Goal: Task Accomplishment & Management: Manage account settings

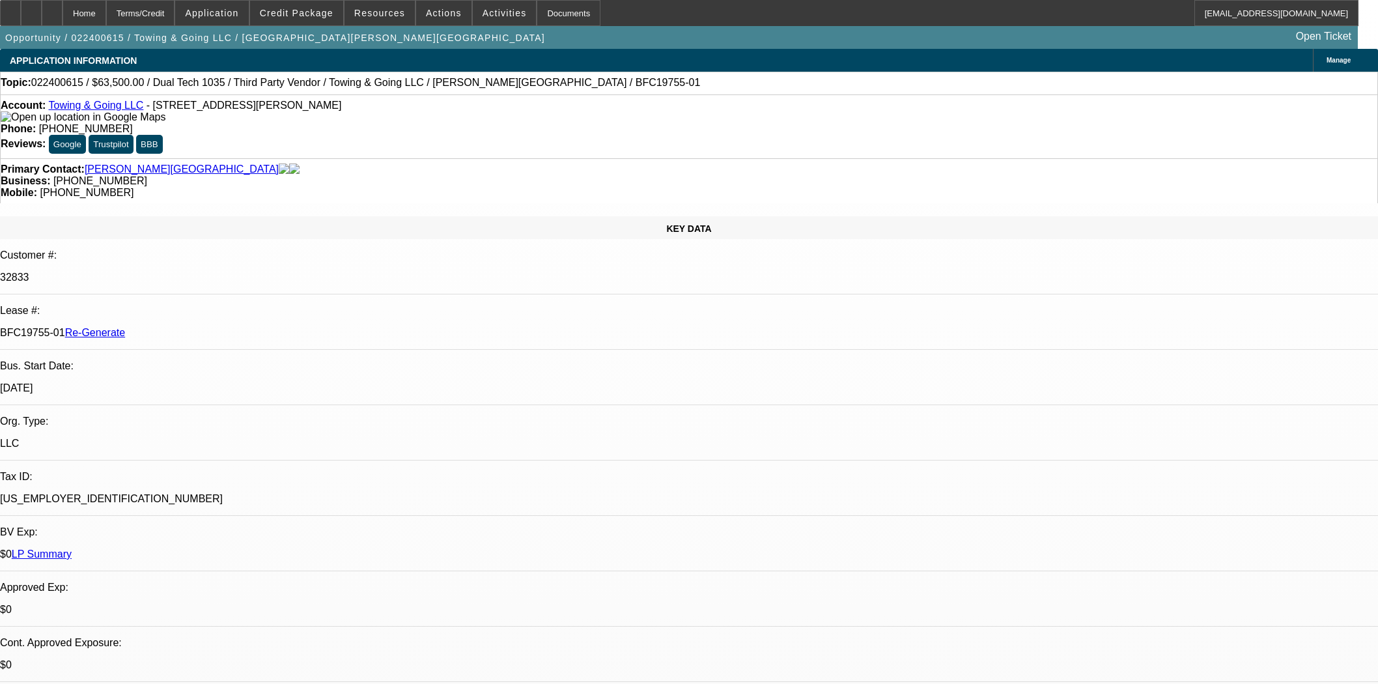
select select "4"
select select "0"
select select "2"
select select "0"
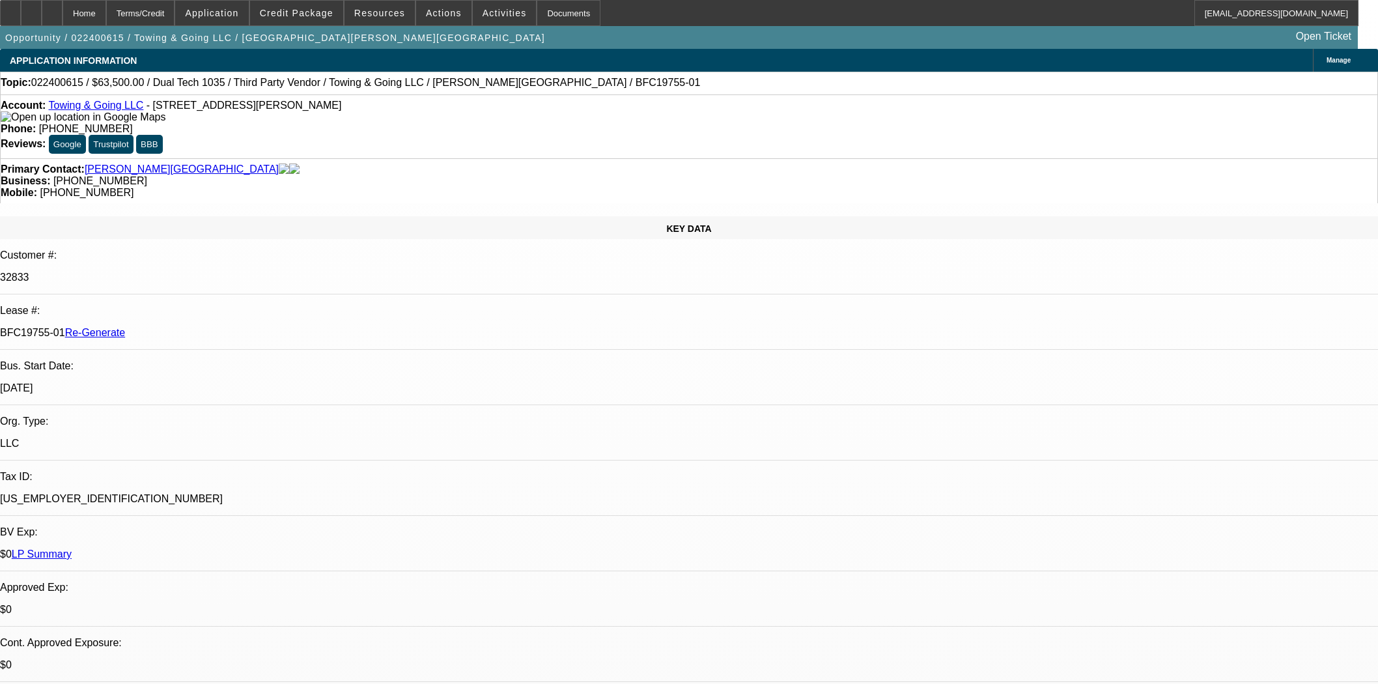
select select "6"
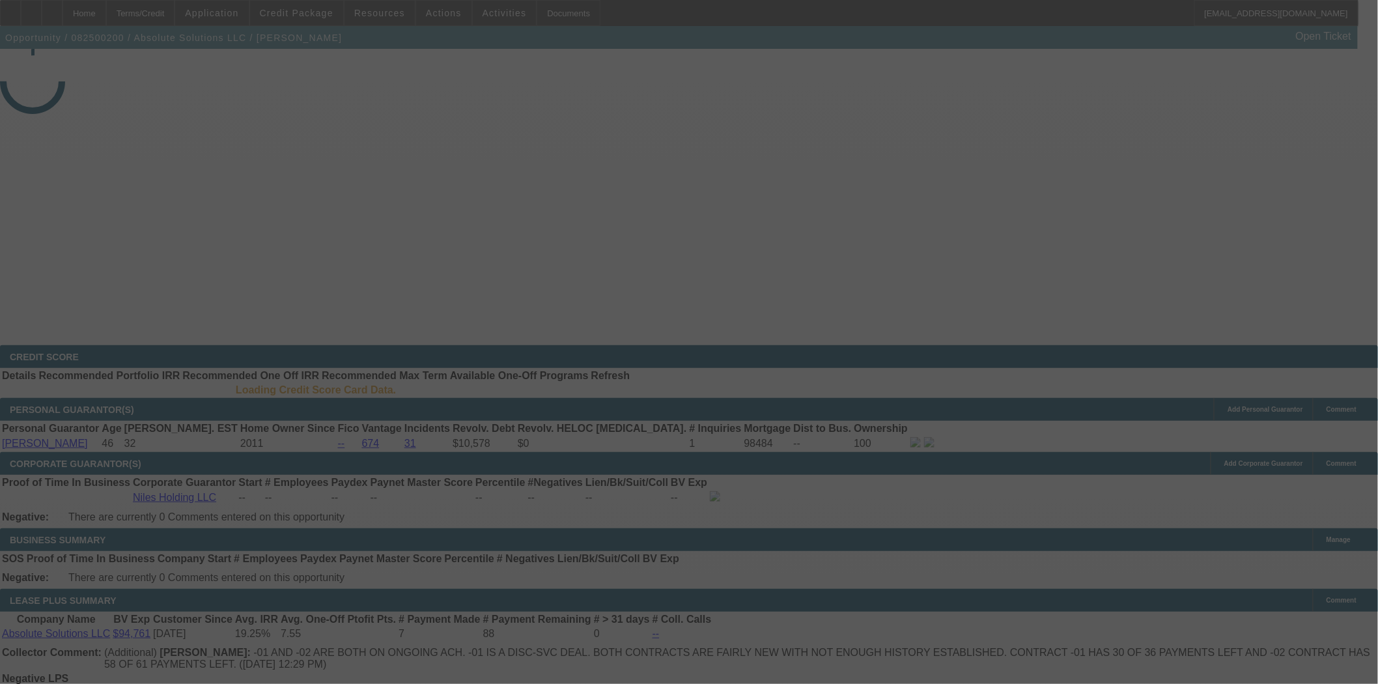
select select "3"
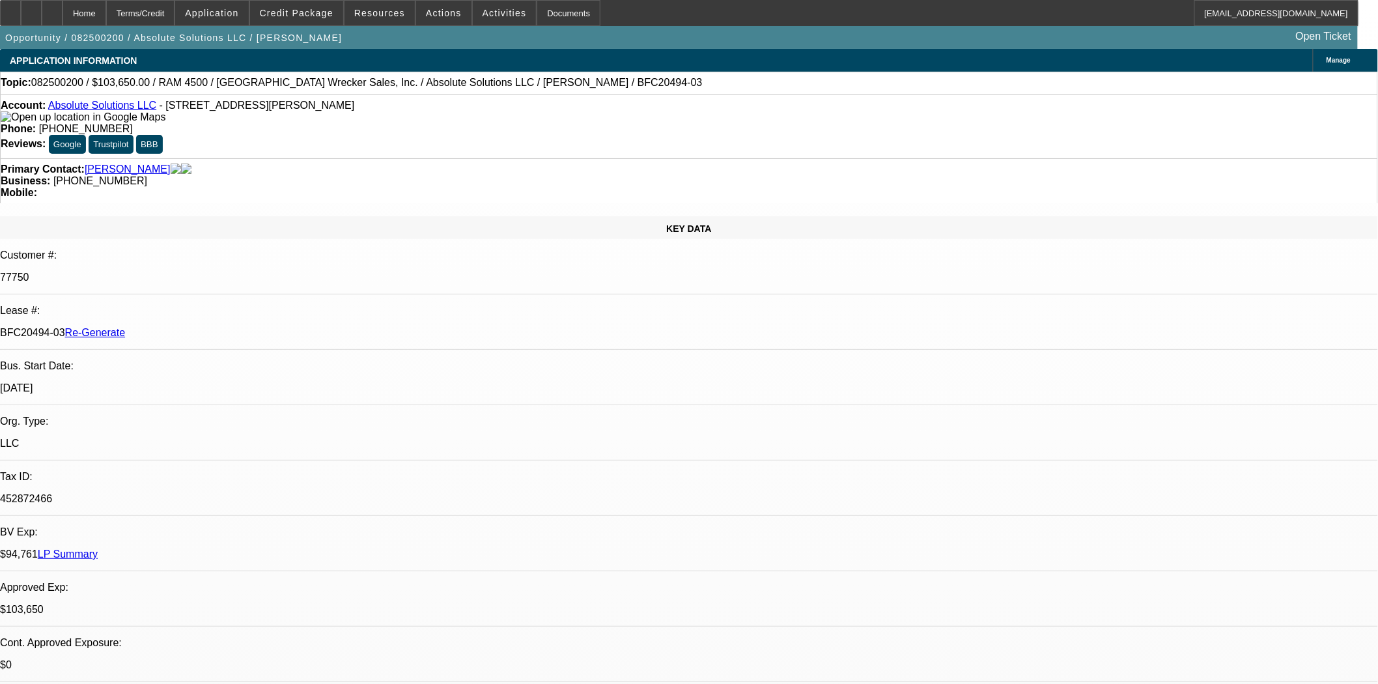
select select "0"
select select "6"
click at [1098, 161] on button "reply_all Reply All" at bounding box center [1081, 170] width 82 height 31
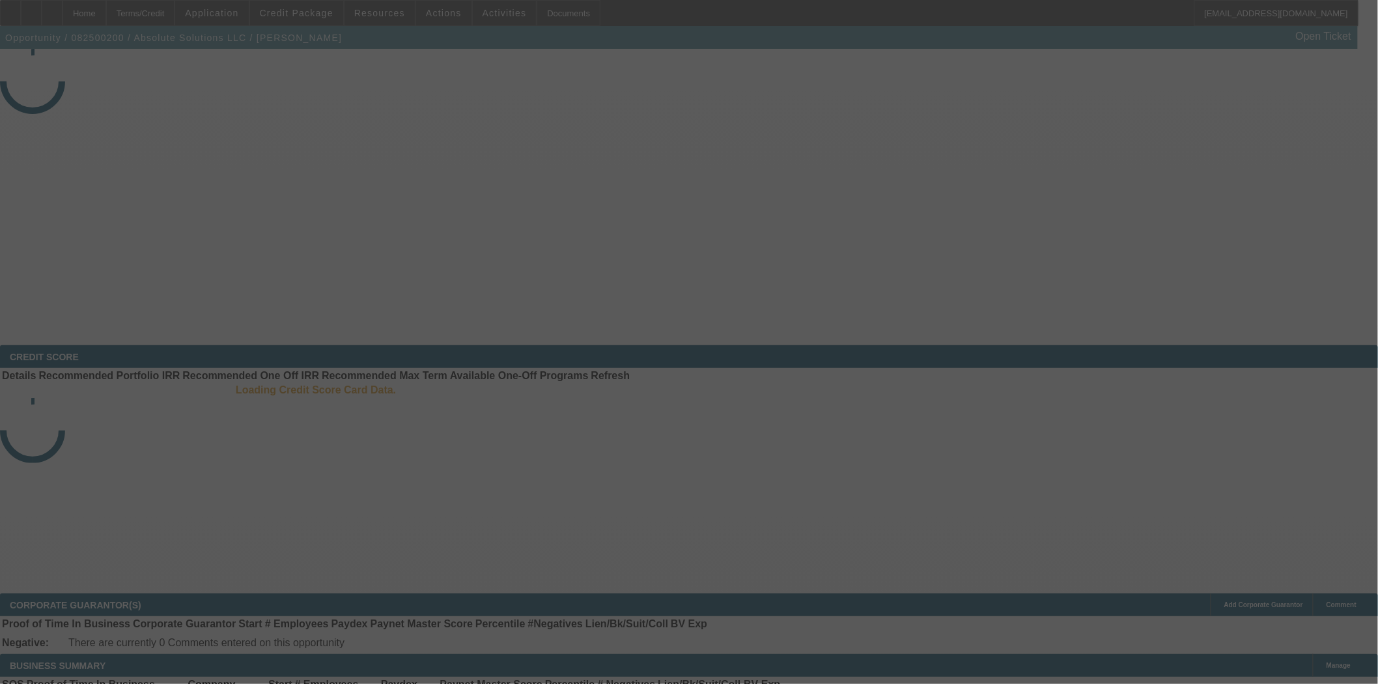
select select "3"
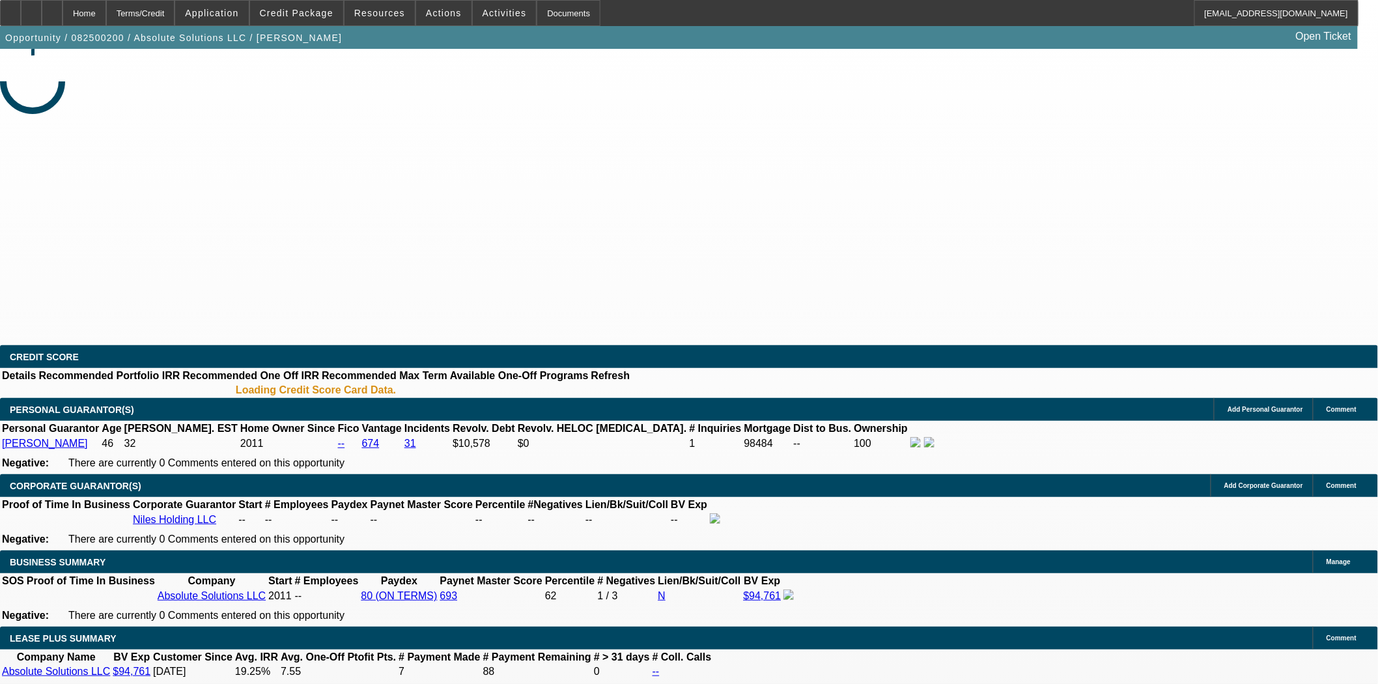
select select "0"
select select "6"
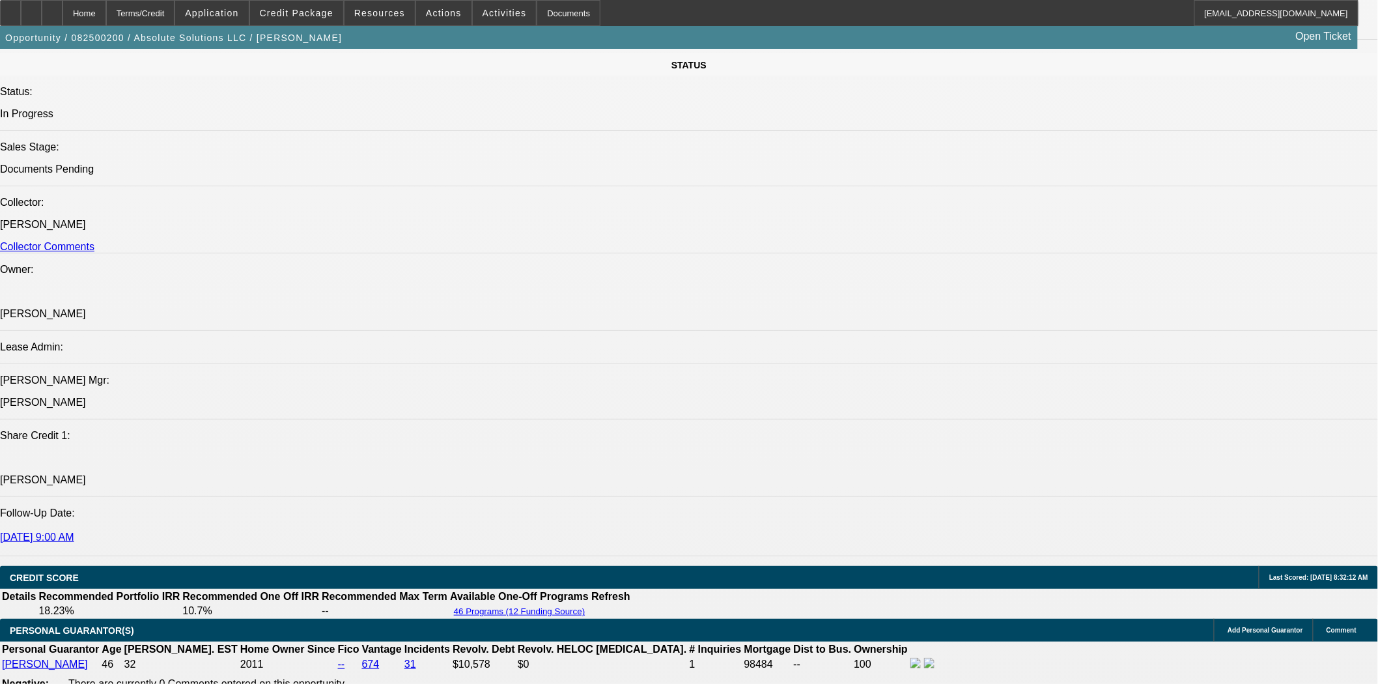
scroll to position [1664, 0]
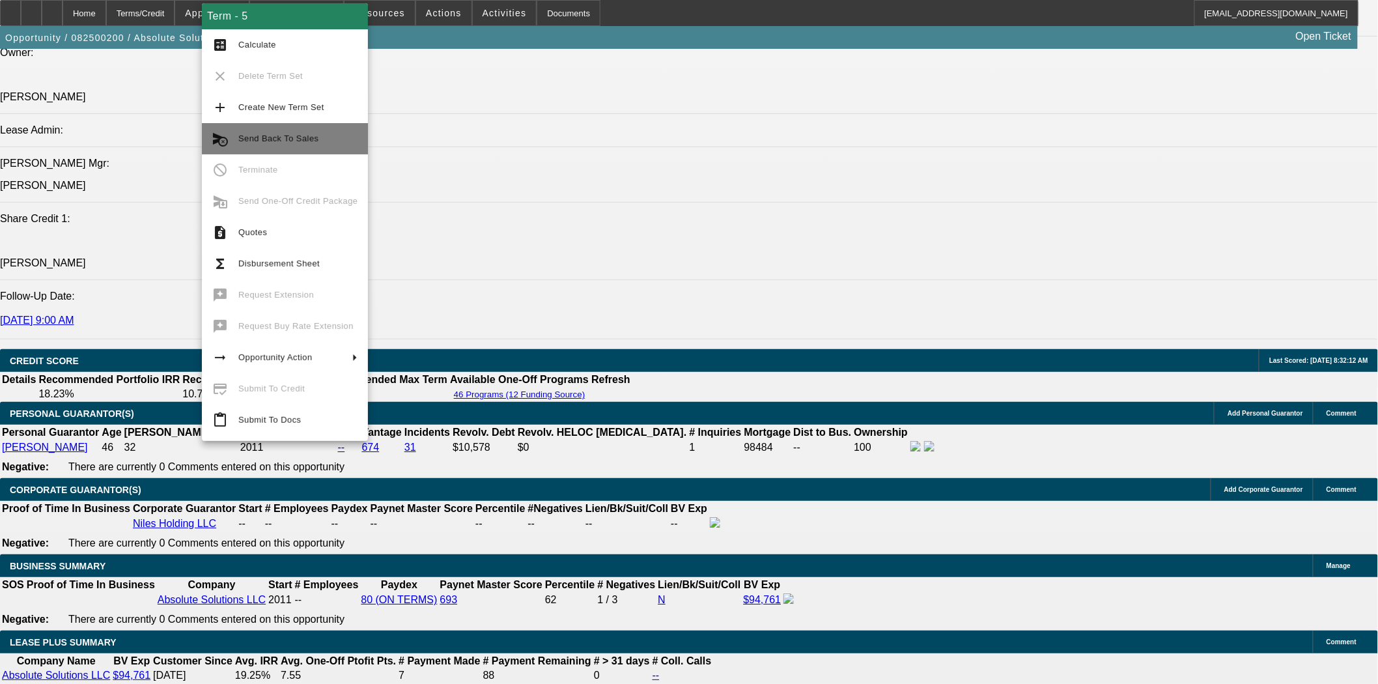
click at [281, 142] on span "Send Back To Sales" at bounding box center [278, 139] width 80 height 10
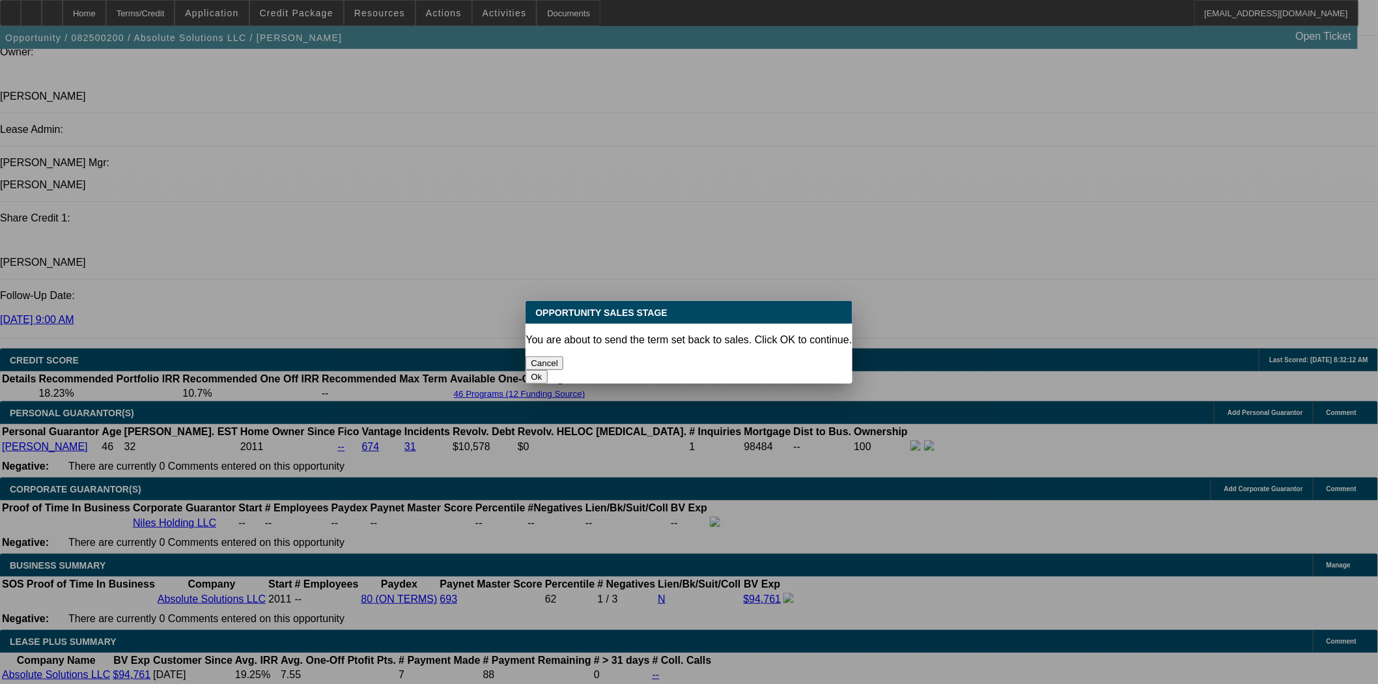
scroll to position [0, 0]
click at [547, 370] on button "Ok" at bounding box center [536, 377] width 21 height 14
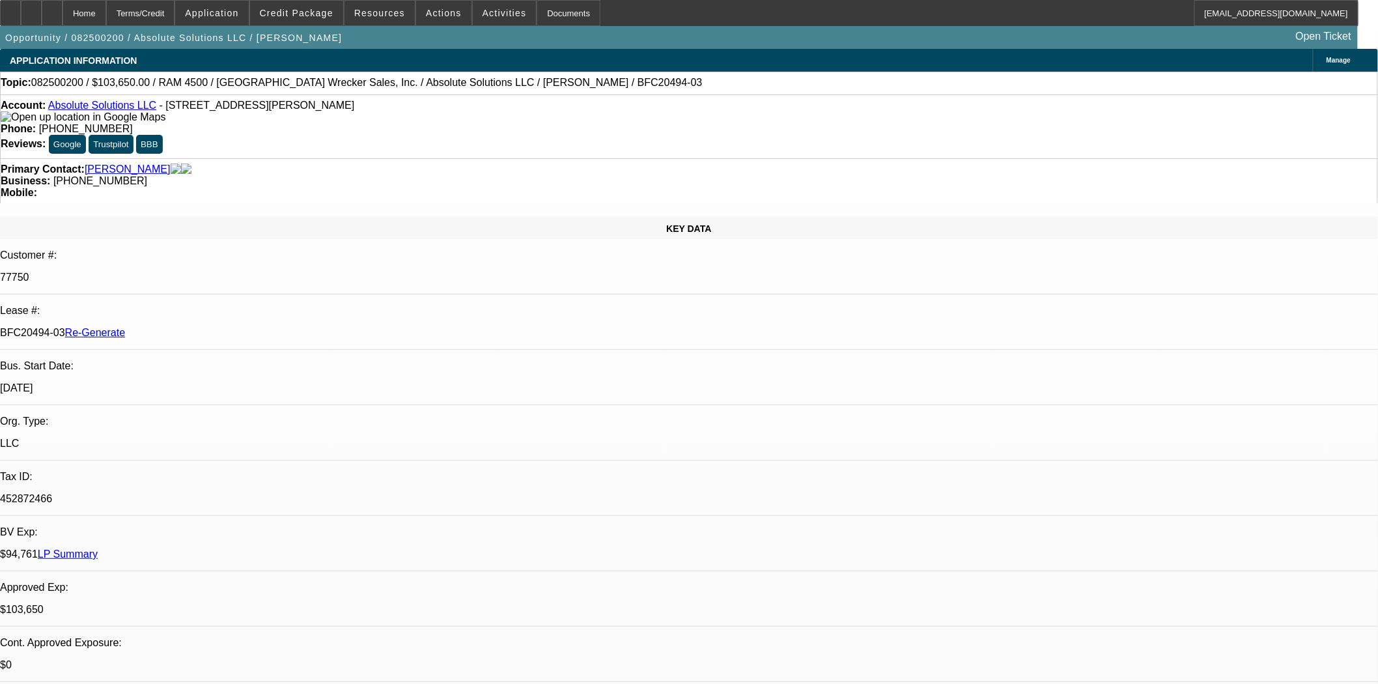
type textarea "Sending back as an EFA in AR is restricted with FinPac. Please work with Syndic…"
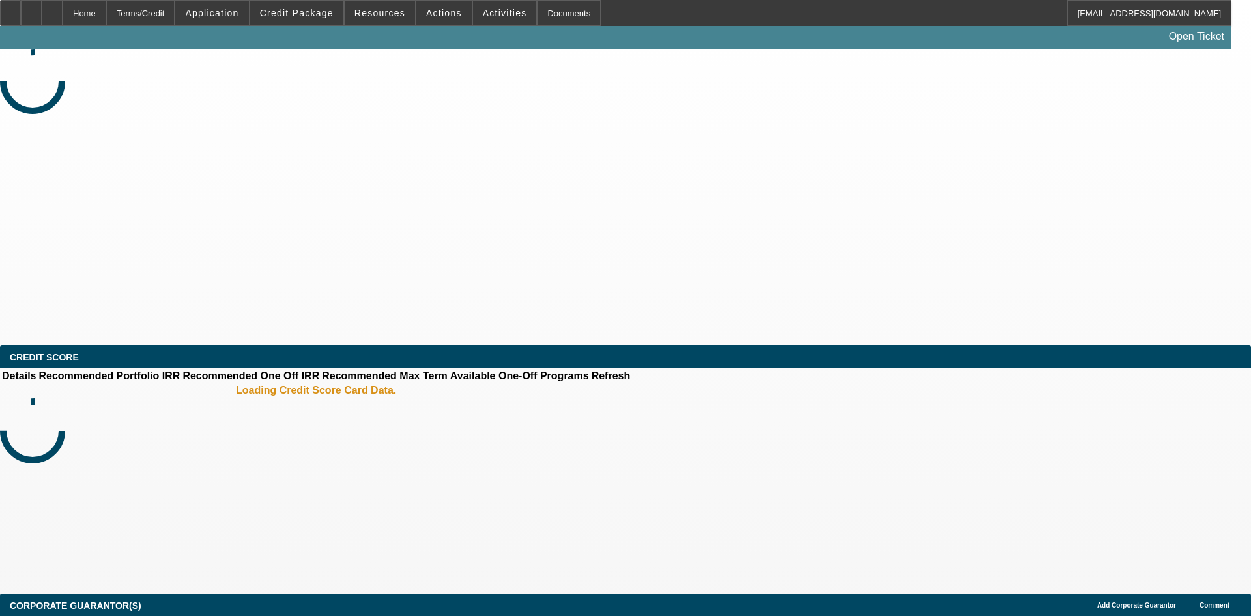
select select "3"
select select "0"
select select "6"
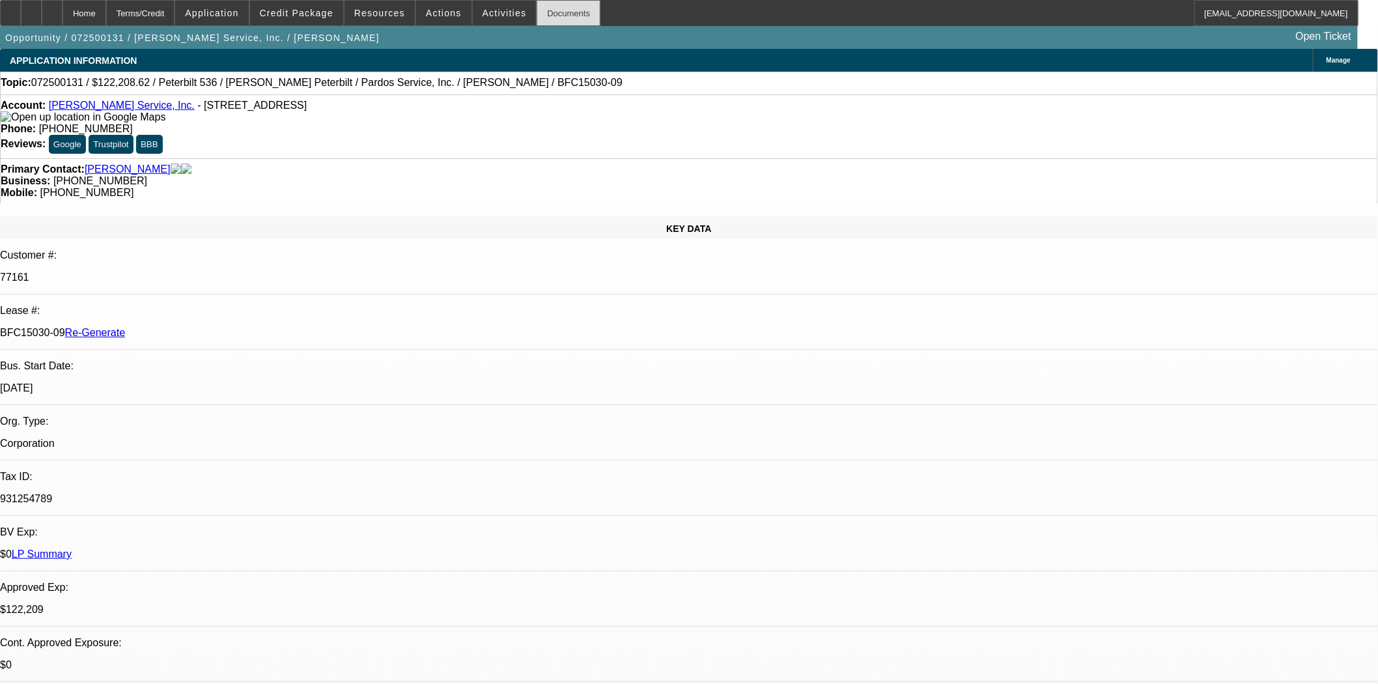
click at [537, 18] on div "Documents" at bounding box center [569, 13] width 64 height 26
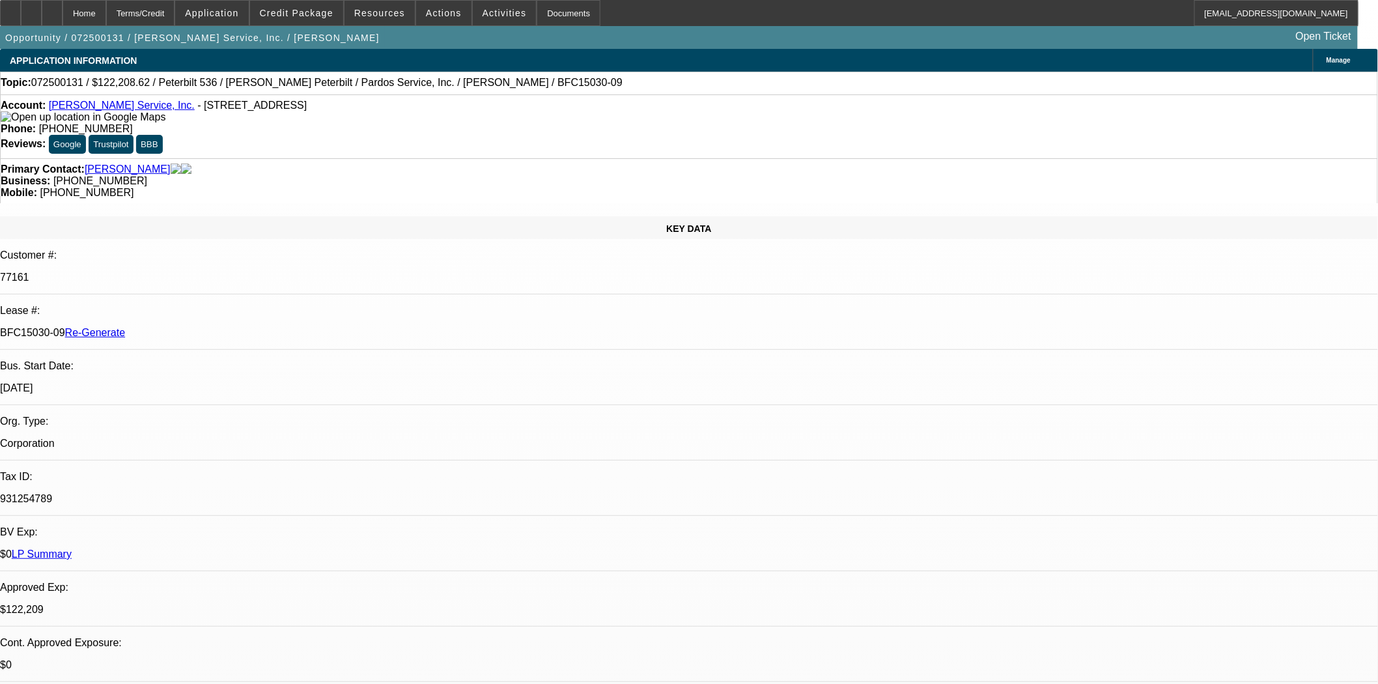
scroll to position [506, 0]
click at [21, 17] on div at bounding box center [10, 13] width 21 height 26
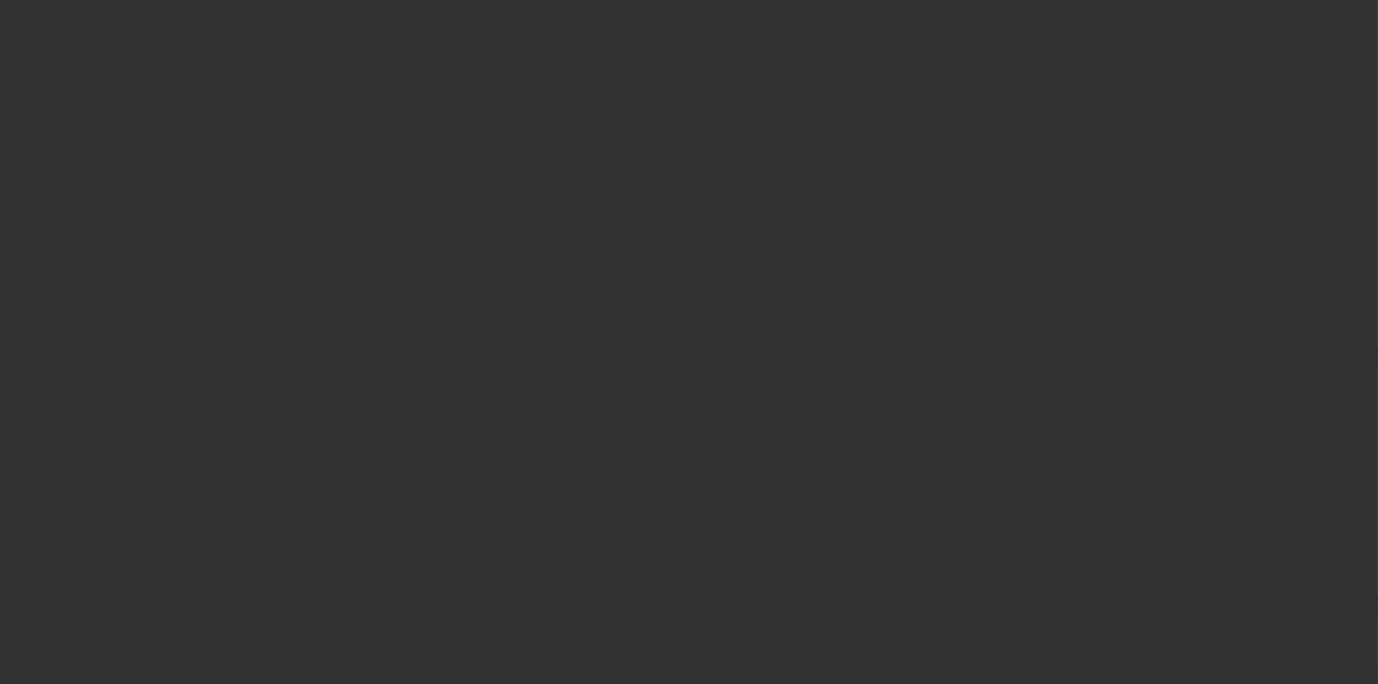
select select "3"
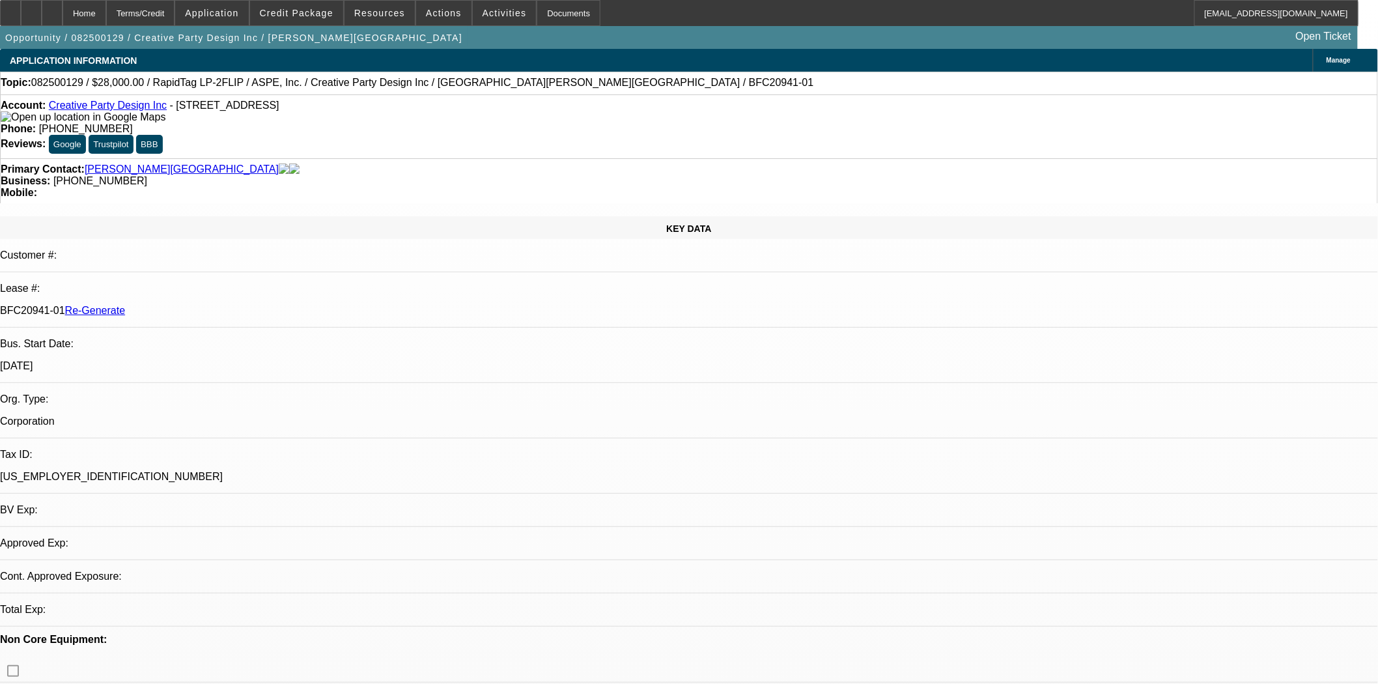
select select "0"
select select "6"
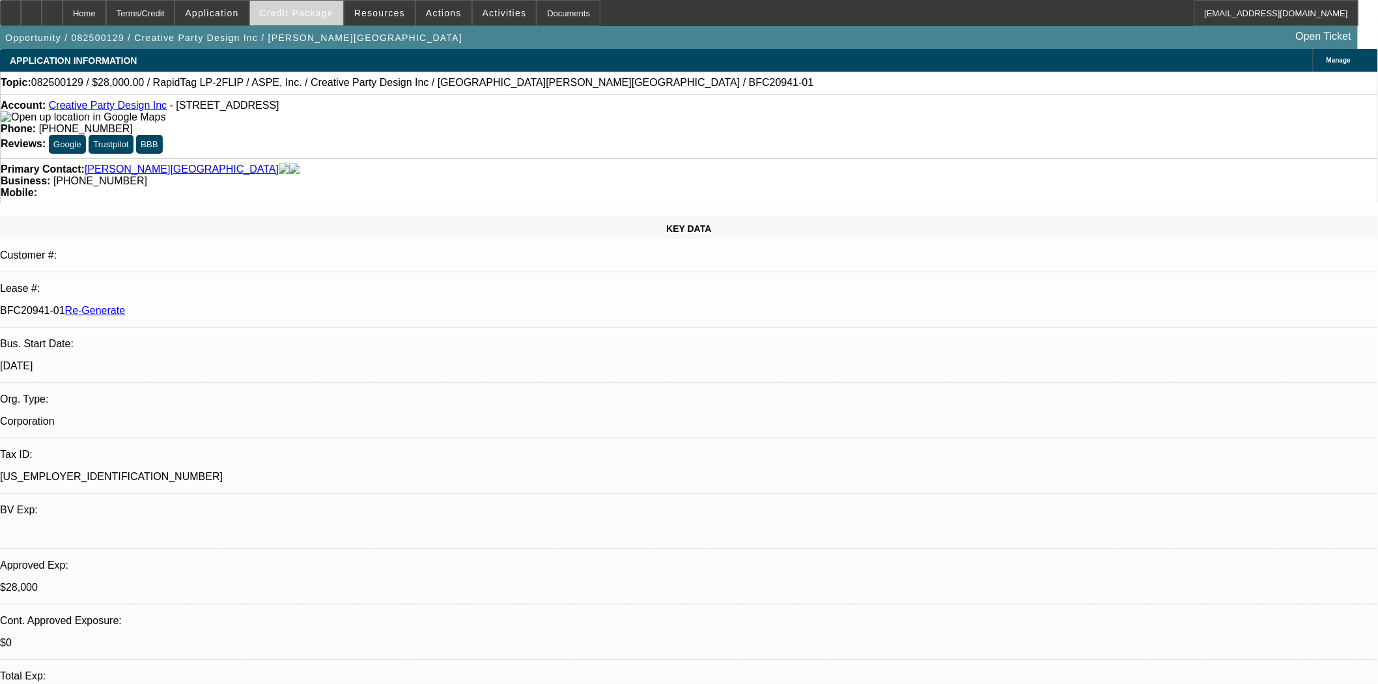
click at [294, 20] on span at bounding box center [296, 12] width 93 height 31
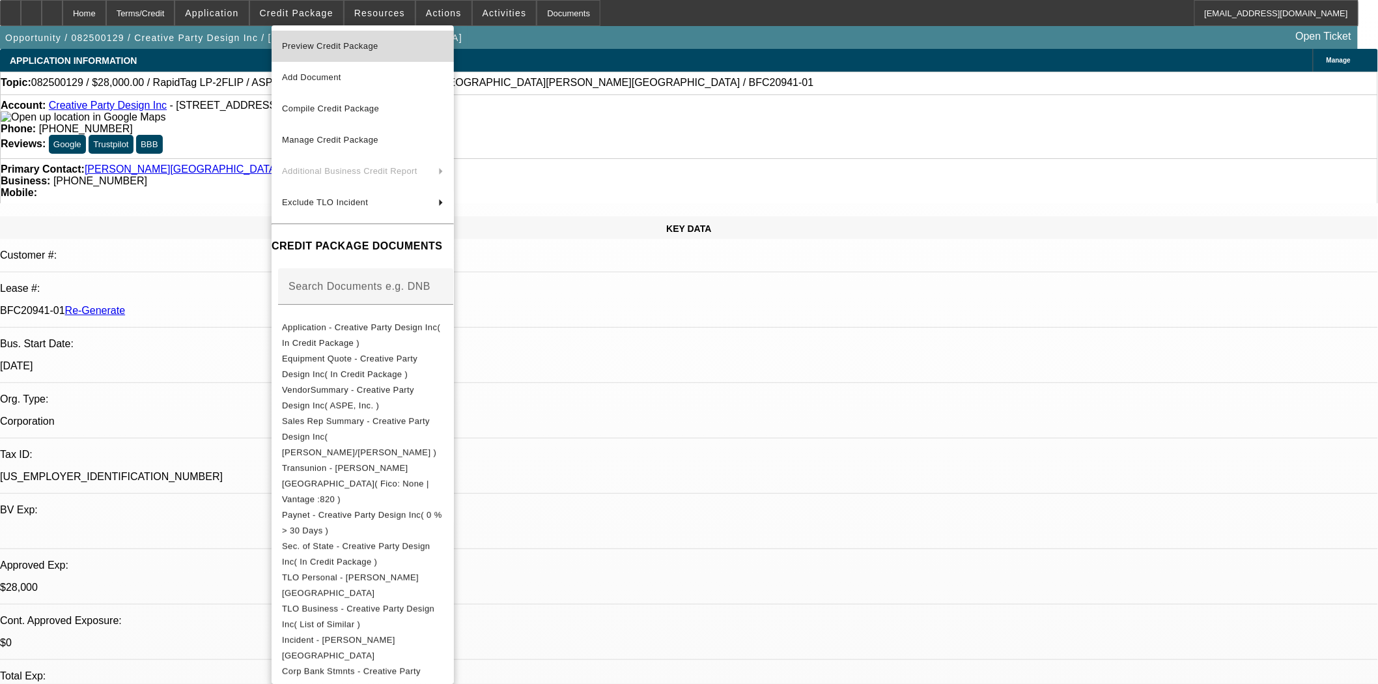
click at [345, 49] on span "Preview Credit Package" at bounding box center [330, 46] width 96 height 10
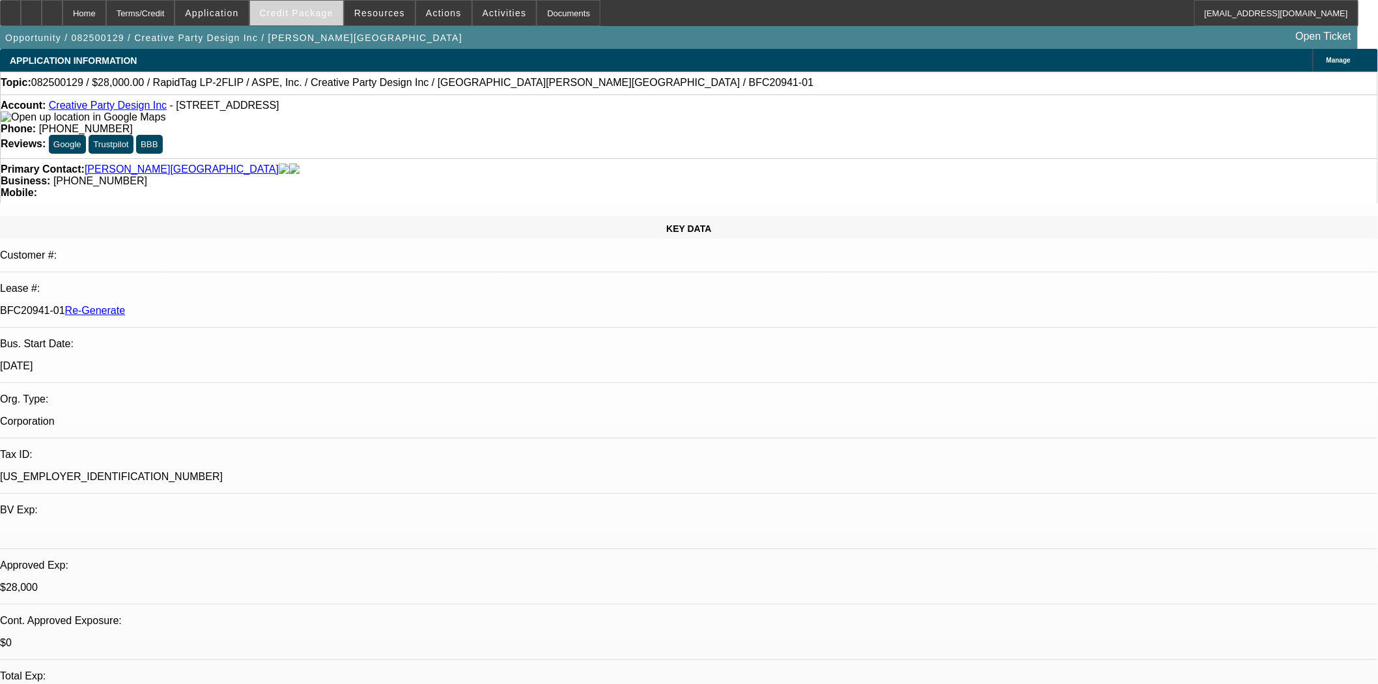
click at [309, 10] on span "Credit Package" at bounding box center [297, 13] width 74 height 10
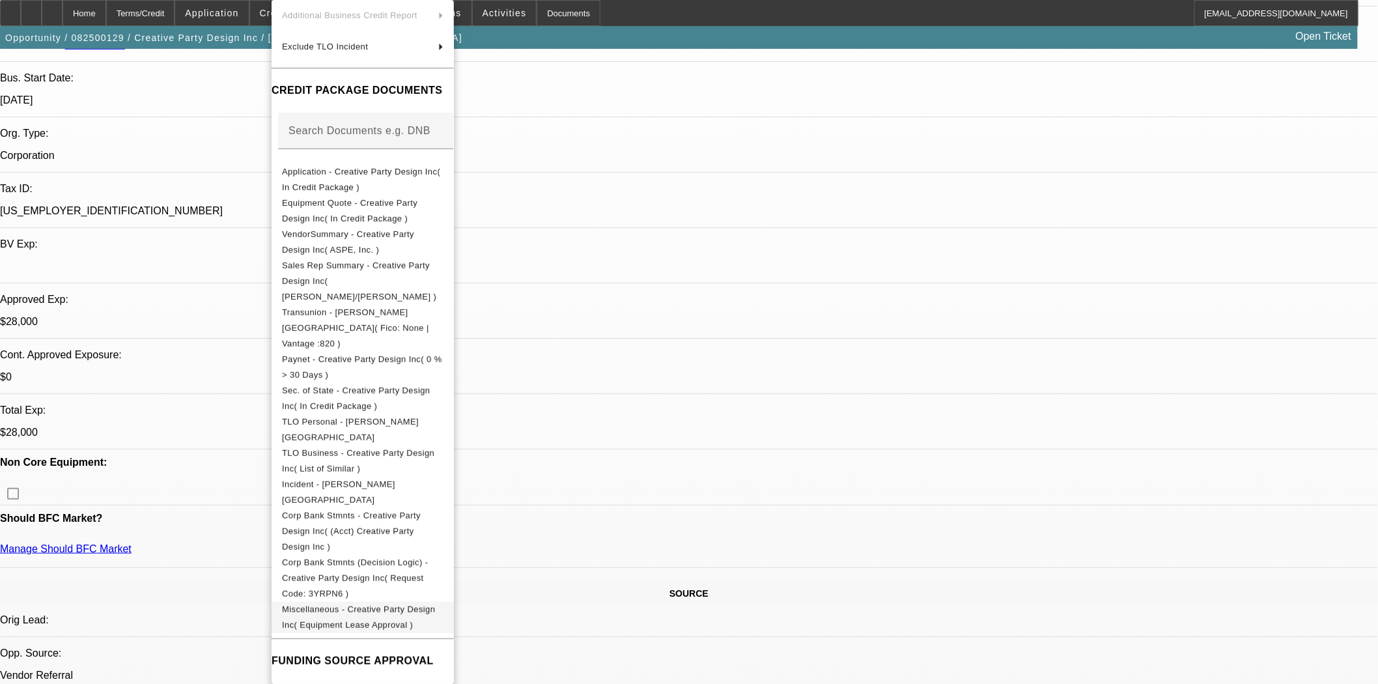
scroll to position [506, 0]
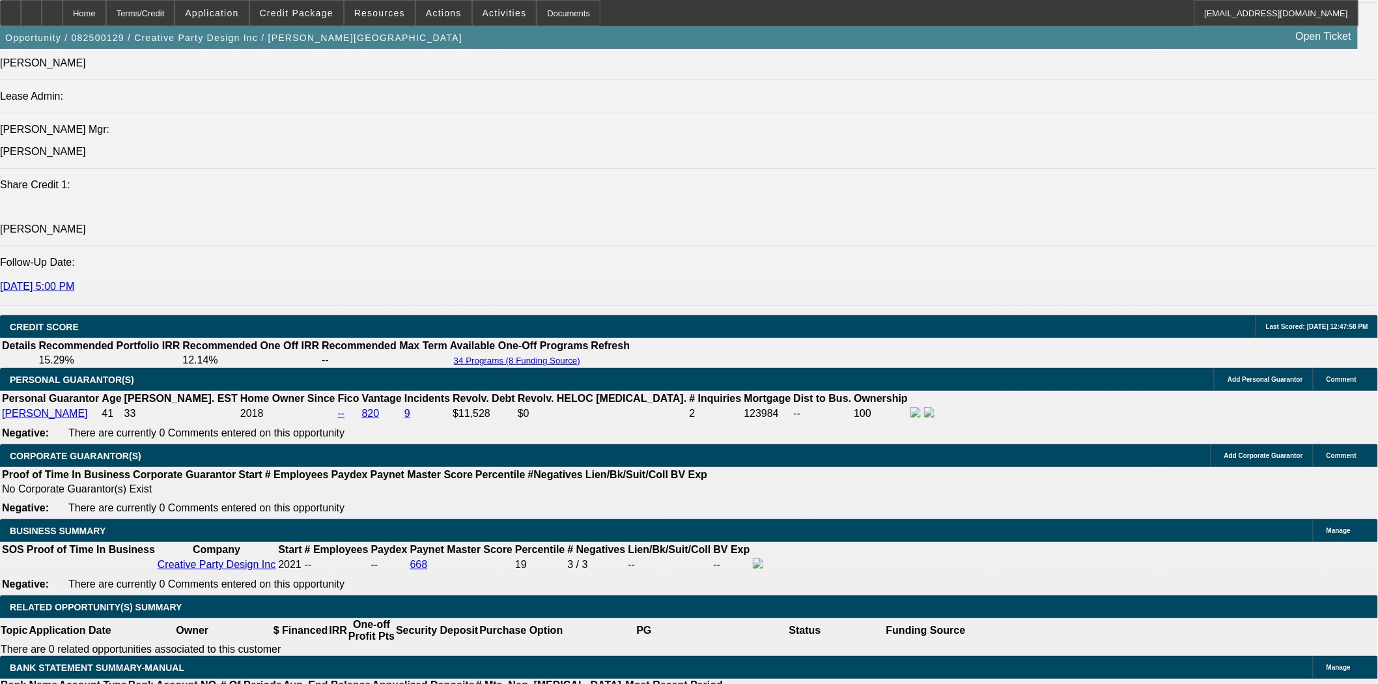
scroll to position [1881, 0]
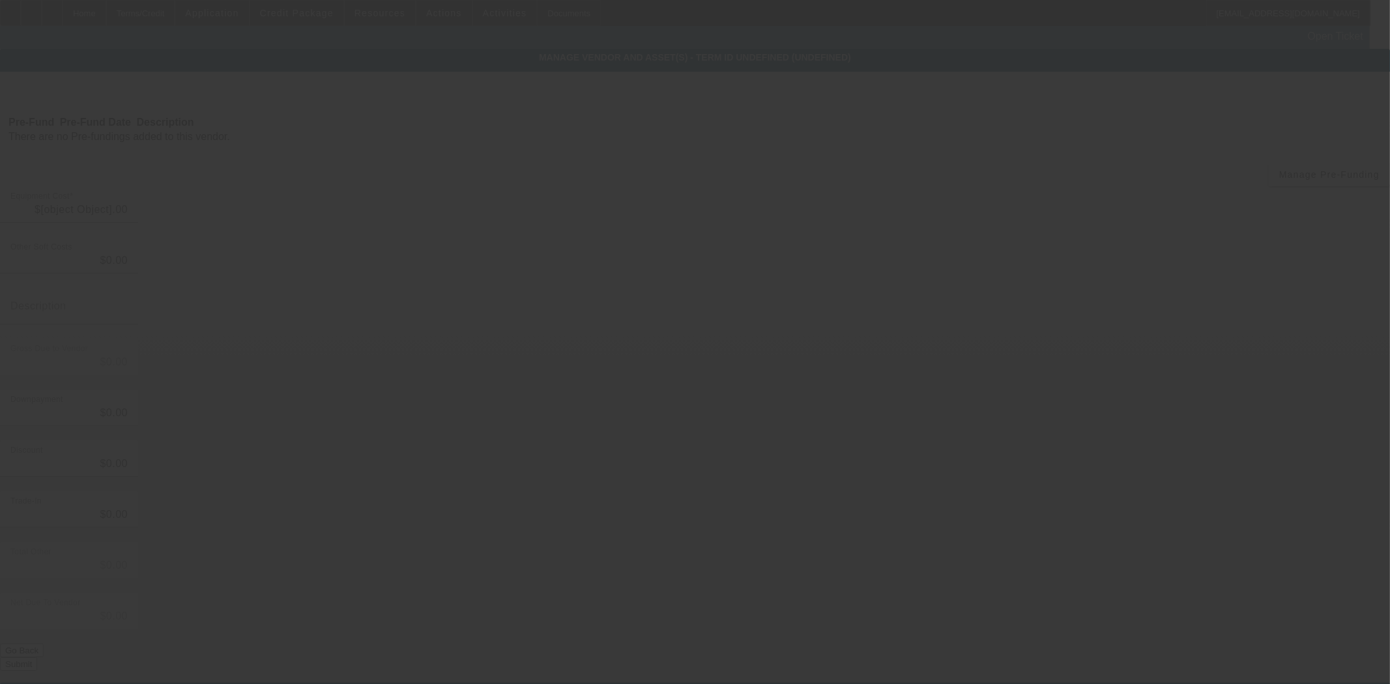
type input "$28,000.00"
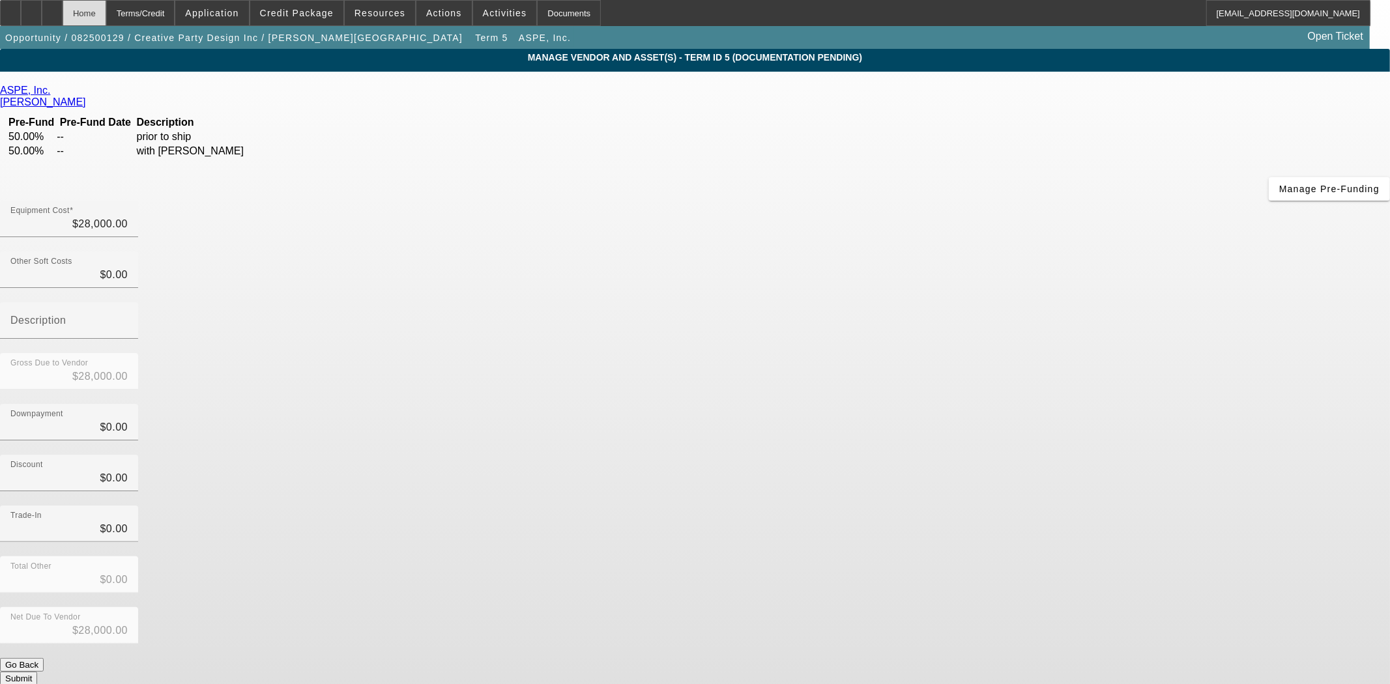
click at [106, 7] on div "Home" at bounding box center [85, 13] width 44 height 26
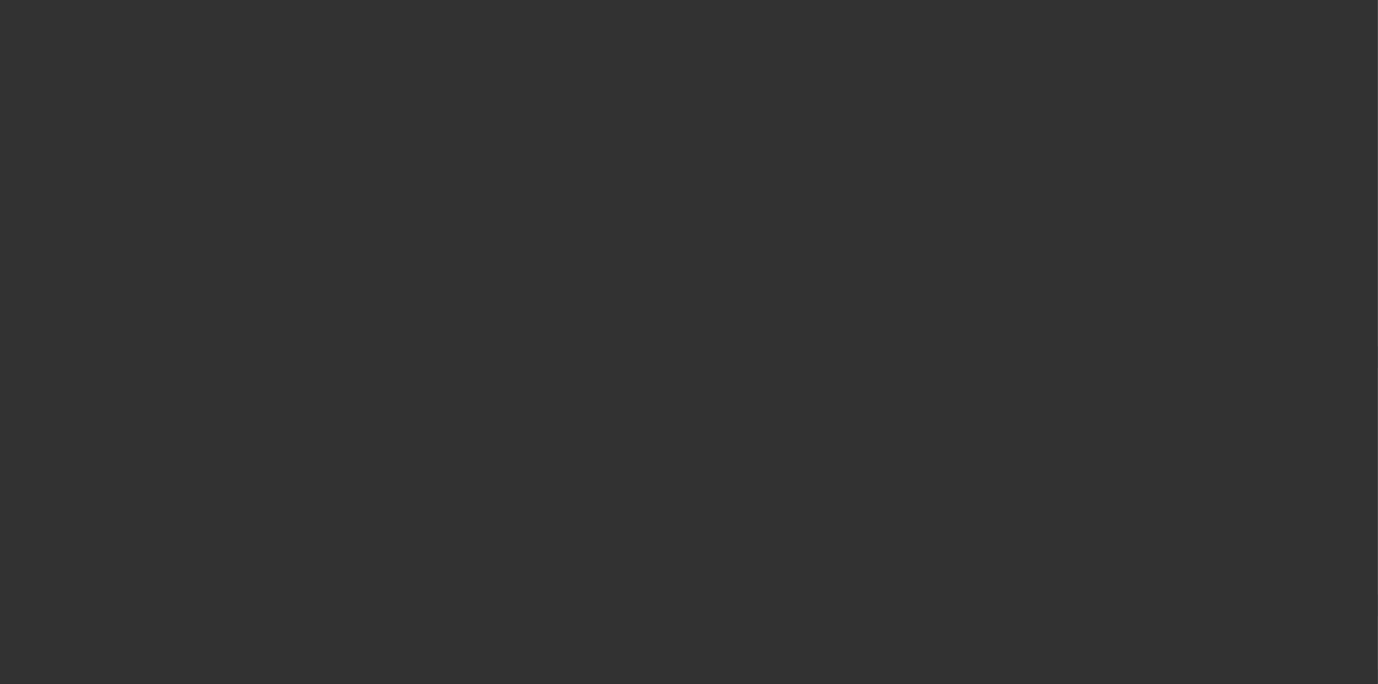
select select "3"
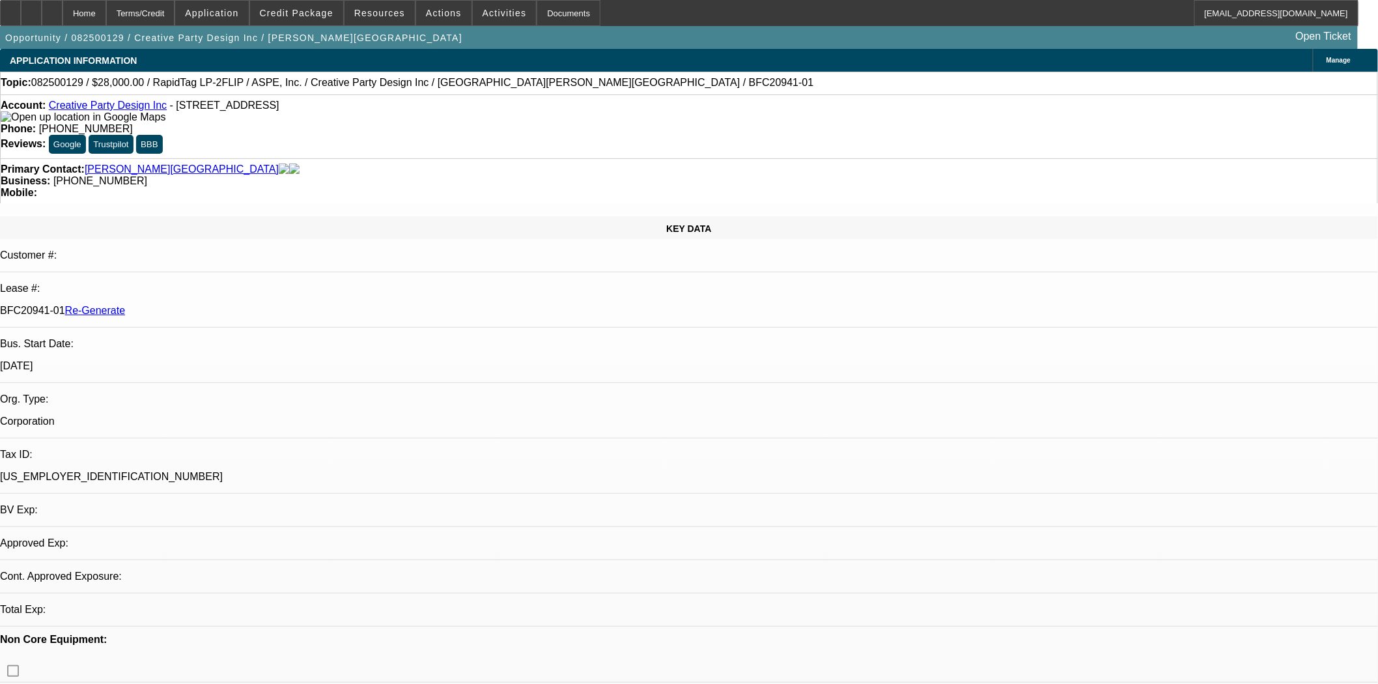
select select "0"
select select "6"
click at [426, 10] on span "Actions" at bounding box center [444, 13] width 36 height 10
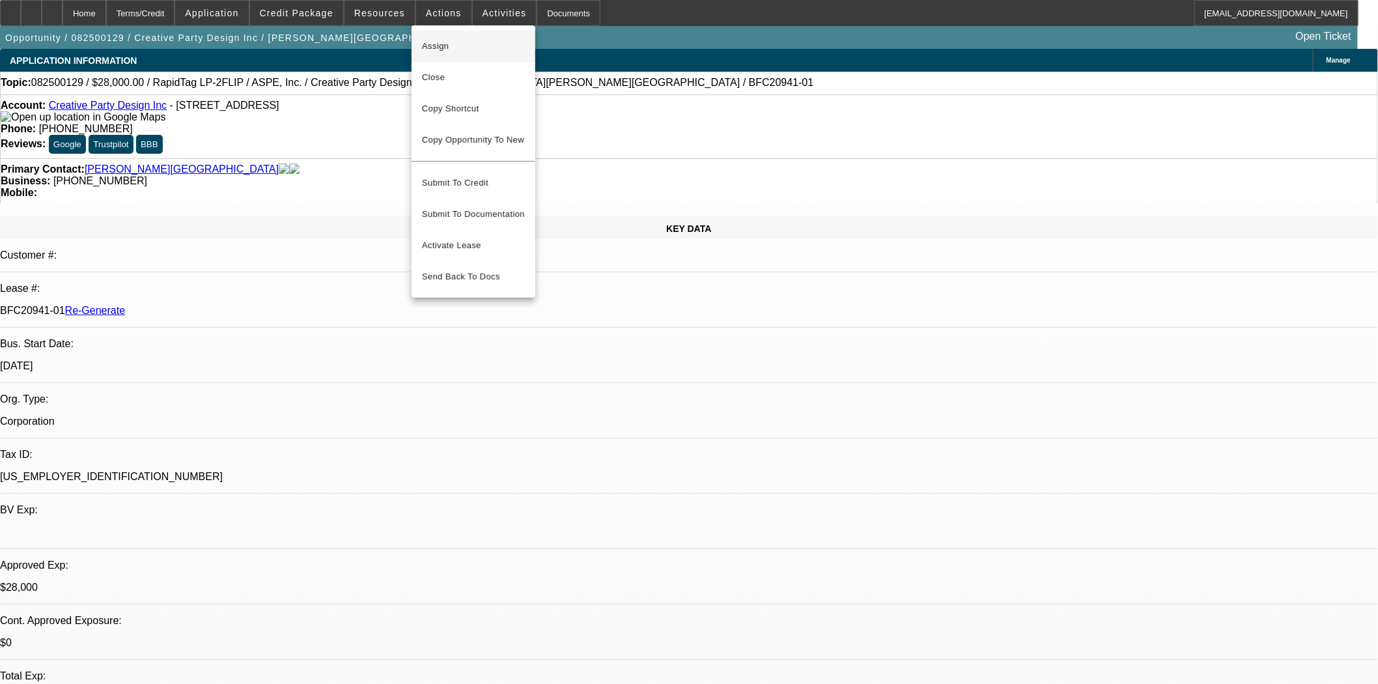
click at [453, 52] on span "Assign" at bounding box center [473, 46] width 103 height 16
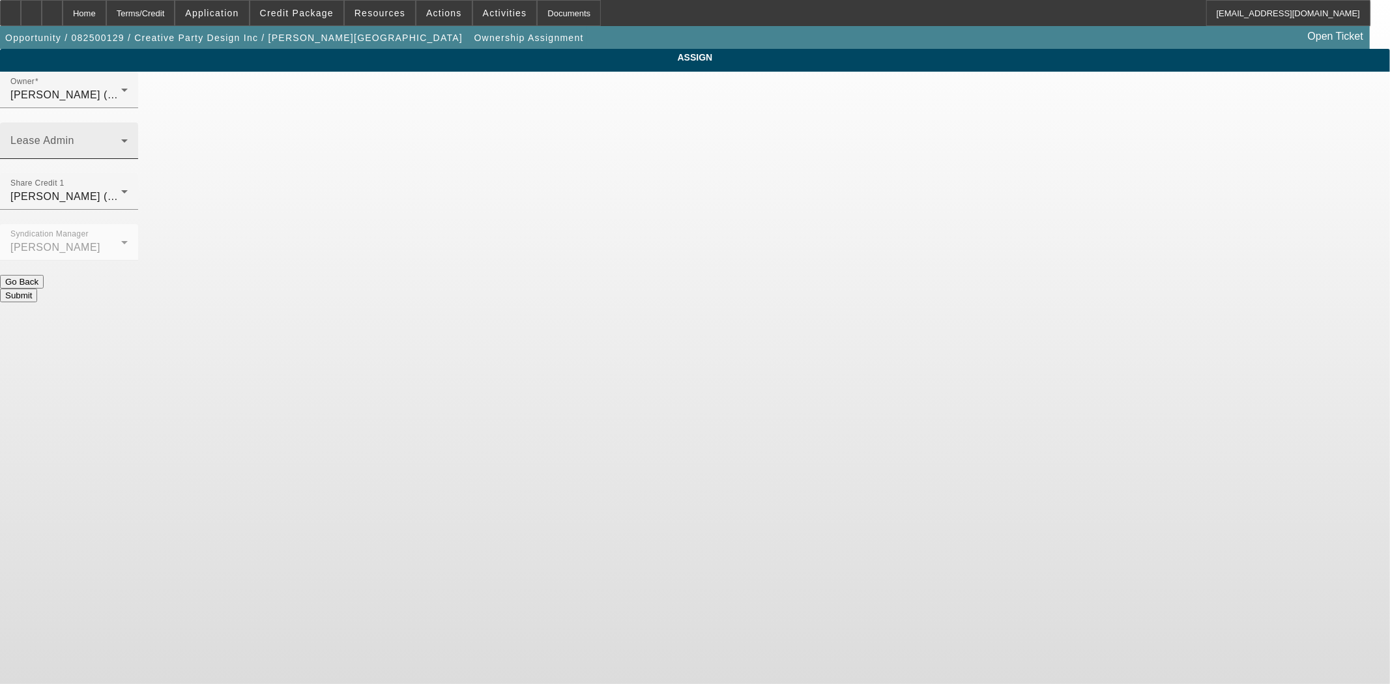
click at [121, 138] on span at bounding box center [65, 146] width 111 height 16
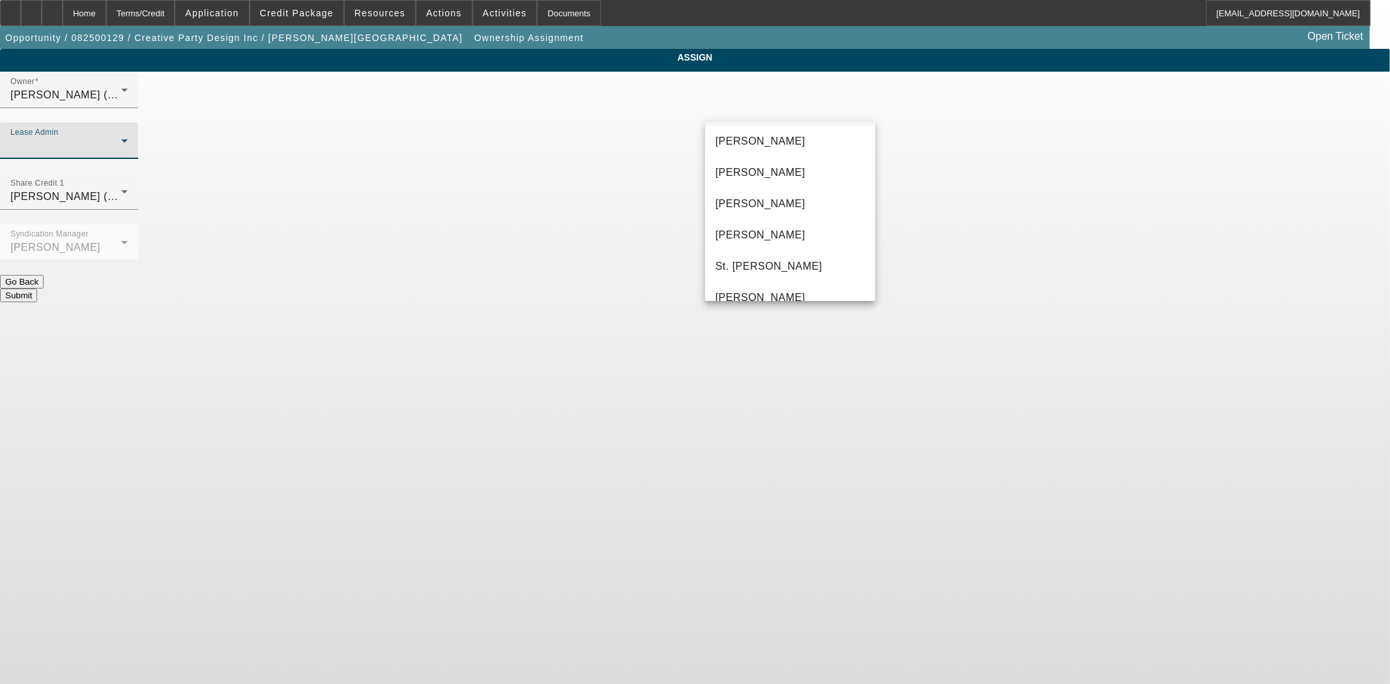
scroll to position [50, 0]
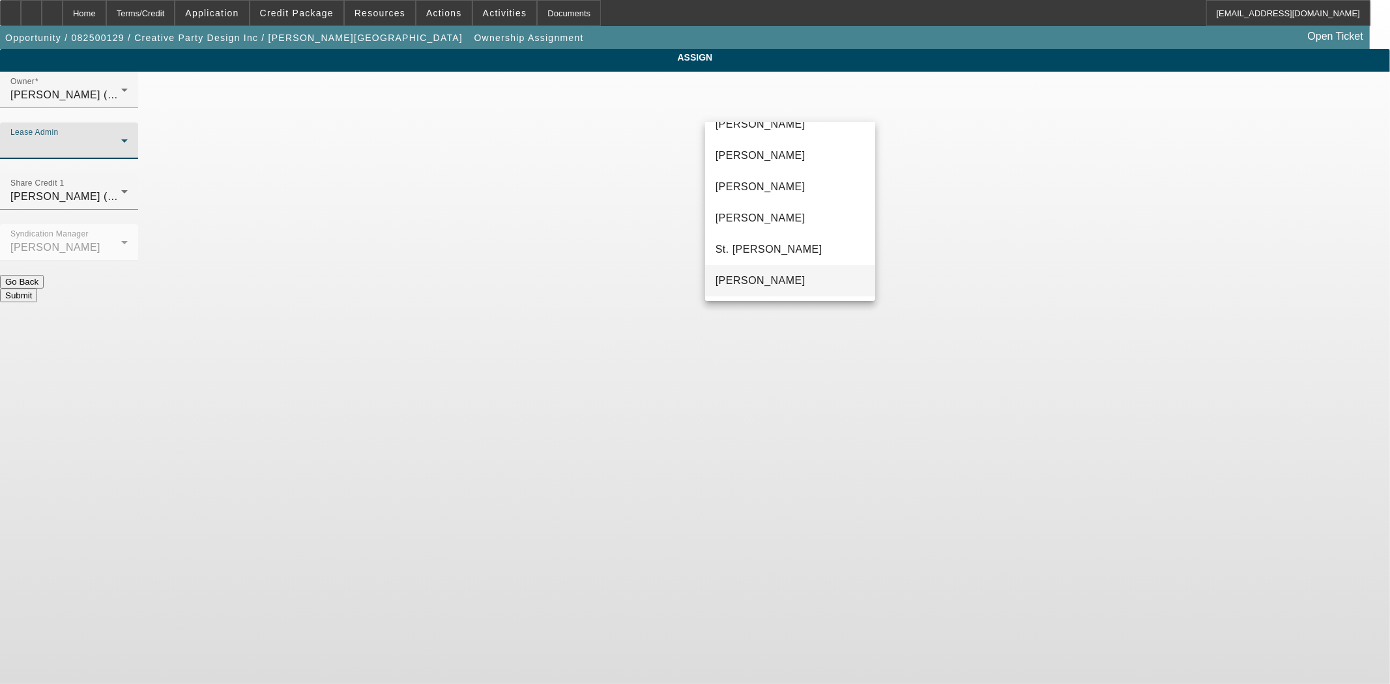
click at [782, 278] on span "Wreschinsky, Sarah" at bounding box center [760, 281] width 90 height 16
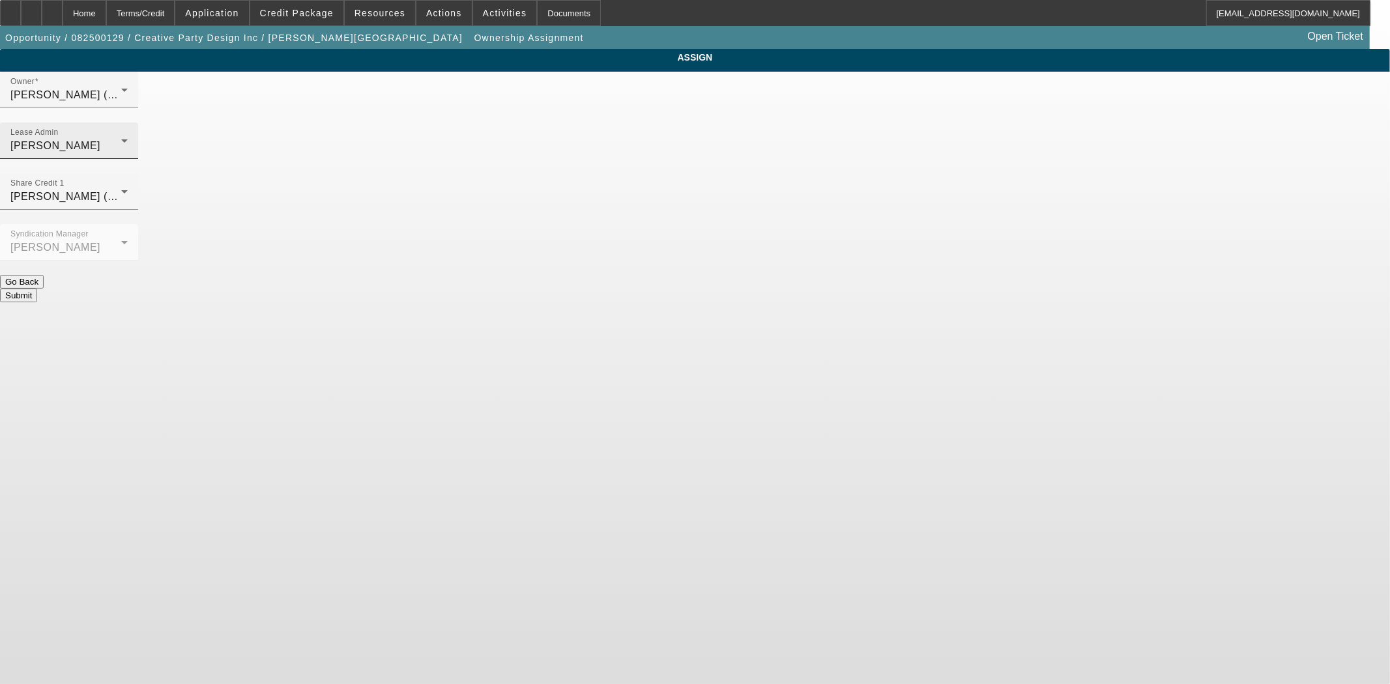
click at [128, 122] on div "Lease Admin Wreschinsky, Sarah" at bounding box center [68, 140] width 117 height 36
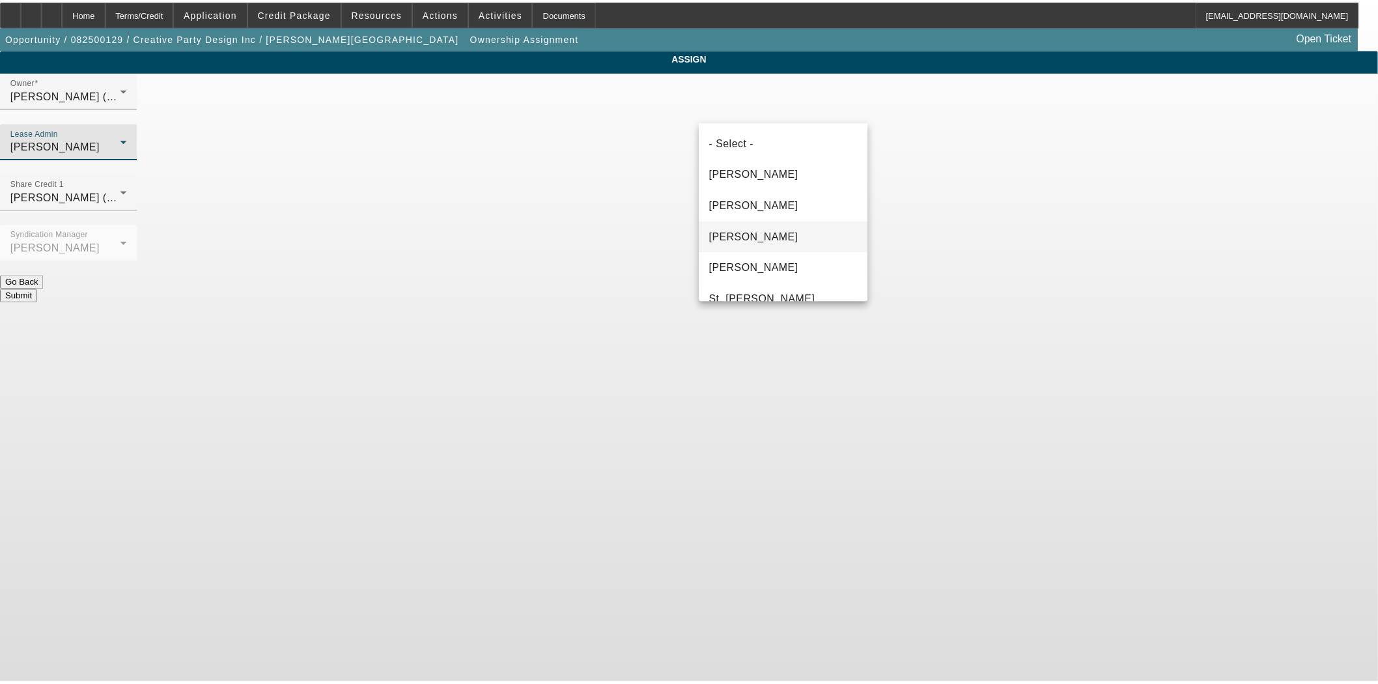
scroll to position [44, 0]
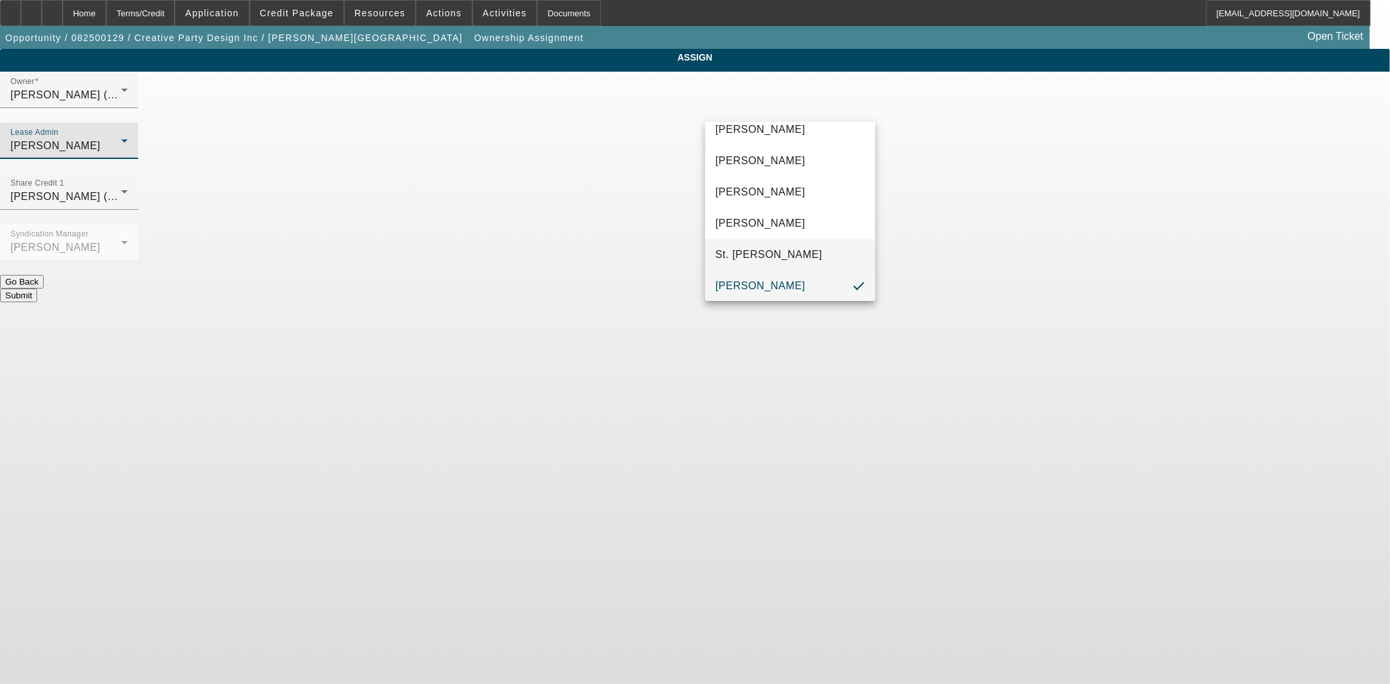
click at [747, 249] on span "St. Laurent, Kim" at bounding box center [768, 255] width 107 height 16
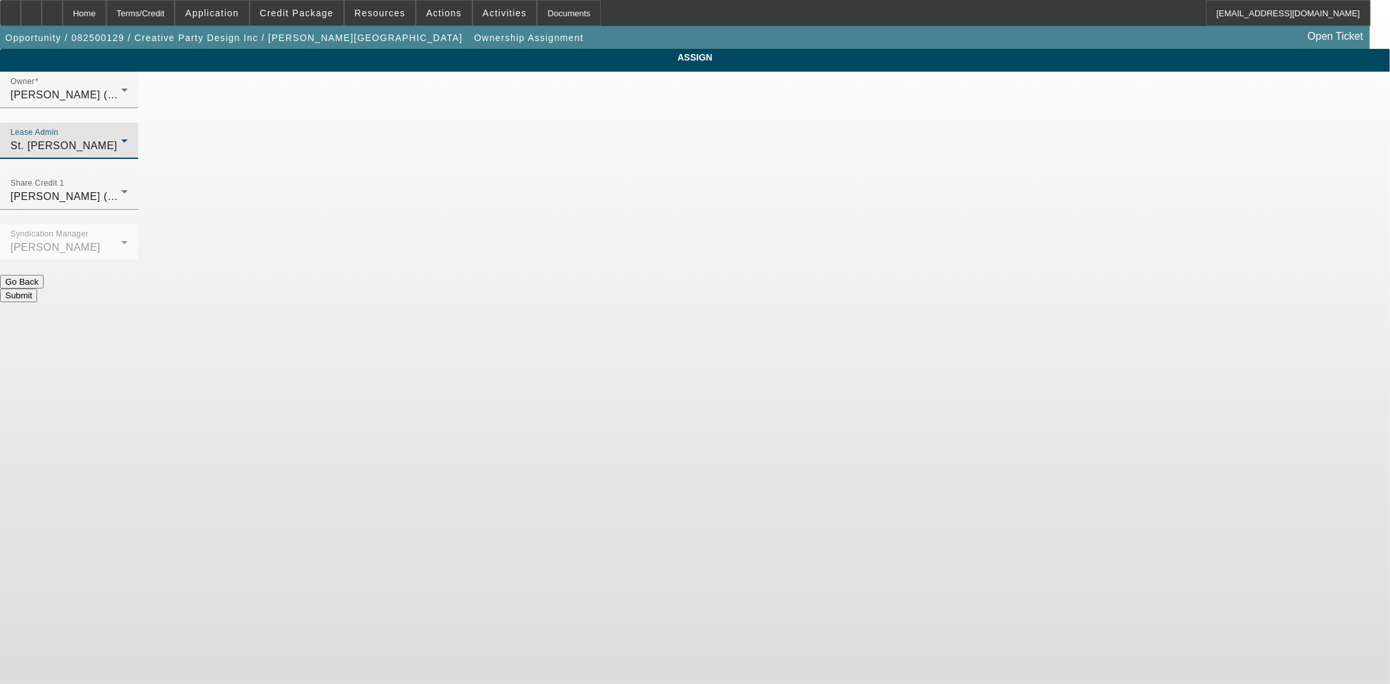
click at [37, 289] on button "Submit" at bounding box center [18, 296] width 37 height 14
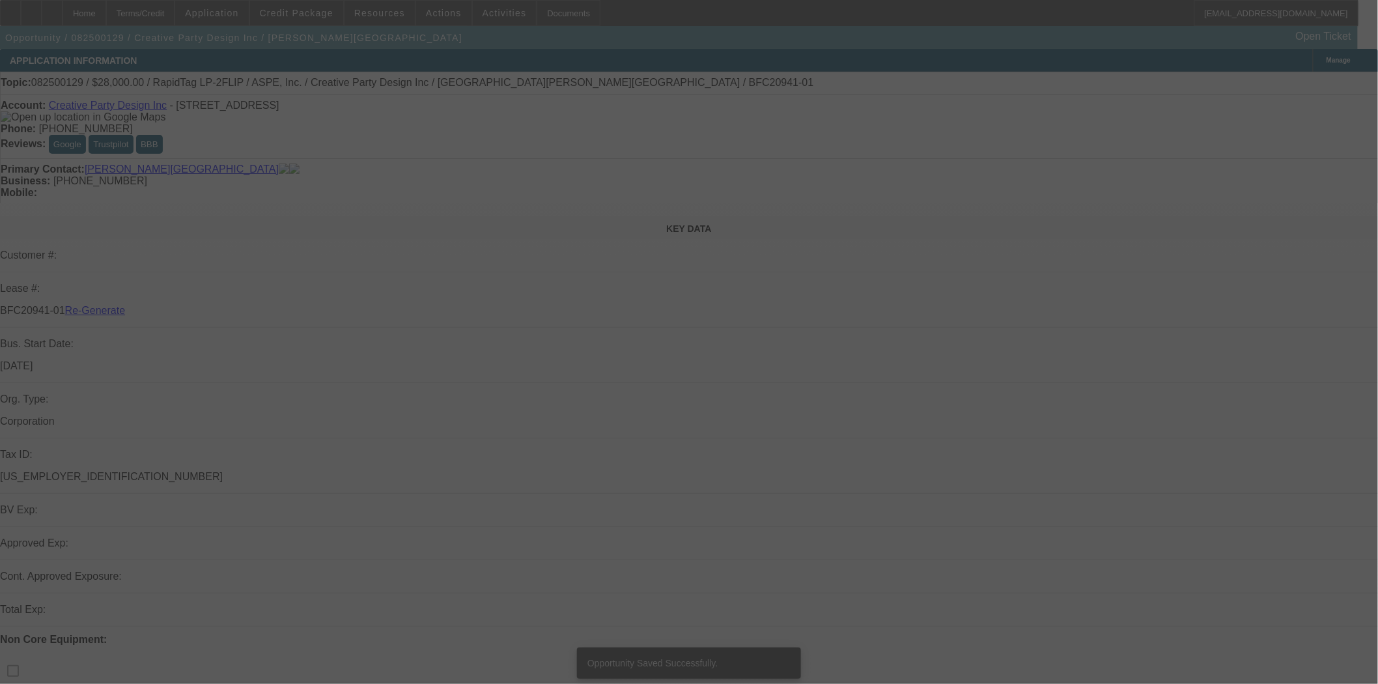
select select "3"
select select "0"
select select "6"
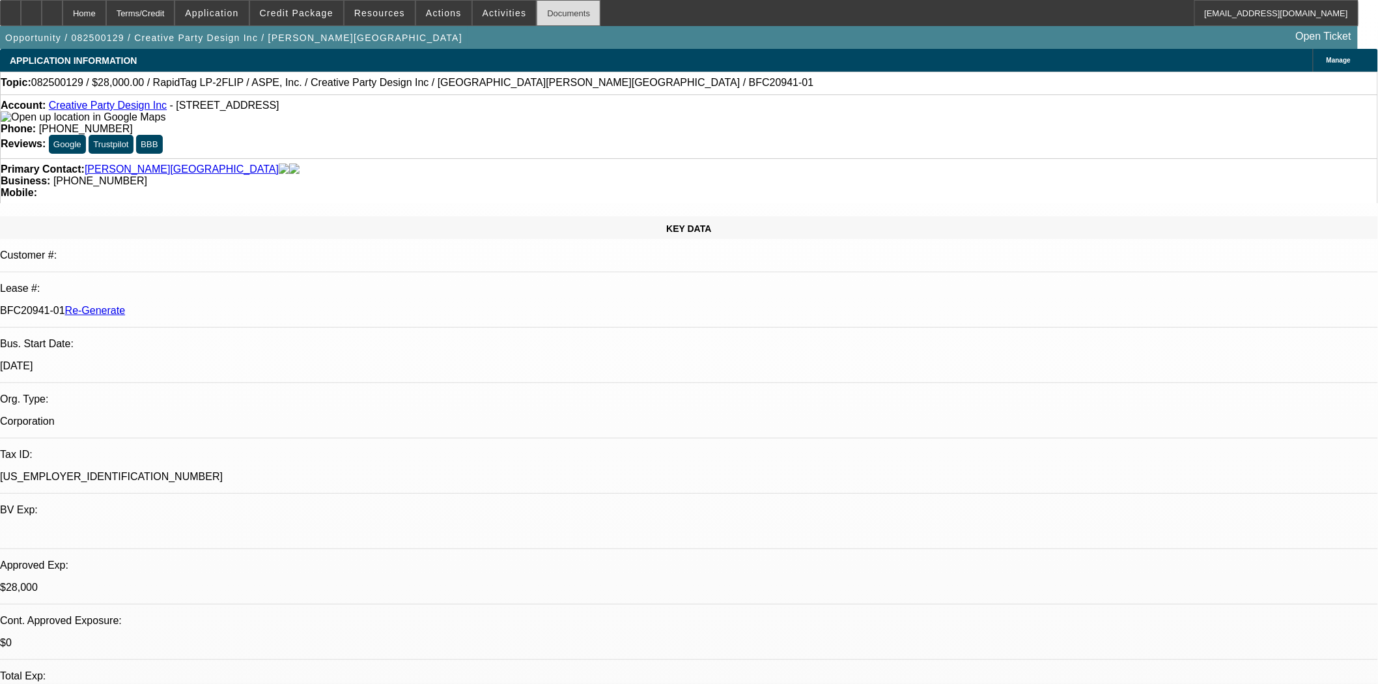
click at [559, 10] on div "Documents" at bounding box center [569, 13] width 64 height 26
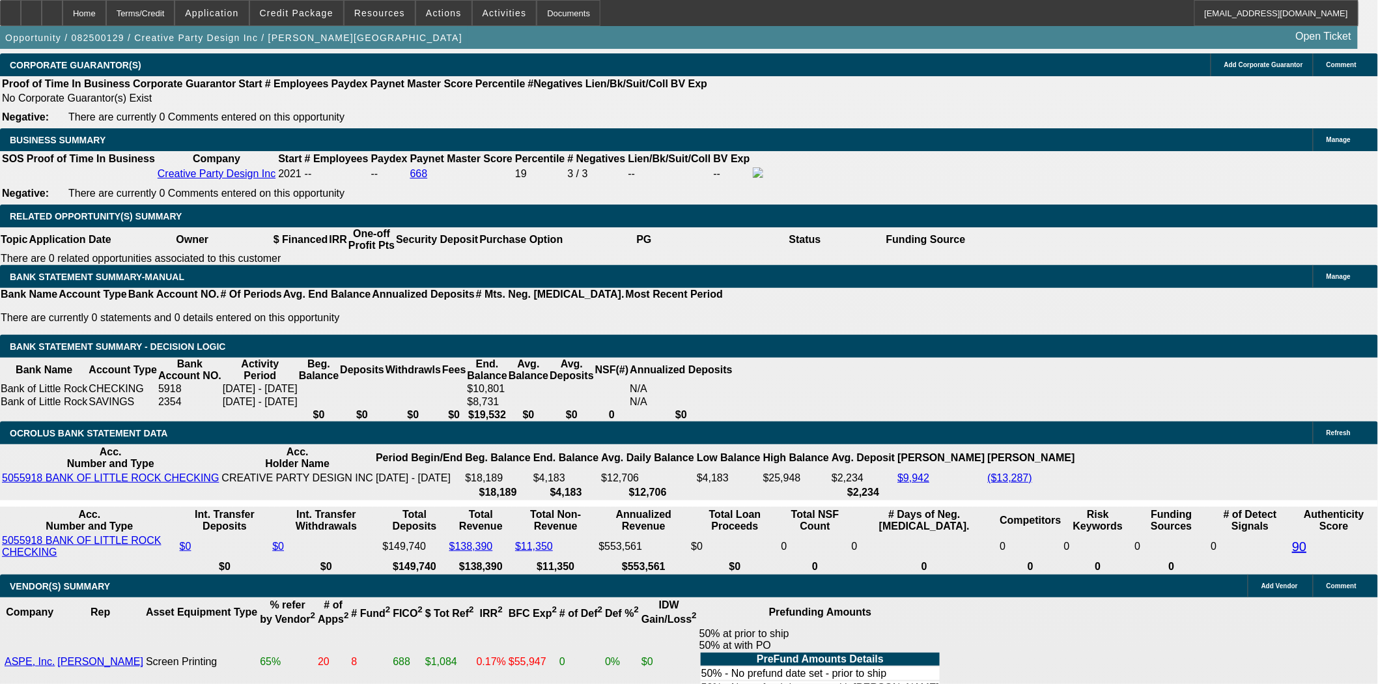
scroll to position [1973, 0]
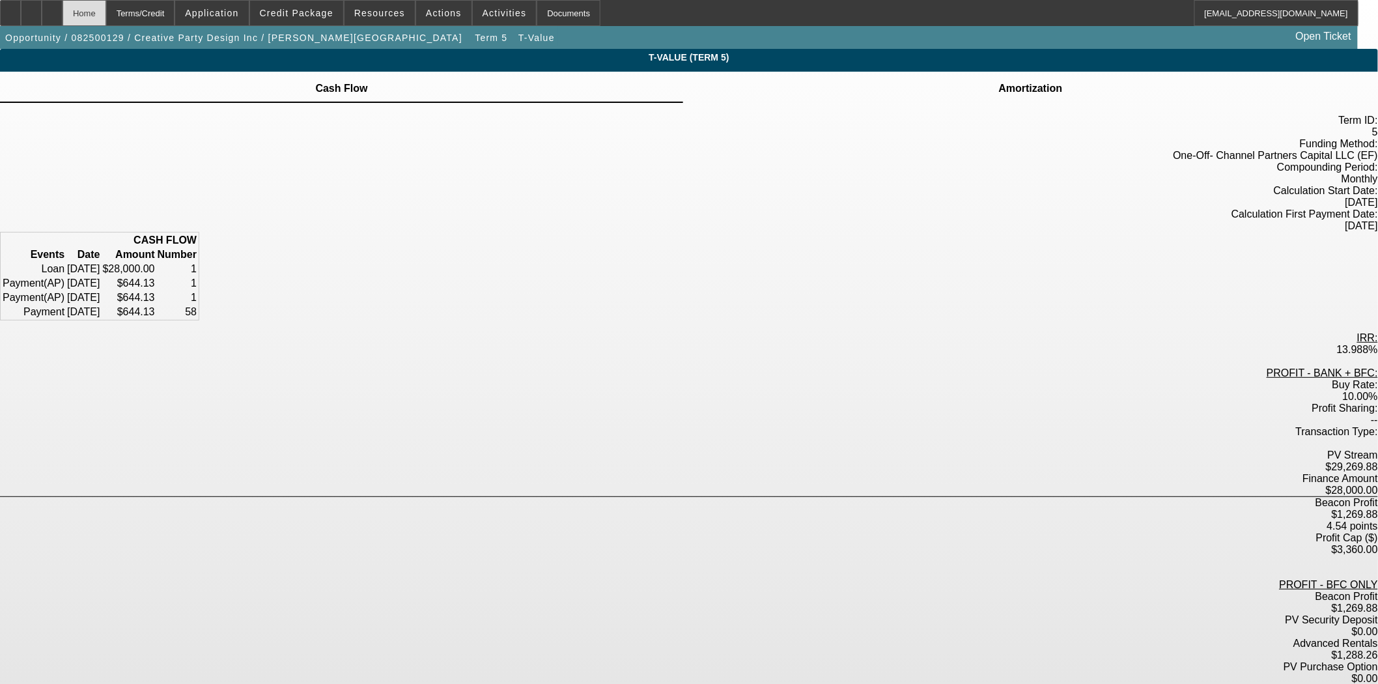
click at [106, 11] on div "Home" at bounding box center [85, 13] width 44 height 26
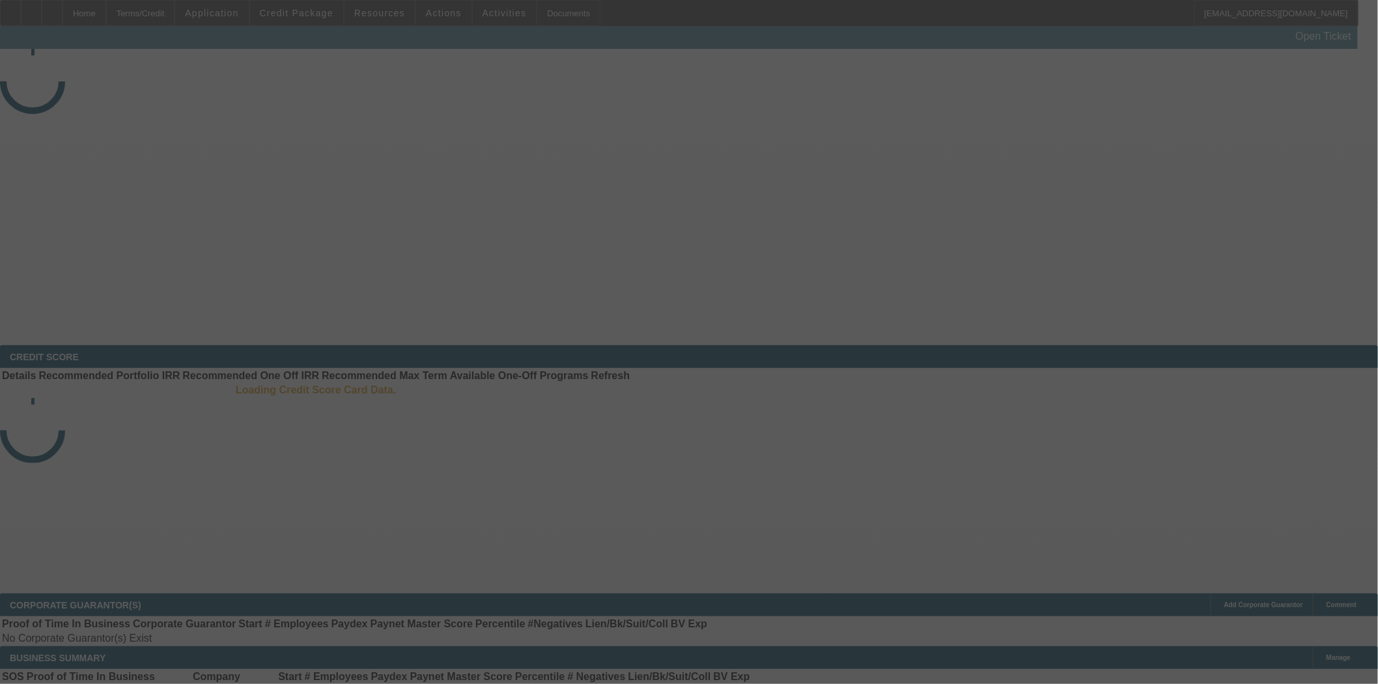
select select "3"
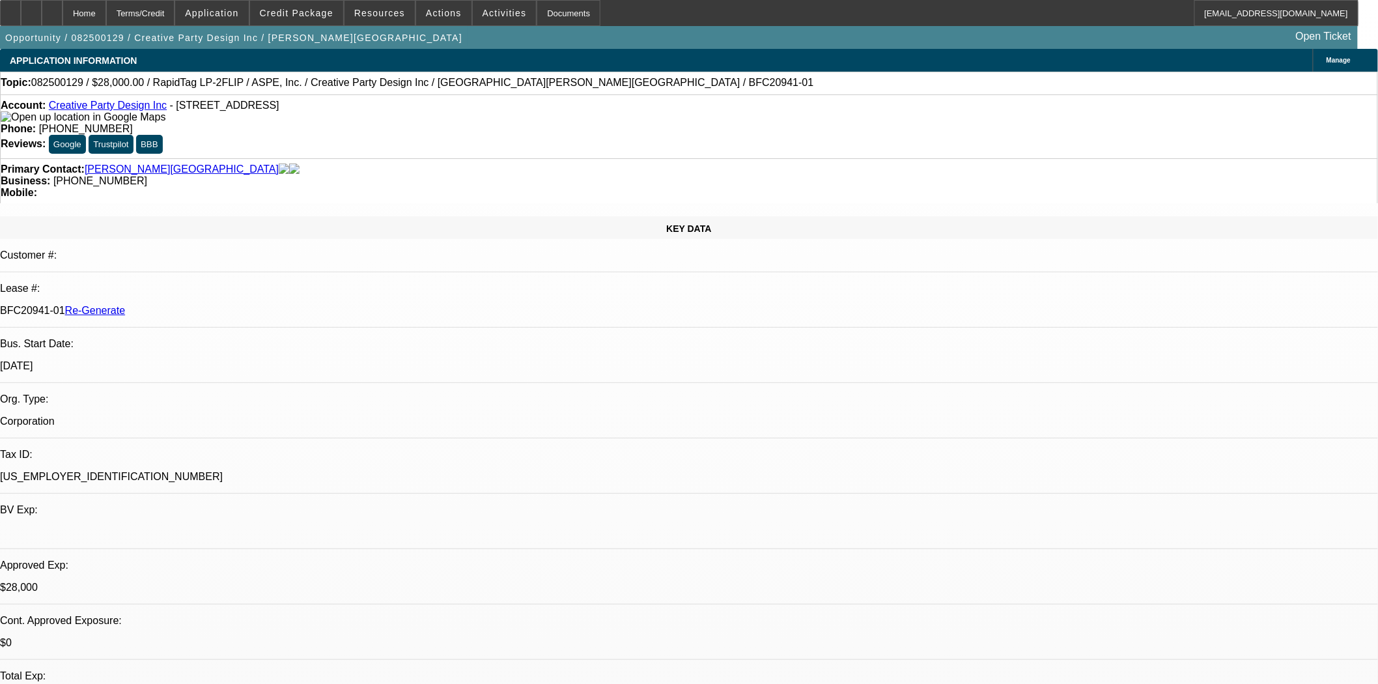
select select "0"
select select "6"
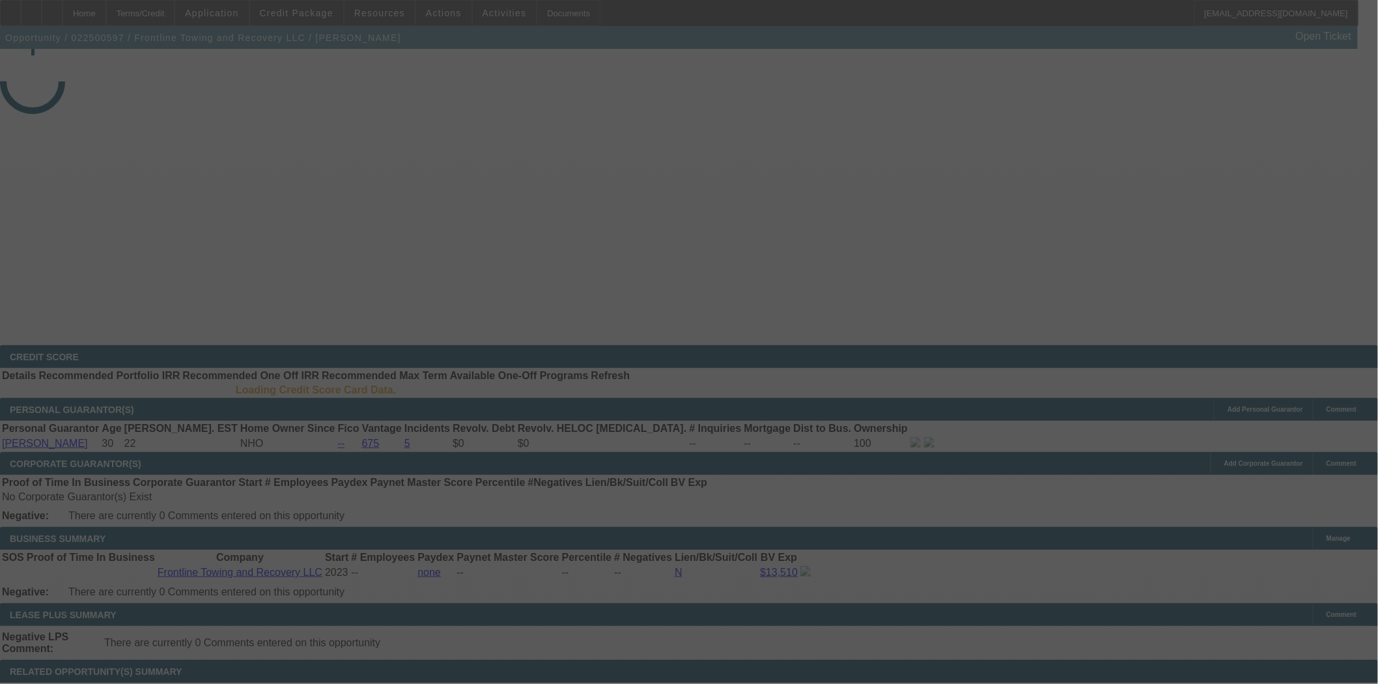
select select "4"
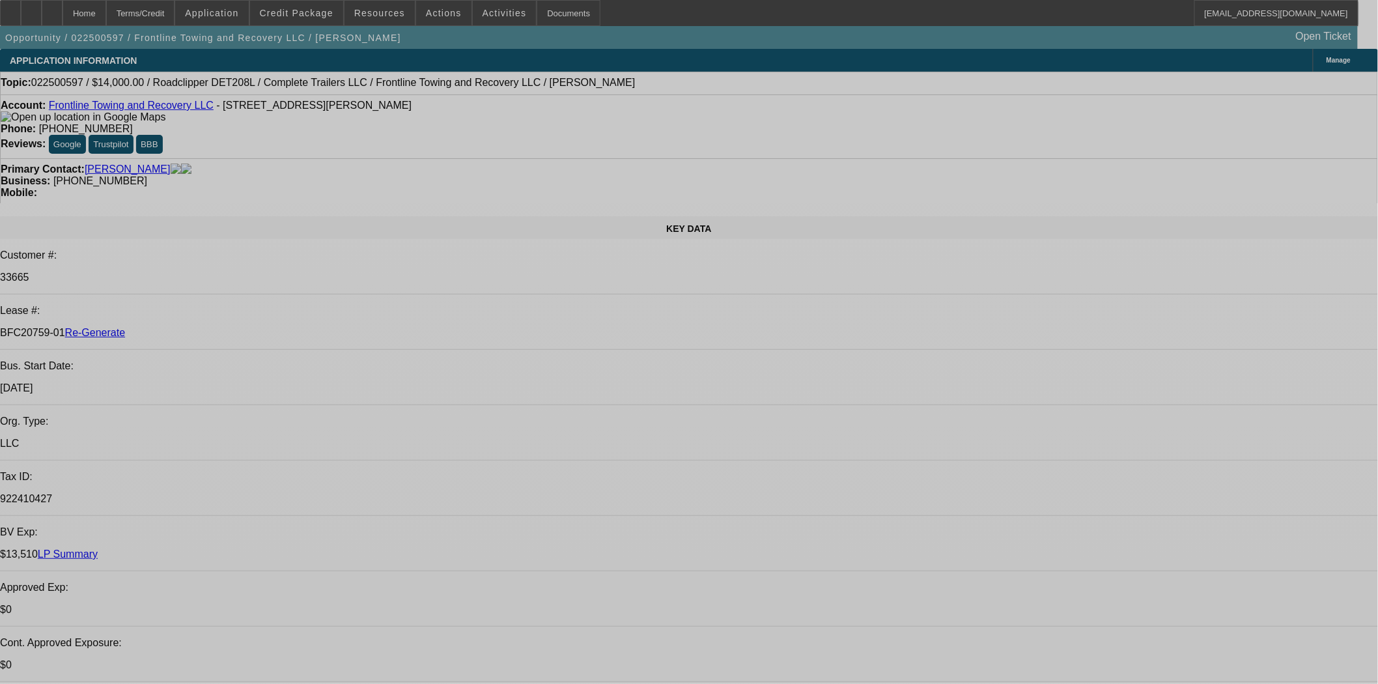
select select "0"
select select "2"
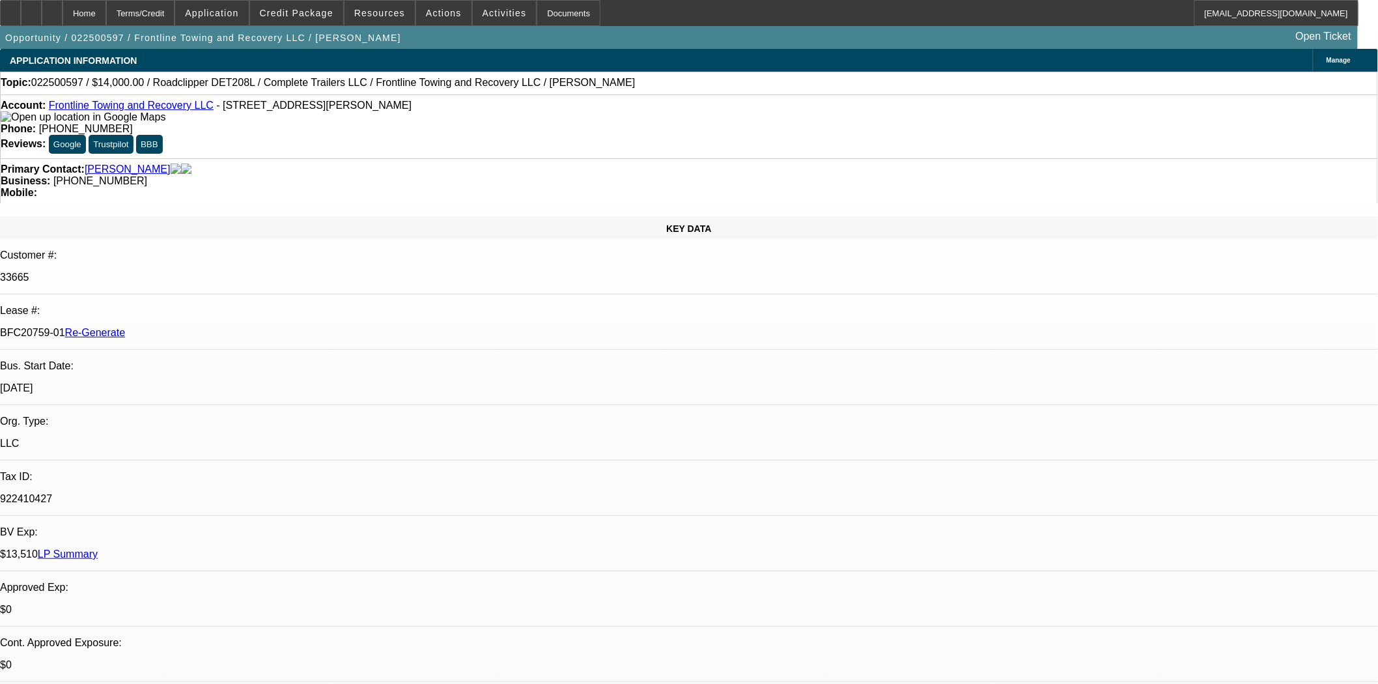
select select "0"
select select "1"
select select "2"
select select "6"
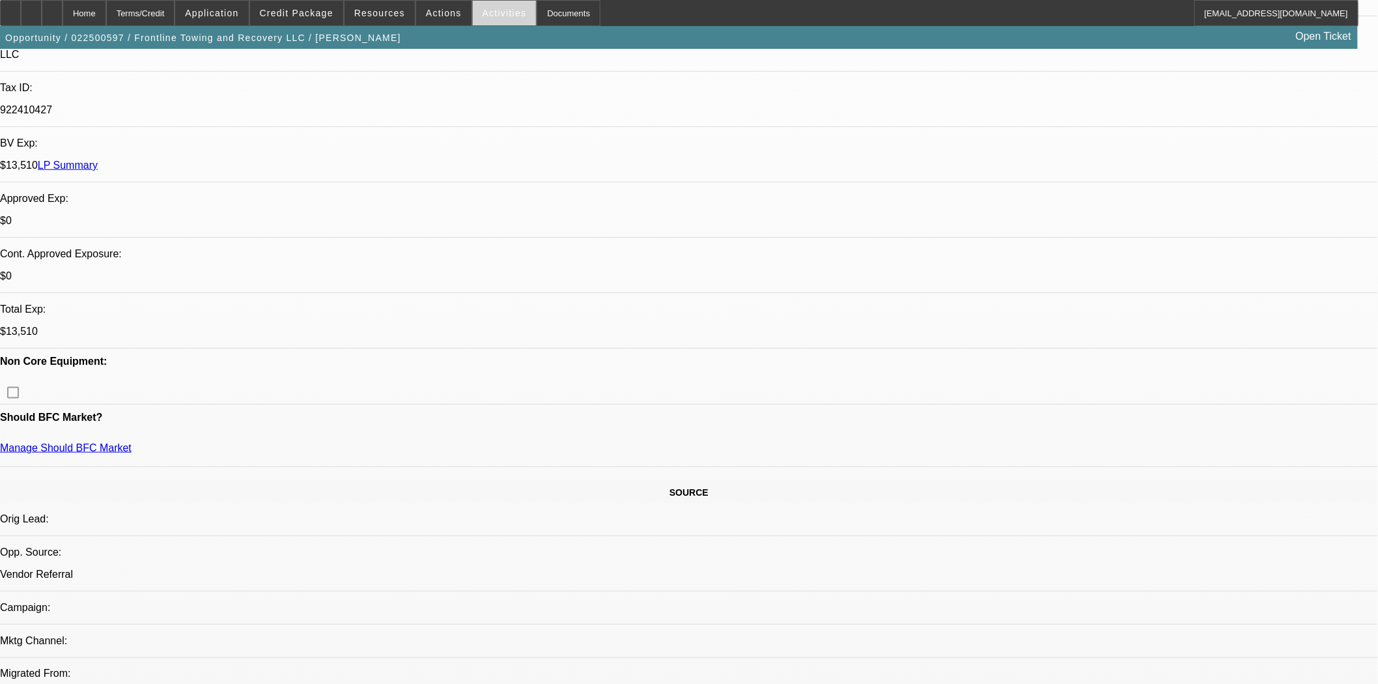
scroll to position [217, 0]
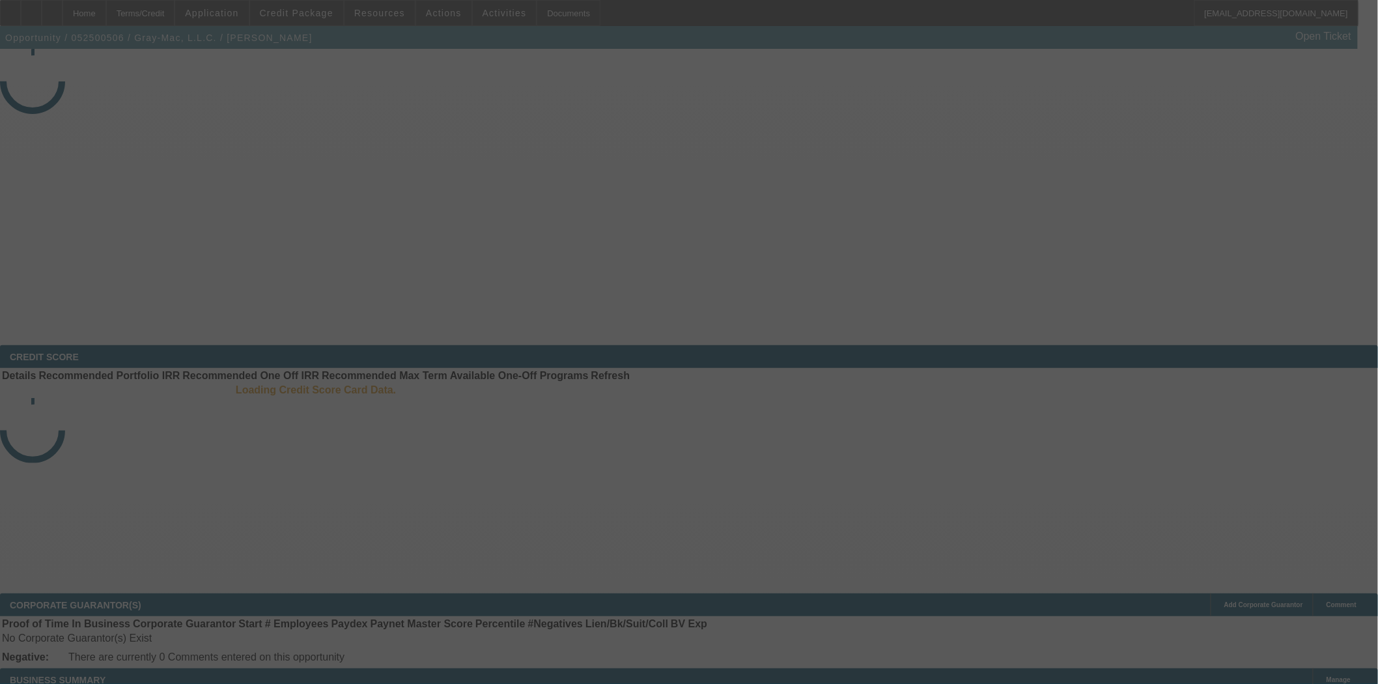
select select "4"
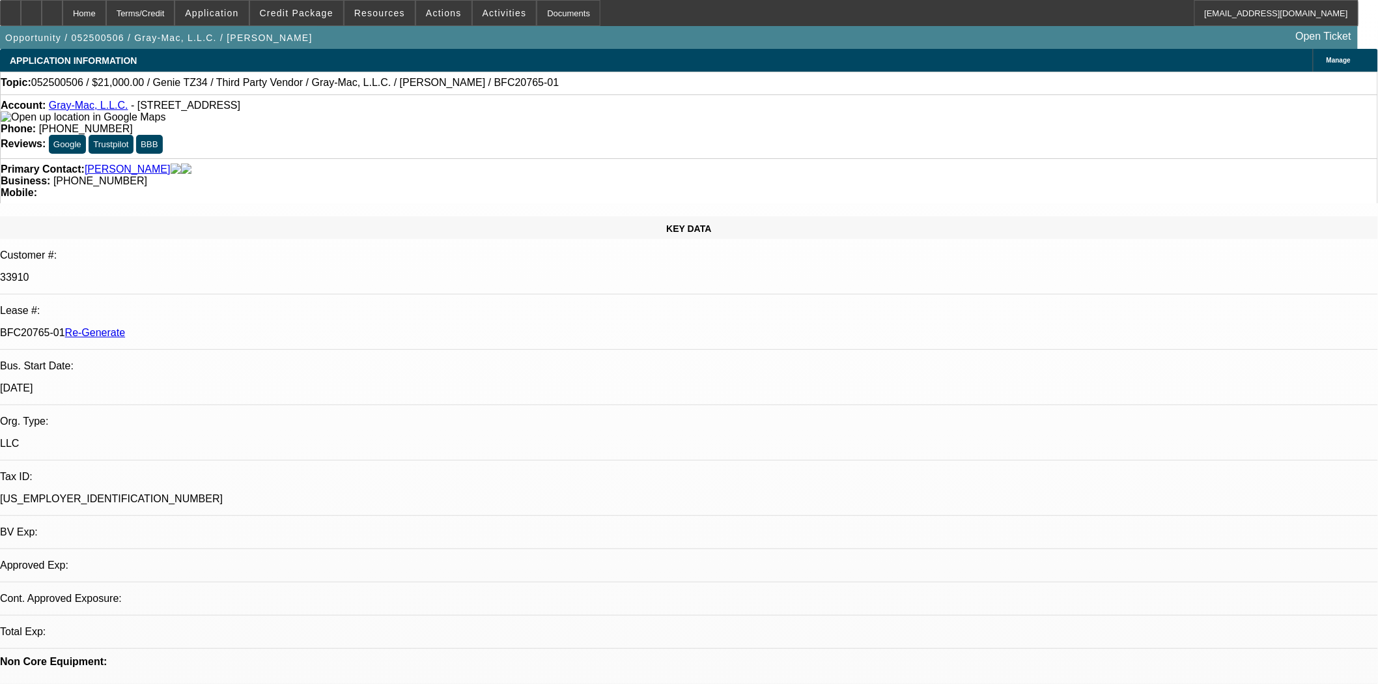
select select "0"
select select "6"
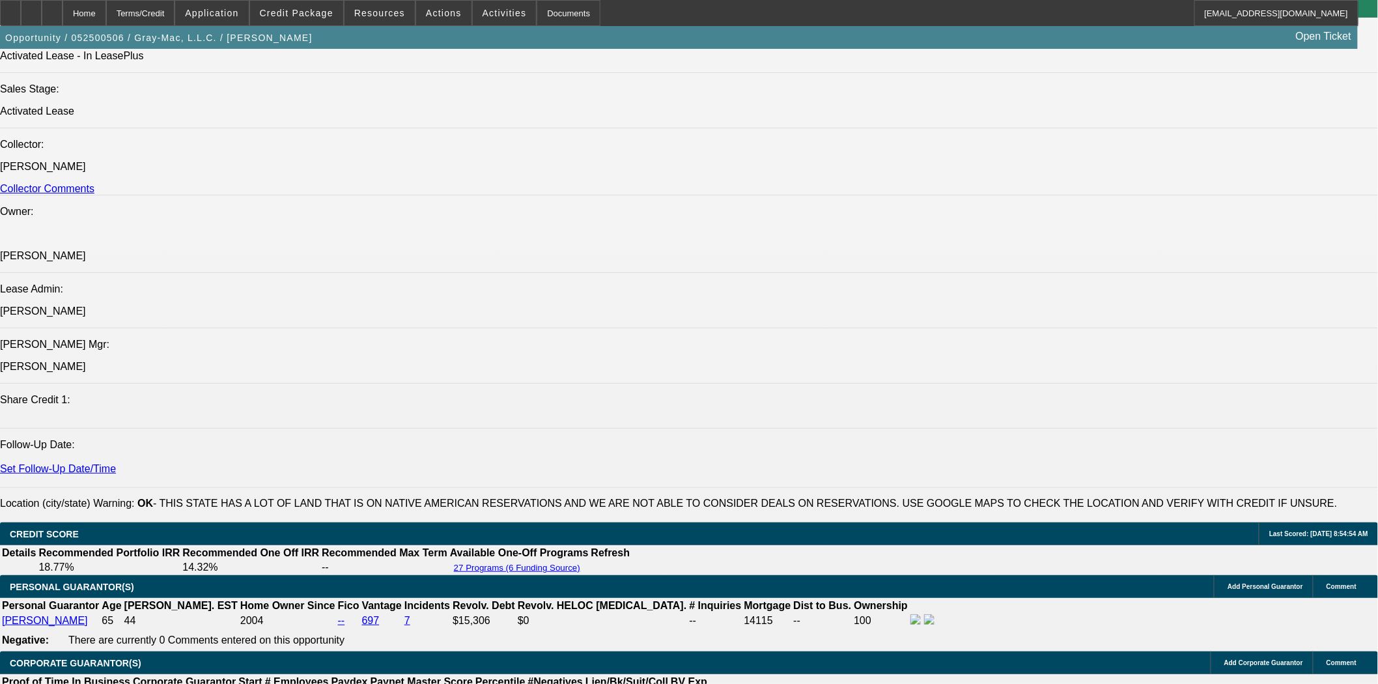
scroll to position [1592, 0]
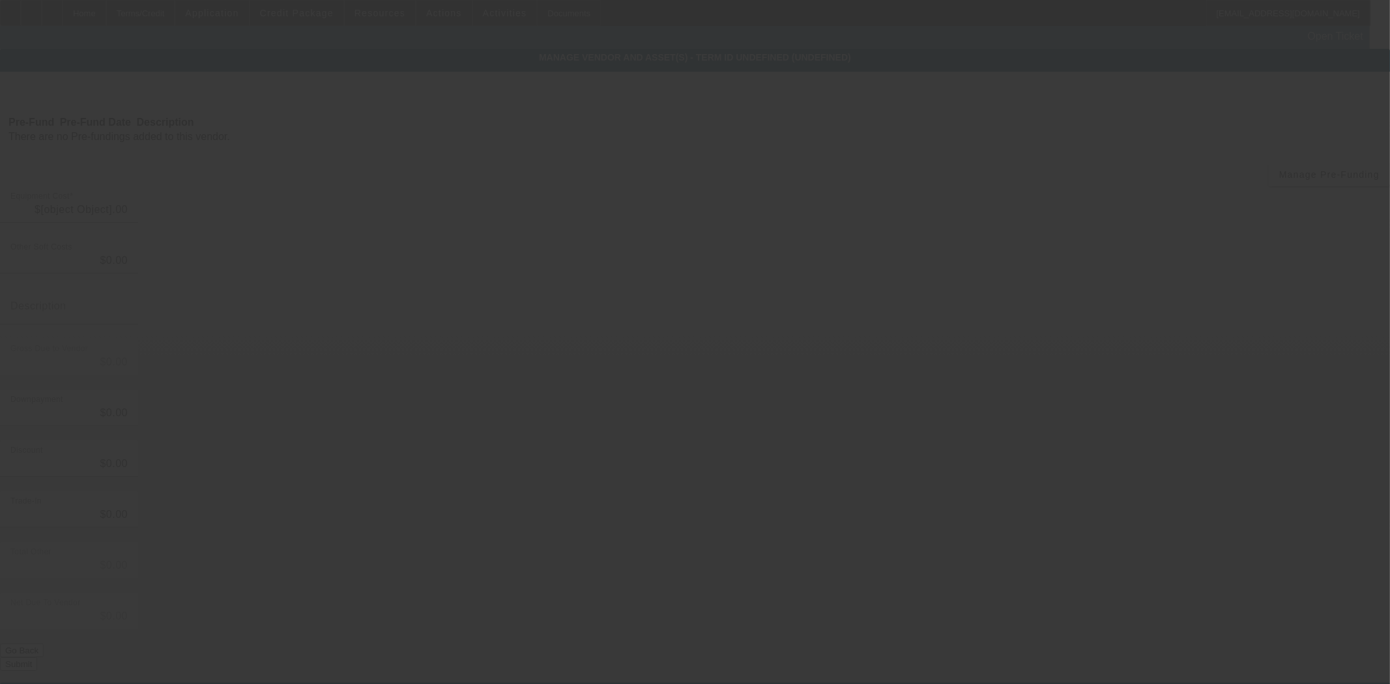
type input "$21,000.00"
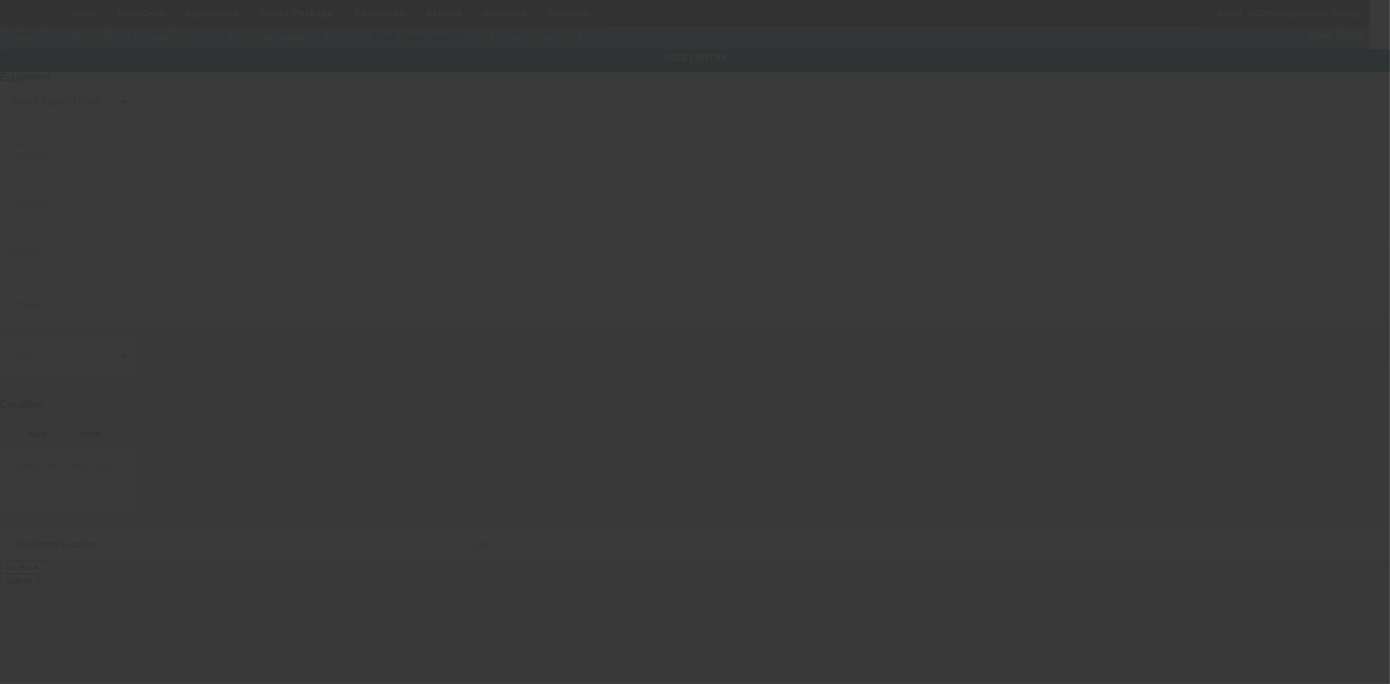
type input "5D8AA1714J1003852"
type input "Genie"
type input "TZ34"
radio input "true"
type textarea "includes: all options, attachments and accessories"
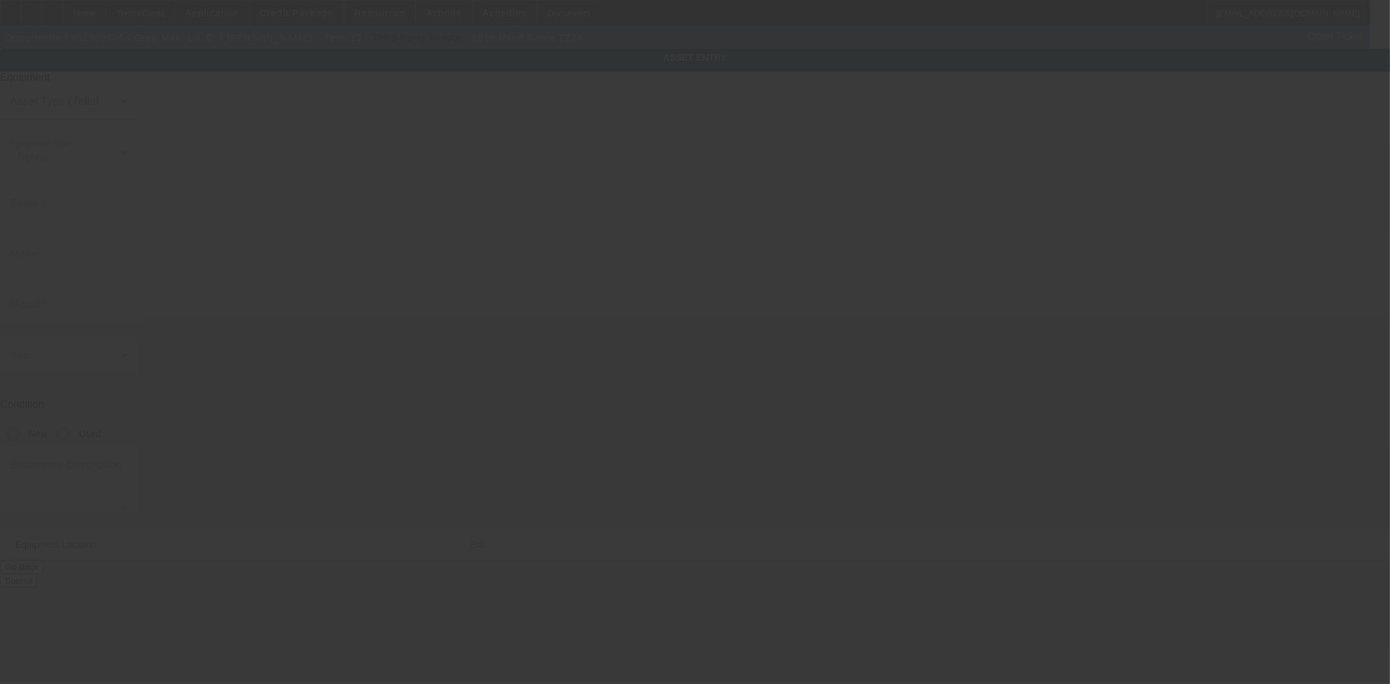
type input "18100 Old Pocola Highway"
type input "Spiro"
type input "74959"
type input "Le Flore"
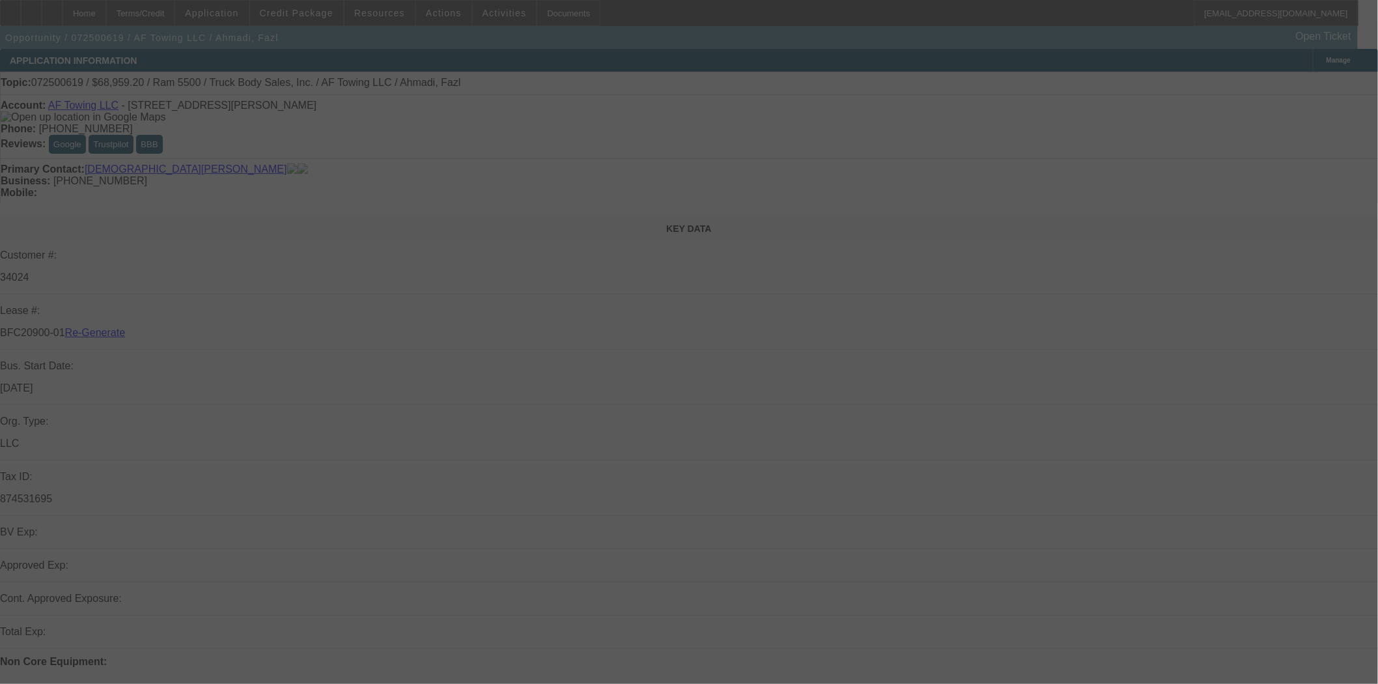
select select "4"
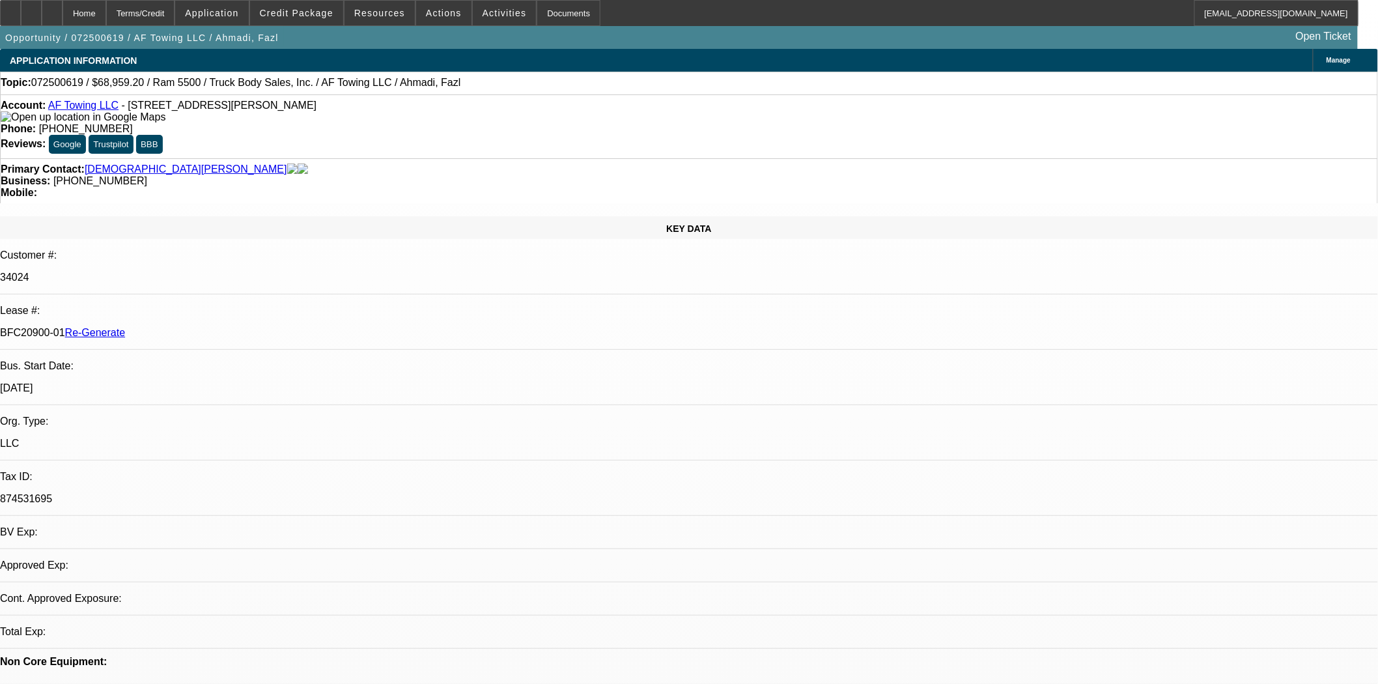
select select "0.2"
select select "2"
select select "0.1"
select select "4"
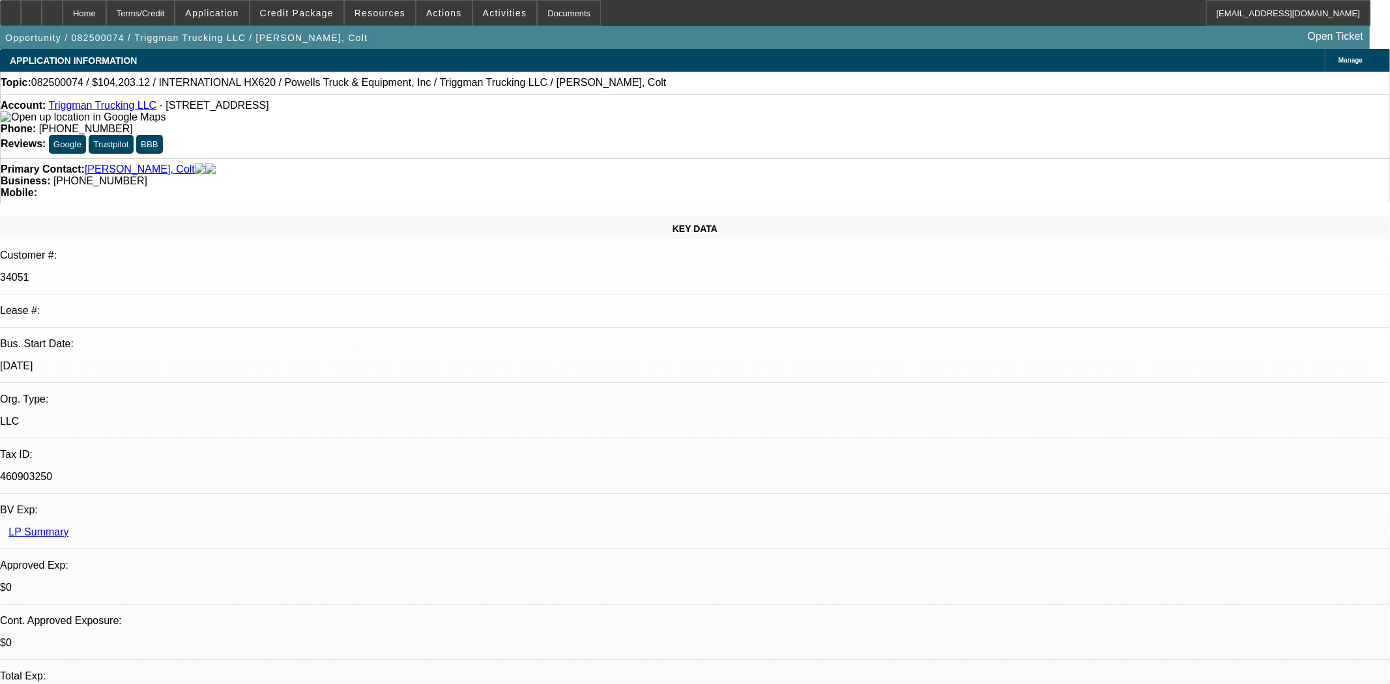
select select "0"
select select "2"
select select "0.1"
select select "4"
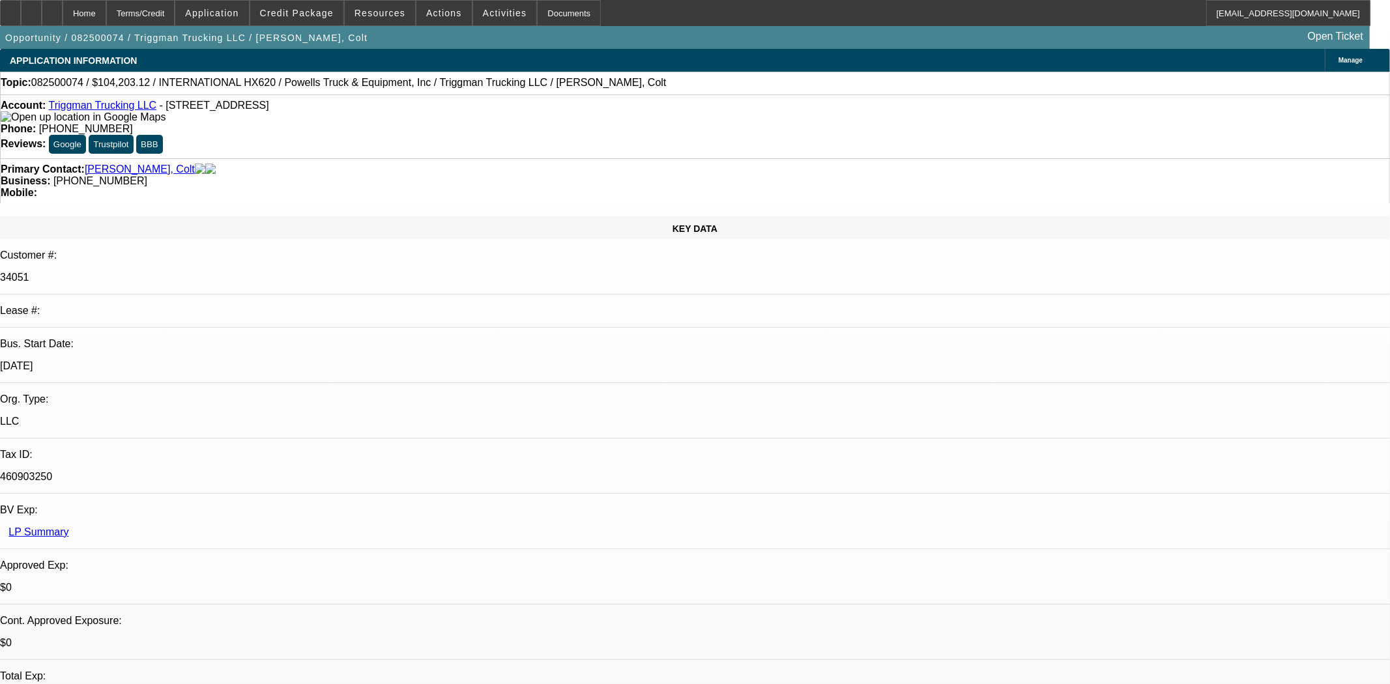
select select "0"
select select "2"
select select "0.1"
select select "4"
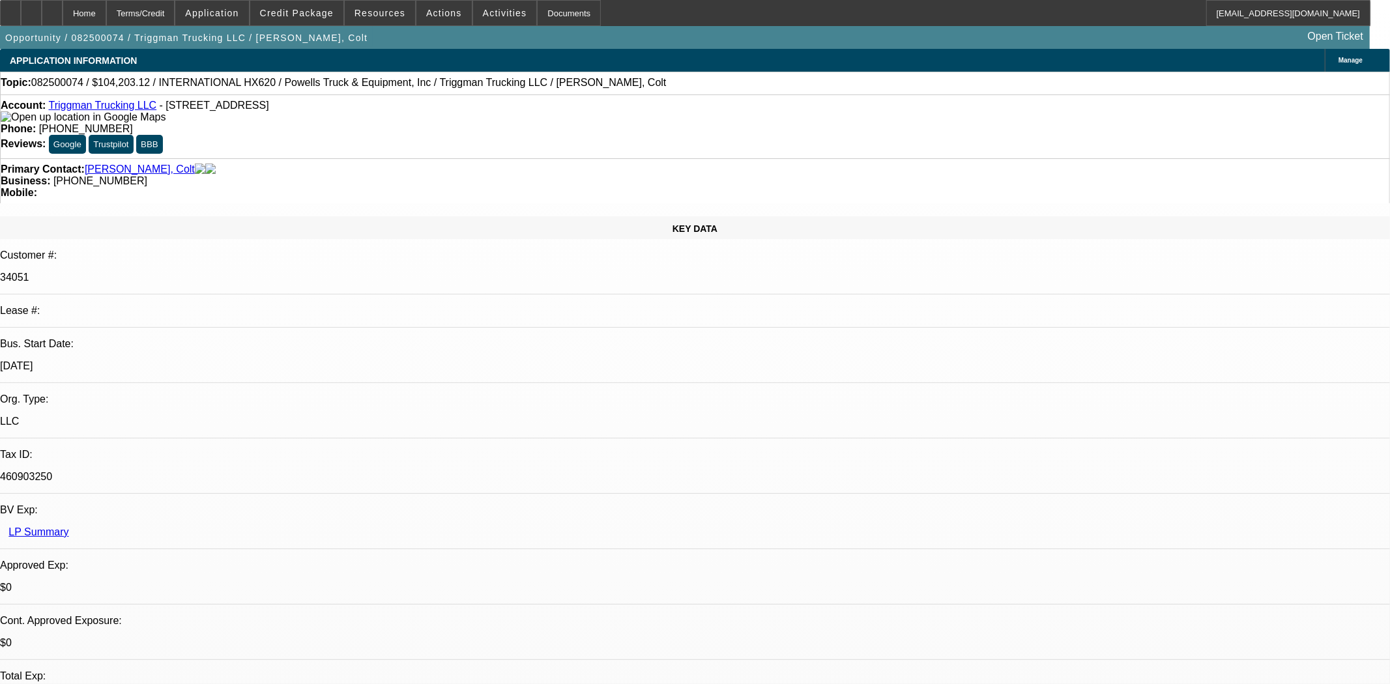
select select "0"
select select "2"
select select "0.1"
select select "4"
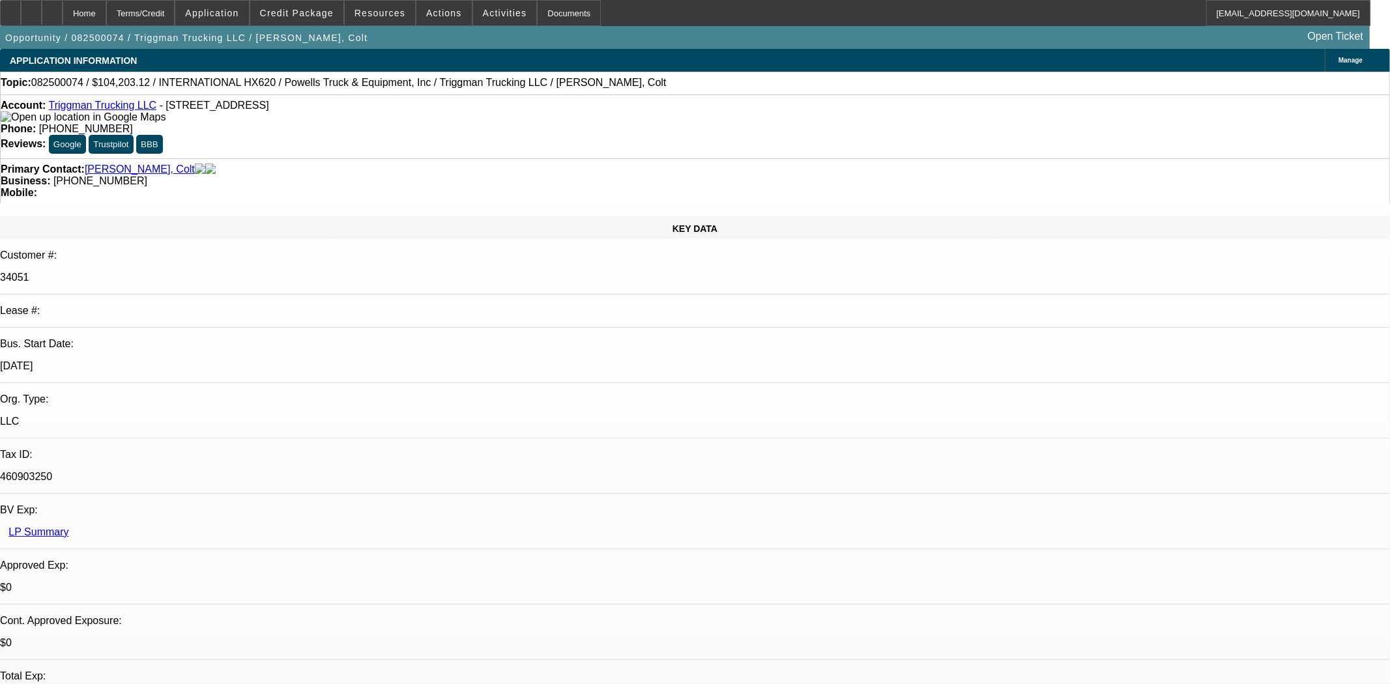
select select "0"
select select "2"
select select "0.1"
select select "4"
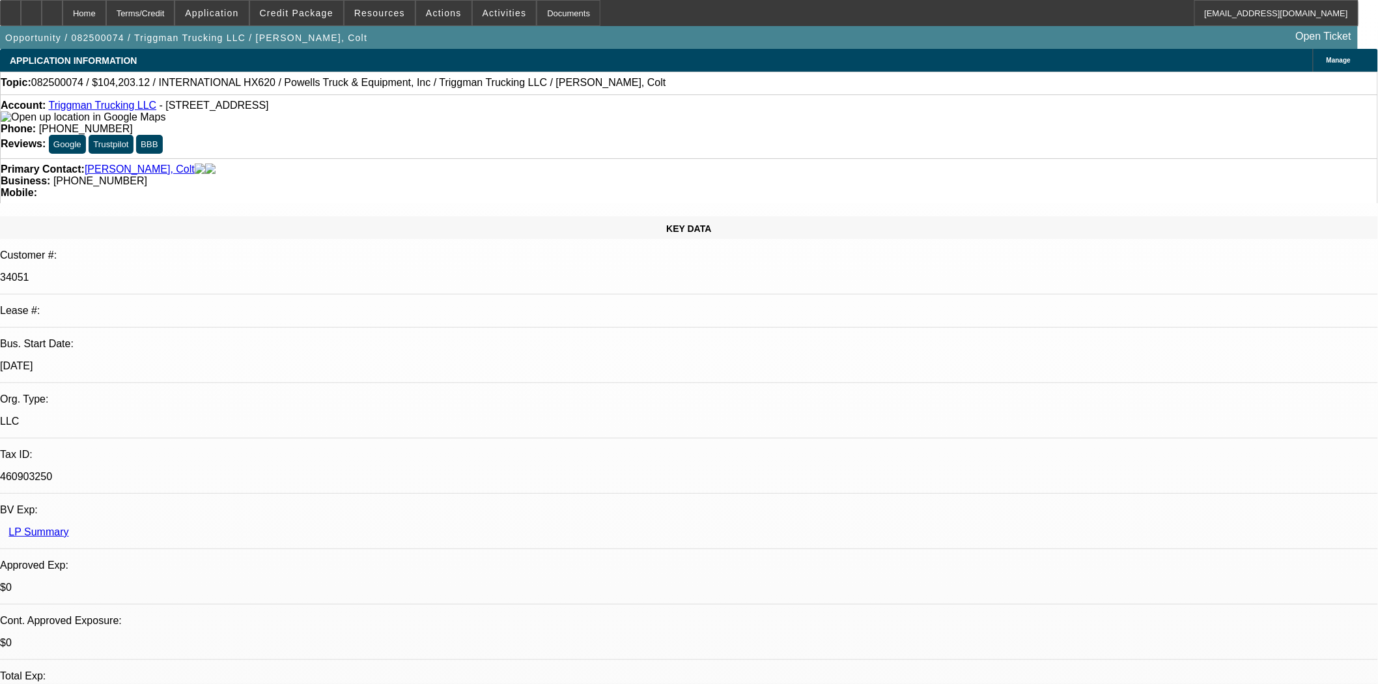
scroll to position [217, 0]
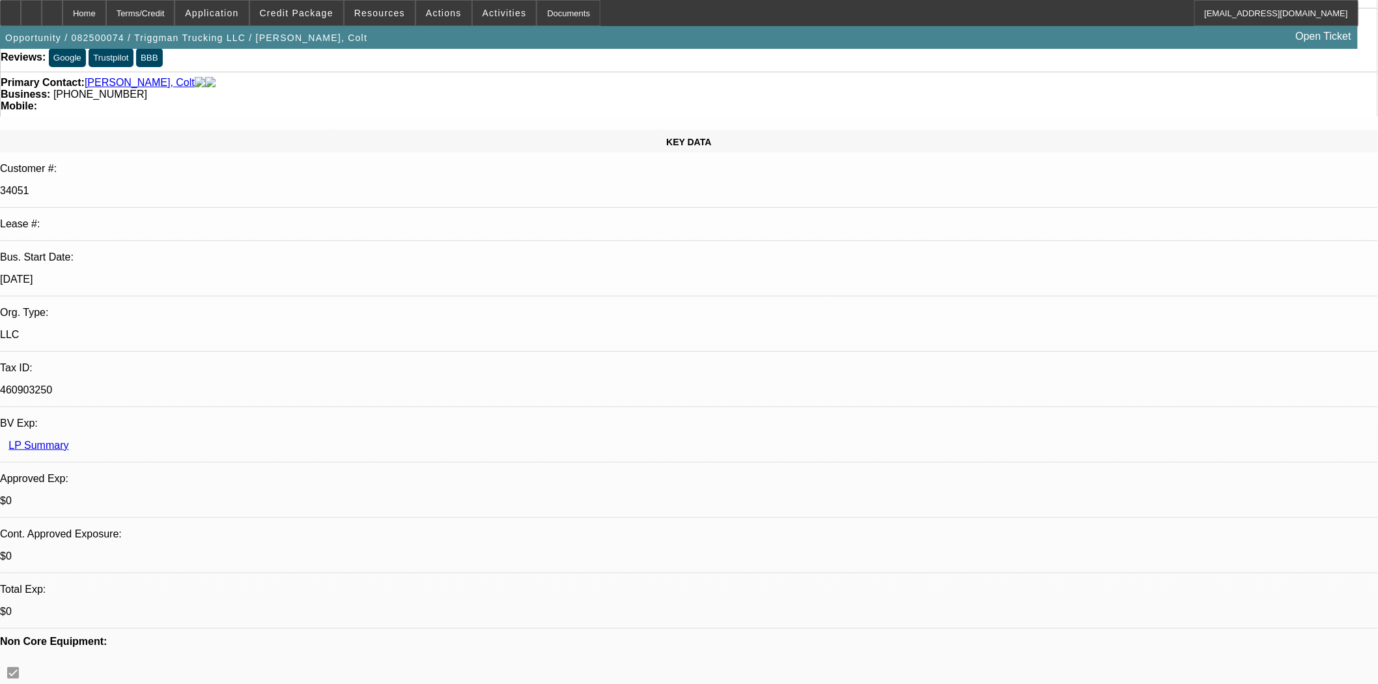
scroll to position [0, 0]
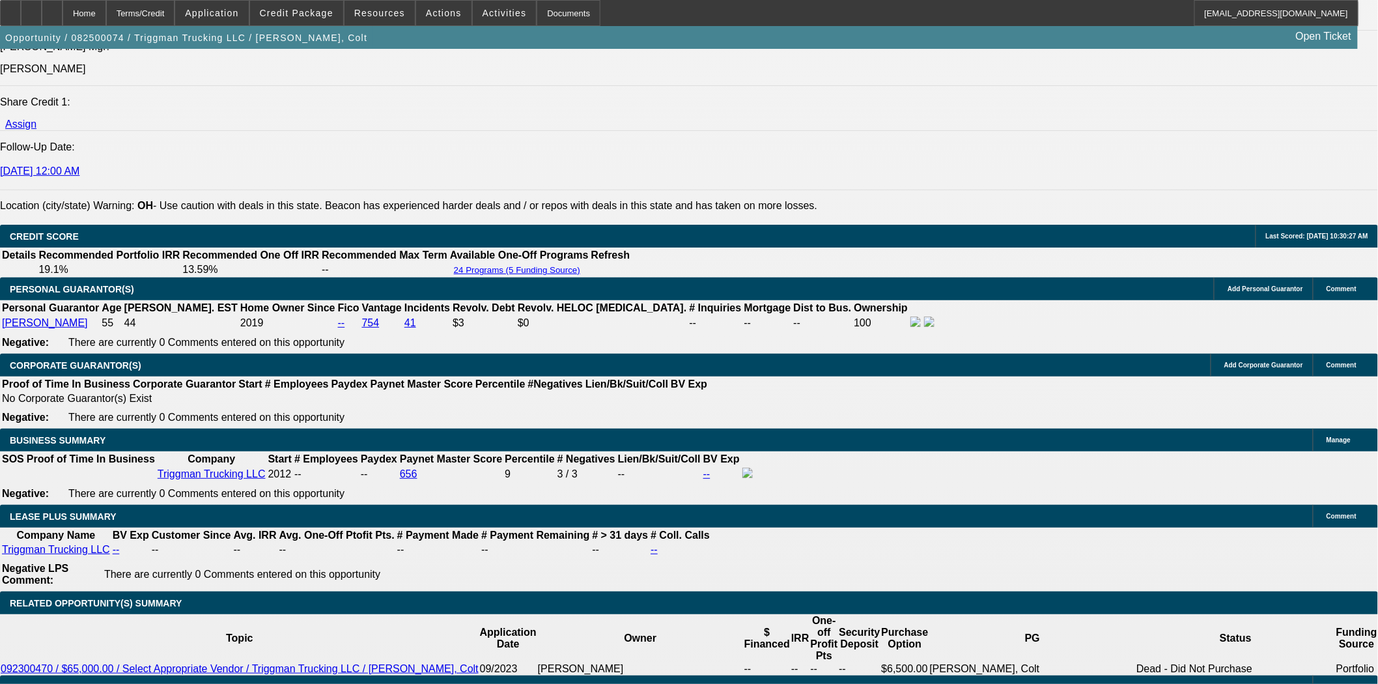
scroll to position [1954, 0]
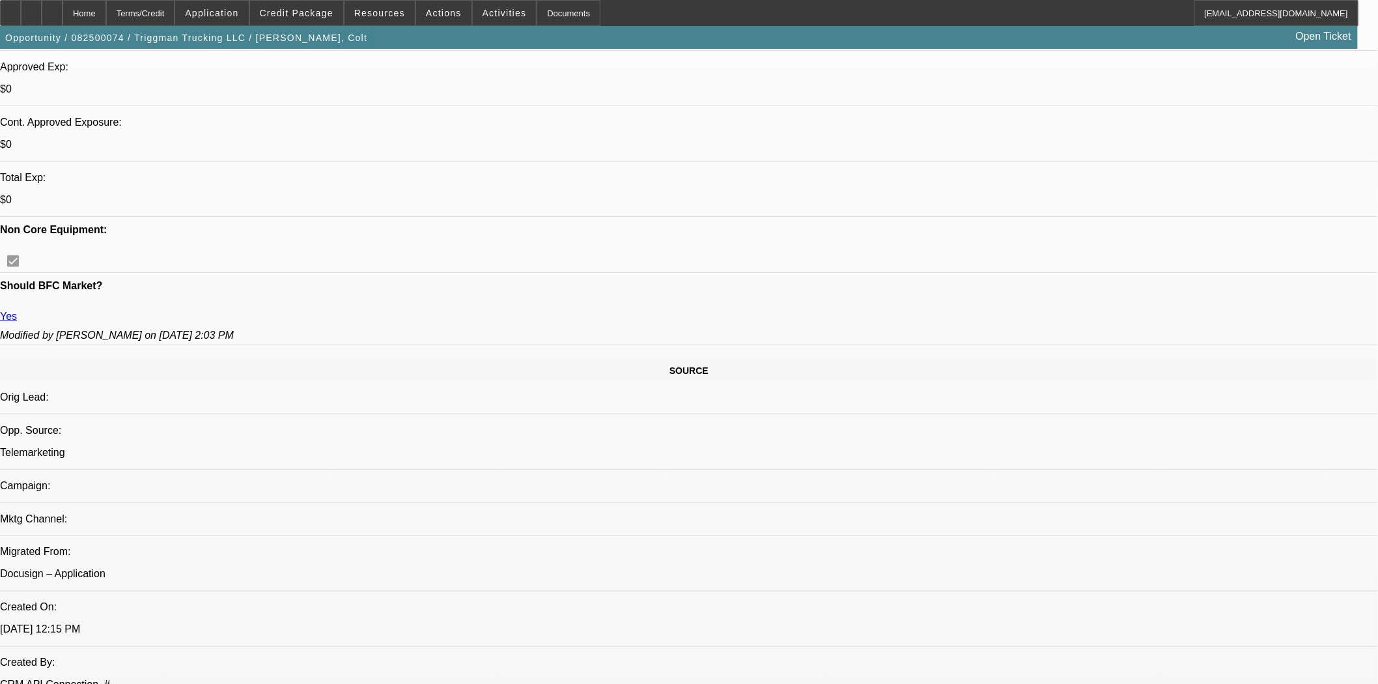
scroll to position [0, 0]
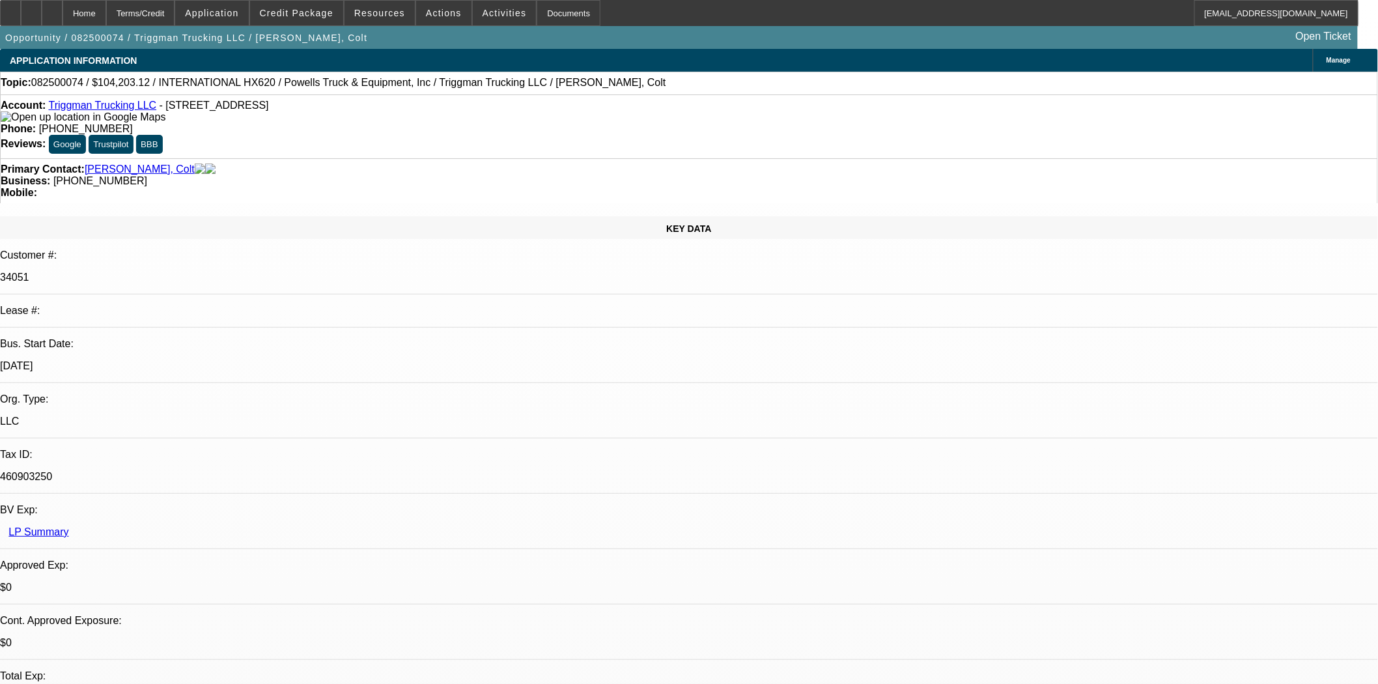
drag, startPoint x: 235, startPoint y: 111, endPoint x: 156, endPoint y: 106, distance: 79.0
click at [160, 106] on span "- 6252 N Dawnlight Cir, Orient, OH 43146" at bounding box center [214, 105] width 109 height 11
copy span "6252 N Dawnlight Cir"
click at [10, 8] on icon at bounding box center [10, 8] width 0 height 0
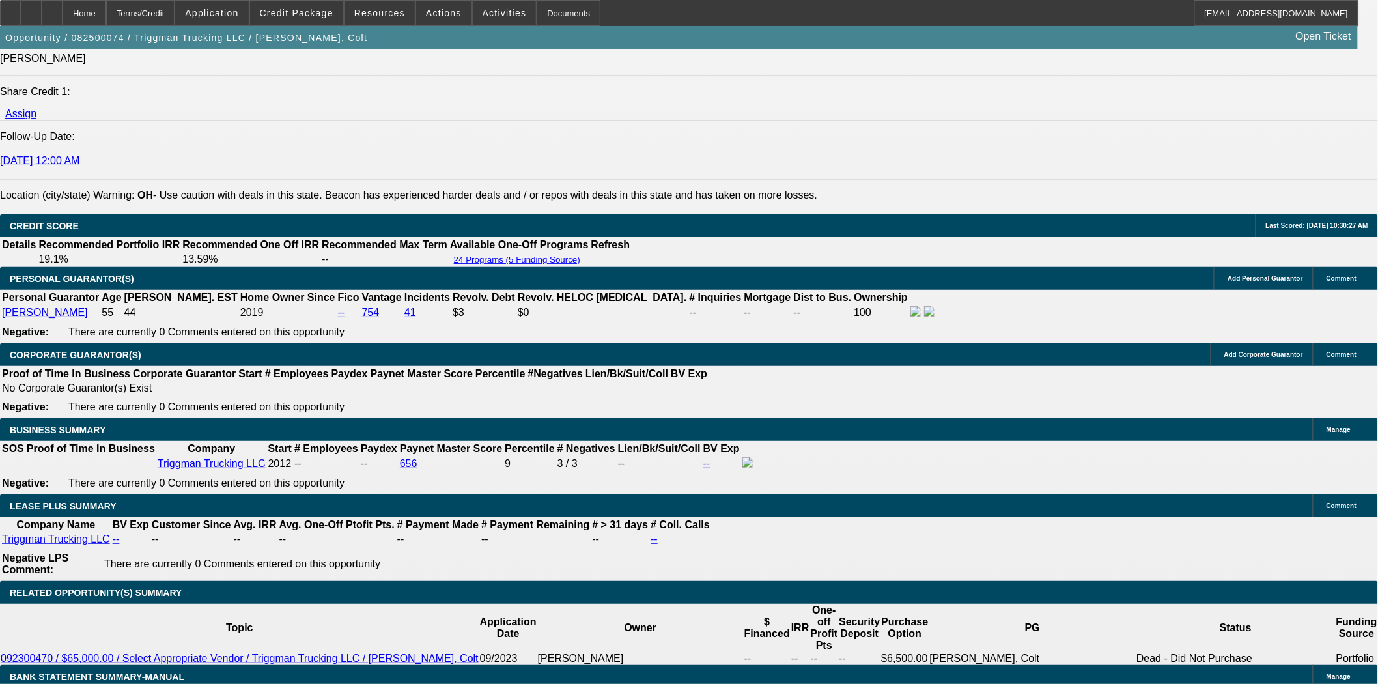
scroll to position [1954, 0]
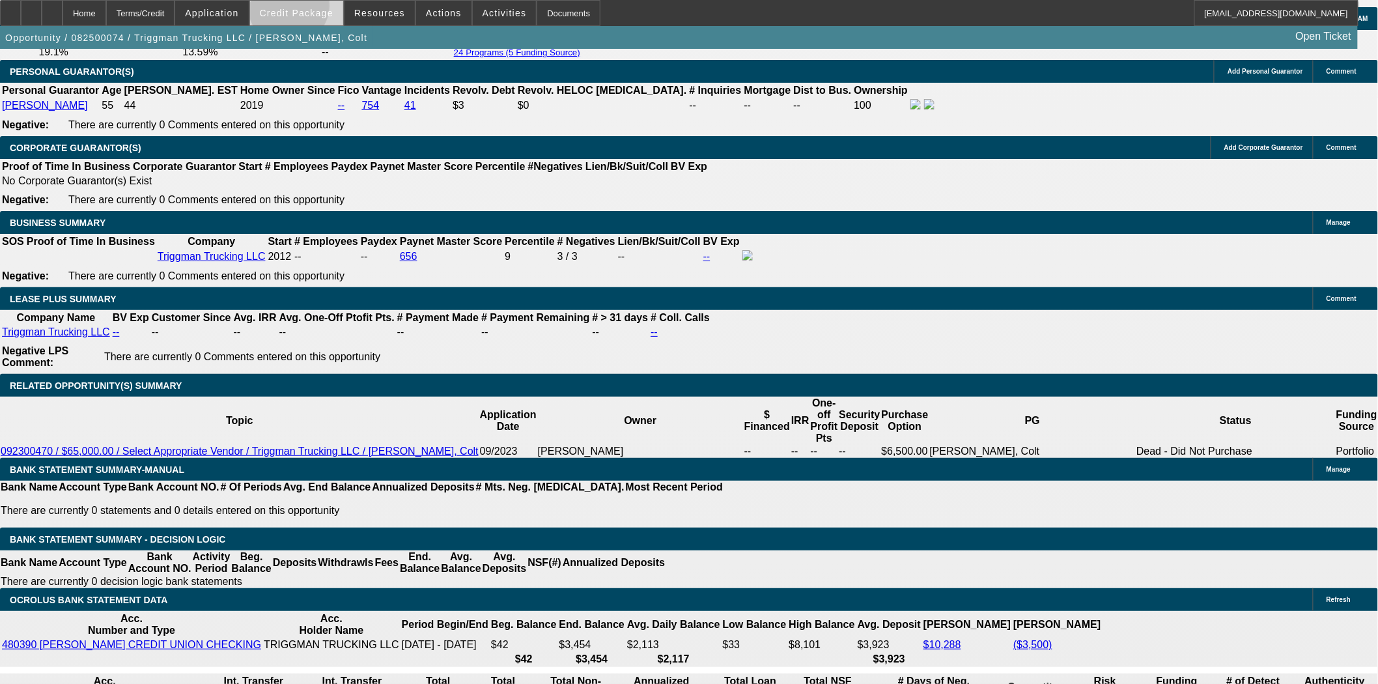
click at [310, 8] on span "Credit Package" at bounding box center [297, 13] width 74 height 10
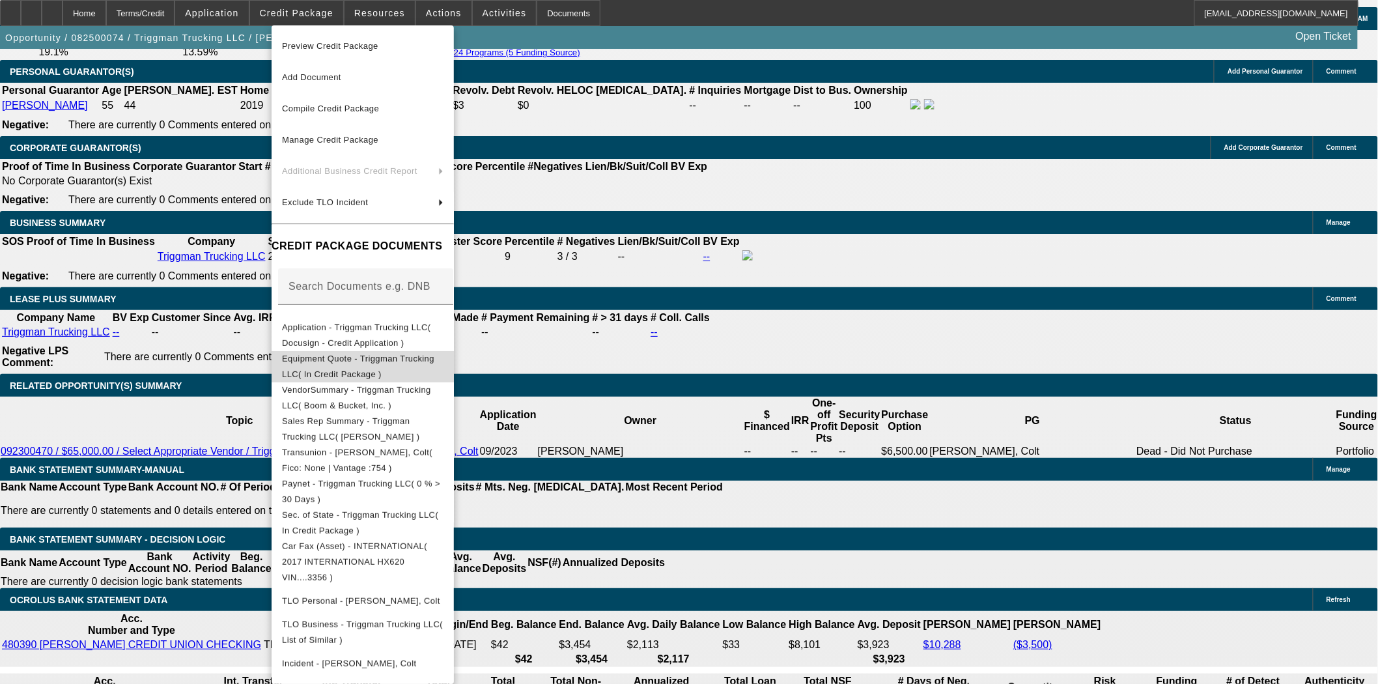
click at [347, 365] on span "Equipment Quote - Triggman Trucking LLC( In Credit Package )" at bounding box center [358, 365] width 152 height 25
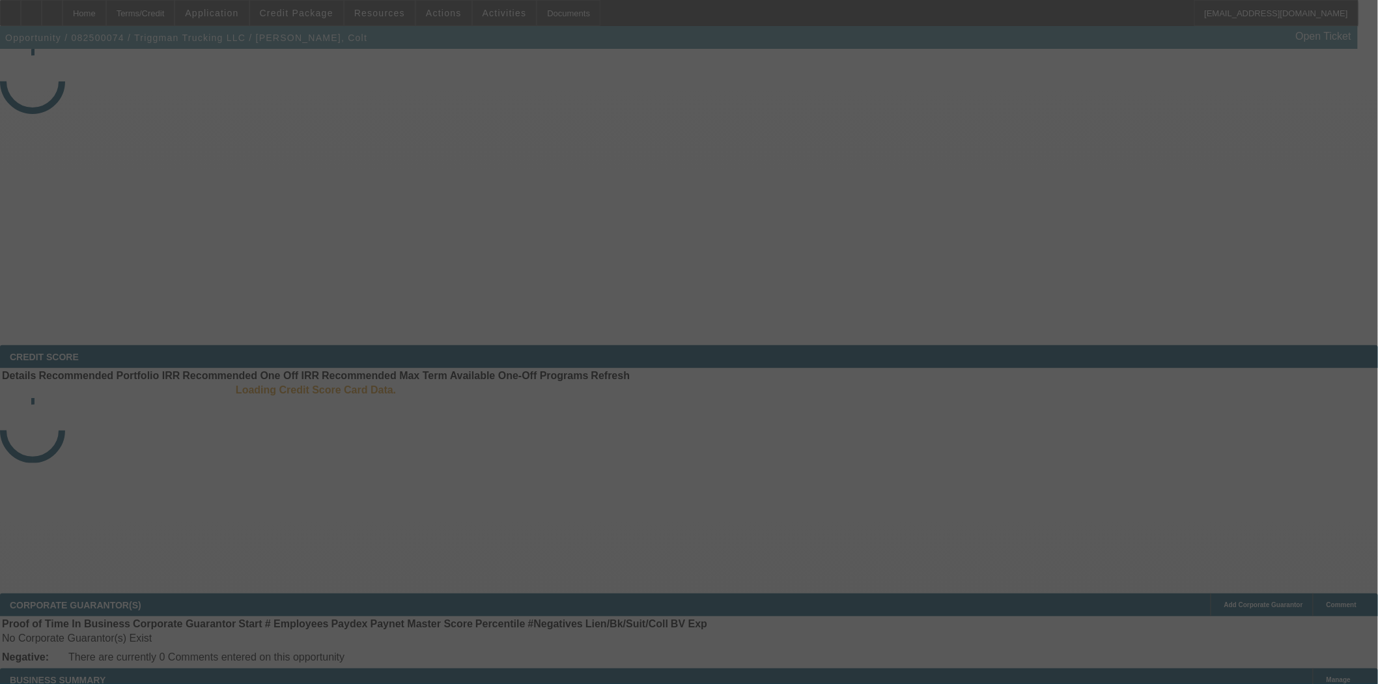
select select "3"
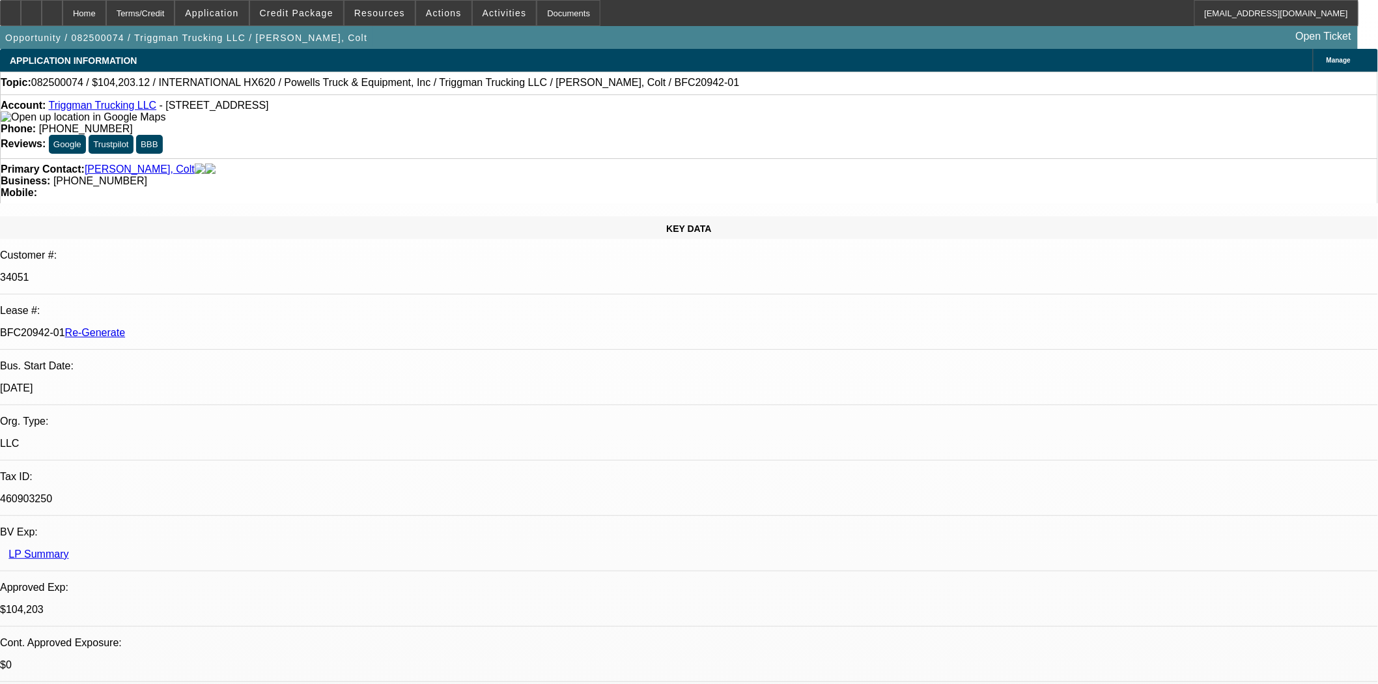
select select "0"
select select "2"
select select "0.1"
select select "4"
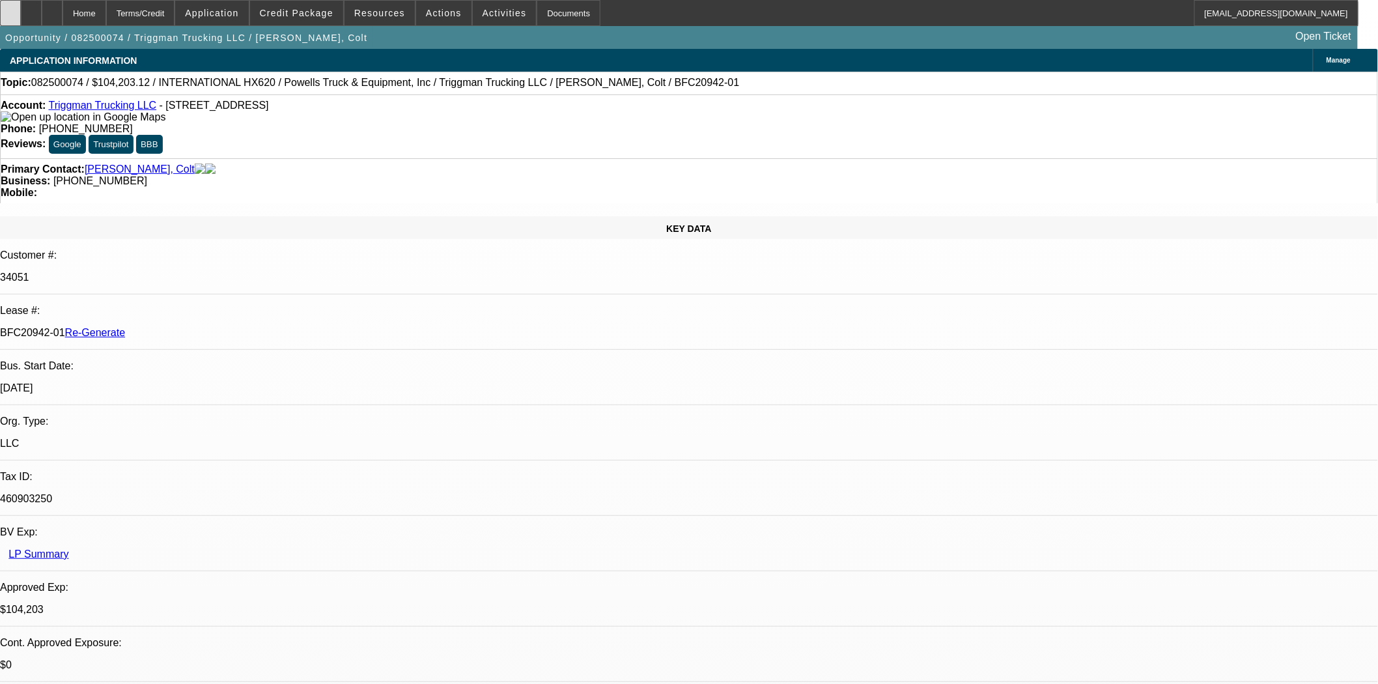
click at [12, 14] on div at bounding box center [10, 13] width 21 height 26
click at [304, 164] on div "Primary Contact: [PERSON_NAME], Colt" at bounding box center [689, 170] width 1377 height 12
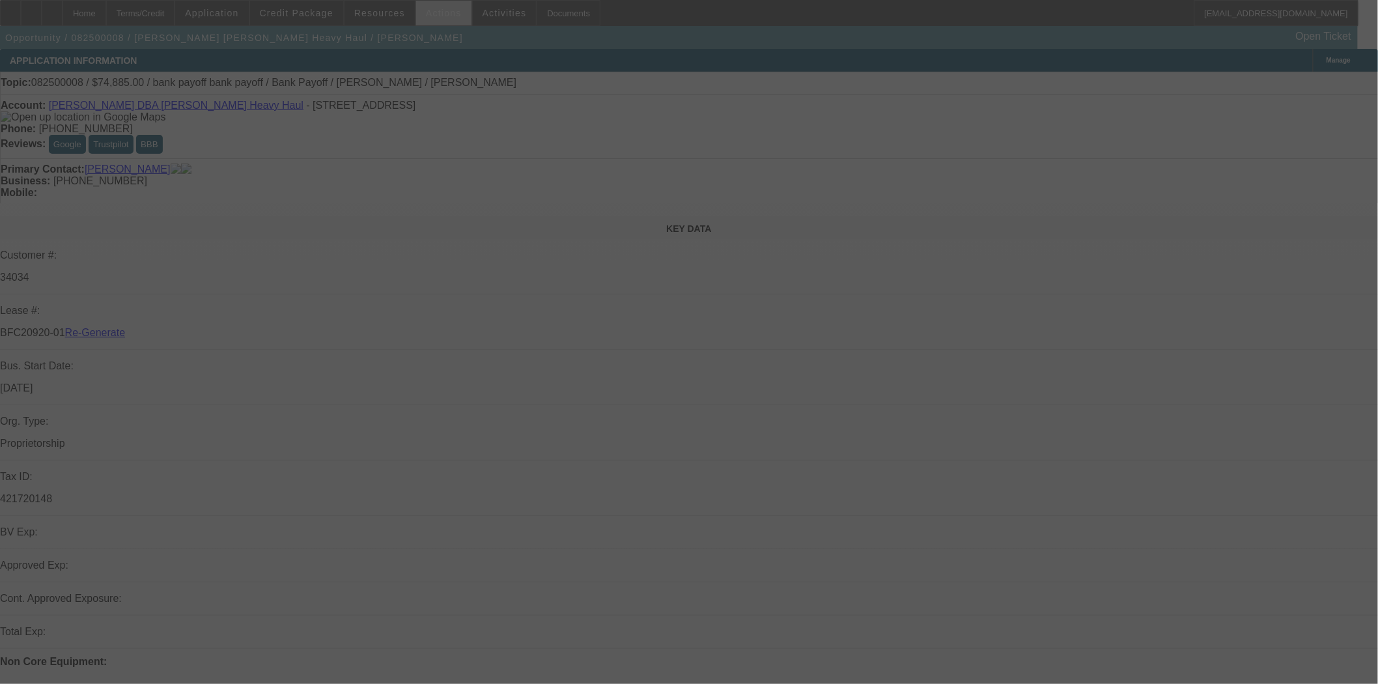
select select "3"
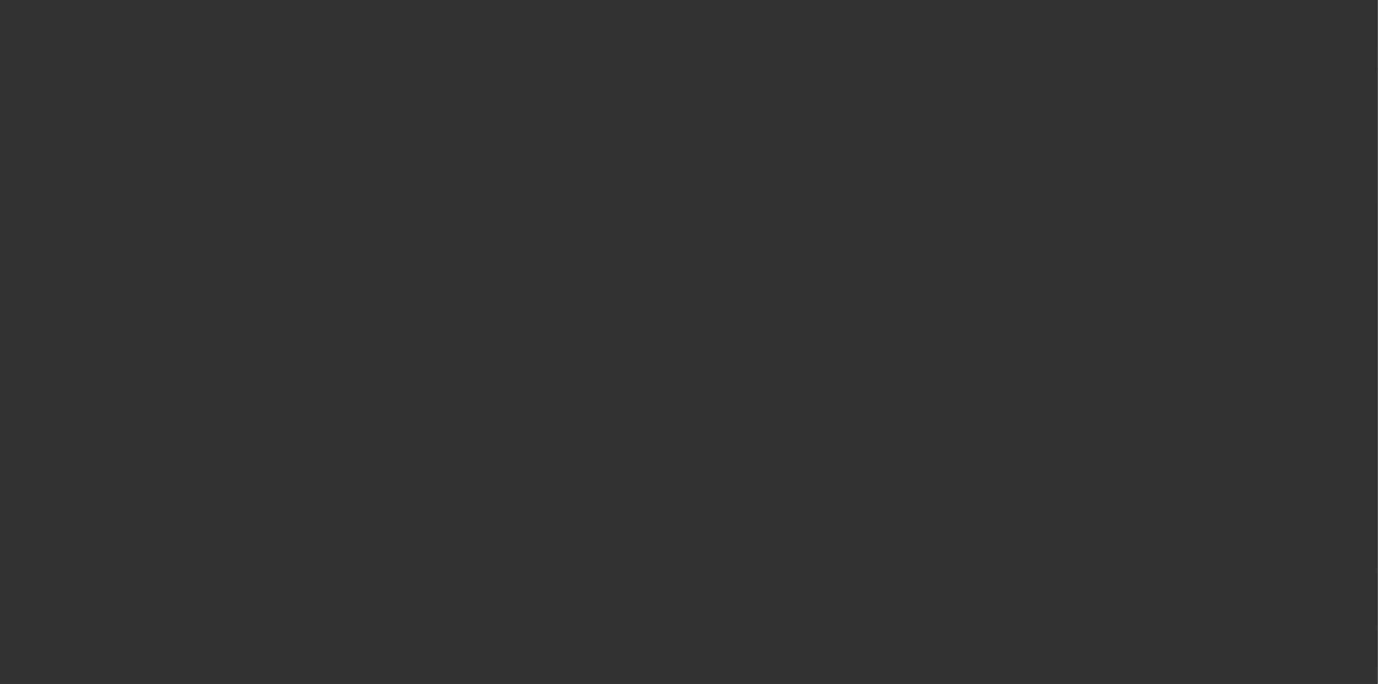
select select "0"
select select "2"
select select "0"
select select "6"
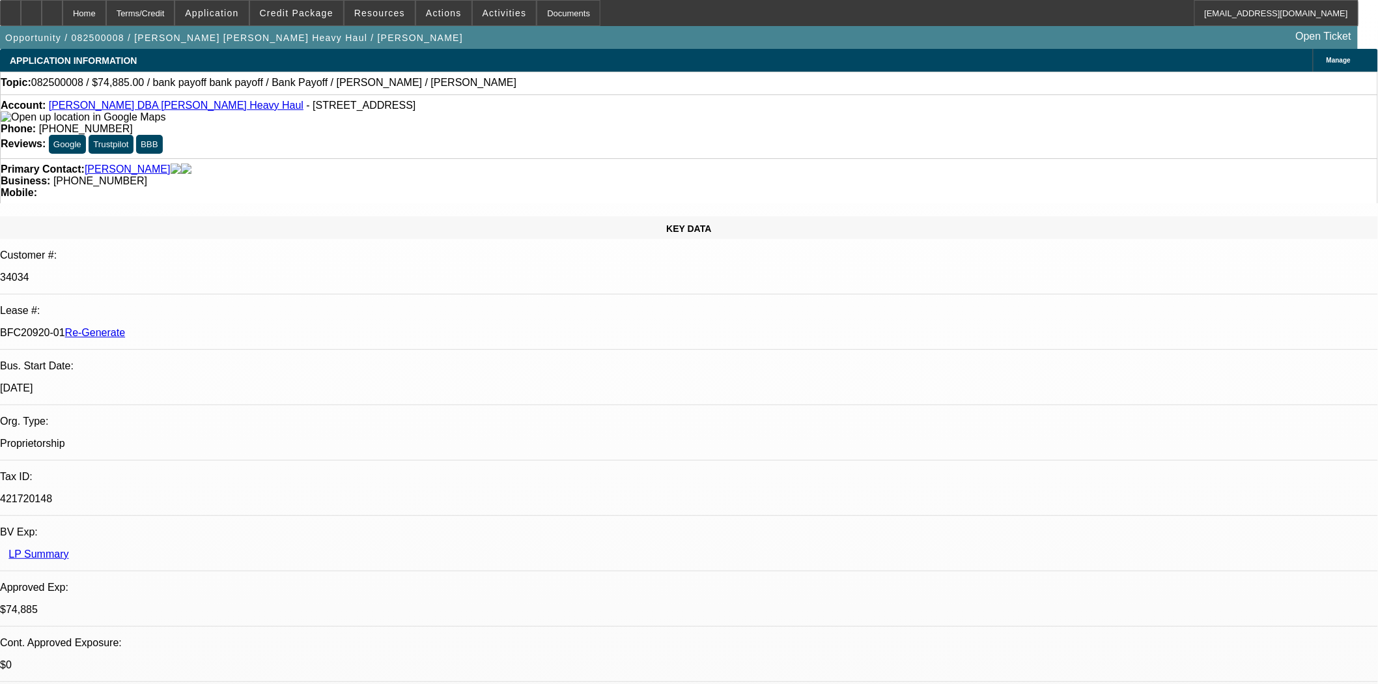
click at [537, 10] on div "Documents" at bounding box center [569, 13] width 64 height 26
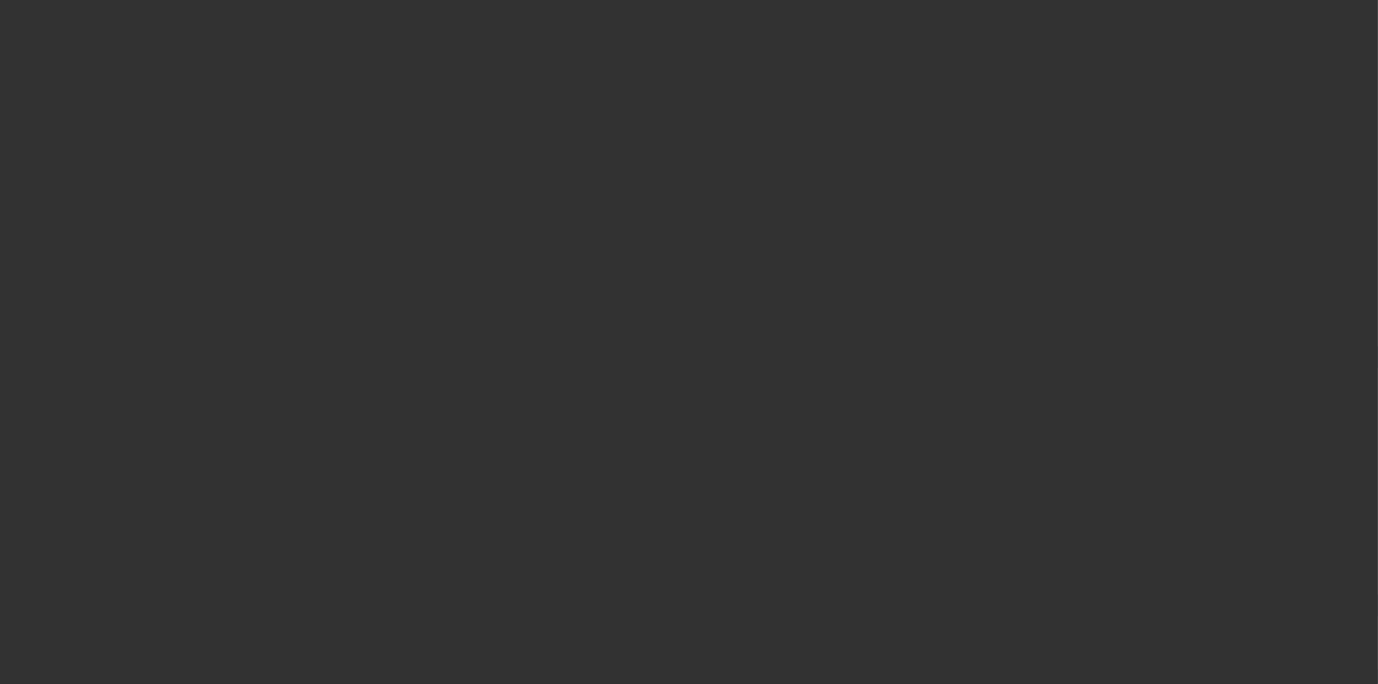
select select "3"
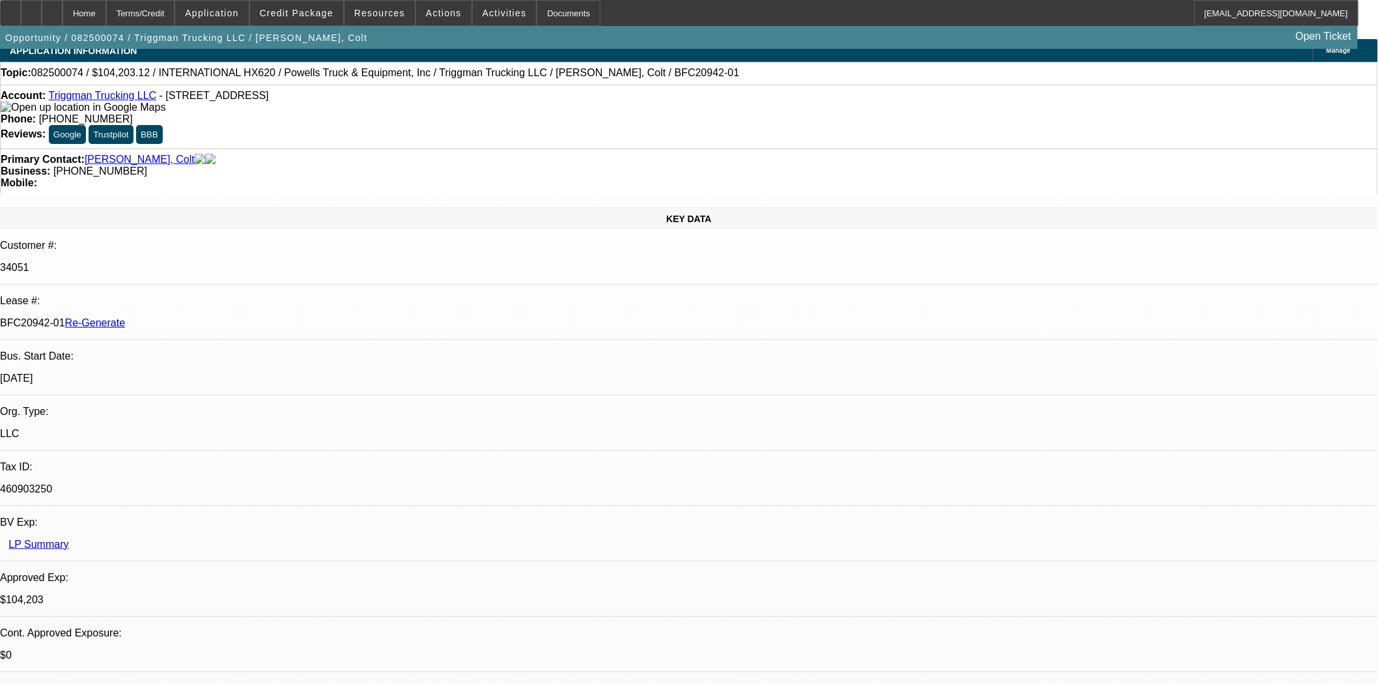
select select "0"
select select "2"
select select "0.1"
select select "4"
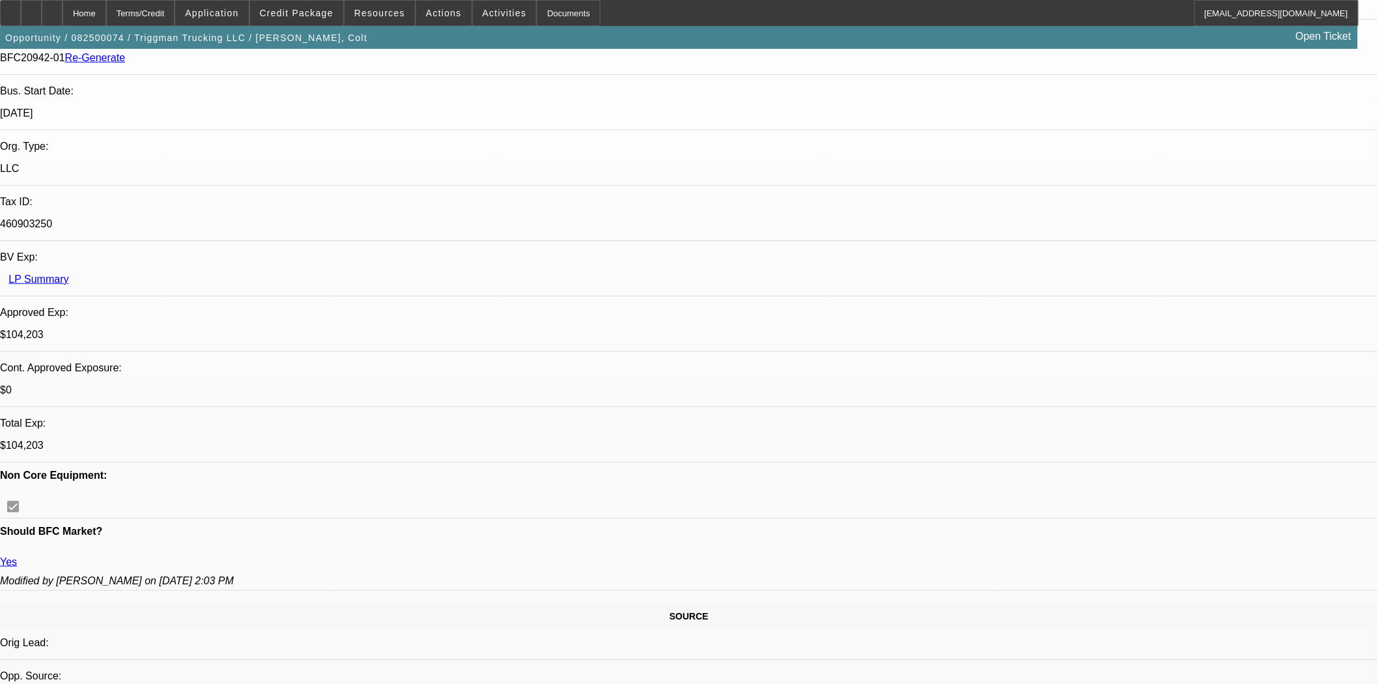
scroll to position [578, 0]
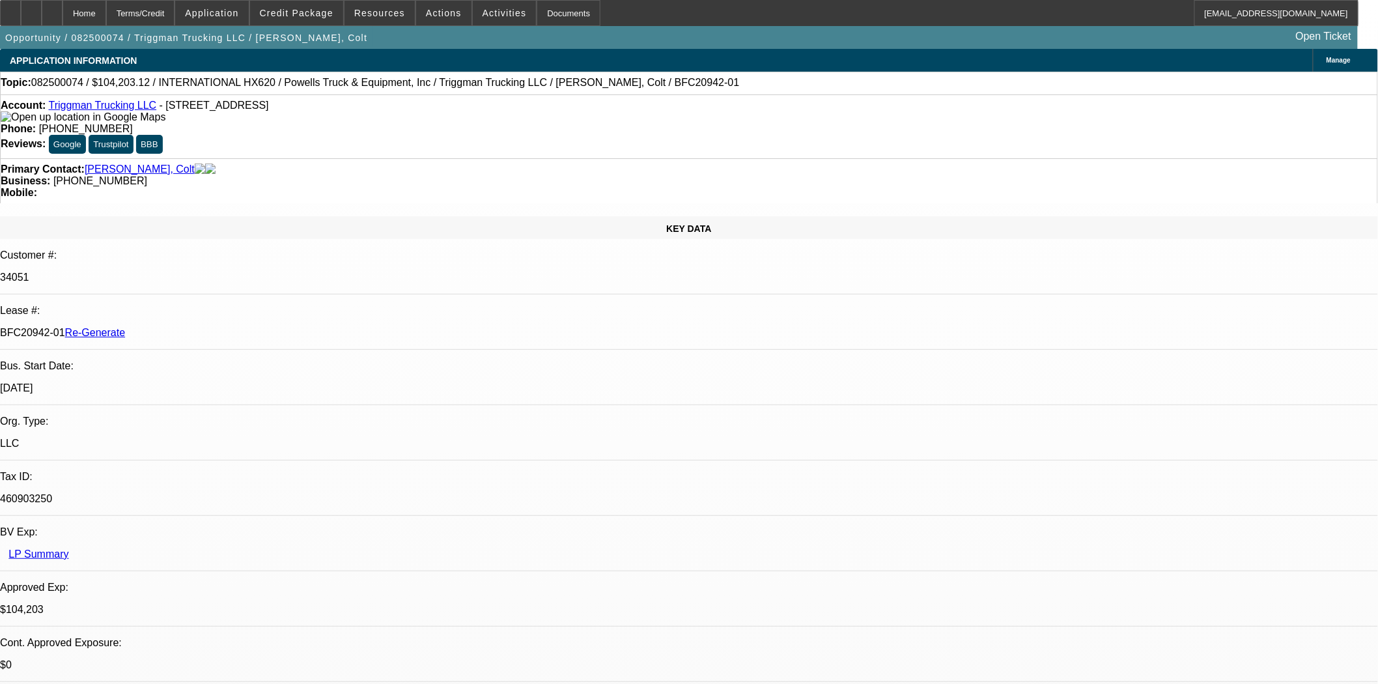
scroll to position [0, 0]
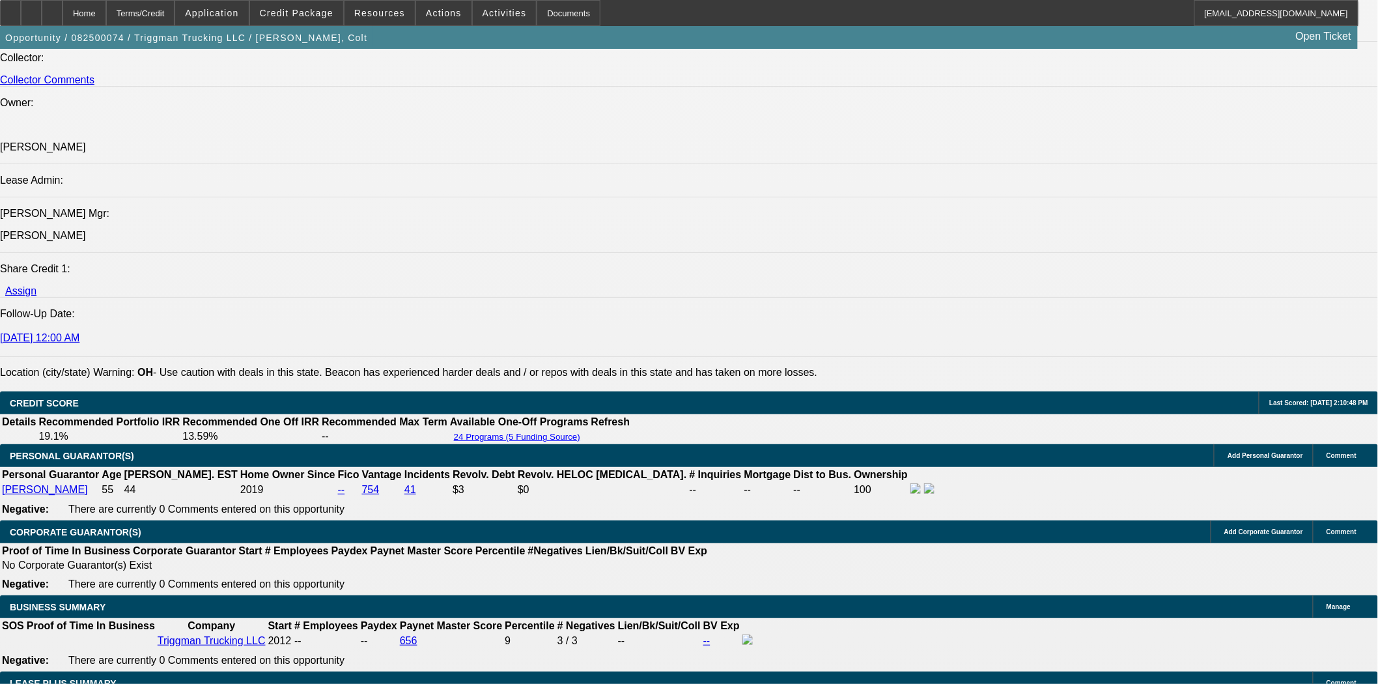
scroll to position [1881, 0]
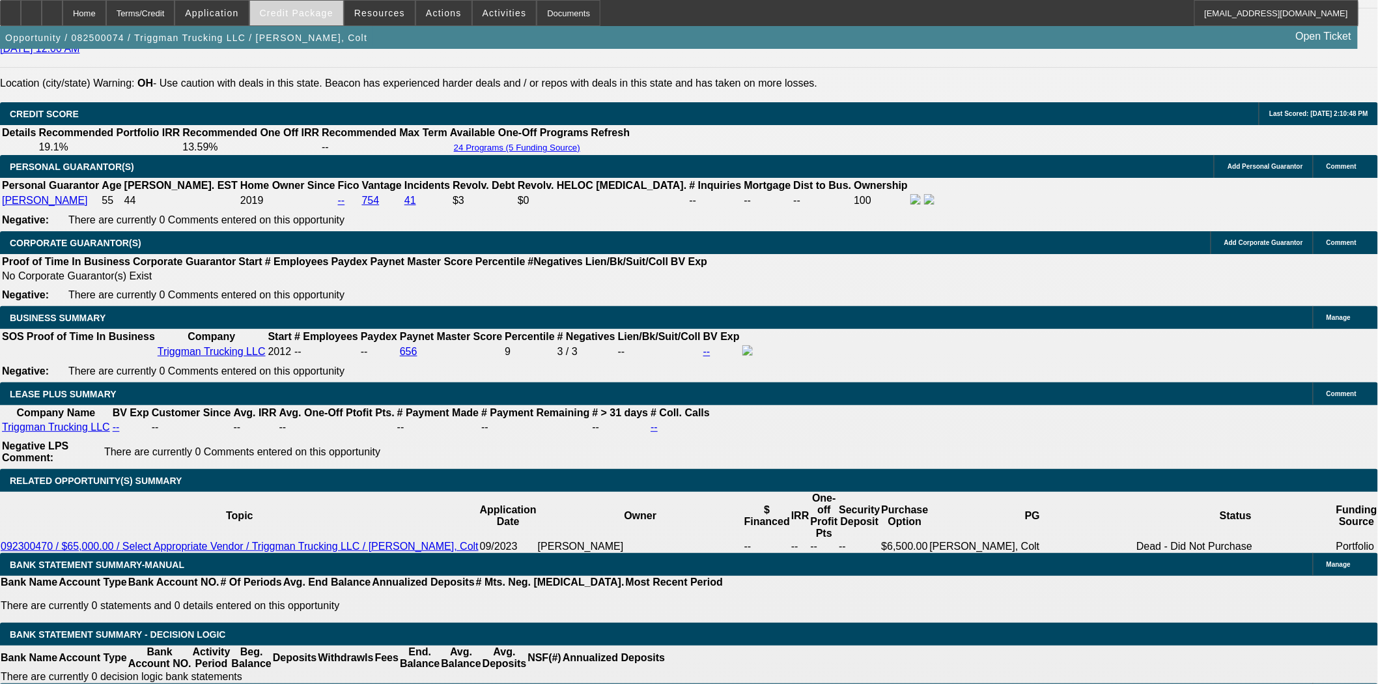
click at [320, 14] on span "Credit Package" at bounding box center [297, 13] width 74 height 10
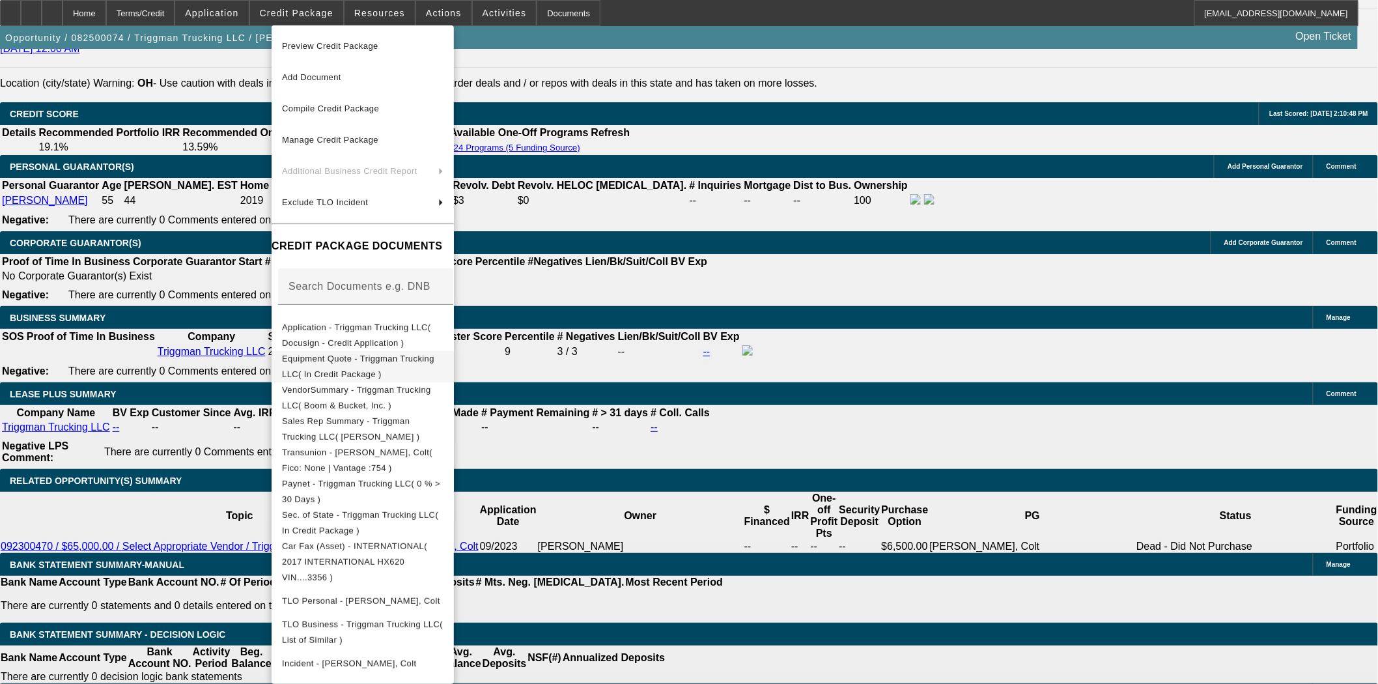
click at [321, 360] on span "Equipment Quote - Triggman Trucking LLC( In Credit Package )" at bounding box center [358, 365] width 152 height 25
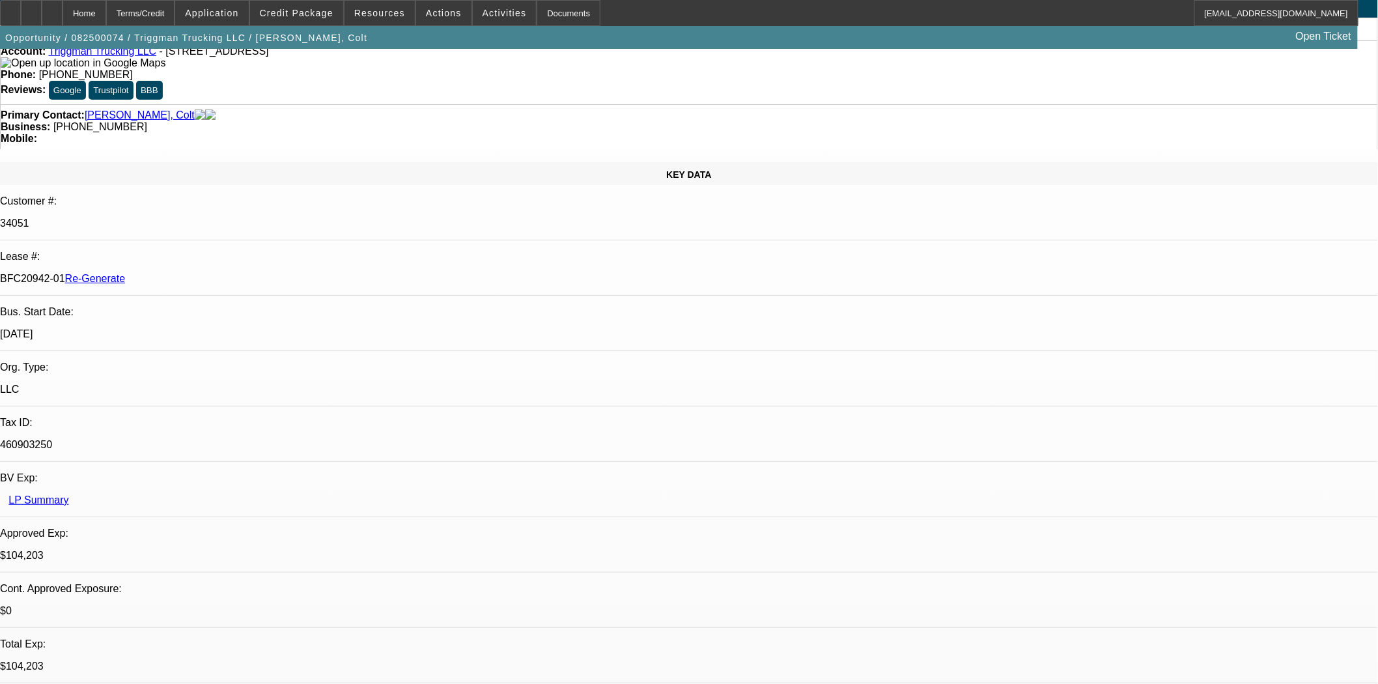
scroll to position [0, 0]
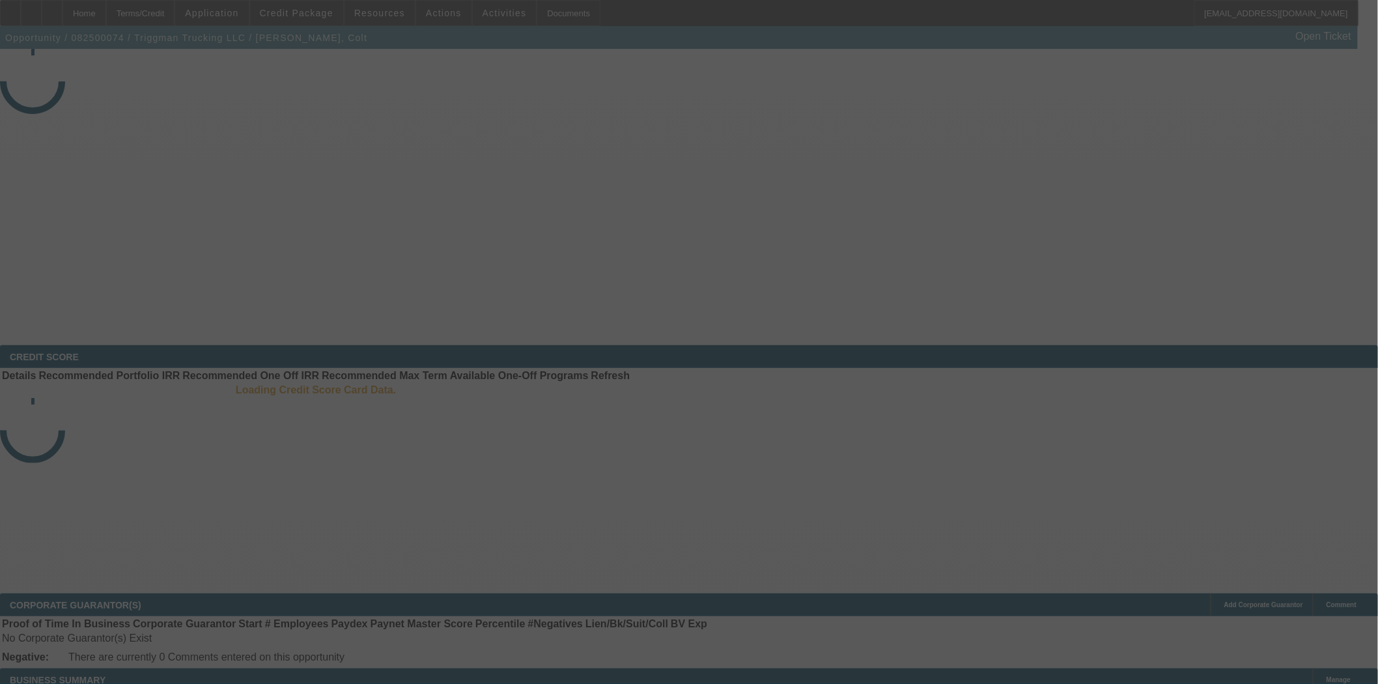
select select "3"
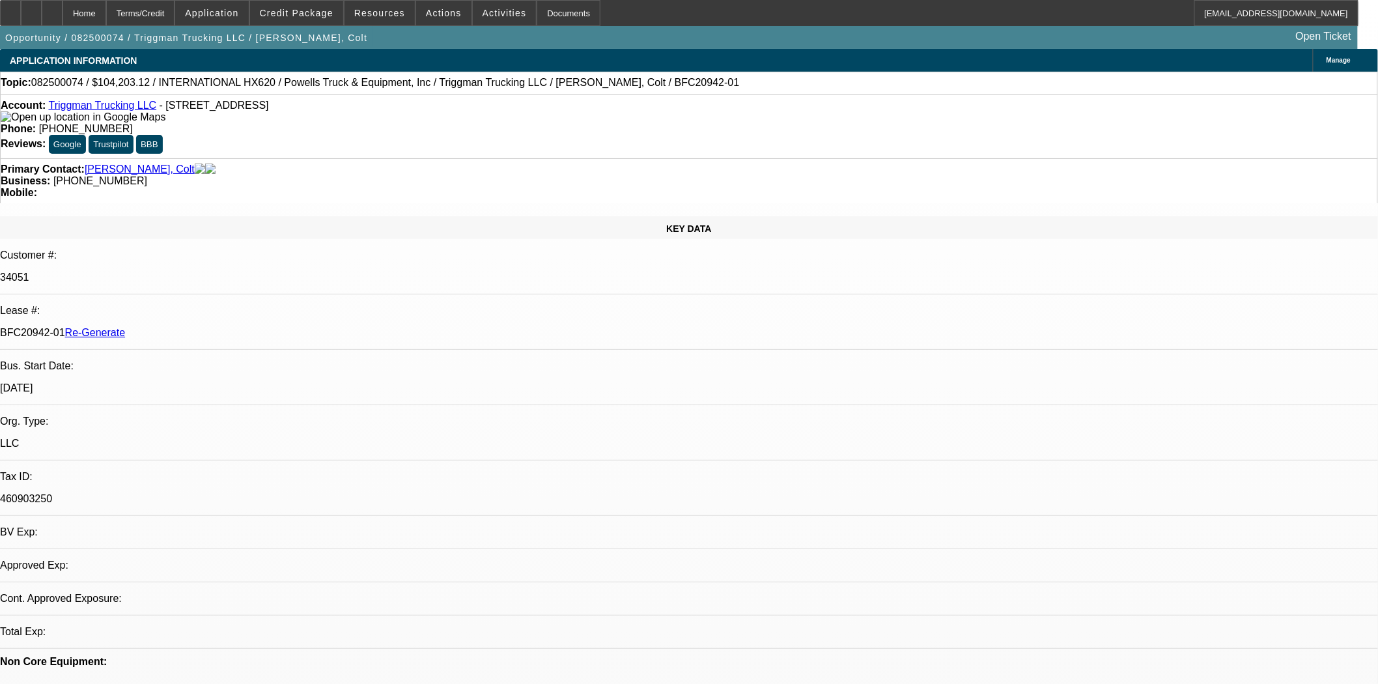
select select "0"
select select "2"
select select "0.1"
select select "4"
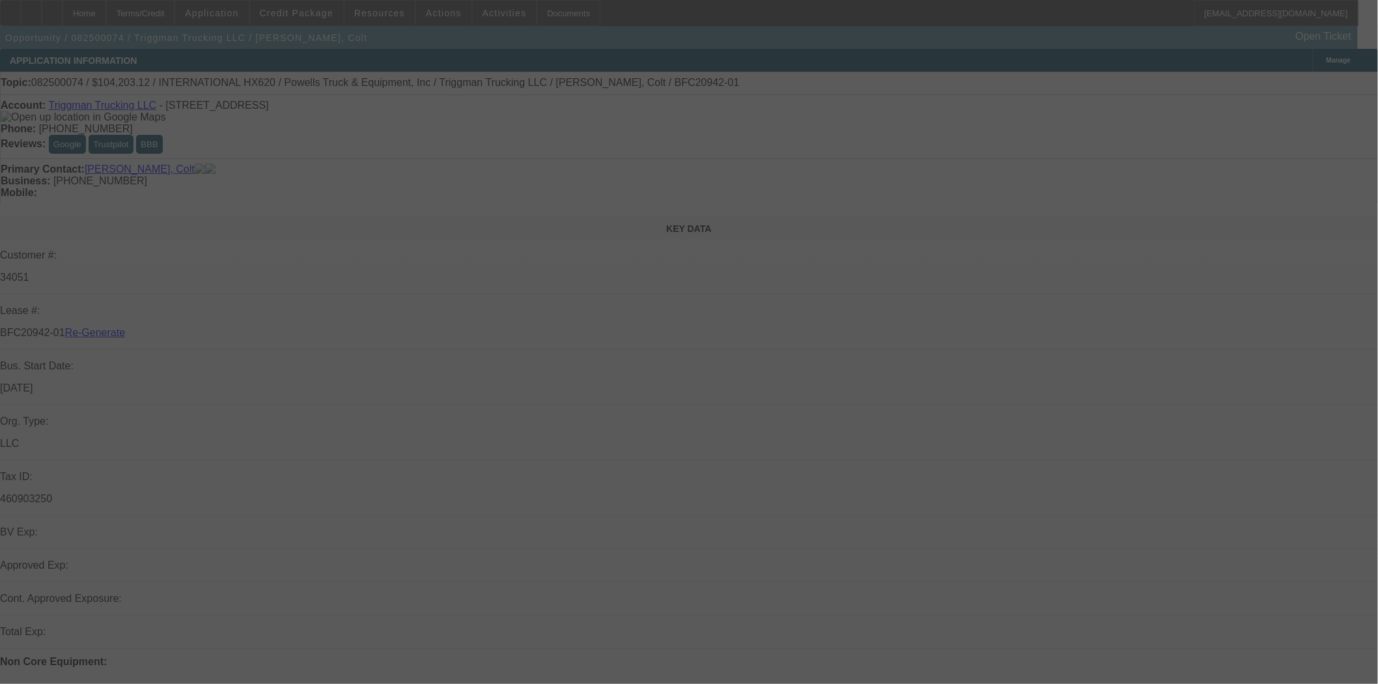
select select "3"
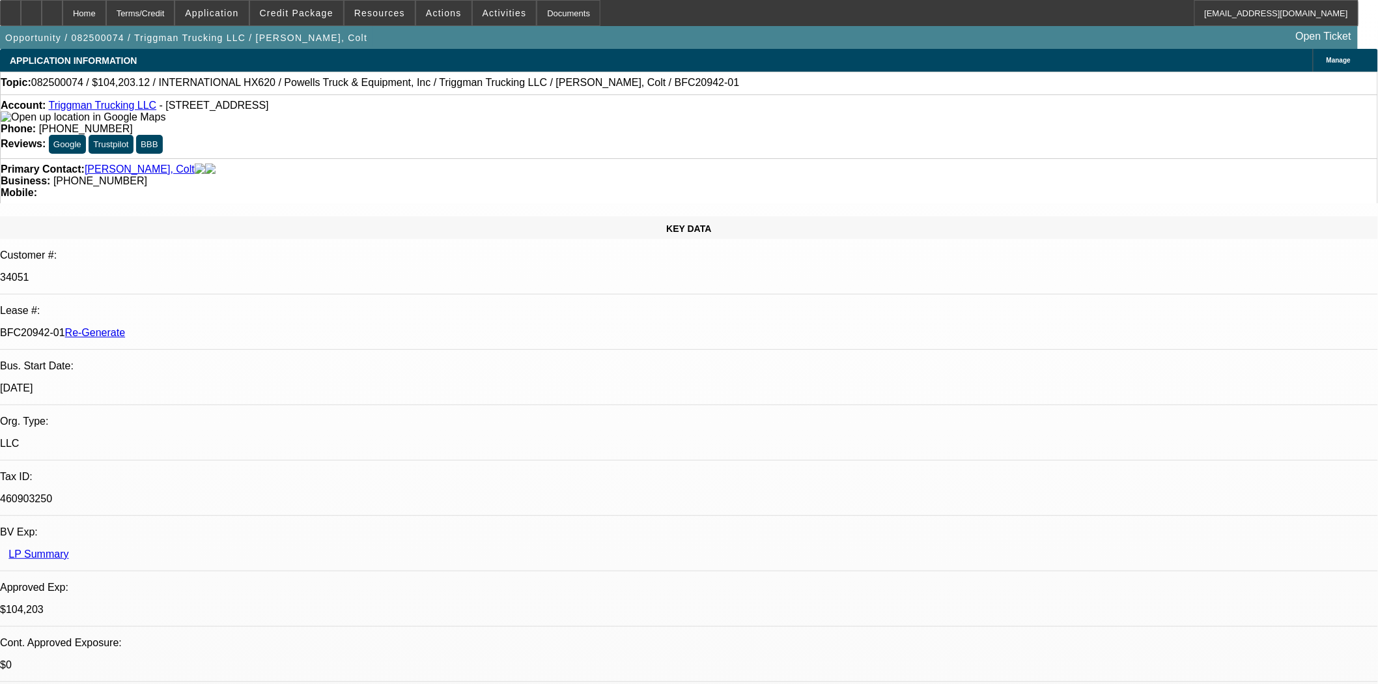
select select "0"
select select "2"
select select "0.1"
select select "4"
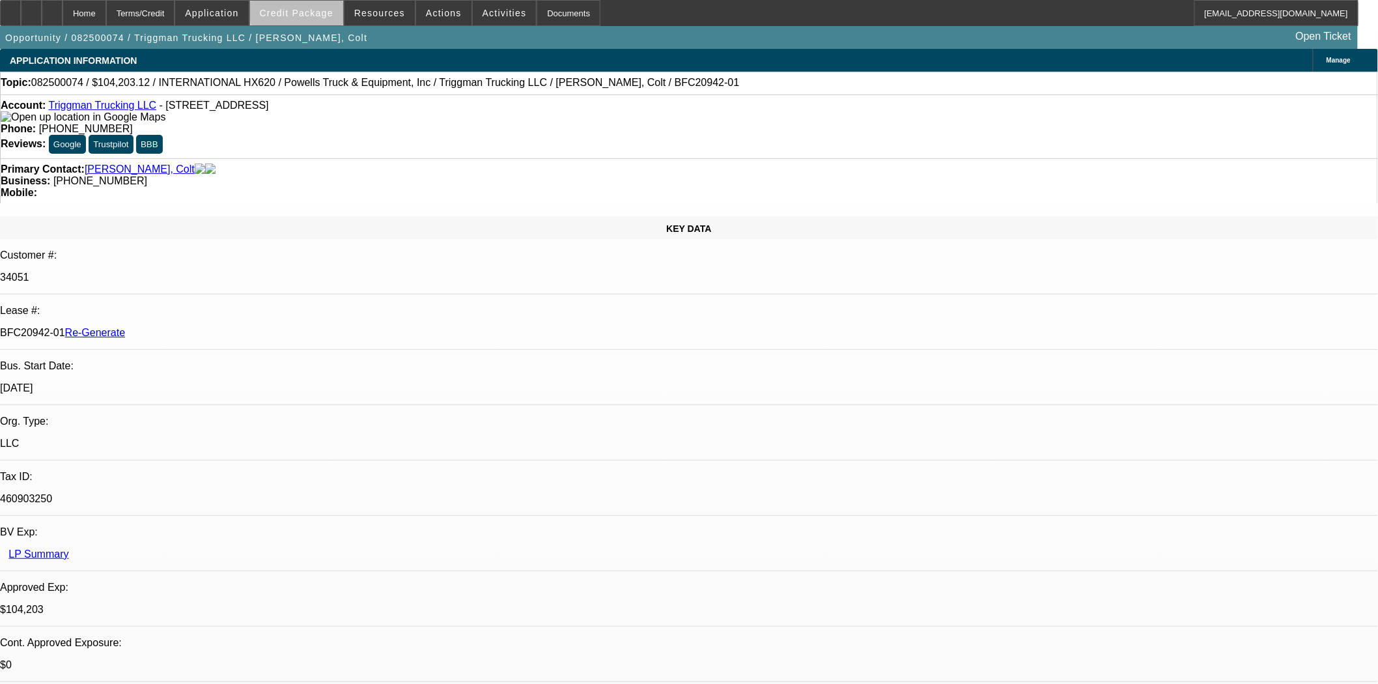
click at [323, 13] on span "Credit Package" at bounding box center [297, 13] width 74 height 10
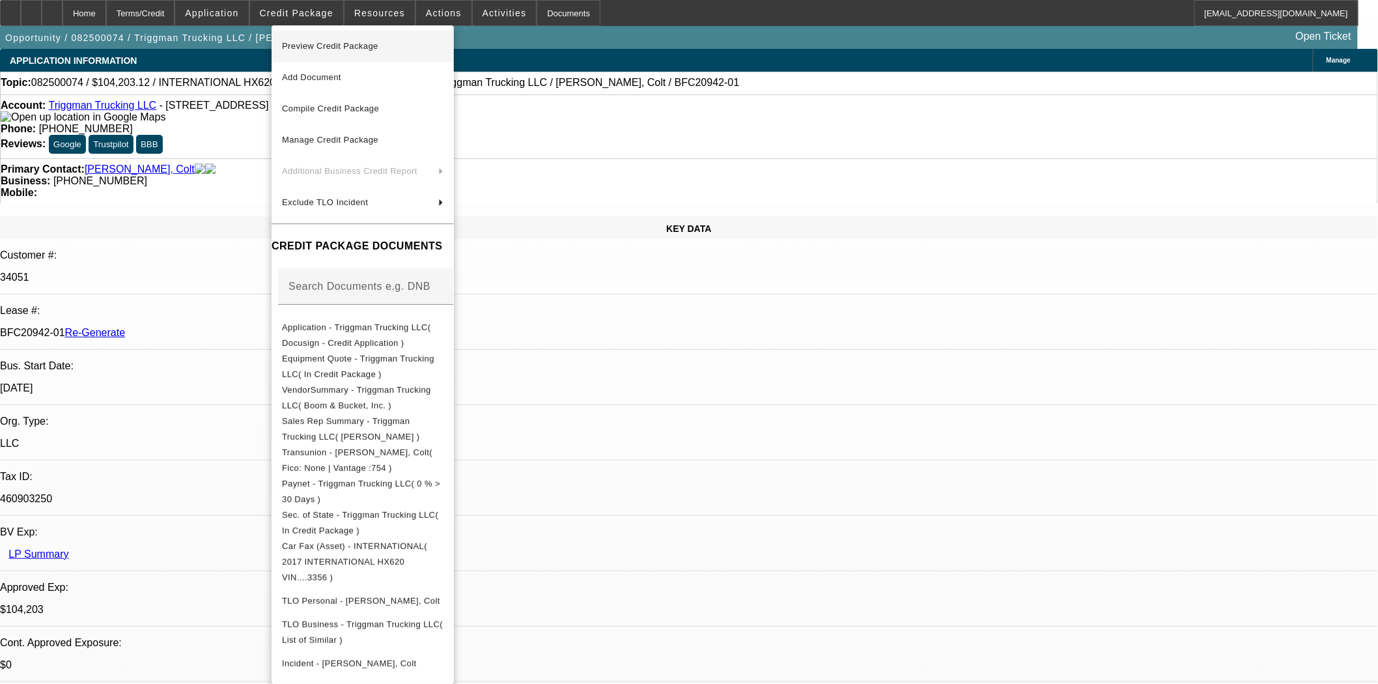
click at [315, 48] on span "Preview Credit Package" at bounding box center [330, 46] width 96 height 10
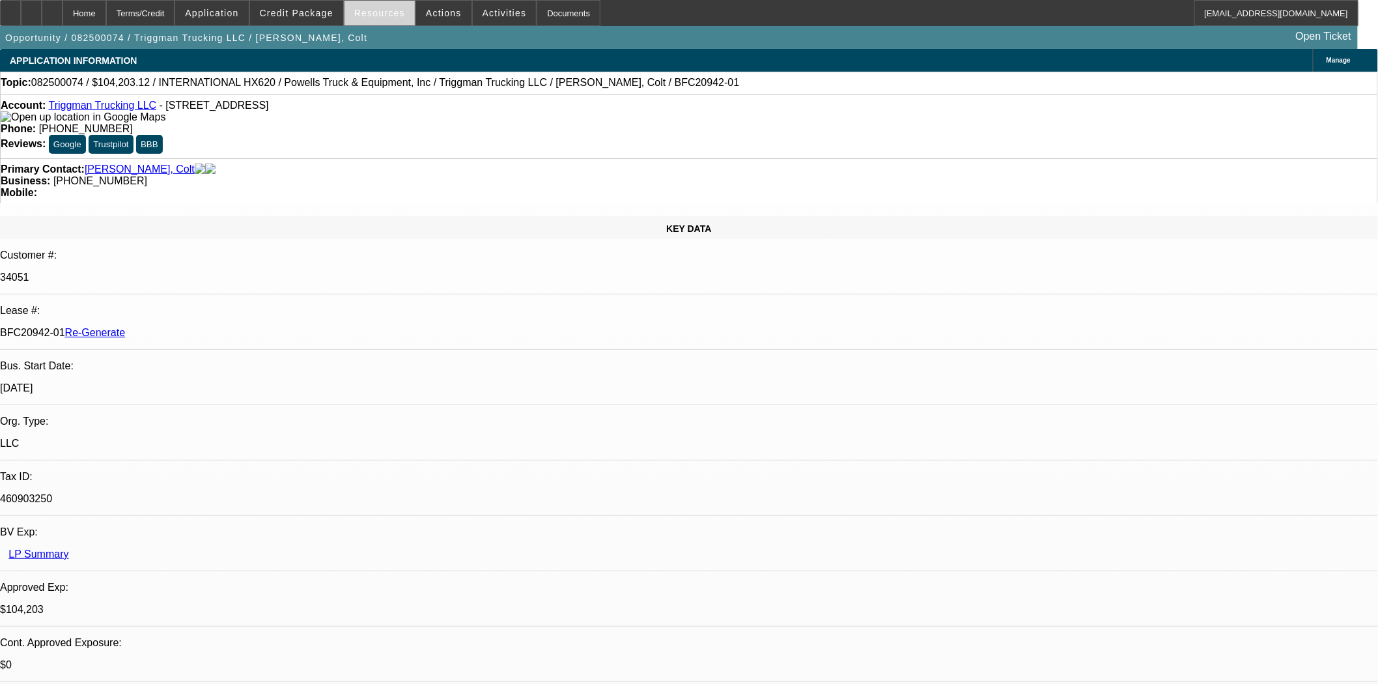
click at [375, 18] on span at bounding box center [380, 12] width 70 height 31
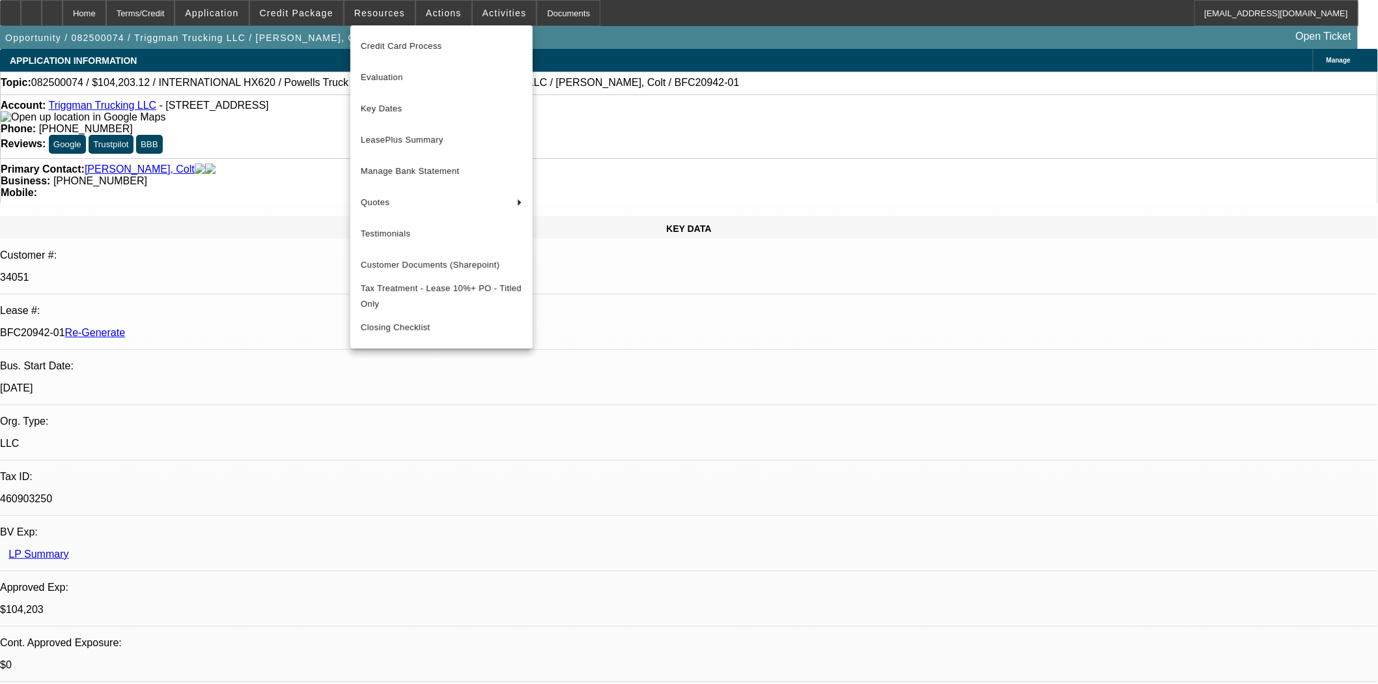
click at [304, 10] on div at bounding box center [689, 342] width 1378 height 684
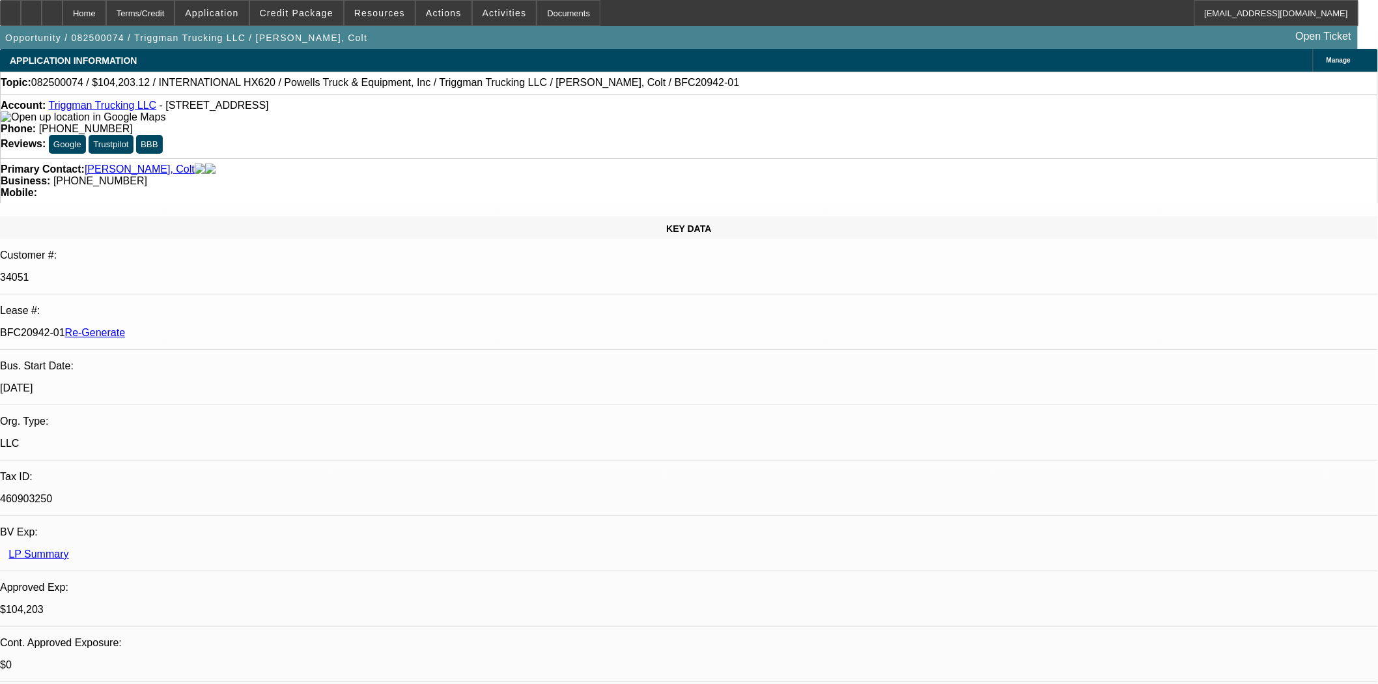
click at [304, 10] on span "Credit Package" at bounding box center [297, 13] width 74 height 10
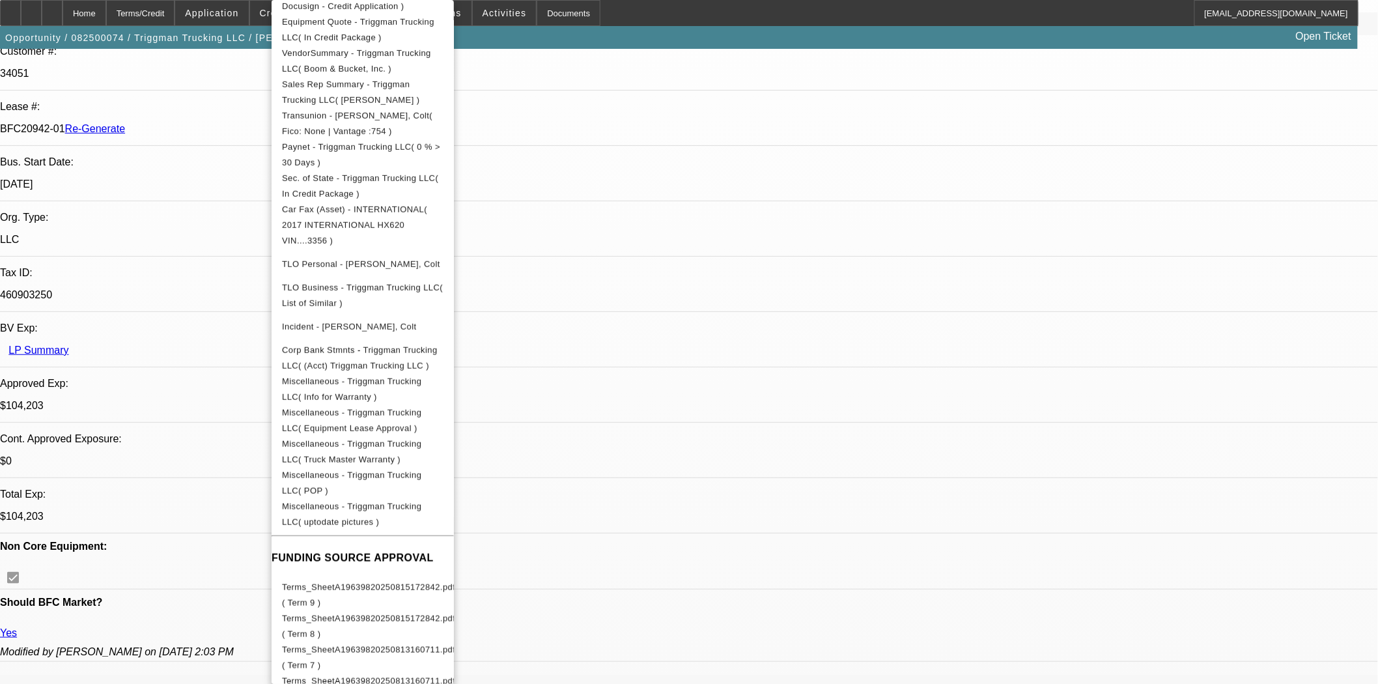
scroll to position [506, 0]
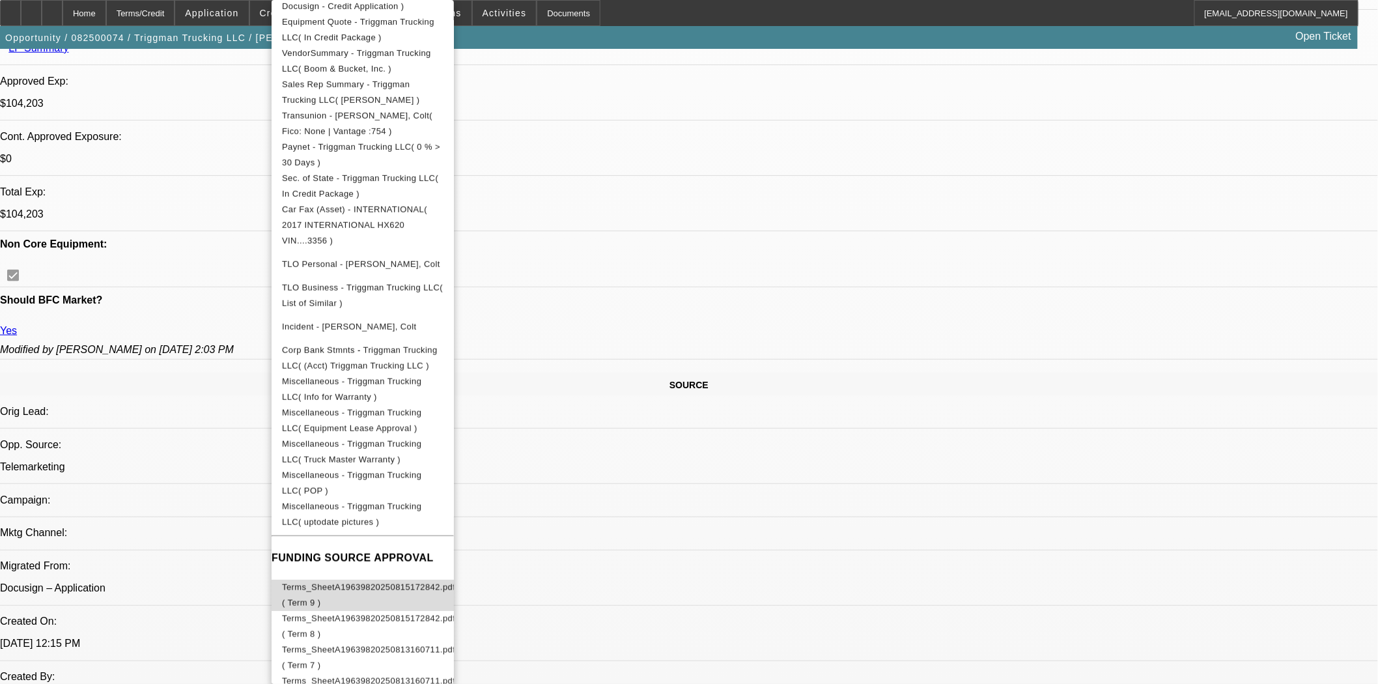
click at [432, 580] on button "Terms_SheetA19639820250815172842.pdf ( Term 9 )" at bounding box center [363, 595] width 182 height 31
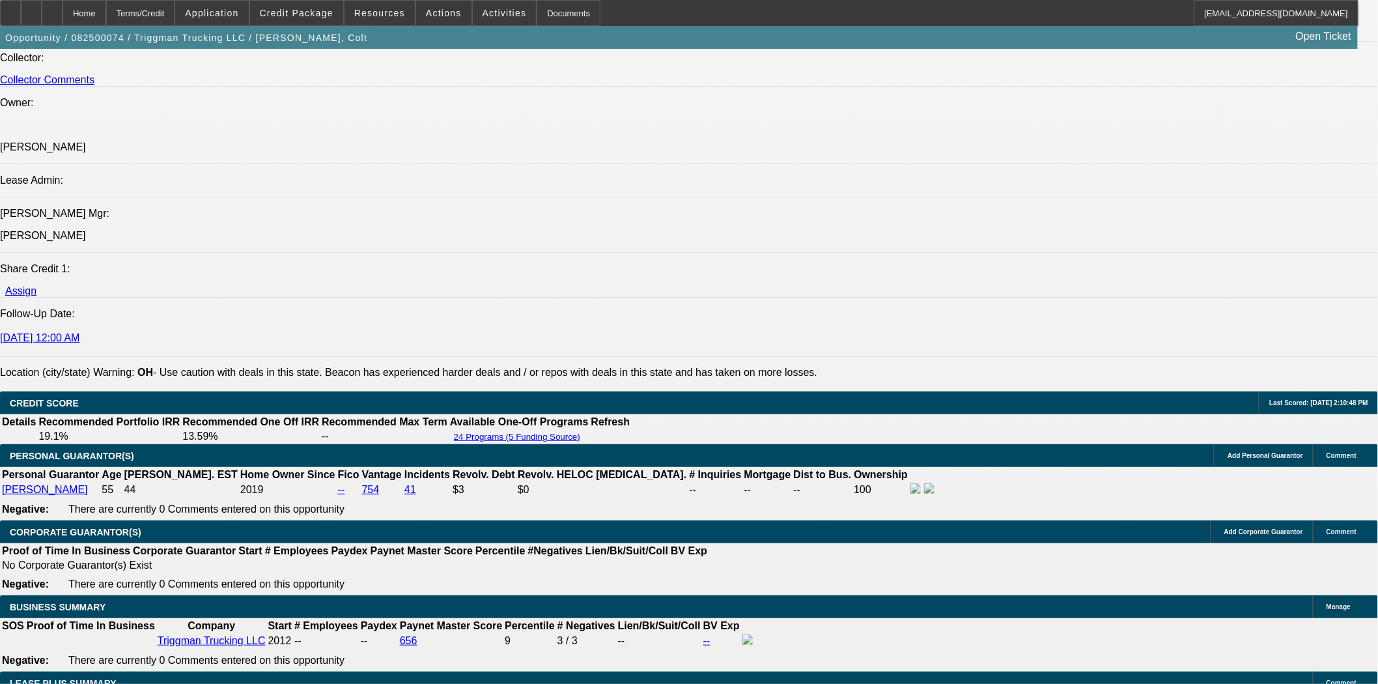
scroll to position [1954, 0]
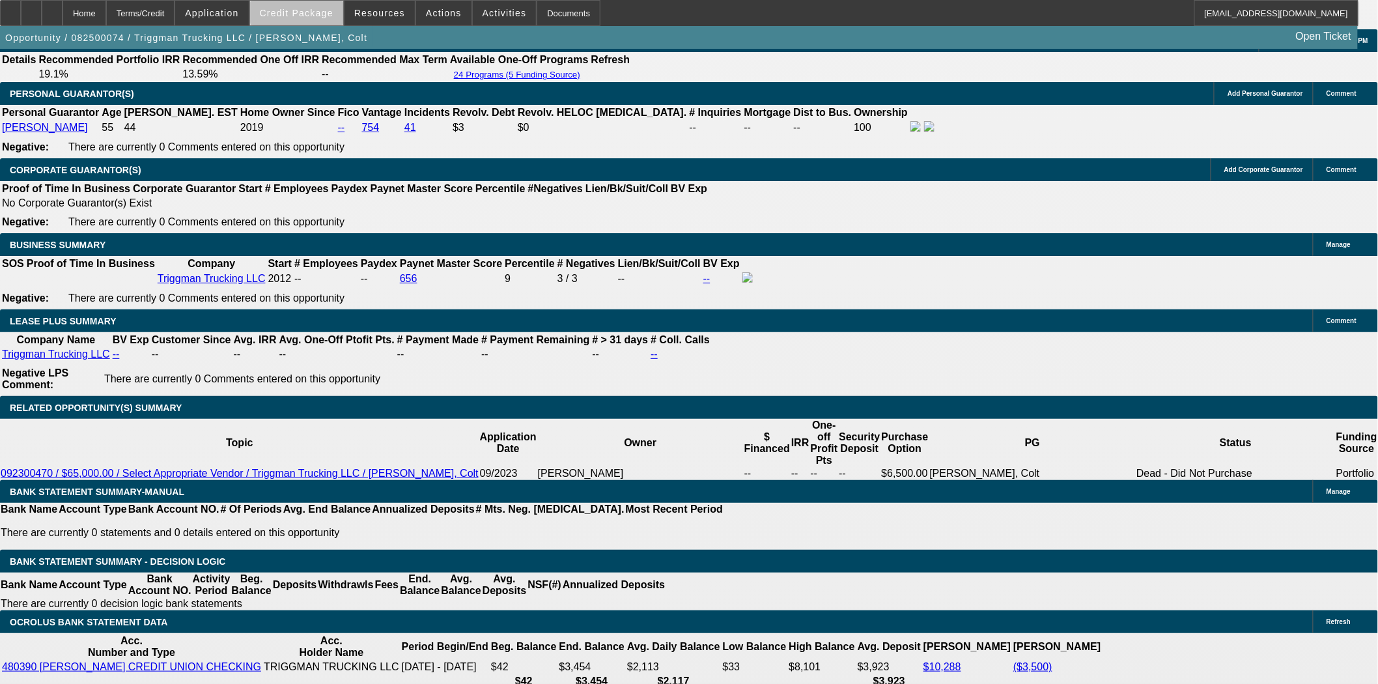
click at [321, 14] on span "Credit Package" at bounding box center [297, 13] width 74 height 10
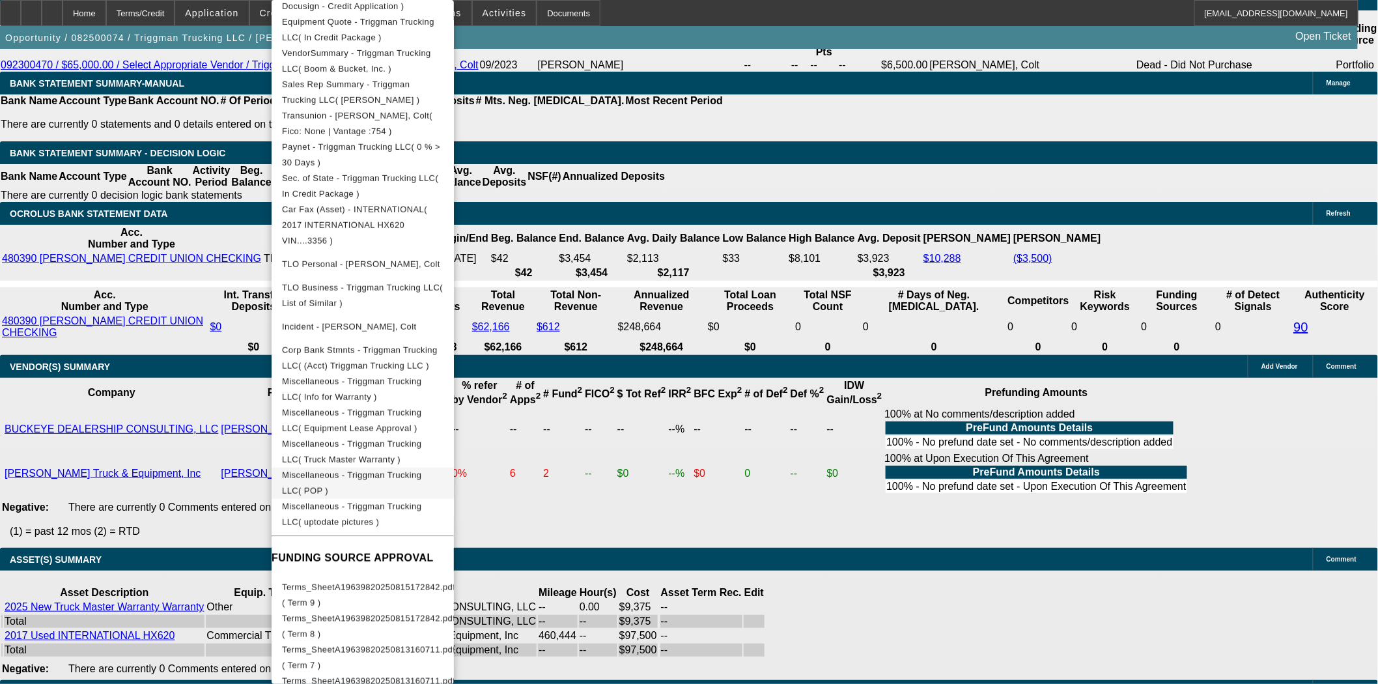
scroll to position [2388, 0]
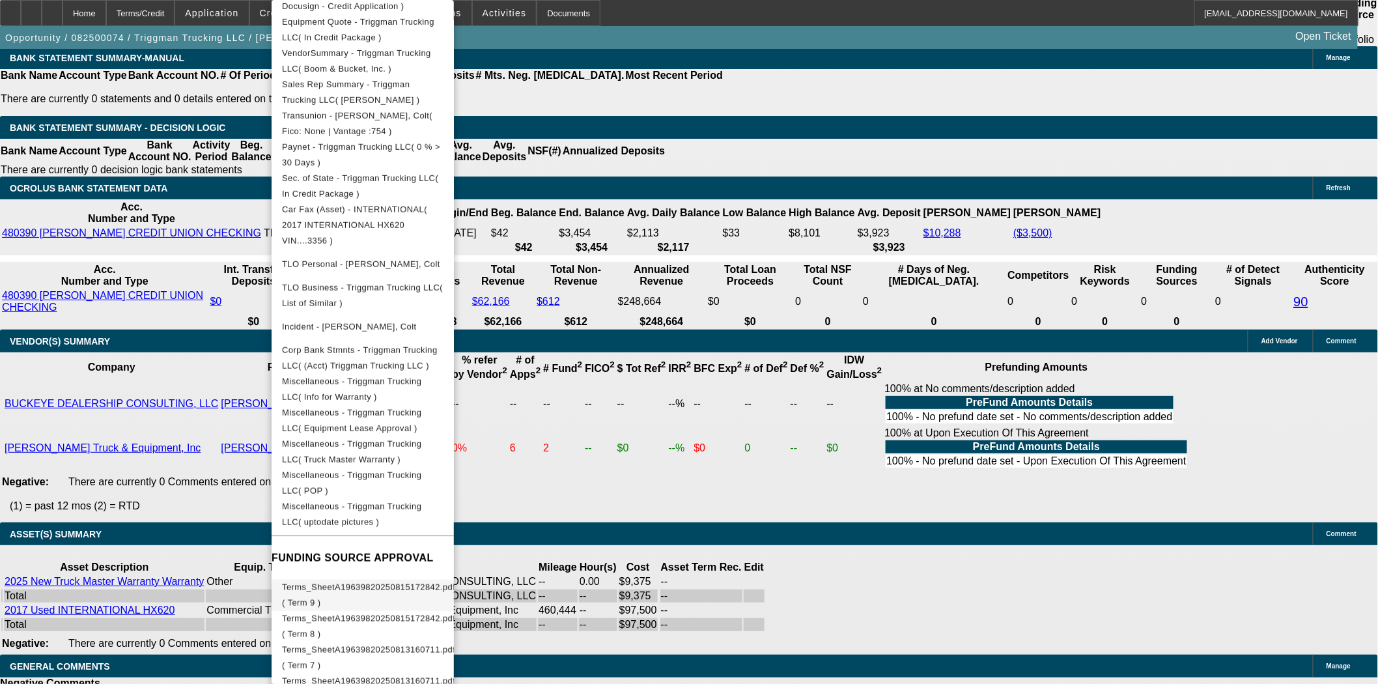
click at [455, 580] on span "Terms_SheetA19639820250815172842.pdf ( Term 9 )" at bounding box center [368, 595] width 173 height 31
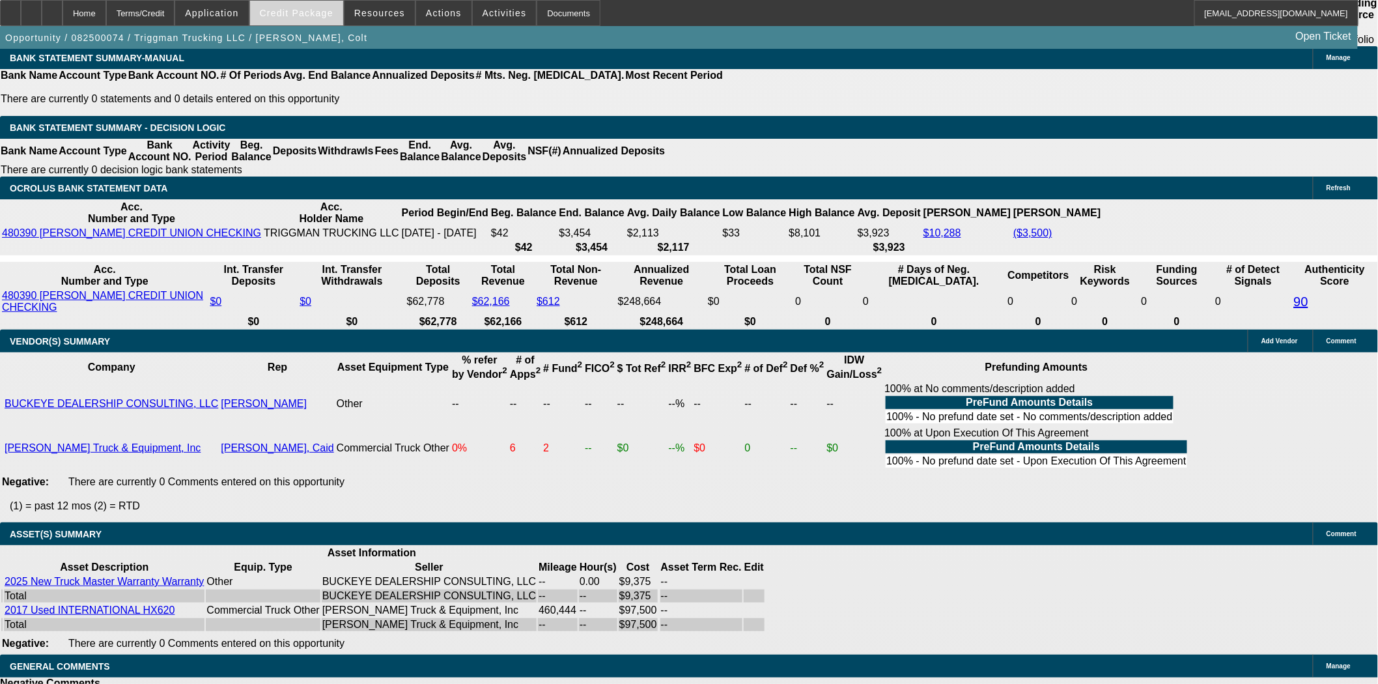
click at [315, 14] on span "Credit Package" at bounding box center [297, 13] width 74 height 10
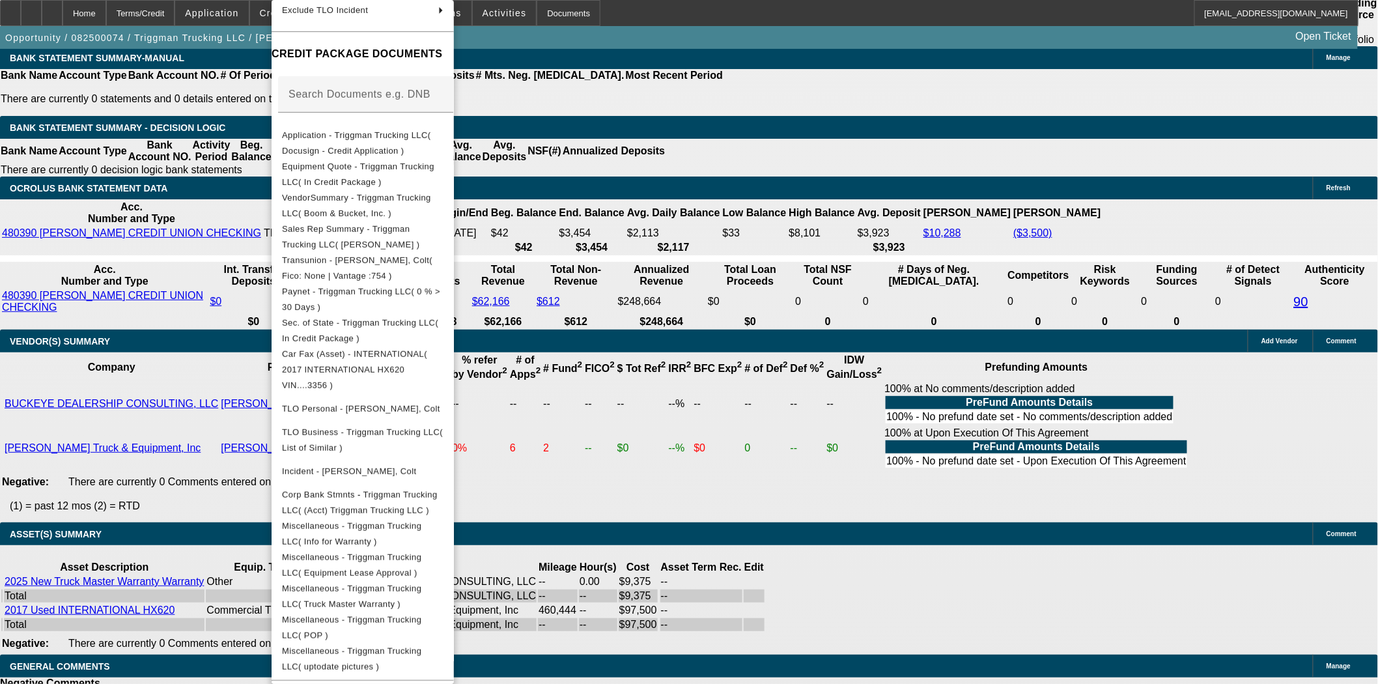
scroll to position [311, 0]
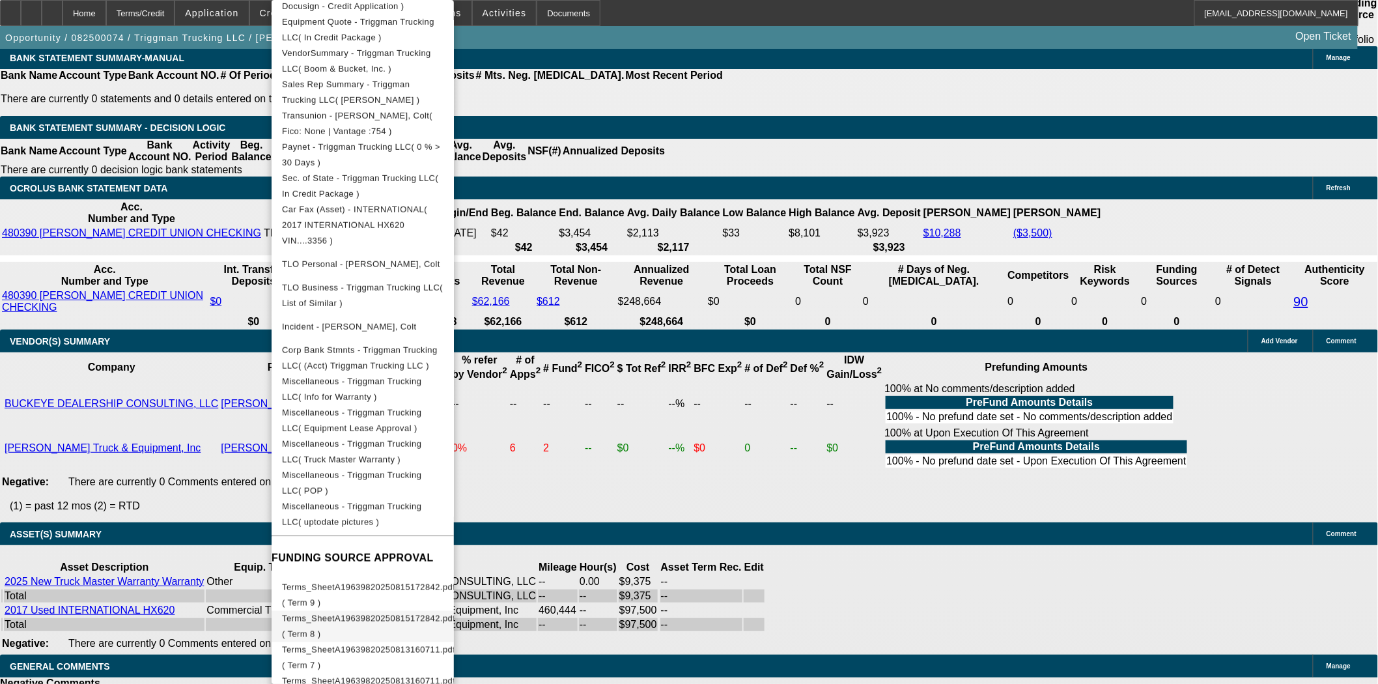
click at [412, 611] on span "Terms_SheetA19639820250815172842.pdf ( Term 8 )" at bounding box center [368, 626] width 173 height 31
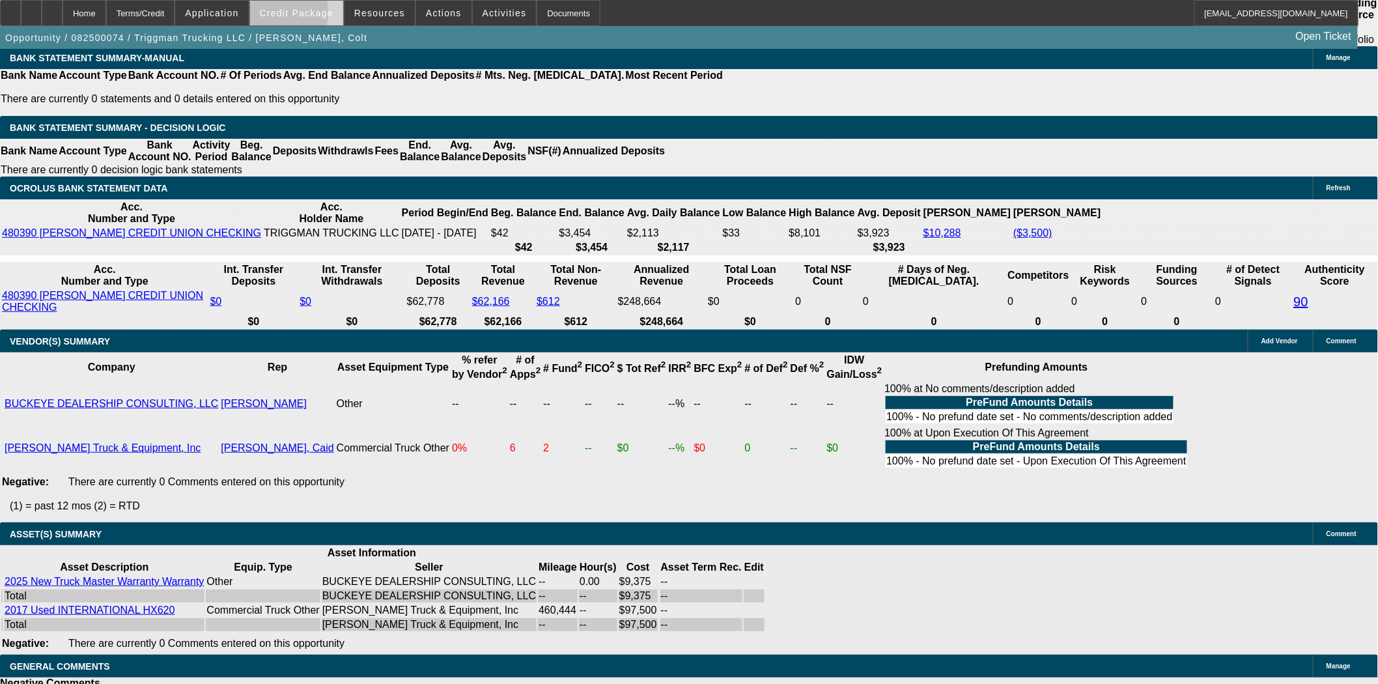
click at [284, 16] on span "Credit Package" at bounding box center [297, 13] width 74 height 10
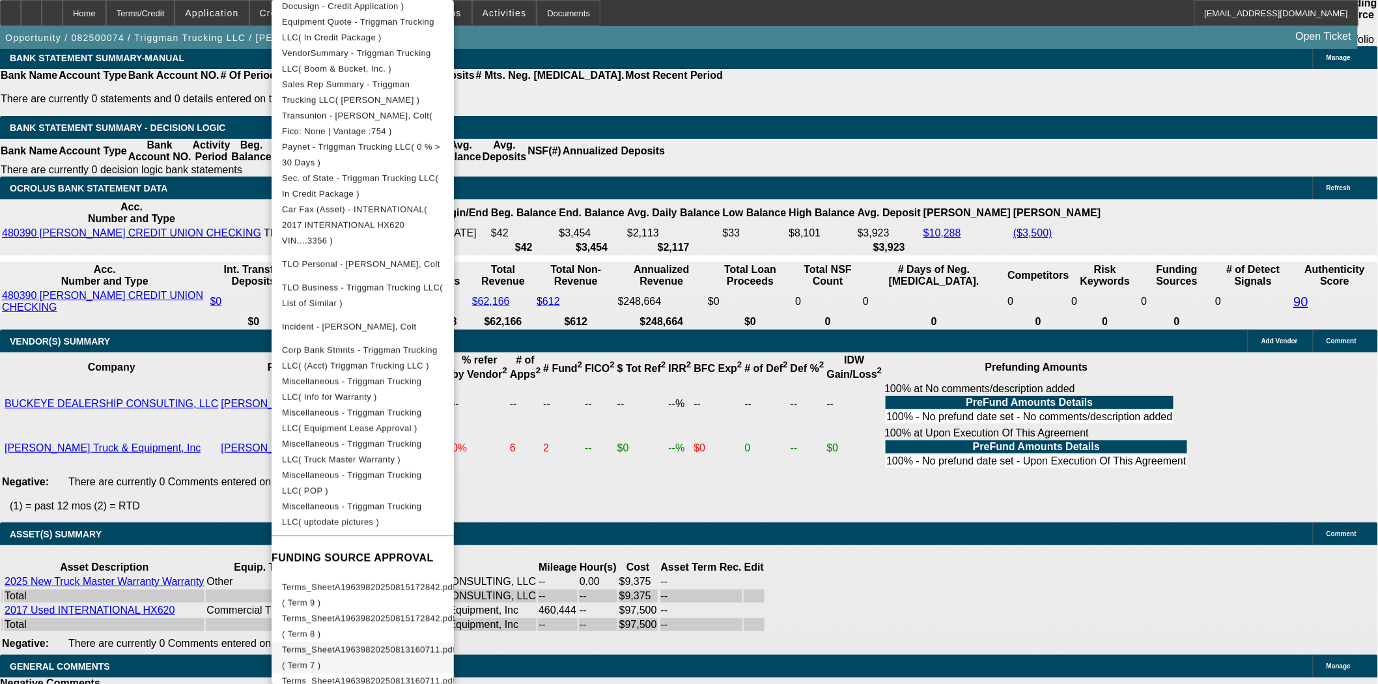
click at [453, 642] on span "Terms_SheetA19639820250813160711.pdf ( Term 7 )" at bounding box center [368, 657] width 173 height 31
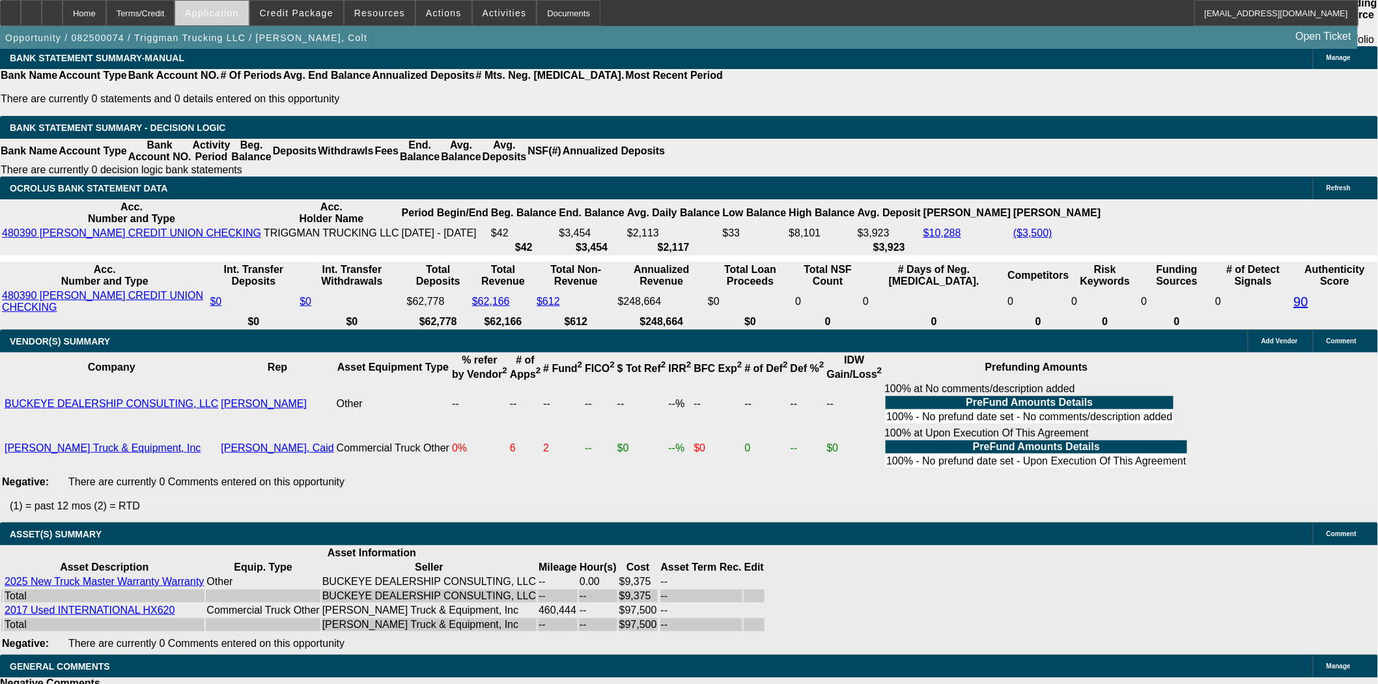
click at [248, 5] on span at bounding box center [211, 12] width 73 height 31
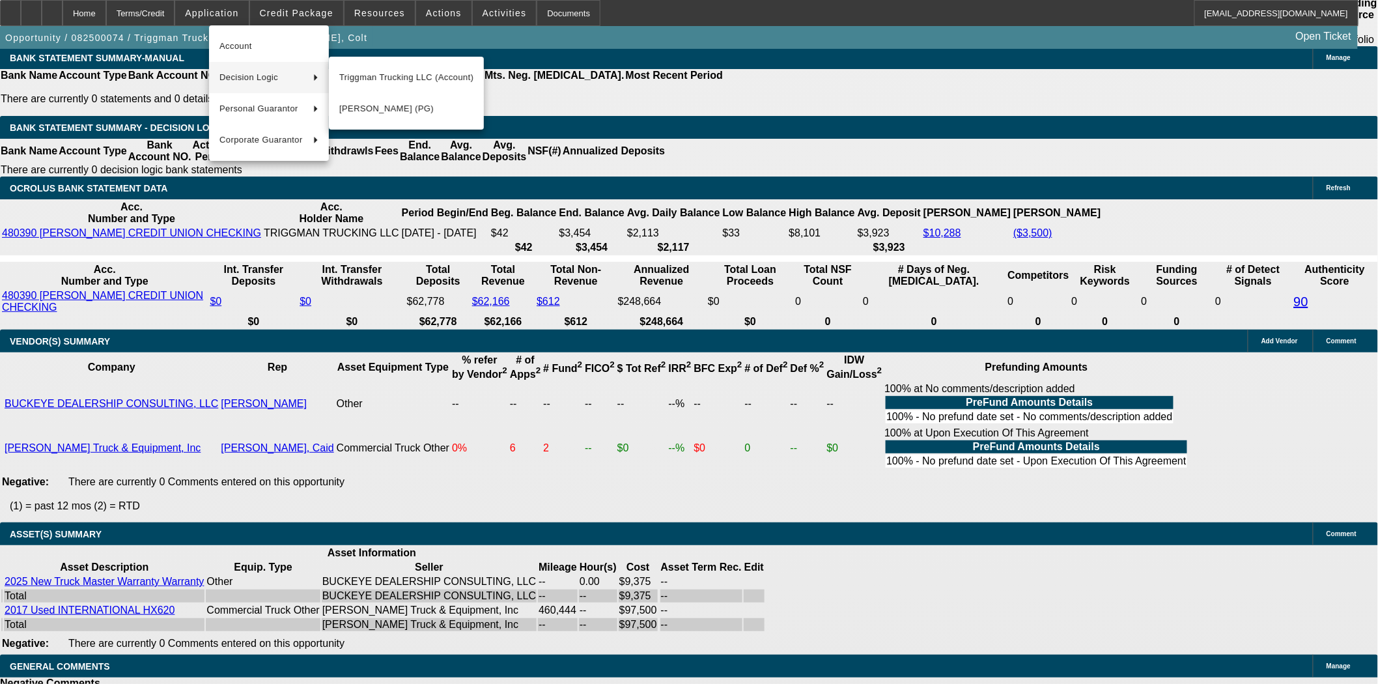
click at [313, 7] on div at bounding box center [689, 342] width 1378 height 684
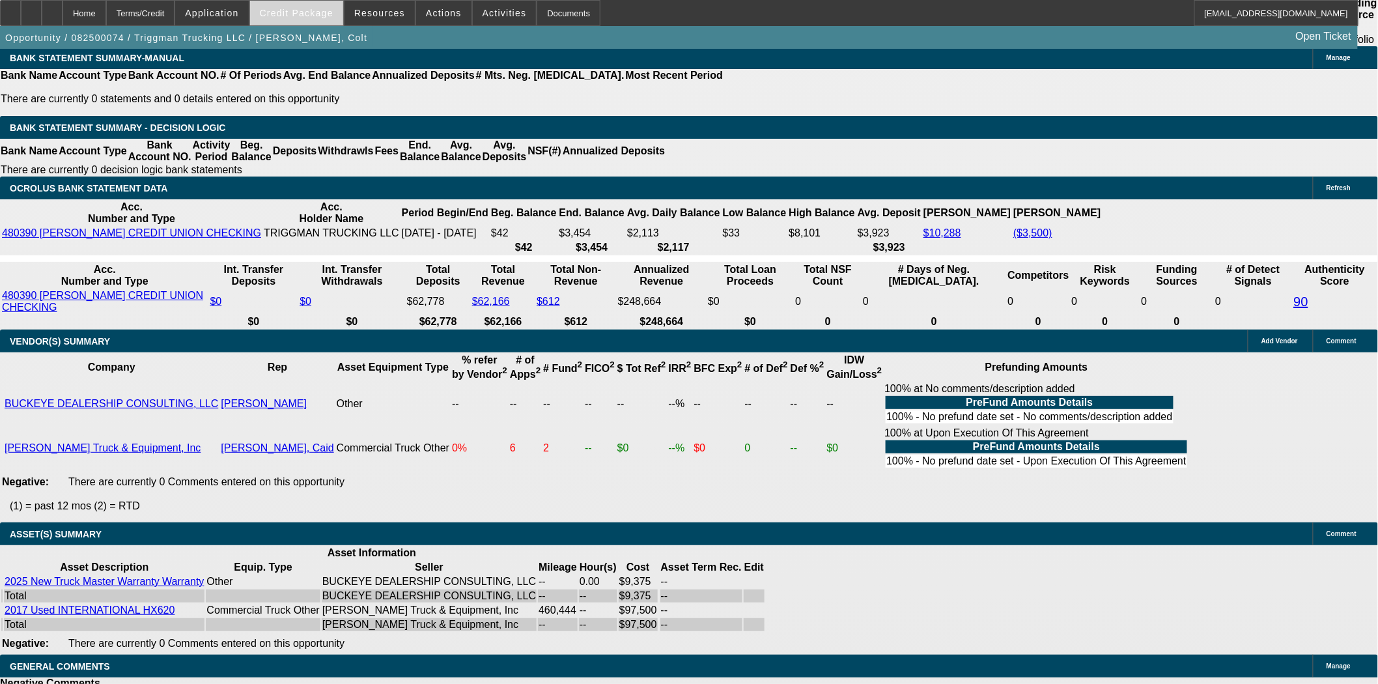
click at [313, 10] on span "Credit Package" at bounding box center [297, 13] width 74 height 10
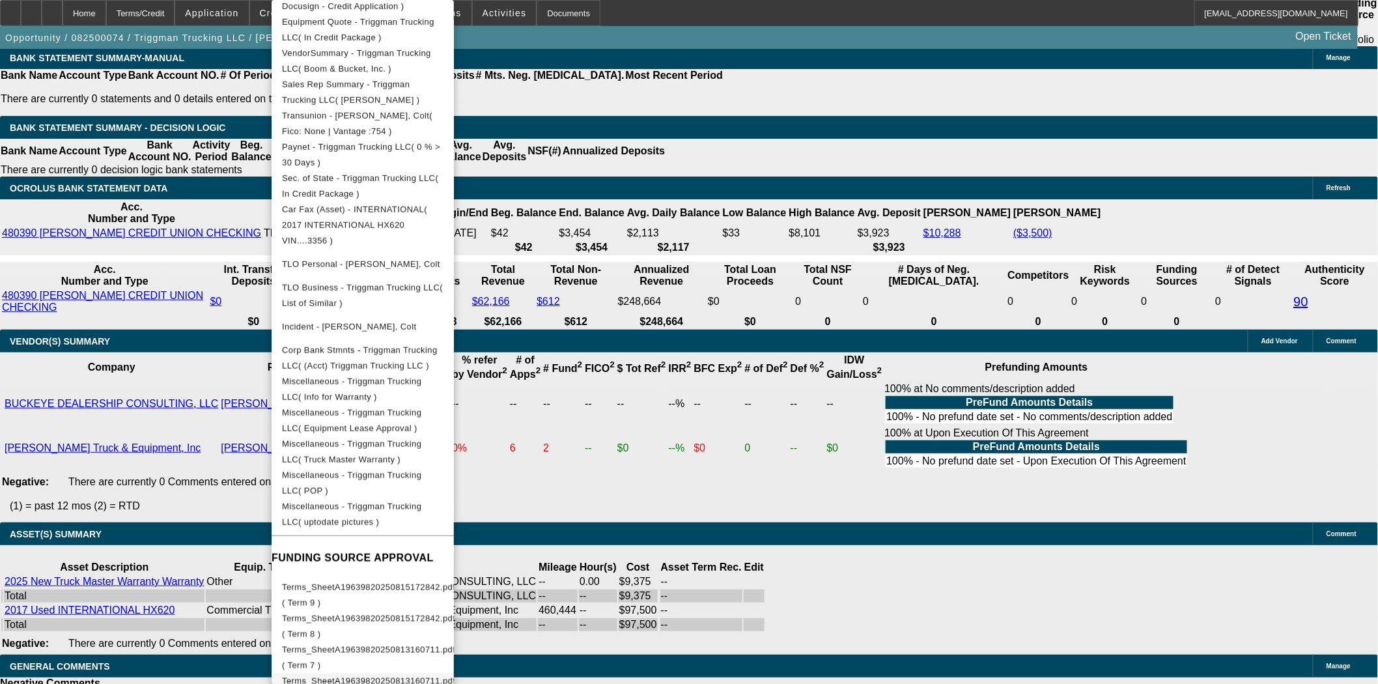
click at [415, 676] on span "Terms_SheetA19639820250813160711.pdf ( Term 6 )" at bounding box center [368, 688] width 173 height 25
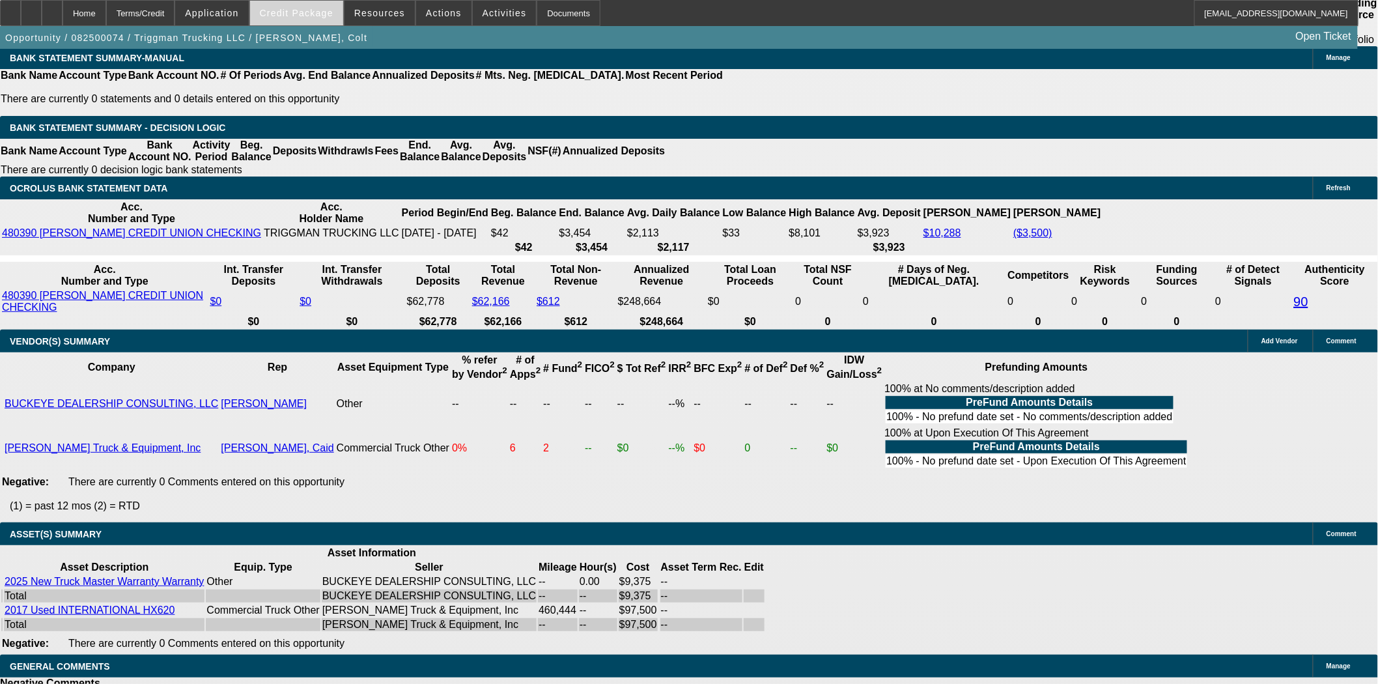
click at [309, 7] on span at bounding box center [296, 12] width 93 height 31
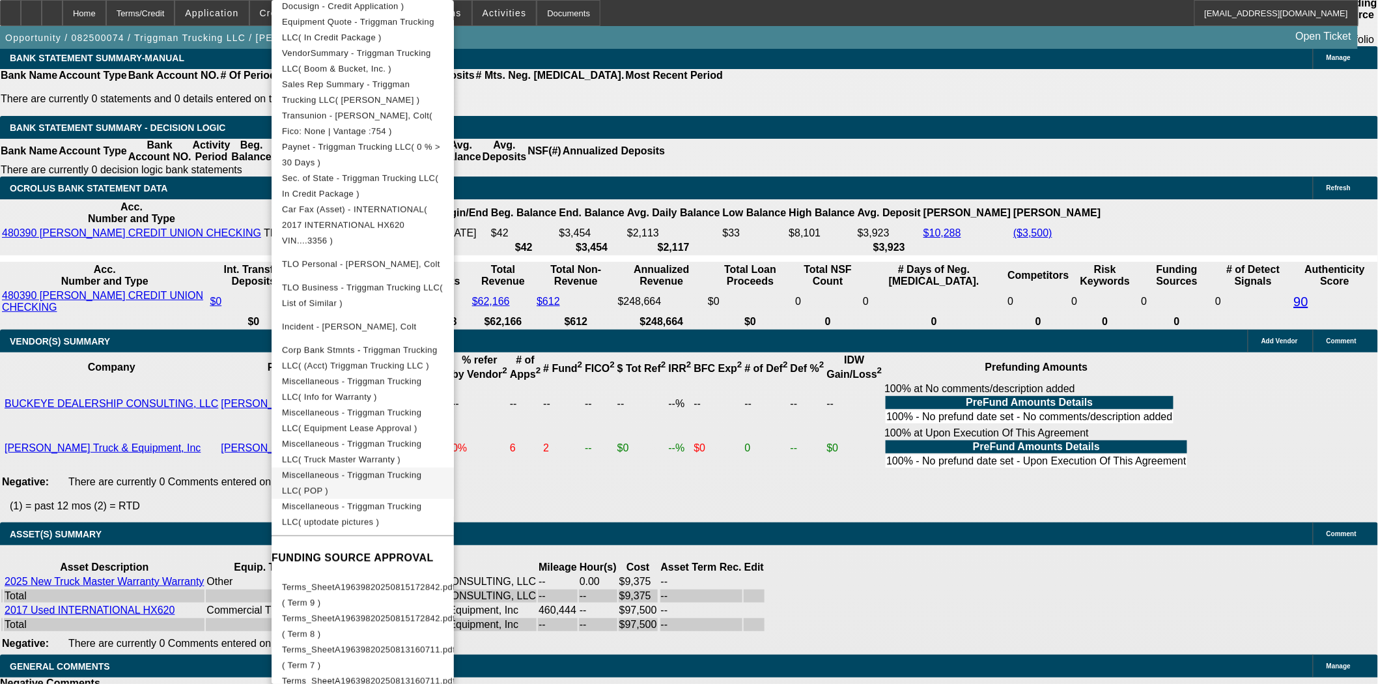
click at [385, 468] on span "Miscellaneous - Triggman Trucking LLC( POP )" at bounding box center [363, 483] width 162 height 31
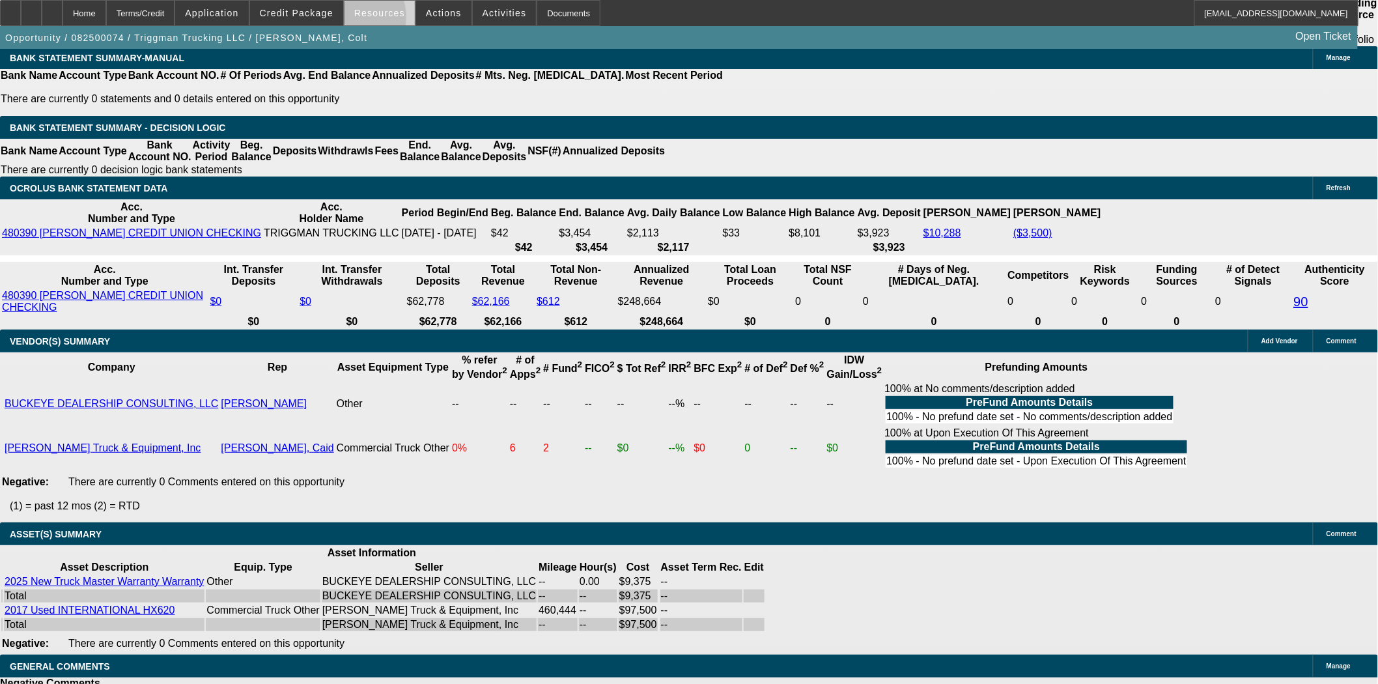
click at [352, 20] on span at bounding box center [380, 12] width 70 height 31
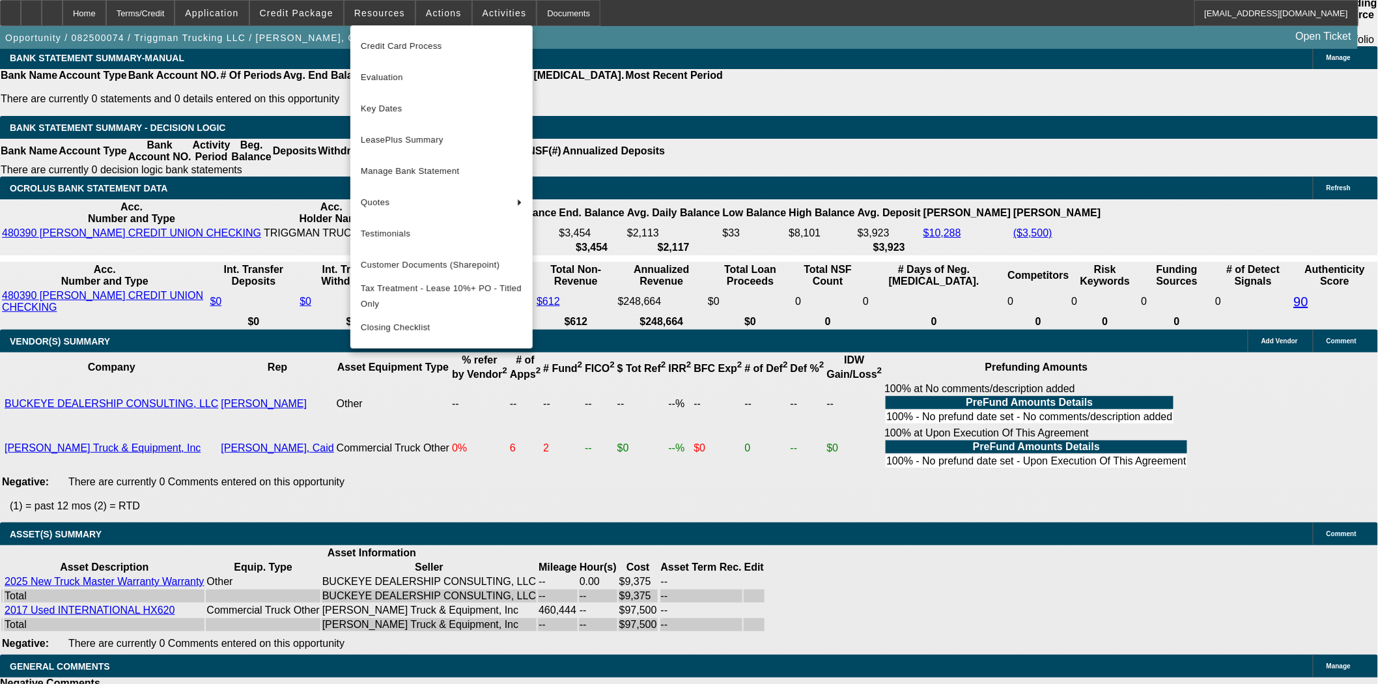
click at [309, 16] on div at bounding box center [689, 342] width 1378 height 684
click at [309, 16] on span "Credit Package" at bounding box center [297, 13] width 74 height 10
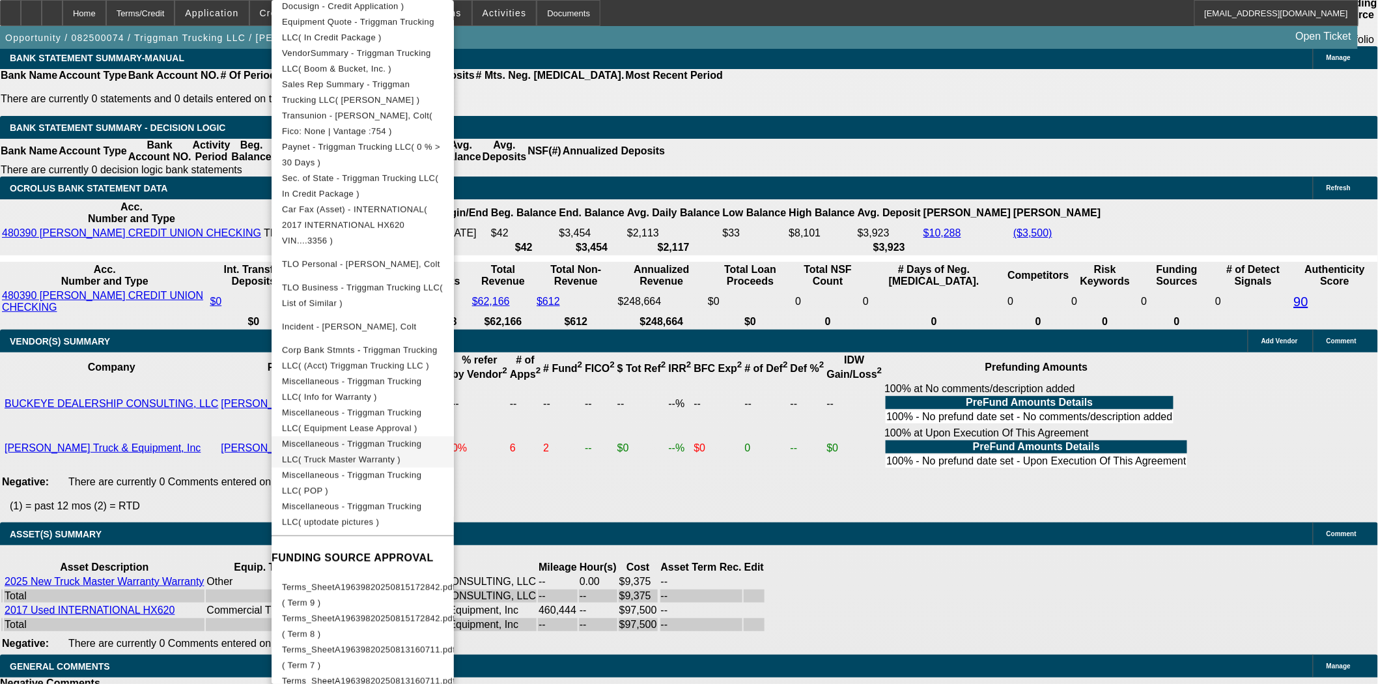
click at [392, 439] on span "Miscellaneous - Triggman Trucking LLC( Truck Master Warranty )" at bounding box center [351, 451] width 139 height 25
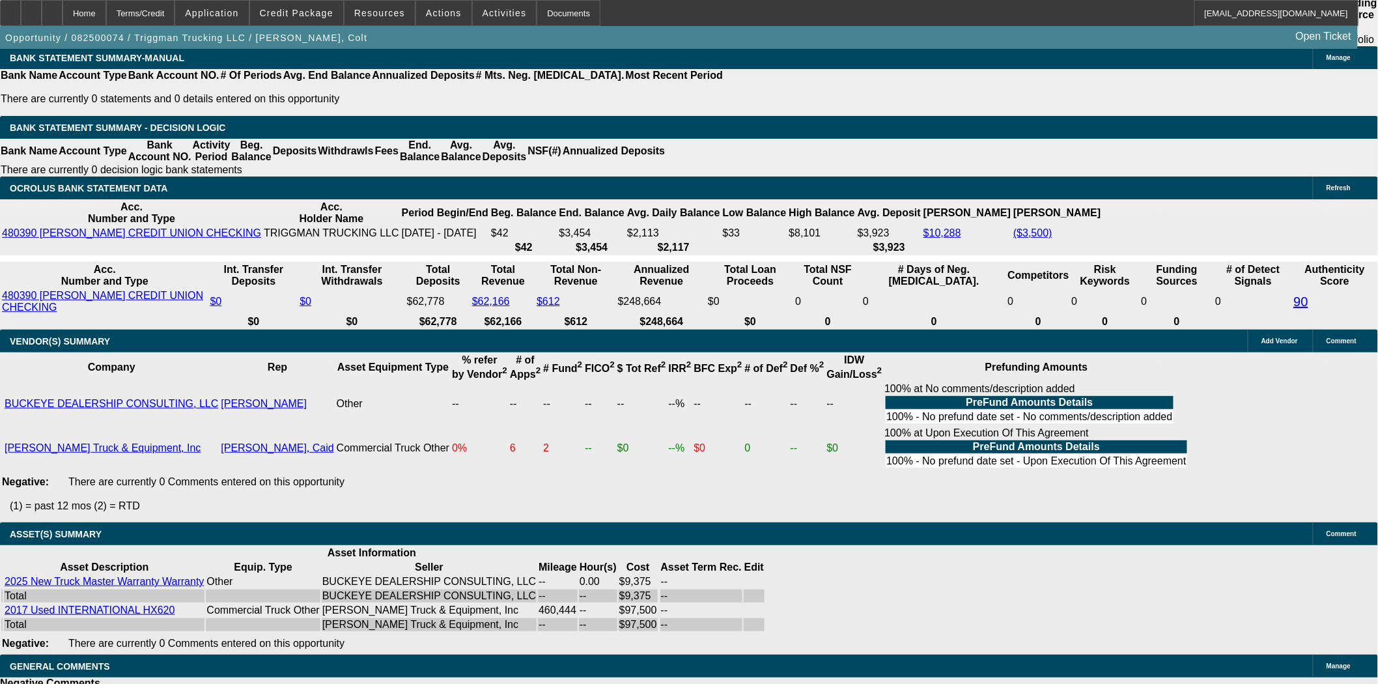
scroll to position [2099, 0]
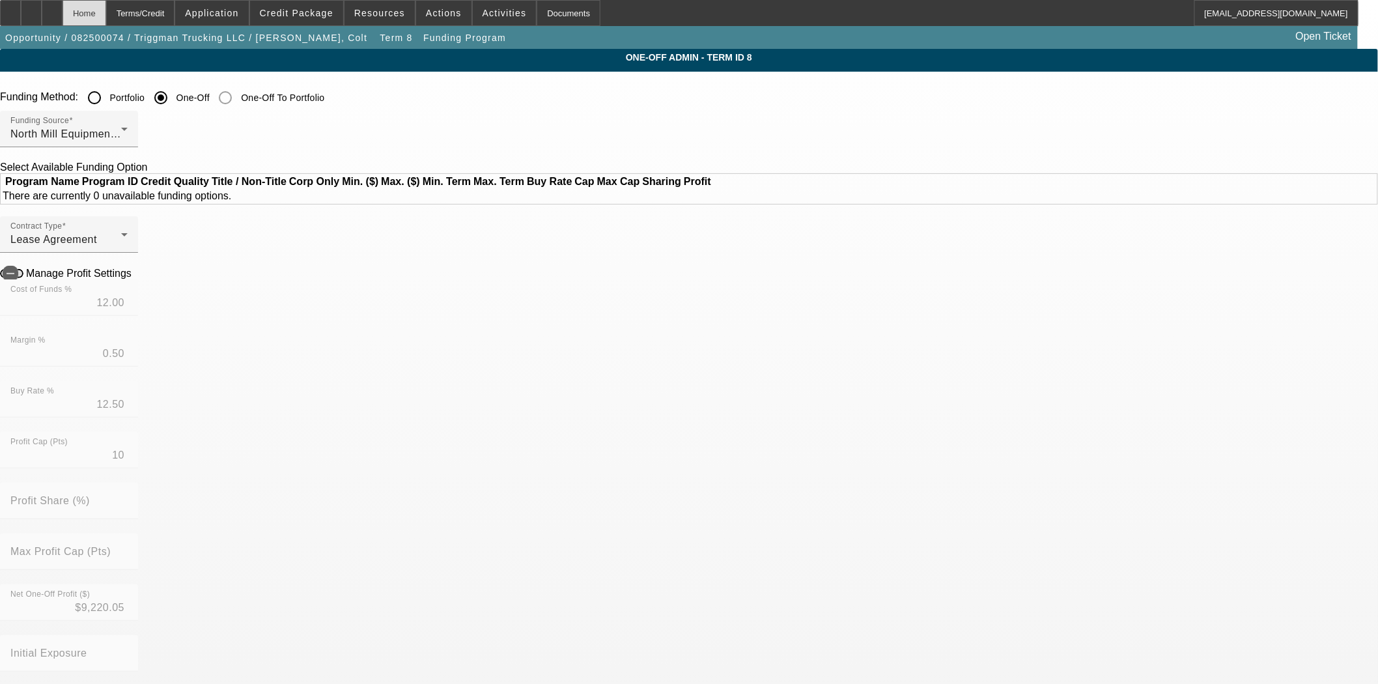
click at [106, 15] on div "Home" at bounding box center [85, 13] width 44 height 26
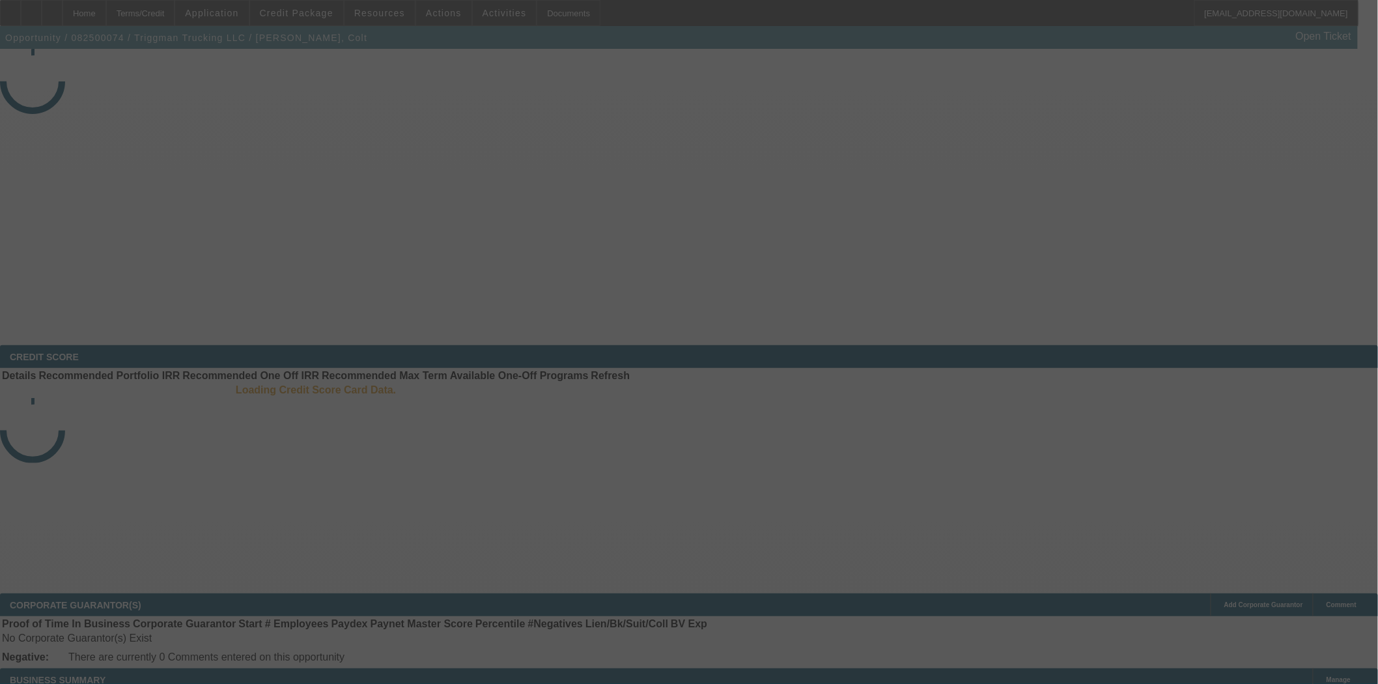
select select "3"
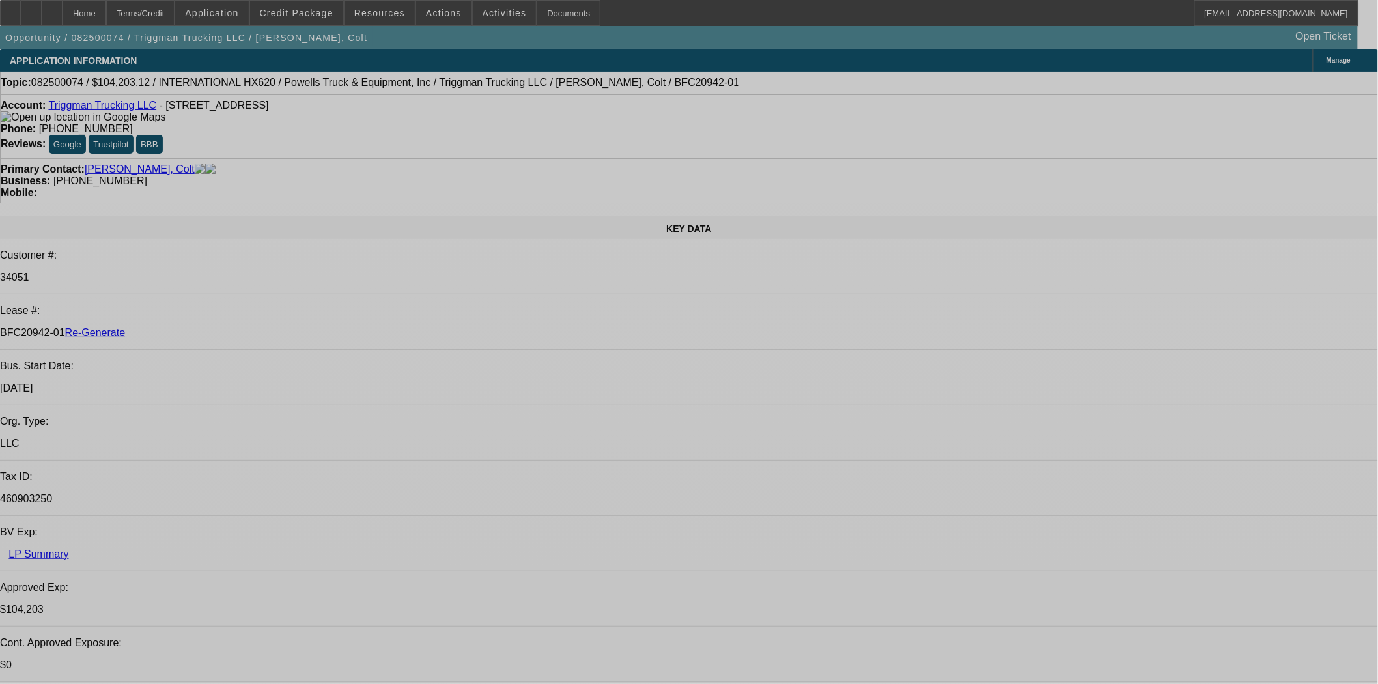
select select "0"
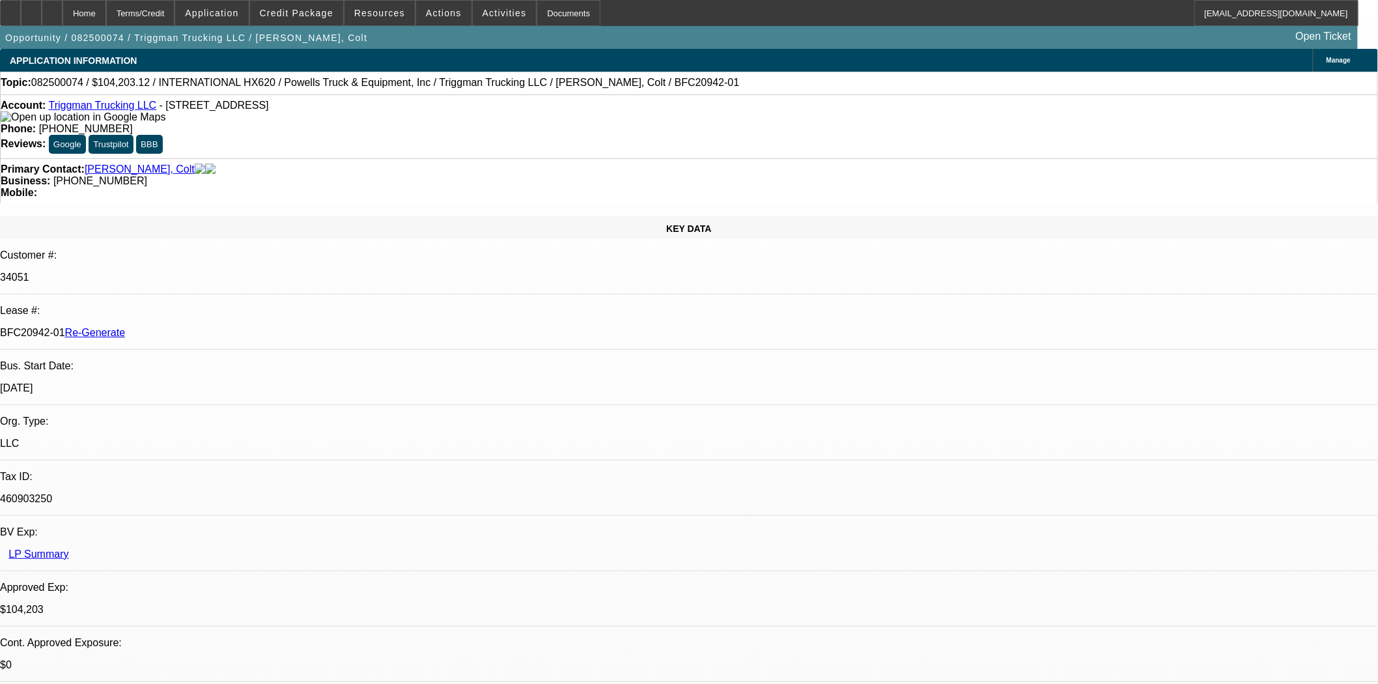
select select "0"
select select "2"
select select "0.1"
select select "4"
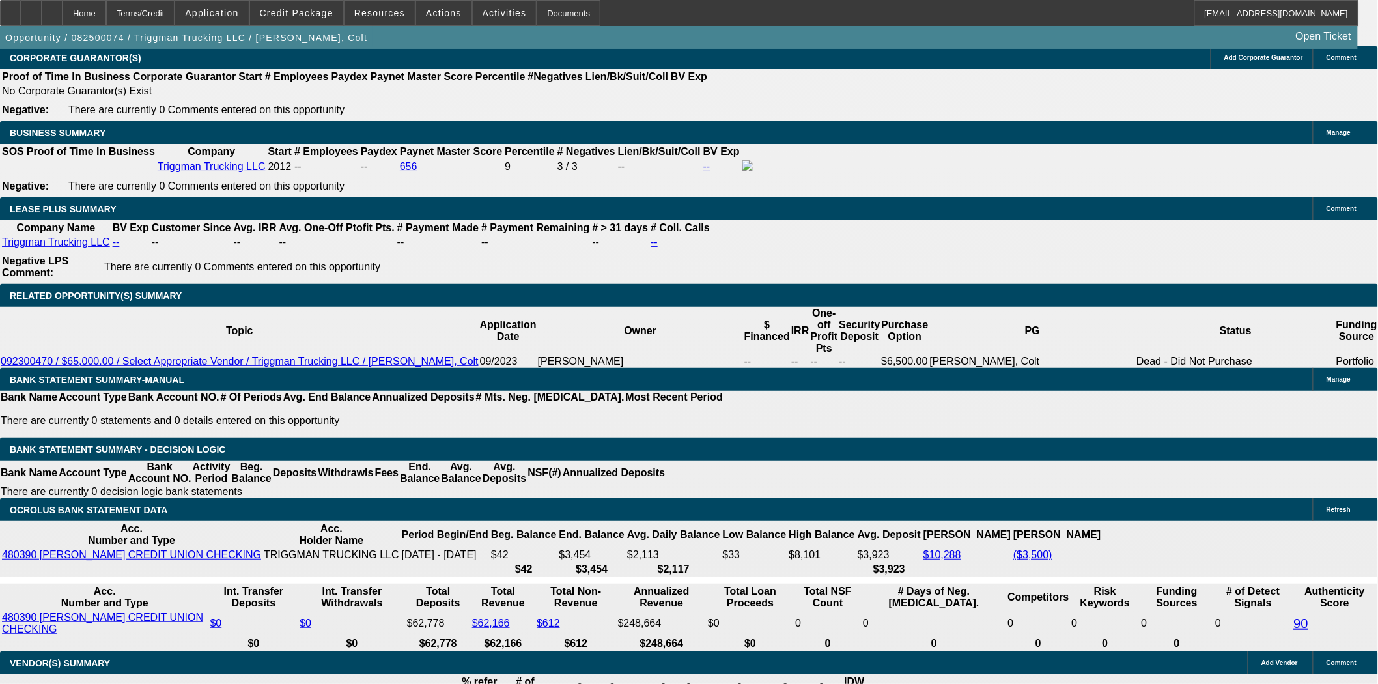
scroll to position [2099, 0]
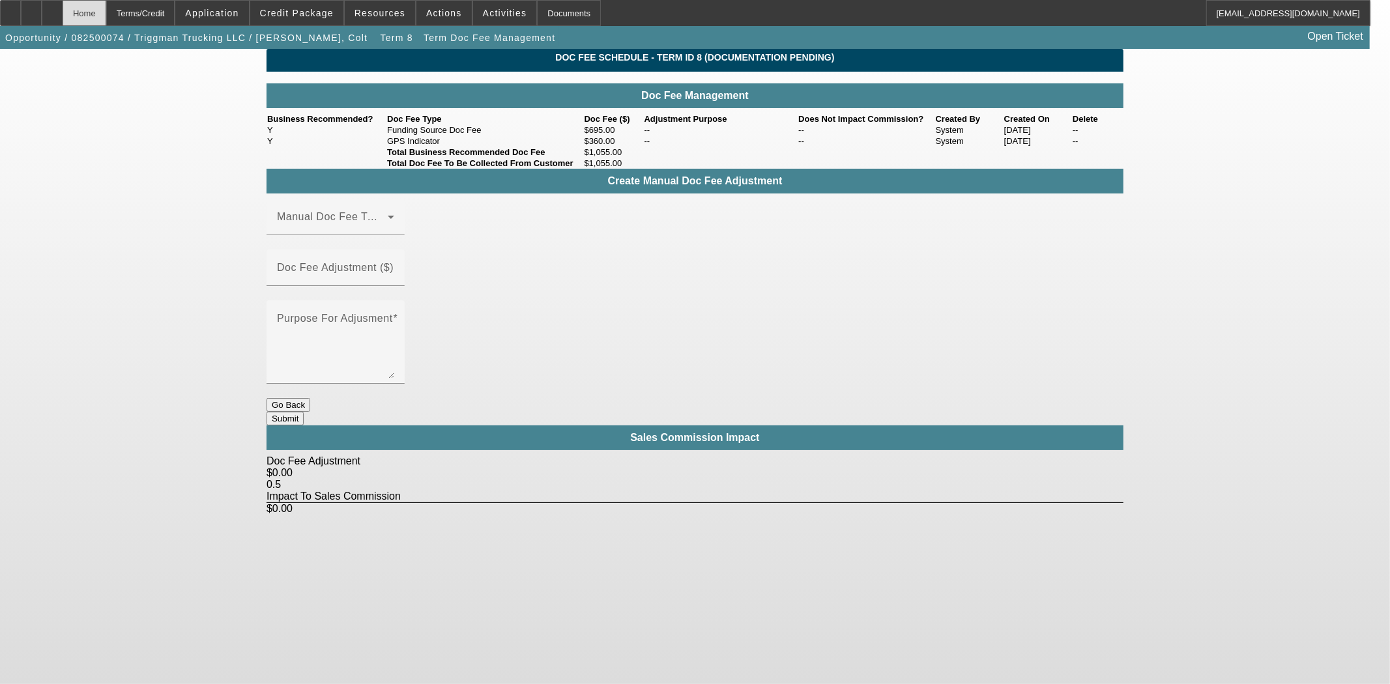
click at [102, 18] on div "Home" at bounding box center [85, 13] width 44 height 26
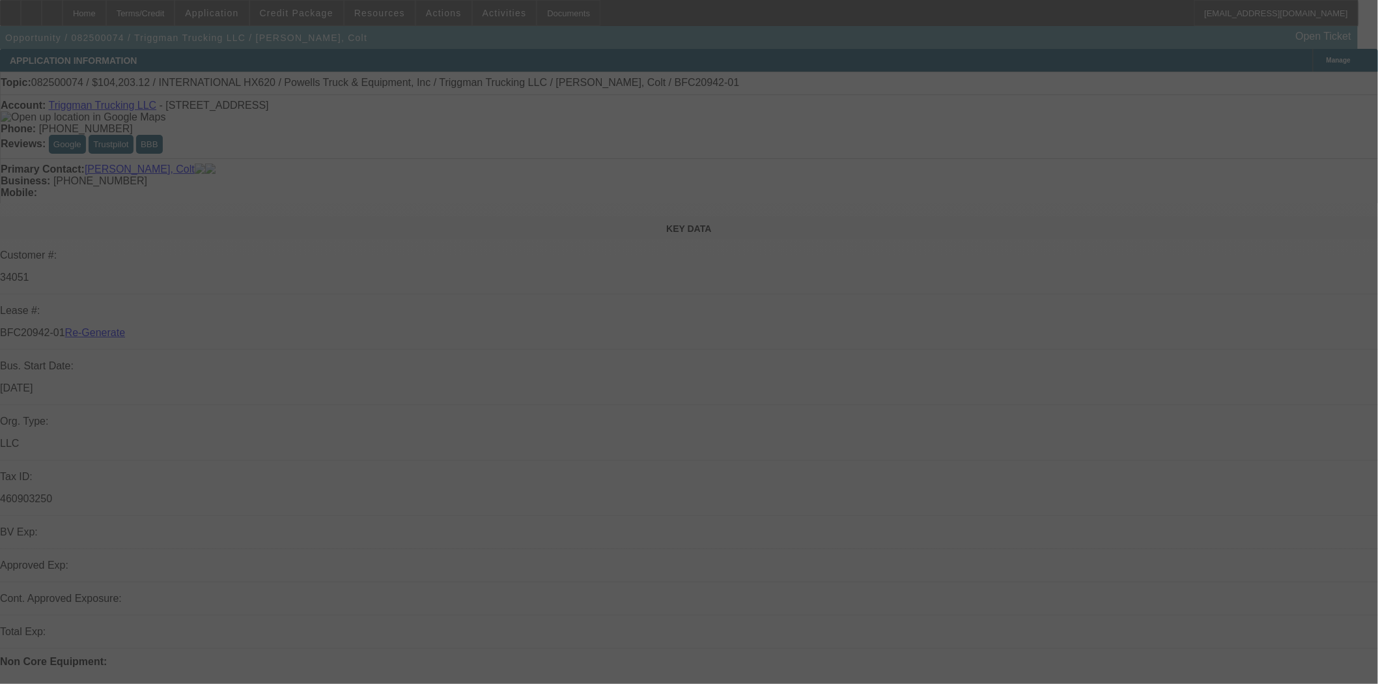
select select "3"
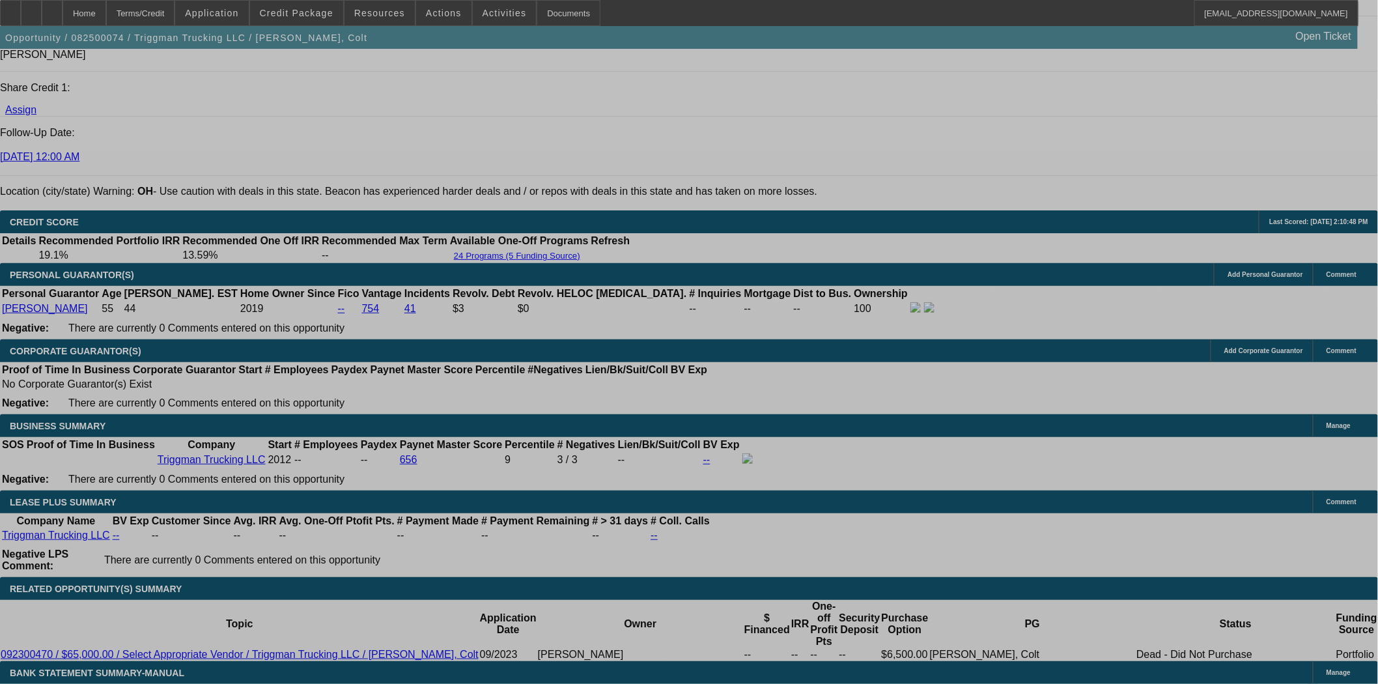
select select "0"
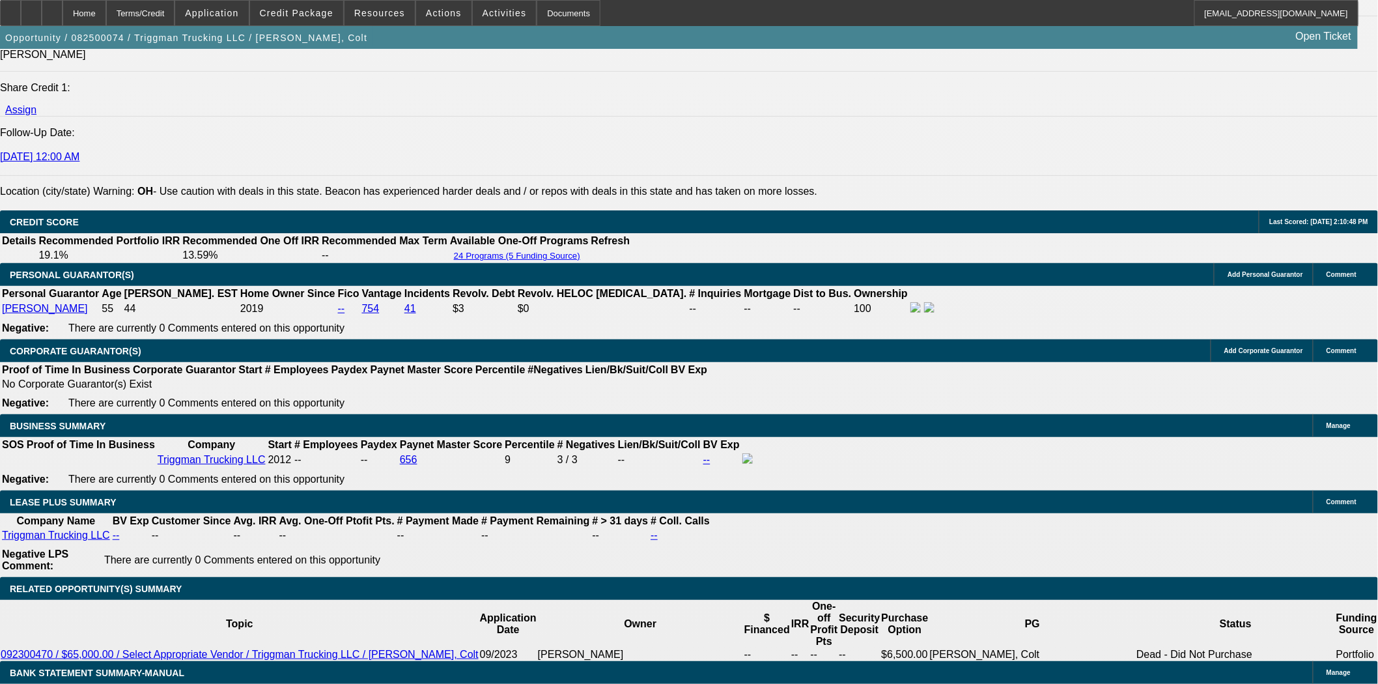
select select "0"
select select "2"
select select "0.1"
select select "4"
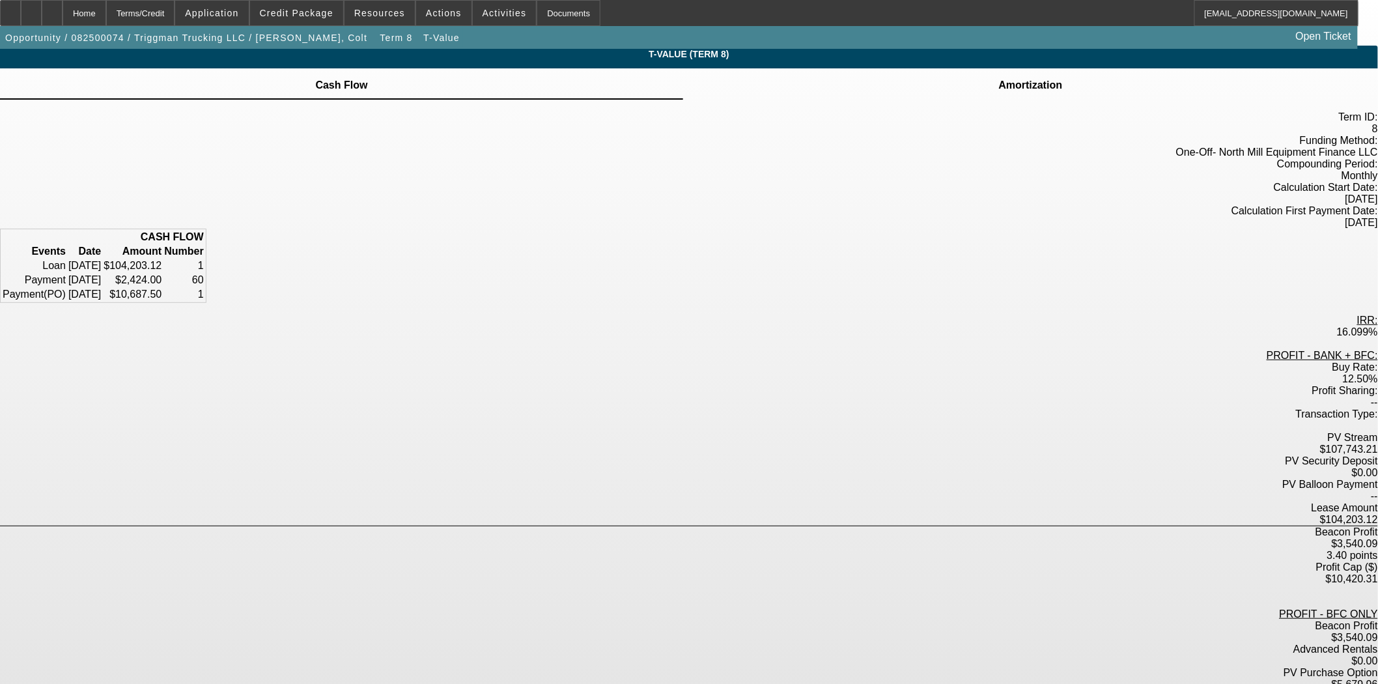
scroll to position [4, 0]
click at [106, 18] on div "Home" at bounding box center [85, 13] width 44 height 26
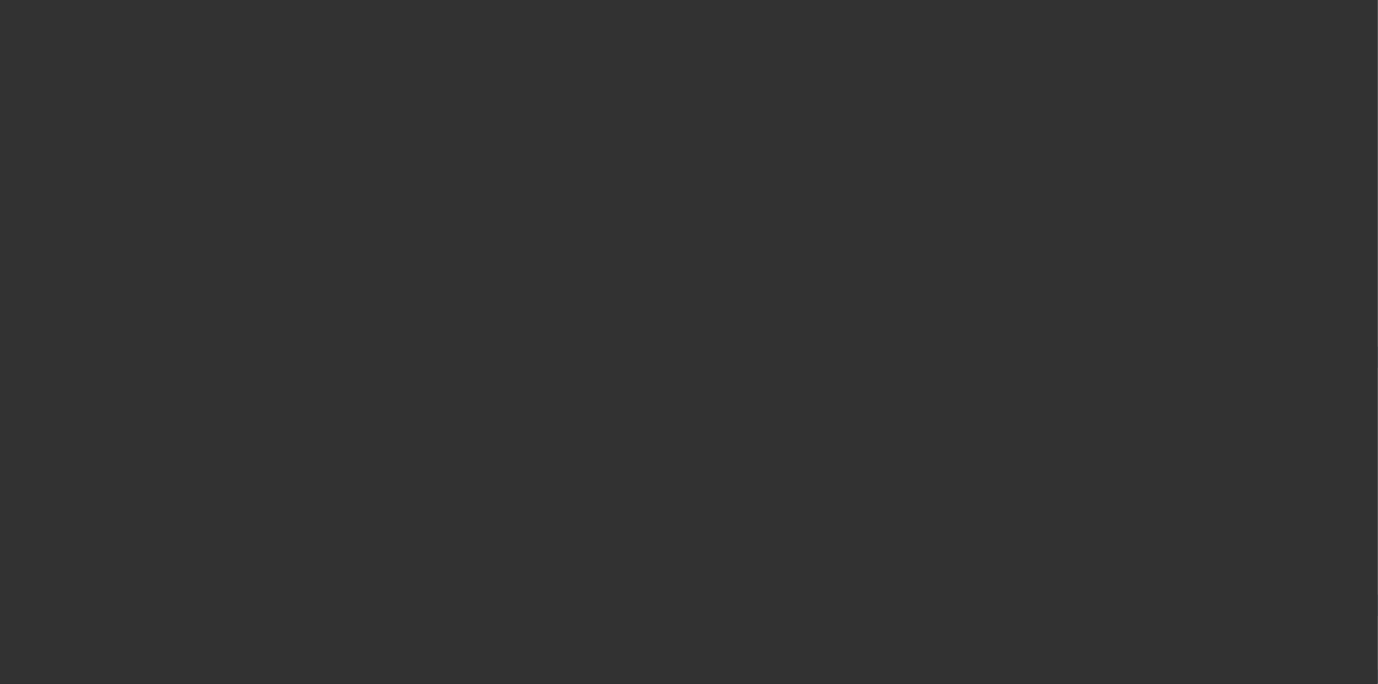
select select "3"
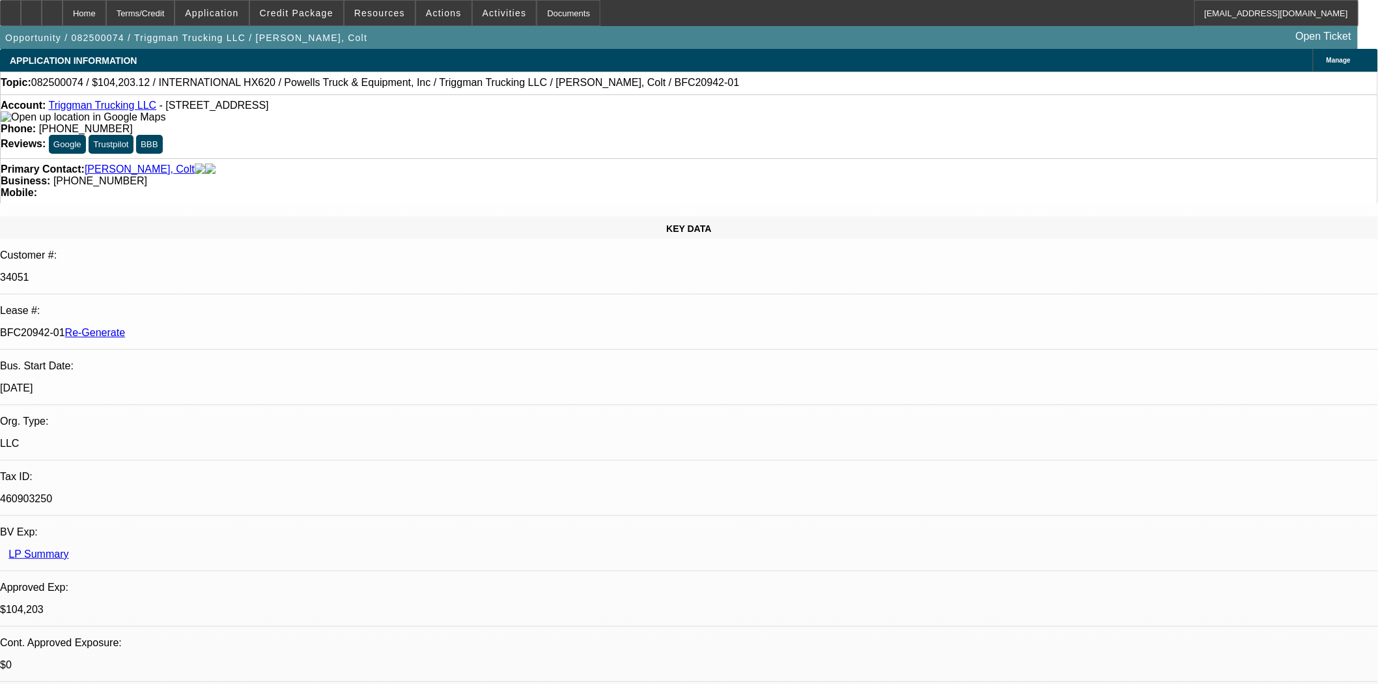
select select "0"
select select "2"
select select "0.1"
select select "4"
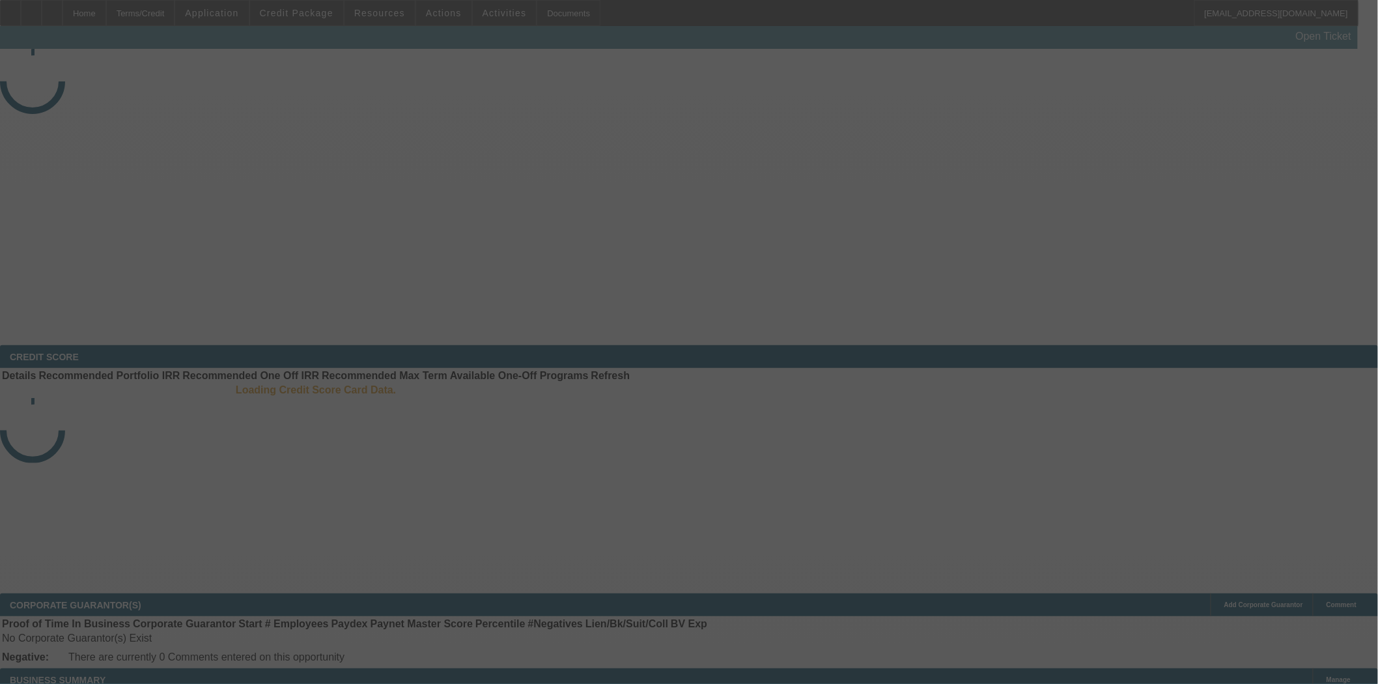
select select "3"
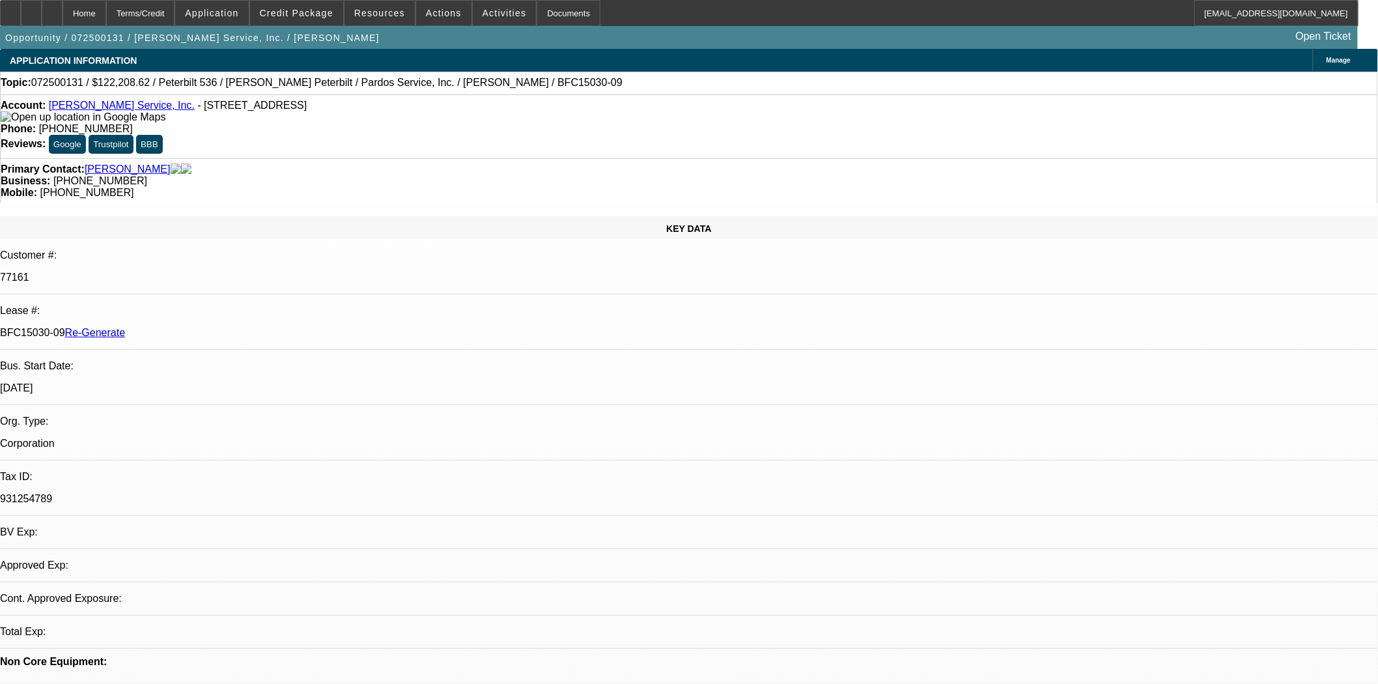
select select "0"
select select "6"
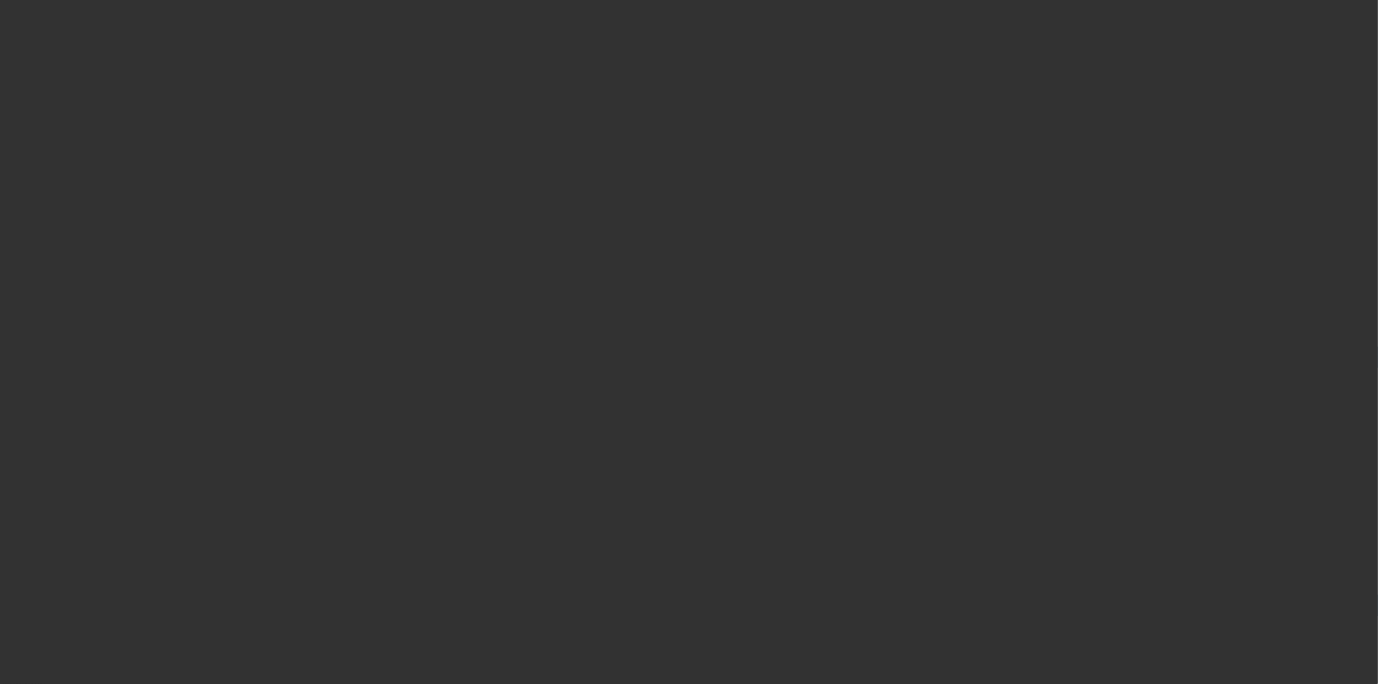
select select "3"
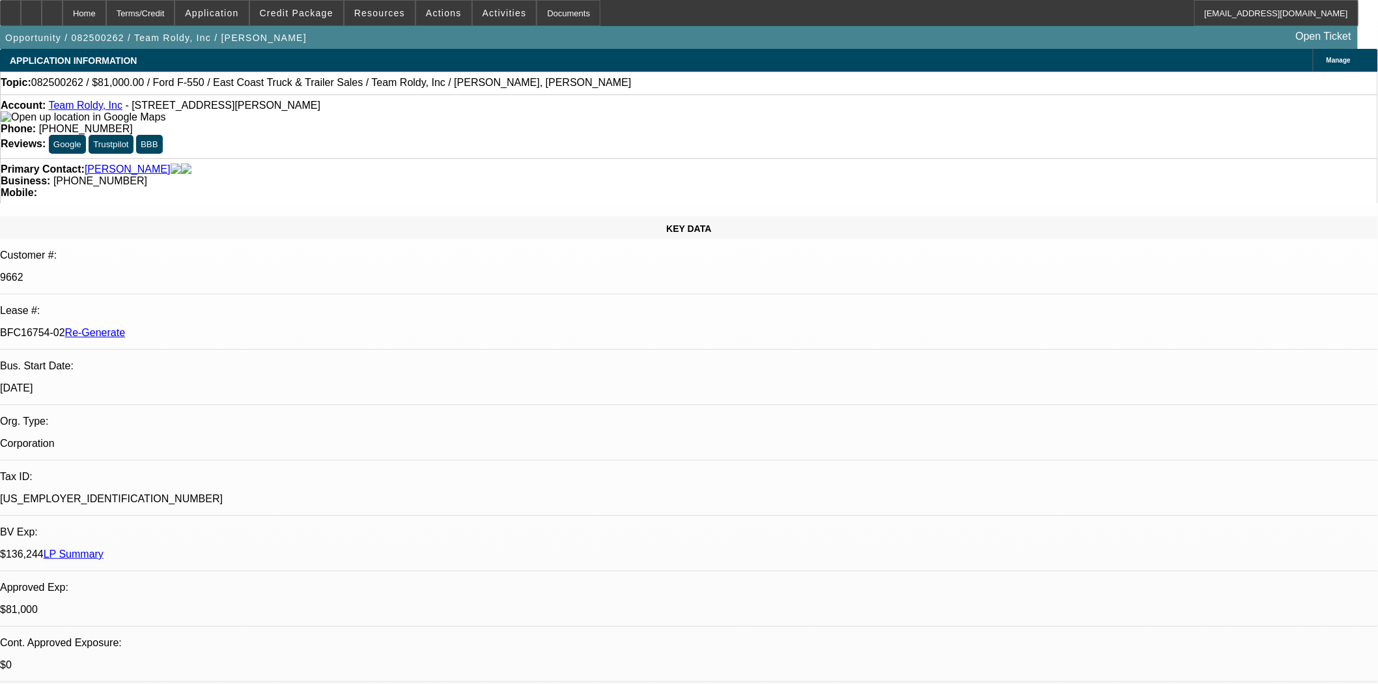
select select "0"
select select "2"
select select "0"
select select "6"
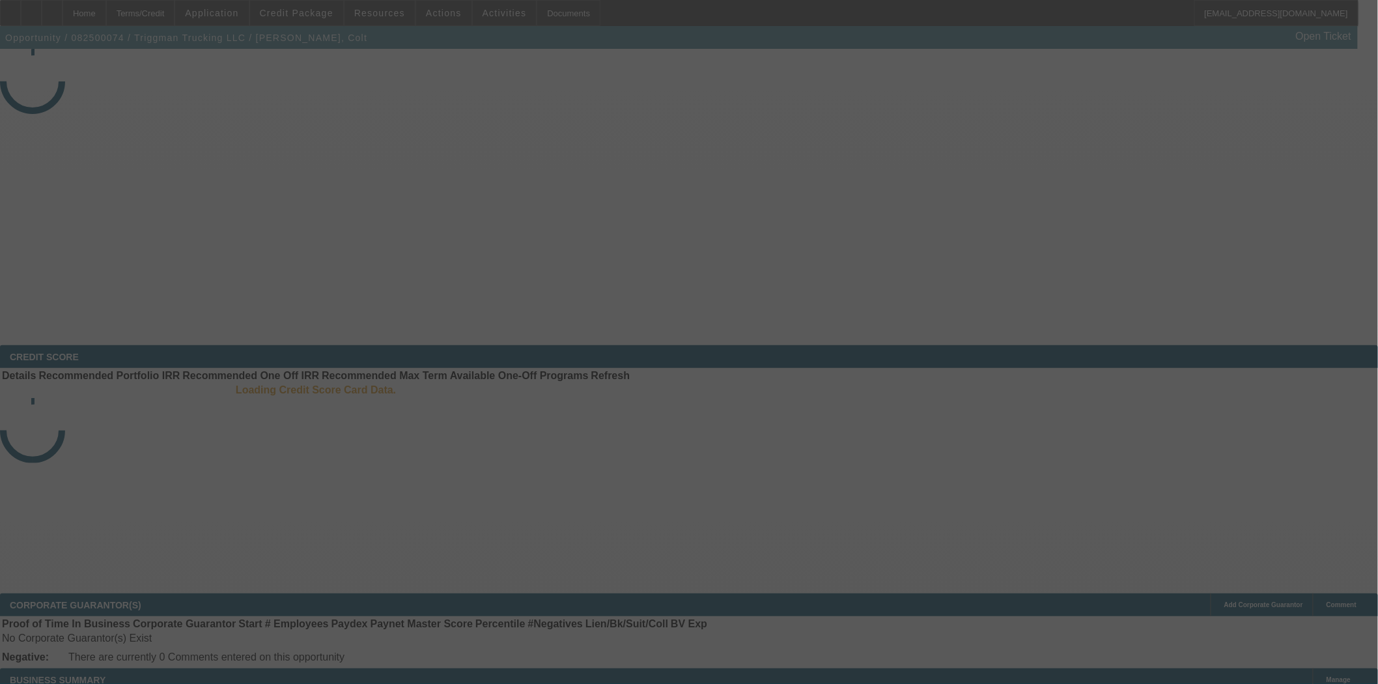
select select "3"
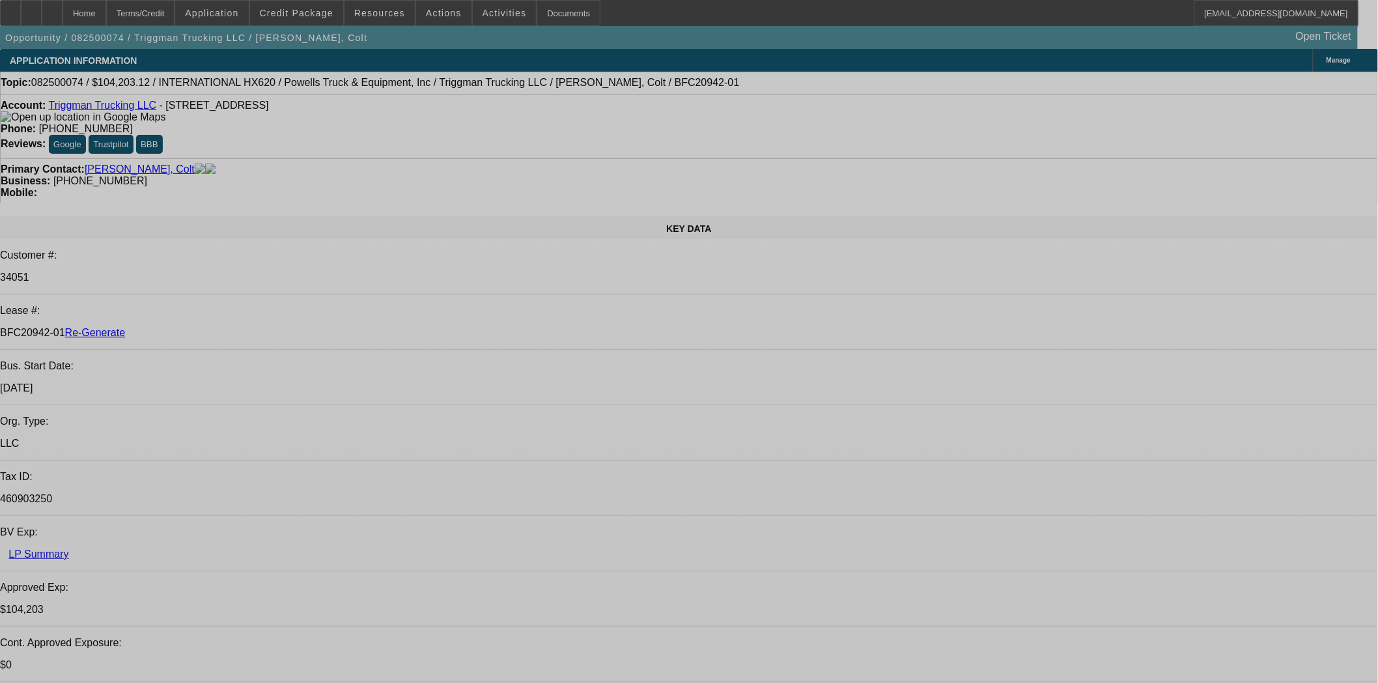
select select "0"
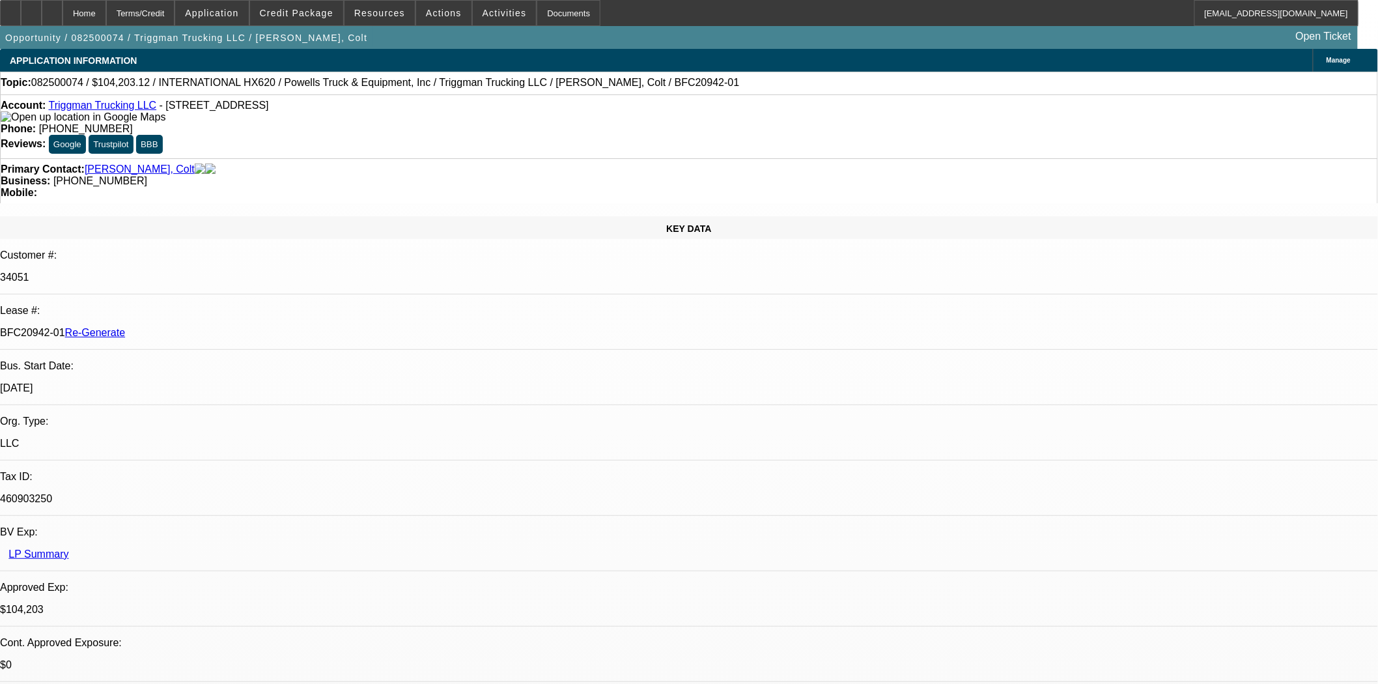
select select "0"
select select "2"
select select "0.1"
select select "4"
click at [447, 12] on span "Actions" at bounding box center [444, 13] width 36 height 10
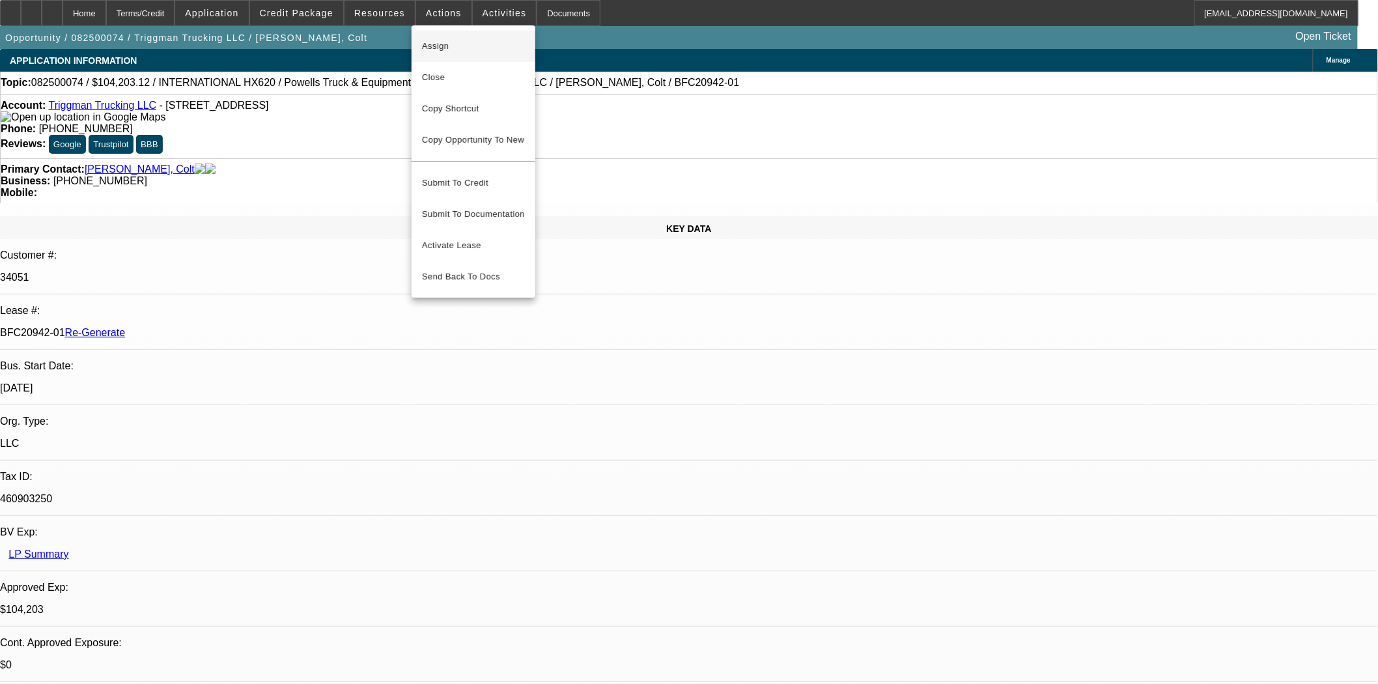
click at [459, 44] on span "Assign" at bounding box center [473, 46] width 103 height 16
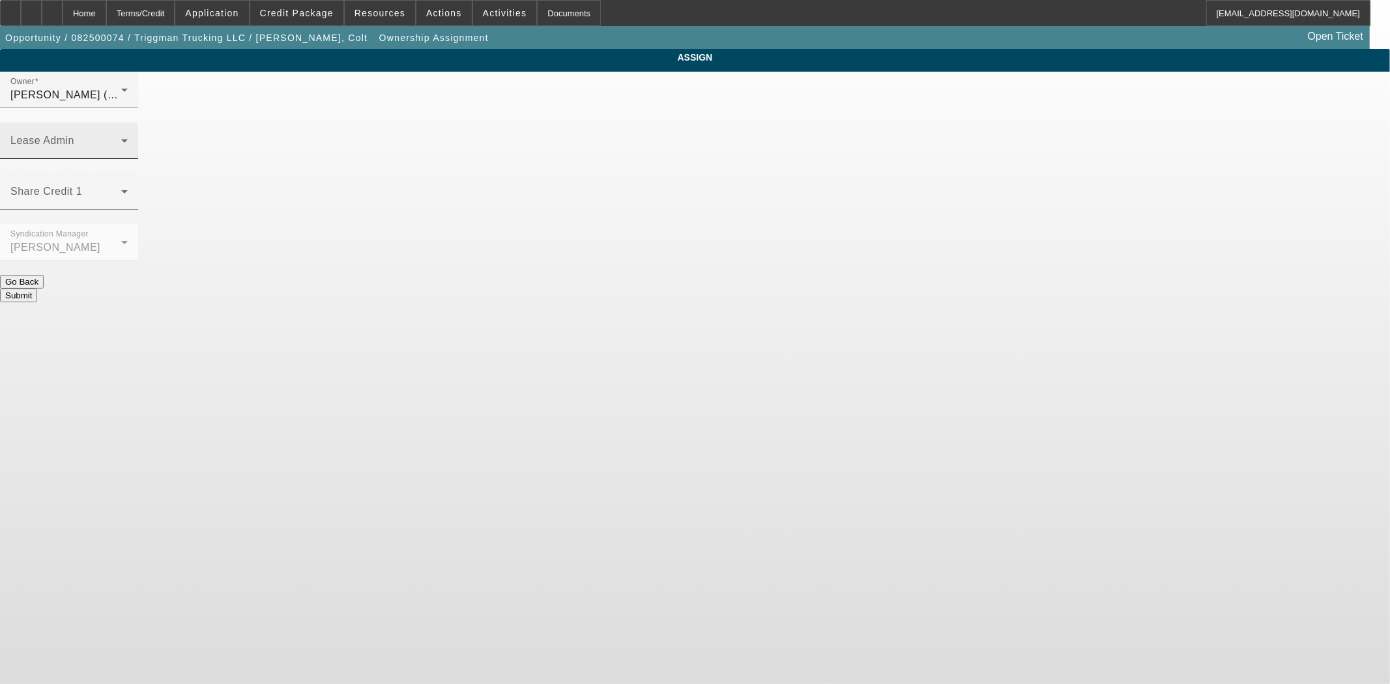
drag, startPoint x: 812, startPoint y: 137, endPoint x: 825, endPoint y: 106, distance: 33.0
click at [138, 224] on mat-form-field "Syndication Manager [PERSON_NAME]" at bounding box center [69, 249] width 138 height 51
click at [121, 138] on span at bounding box center [65, 146] width 111 height 16
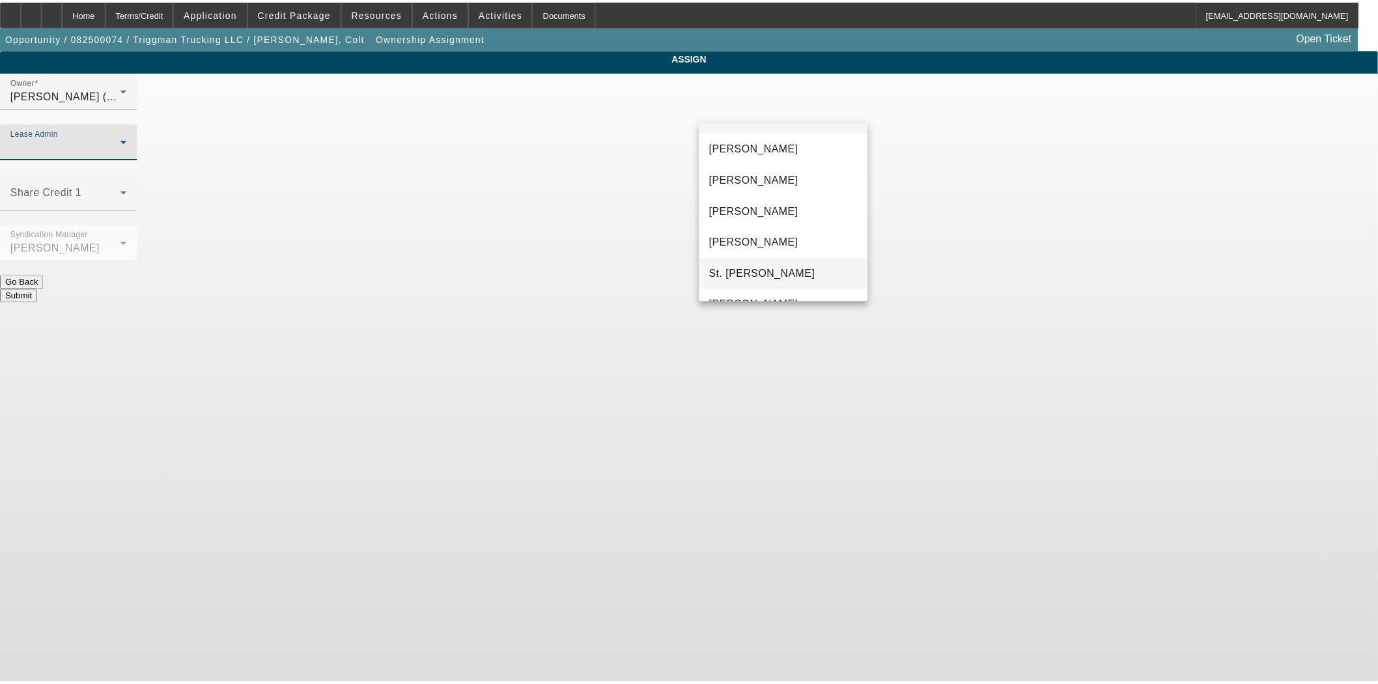
scroll to position [50, 0]
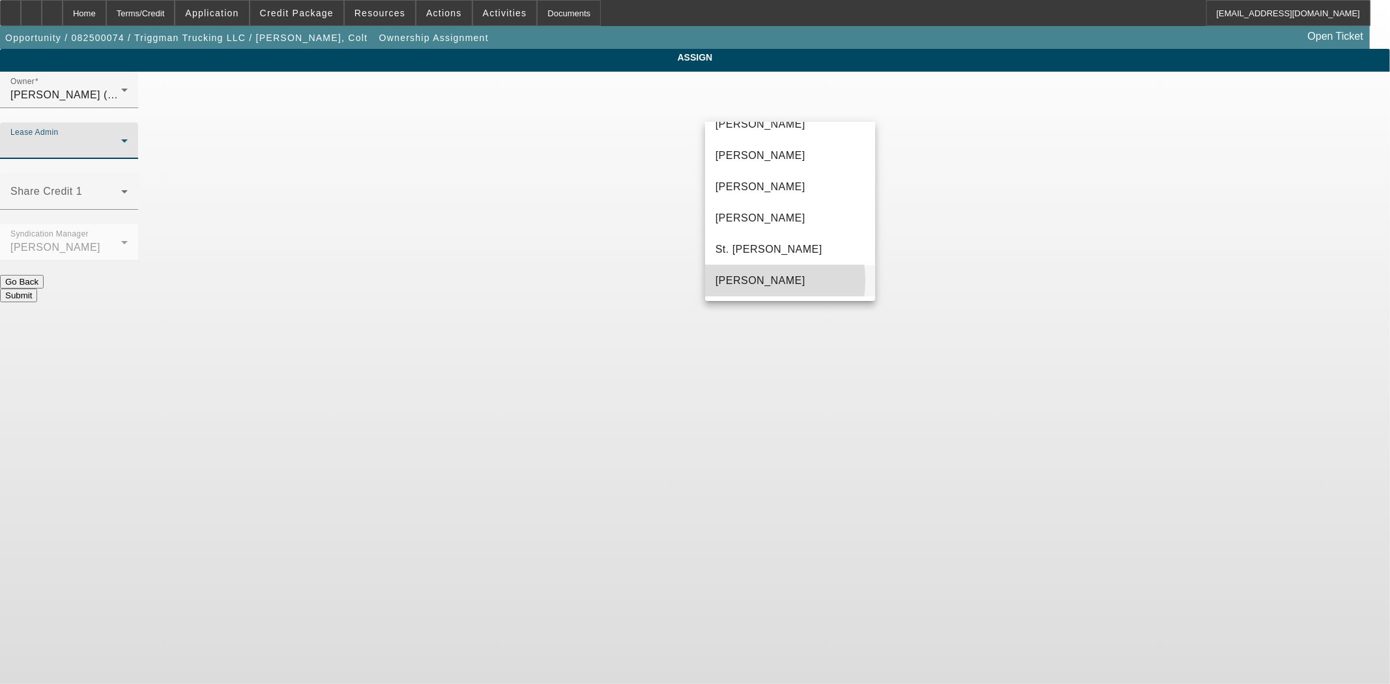
click at [767, 280] on span "[PERSON_NAME]" at bounding box center [760, 281] width 90 height 16
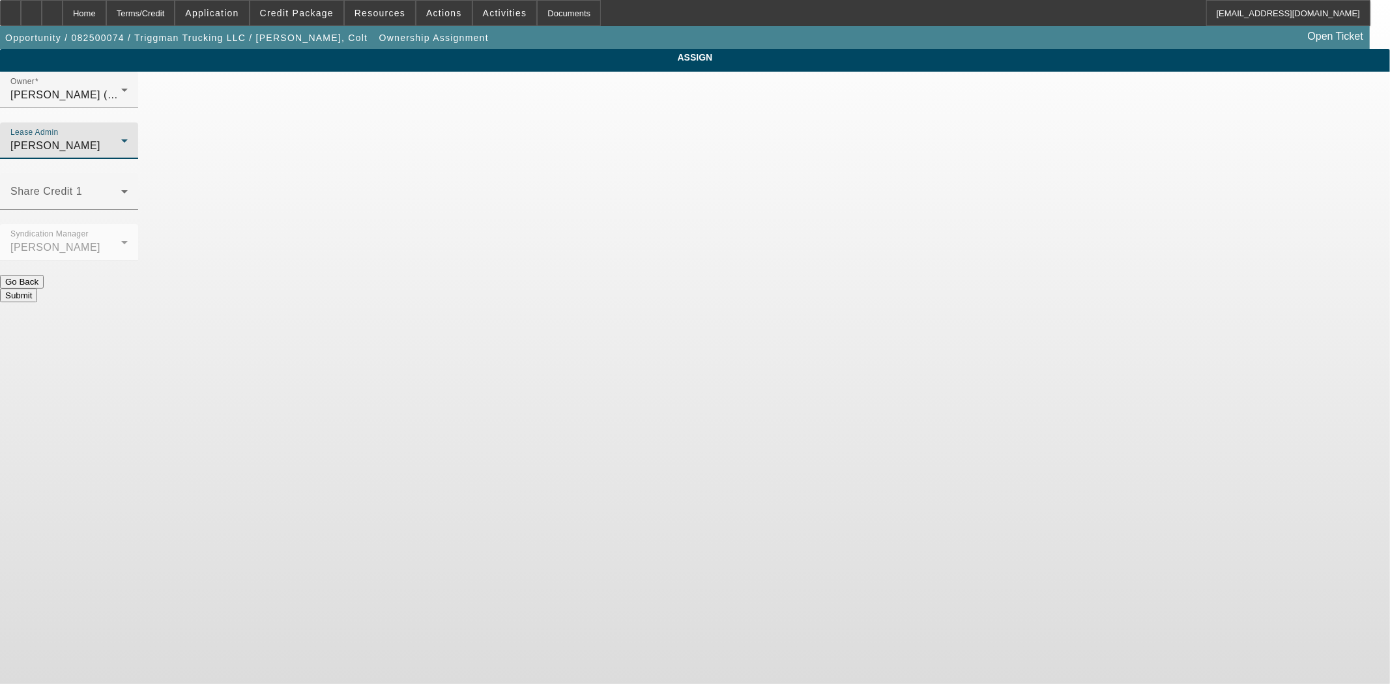
click at [37, 289] on button "Submit" at bounding box center [18, 296] width 37 height 14
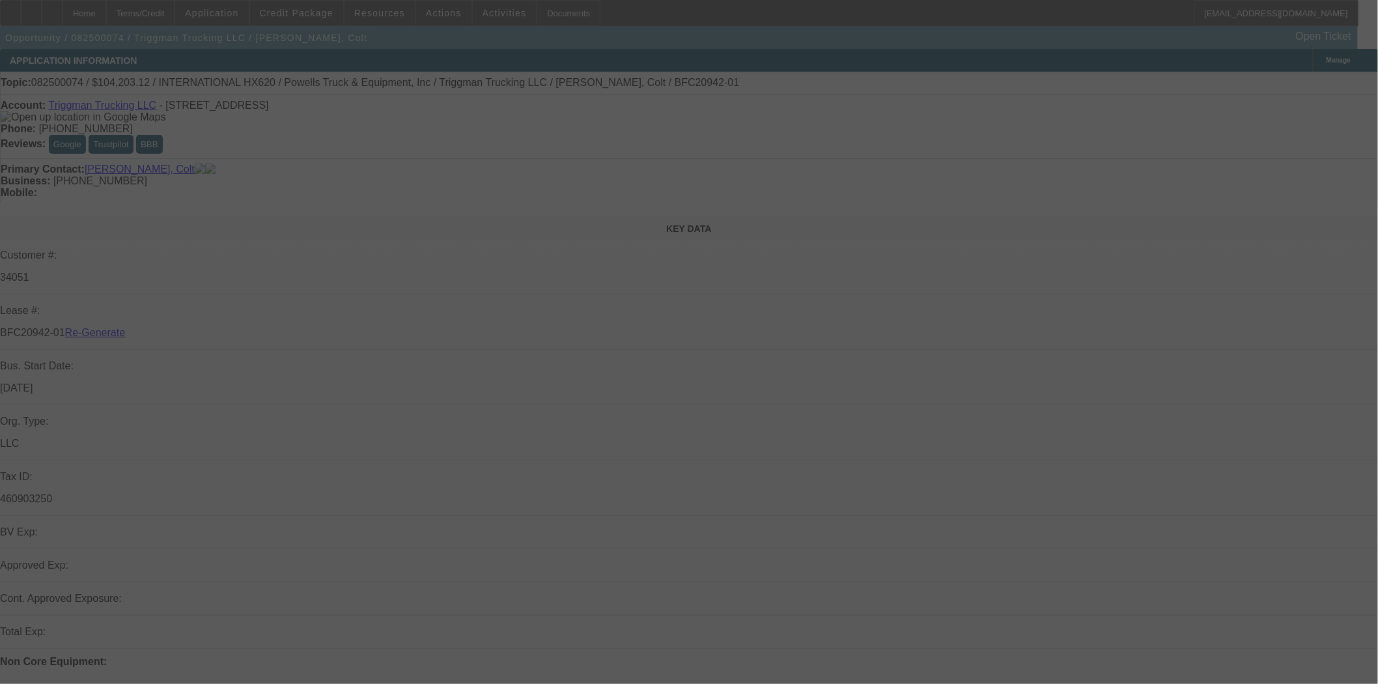
select select "3"
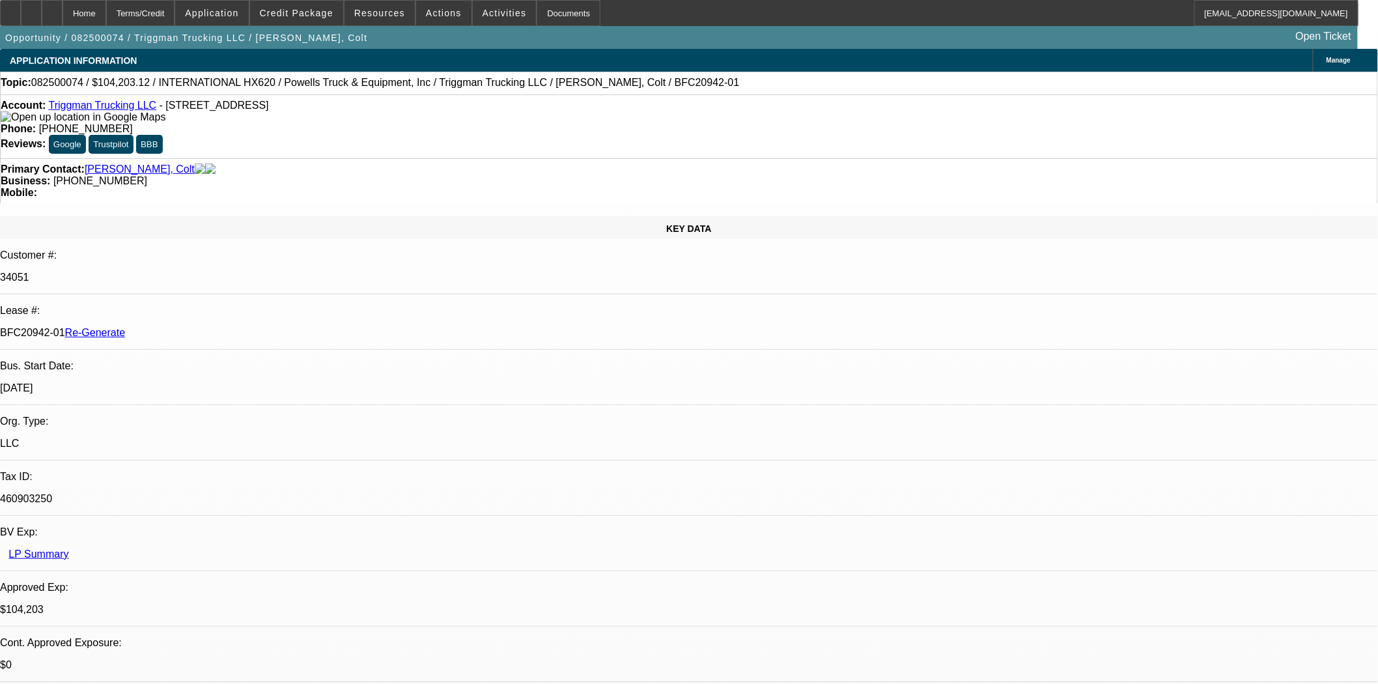
select select "0"
select select "2"
select select "0.1"
select select "4"
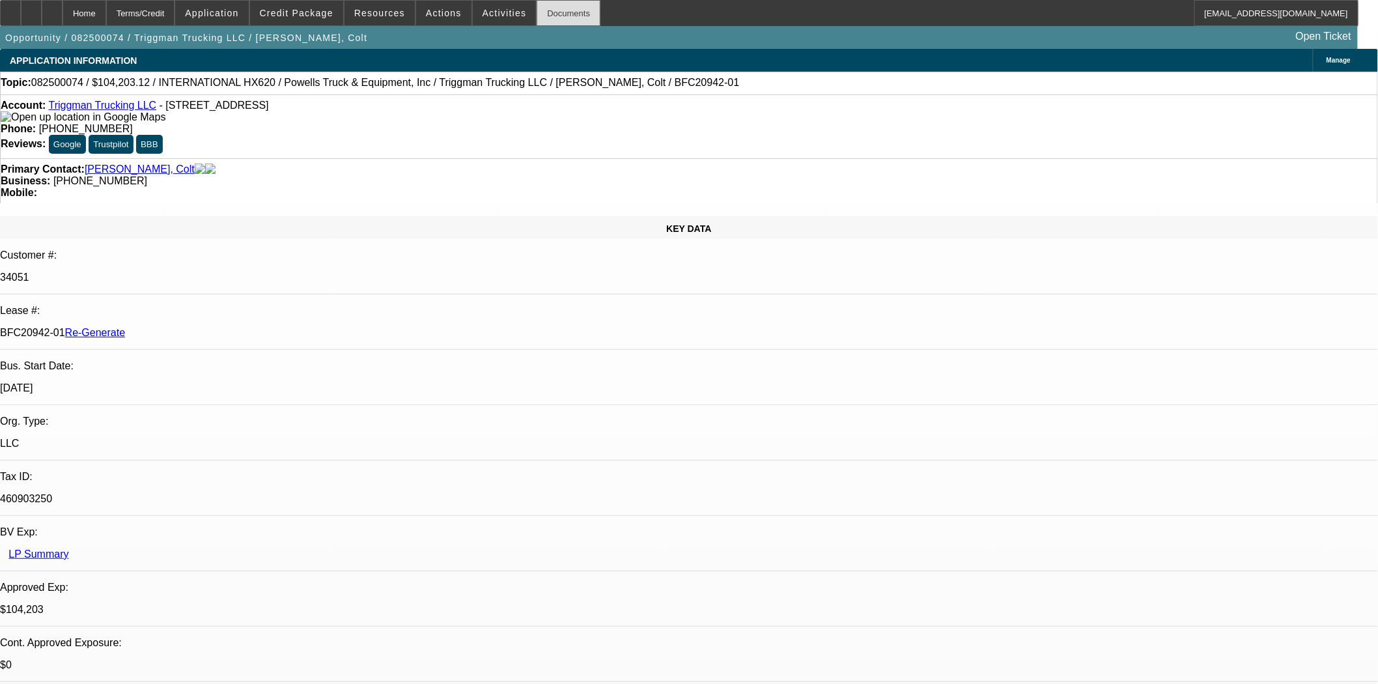
click at [537, 17] on div "Documents" at bounding box center [569, 13] width 64 height 26
click at [305, 15] on span "Credit Package" at bounding box center [297, 13] width 74 height 10
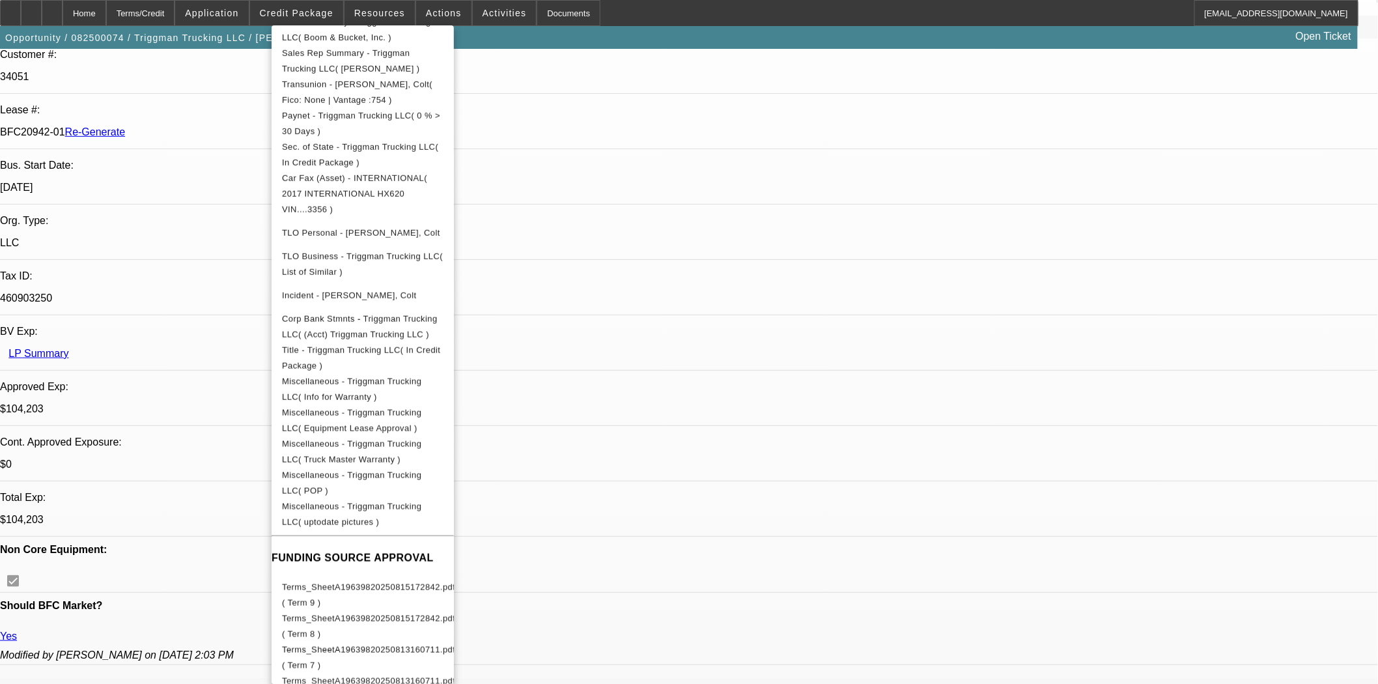
scroll to position [434, 0]
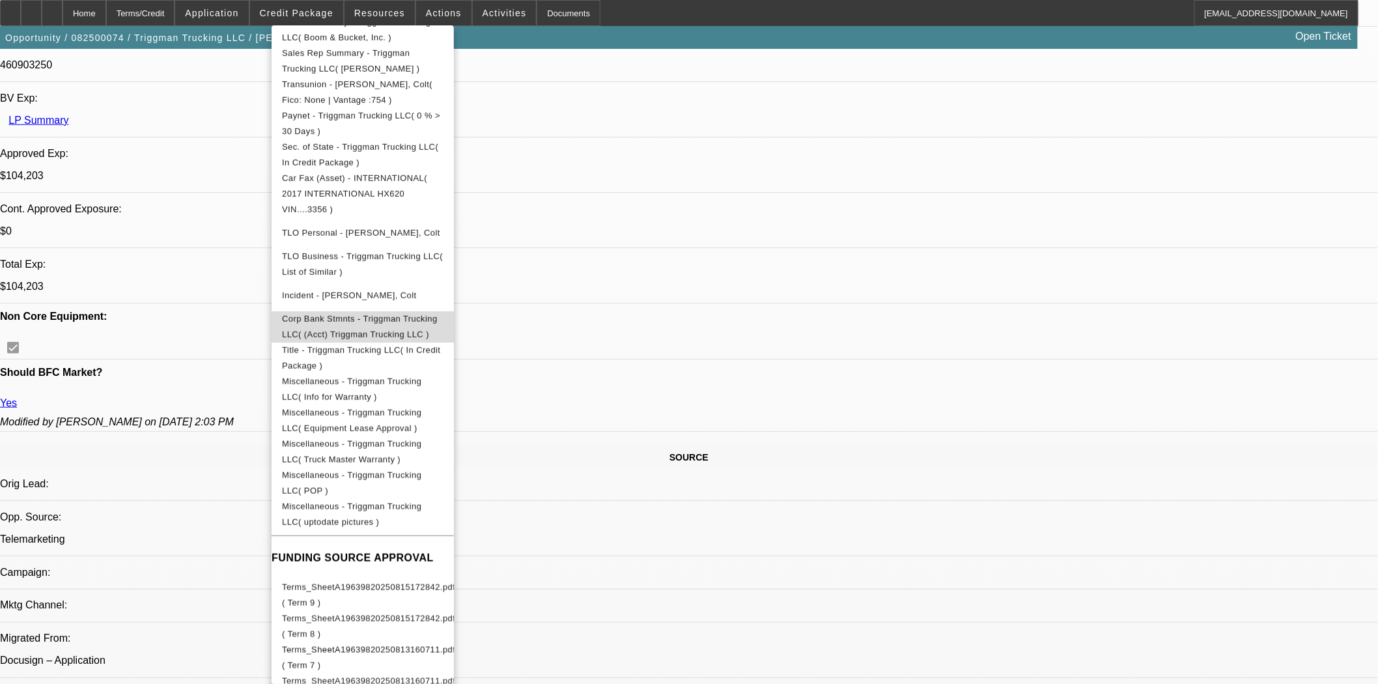
click at [405, 313] on span "Corp Bank Stmnts - Triggman Trucking LLC( (Acct) Triggman Trucking LLC )" at bounding box center [360, 325] width 156 height 25
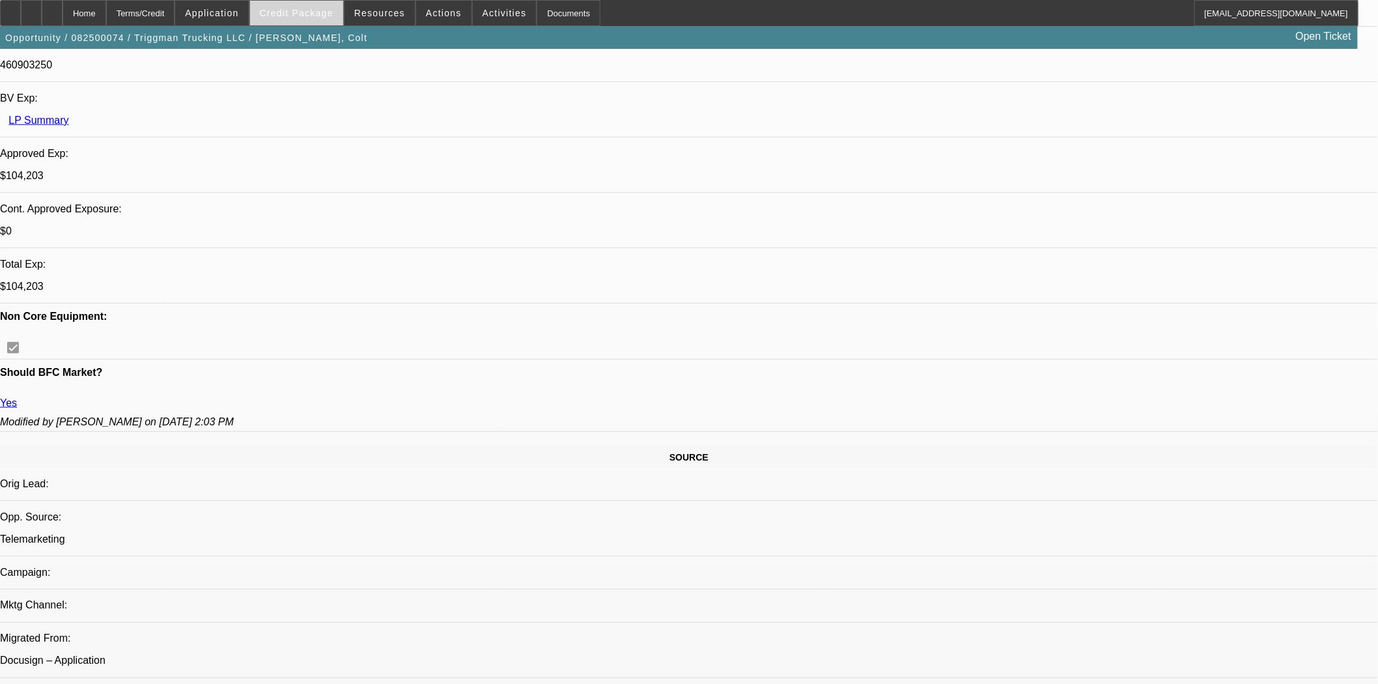
click at [317, 7] on span at bounding box center [296, 12] width 93 height 31
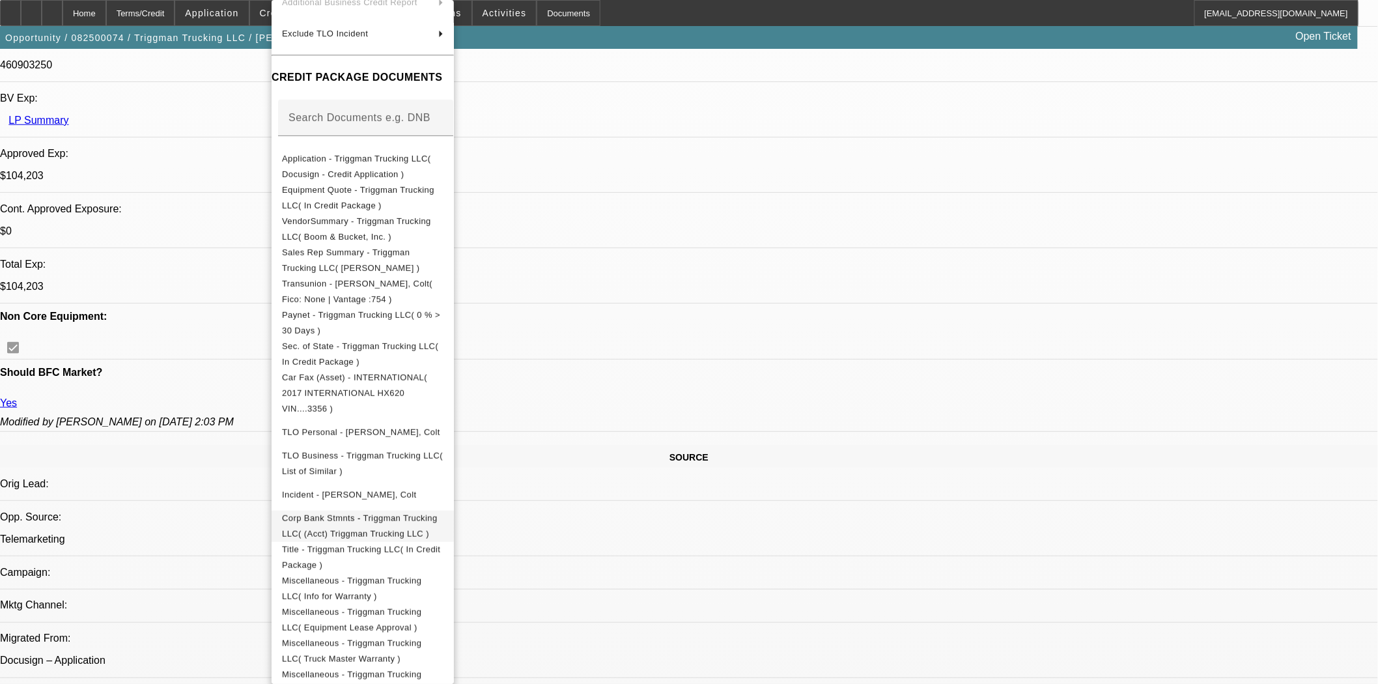
scroll to position [145, 0]
click at [361, 337] on button "Sec. of State - Triggman Trucking LLC( In Credit Package )" at bounding box center [363, 352] width 182 height 31
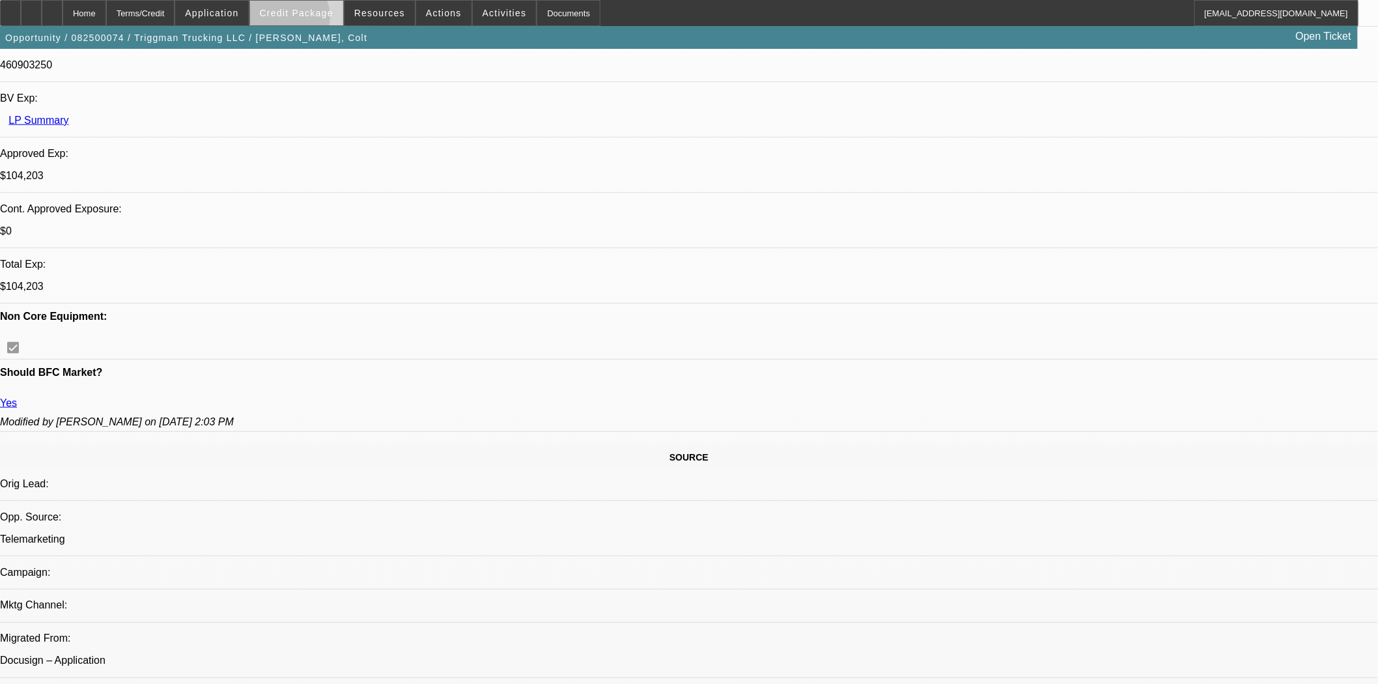
click at [307, 20] on span at bounding box center [296, 12] width 93 height 31
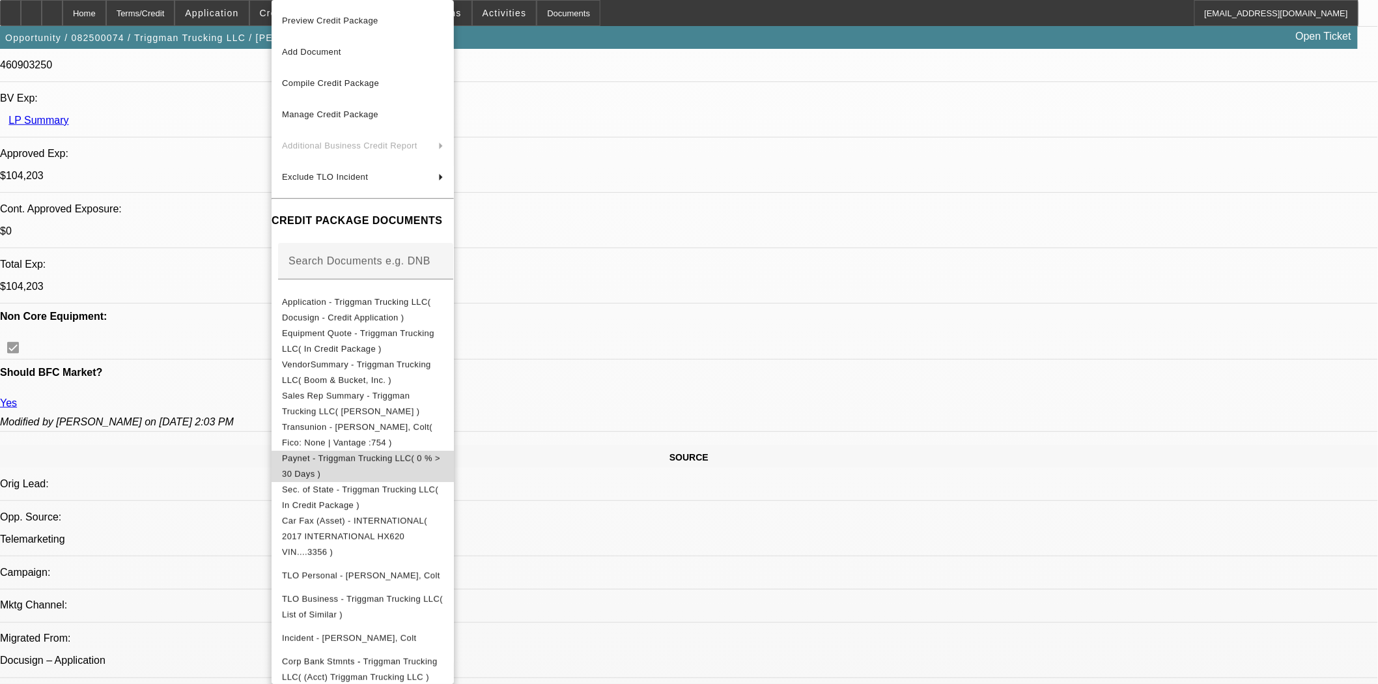
click at [384, 466] on span "Paynet - Triggman Trucking LLC( 0 % > 30 Days )" at bounding box center [363, 466] width 162 height 31
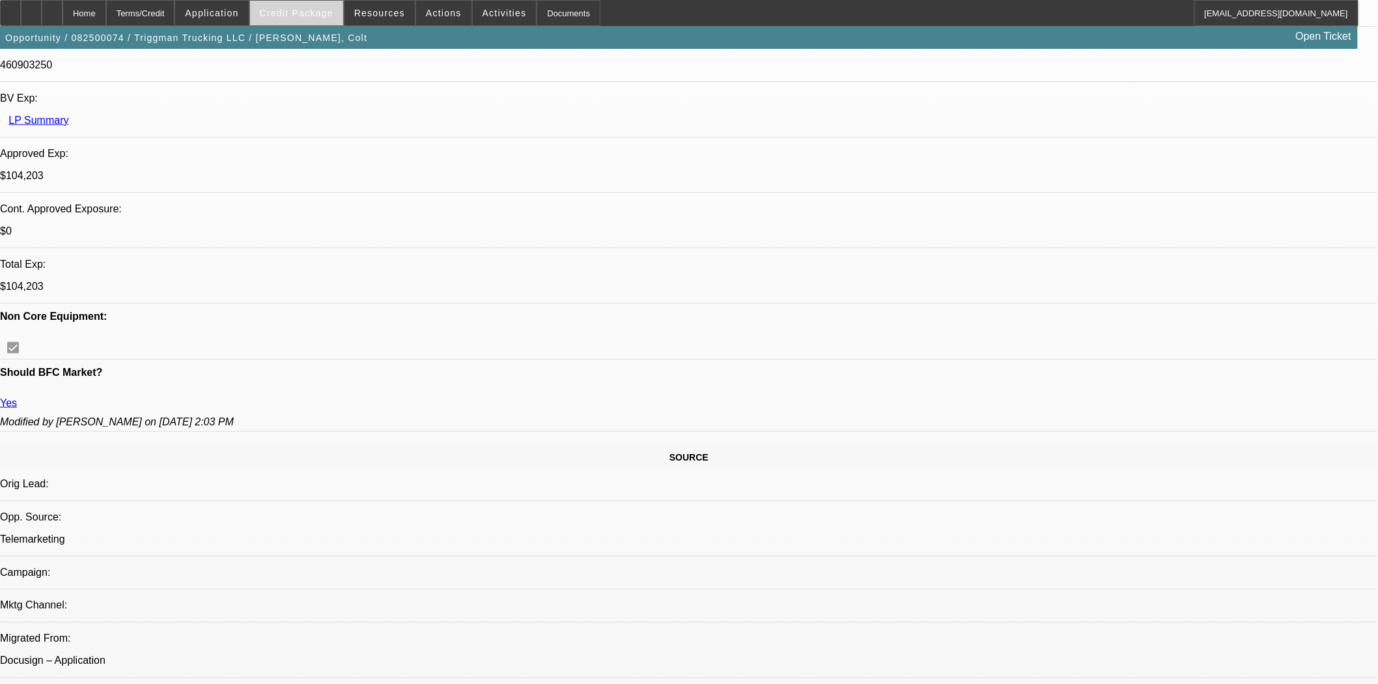
click at [322, 15] on span "Credit Package" at bounding box center [297, 13] width 74 height 10
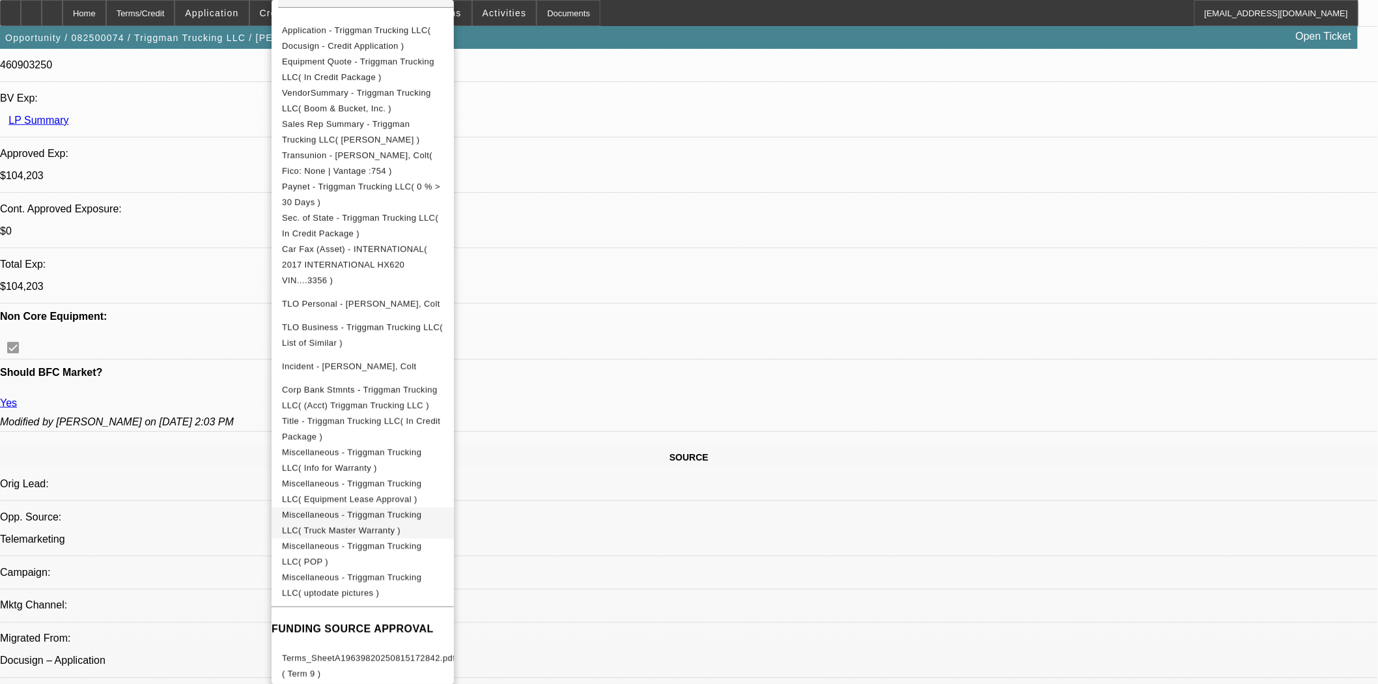
scroll to position [343, 0]
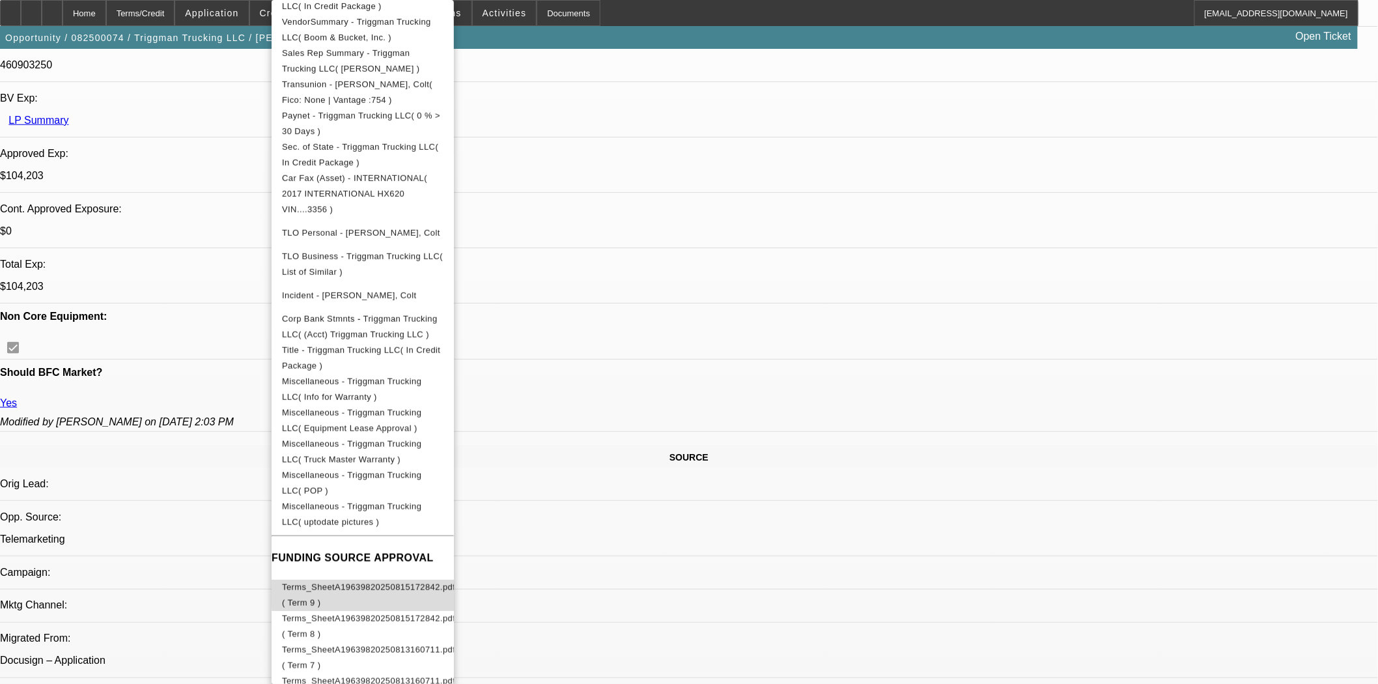
click at [455, 580] on span "Terms_SheetA19639820250815172842.pdf ( Term 9 )" at bounding box center [368, 595] width 173 height 31
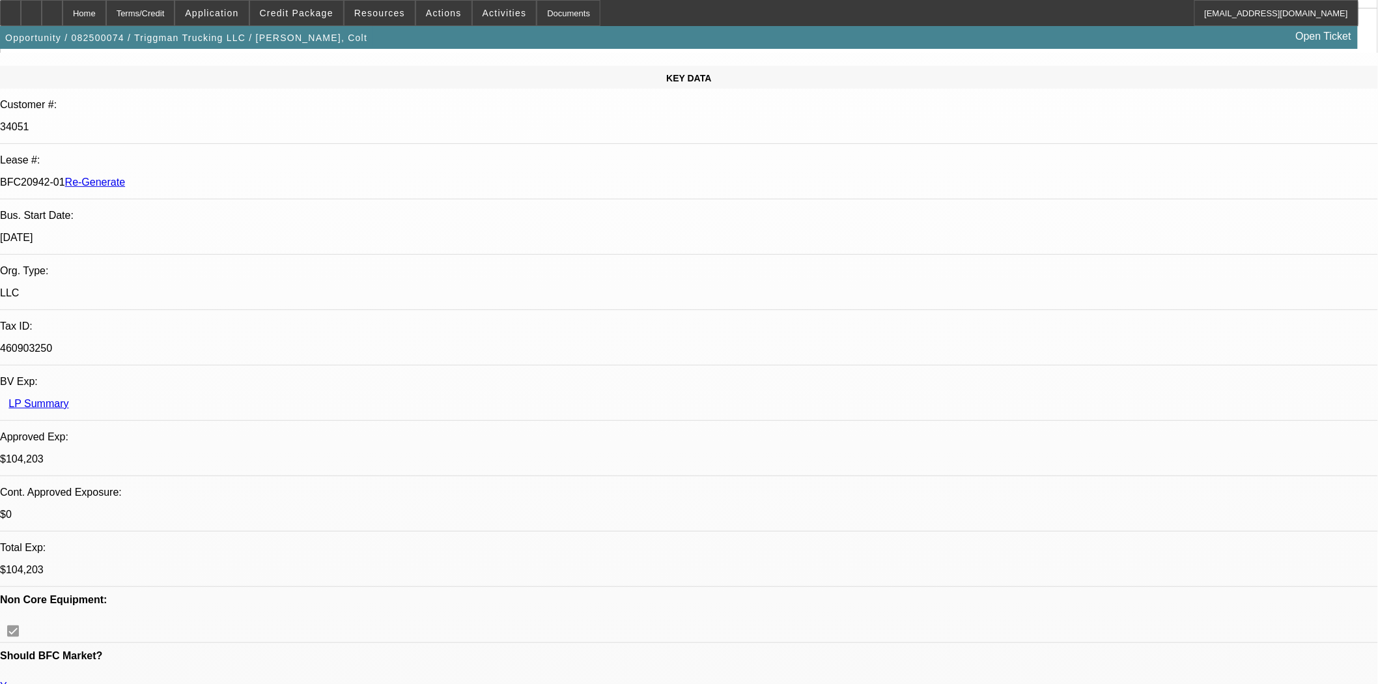
scroll to position [0, 0]
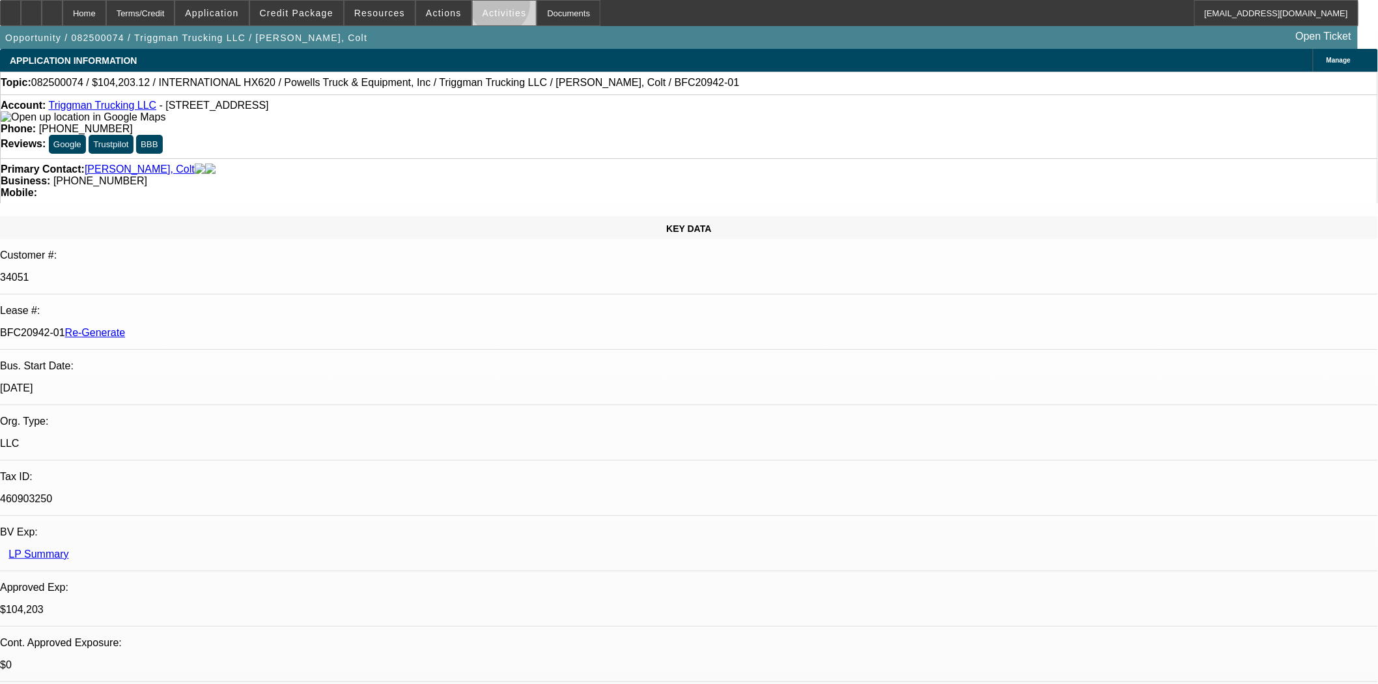
click at [487, 7] on span at bounding box center [505, 12] width 64 height 31
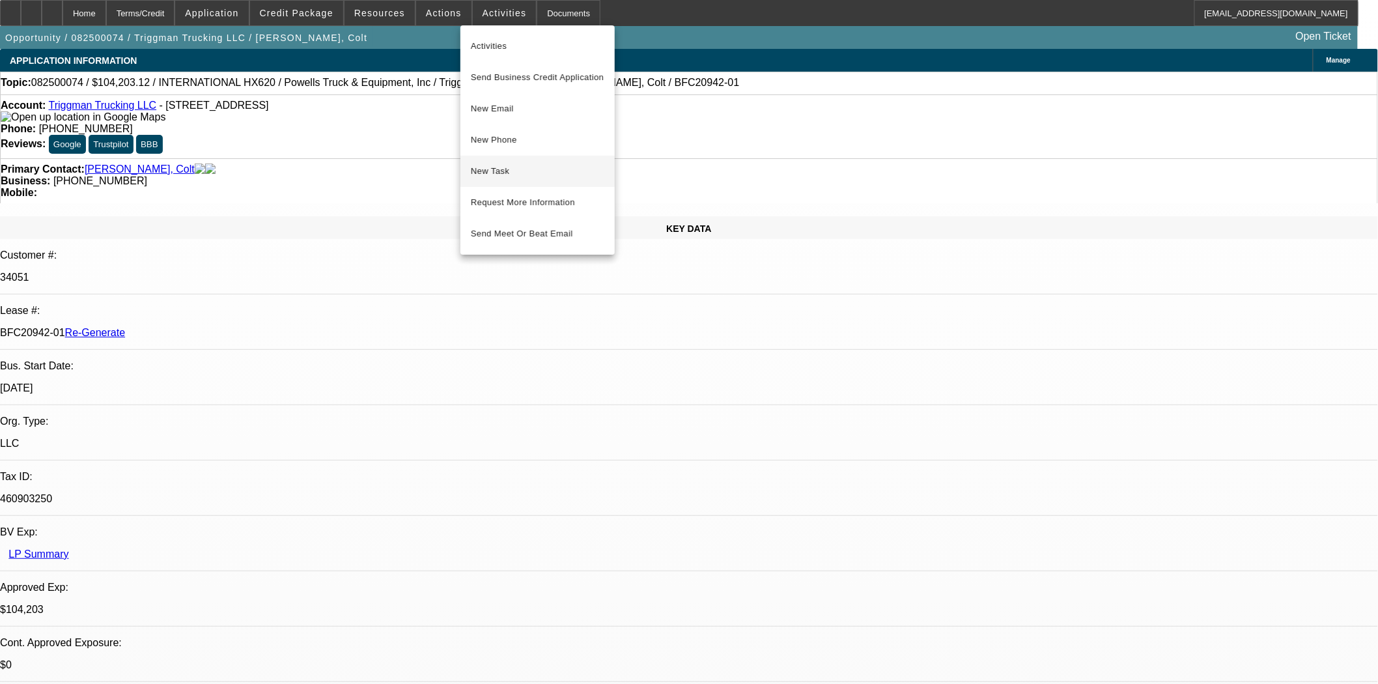
click at [497, 169] on span "New Task" at bounding box center [538, 172] width 134 height 16
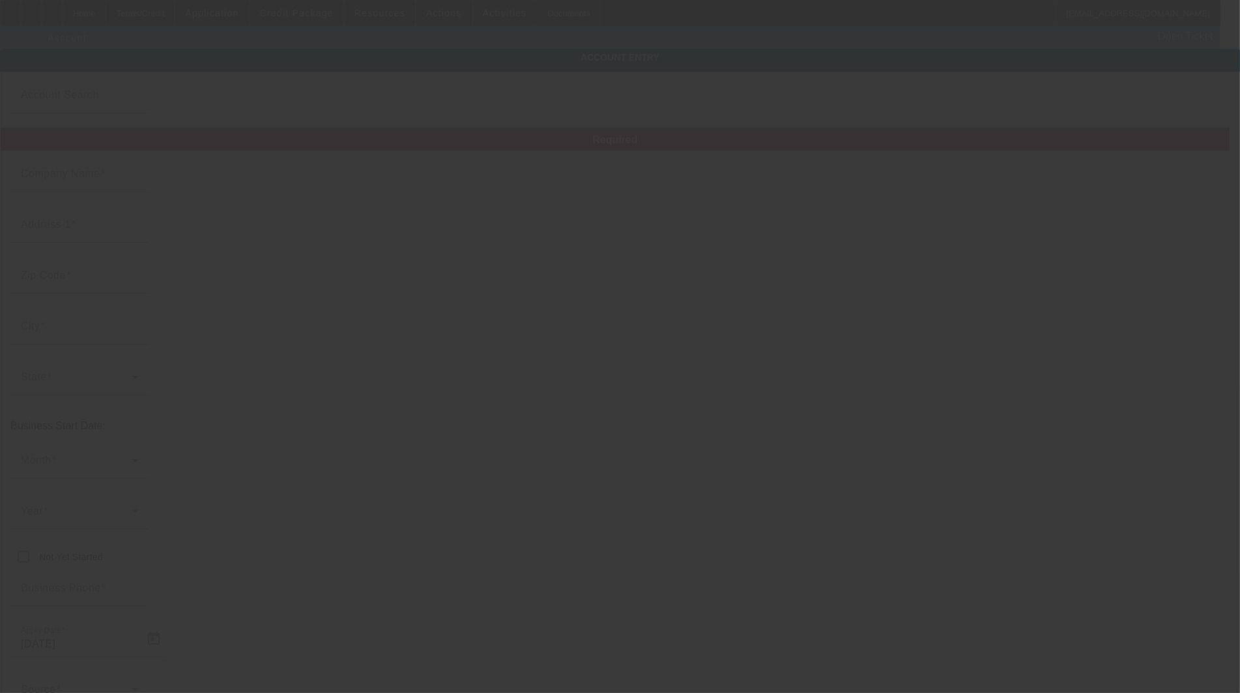
type input "Triggman Trucking LLC"
type input "6252 N Dawnlight Cir"
type input "43146"
type input "Orient"
type input "[PHONE_NUMBER]"
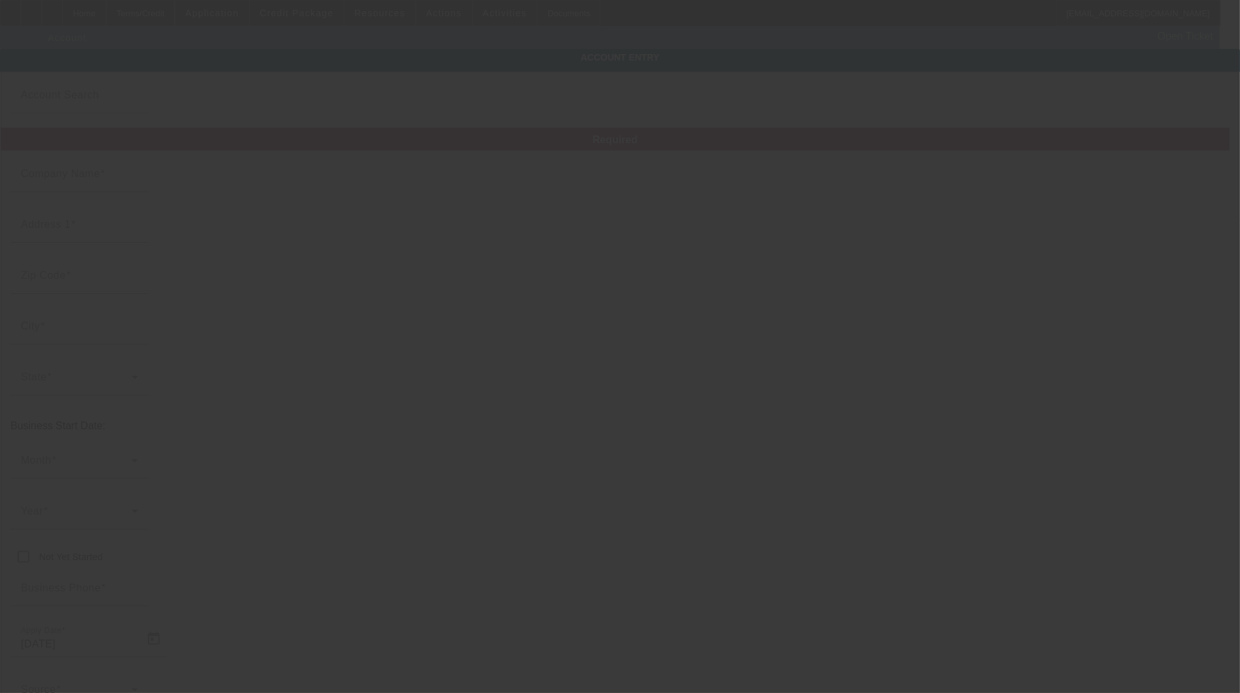
type input "460903250"
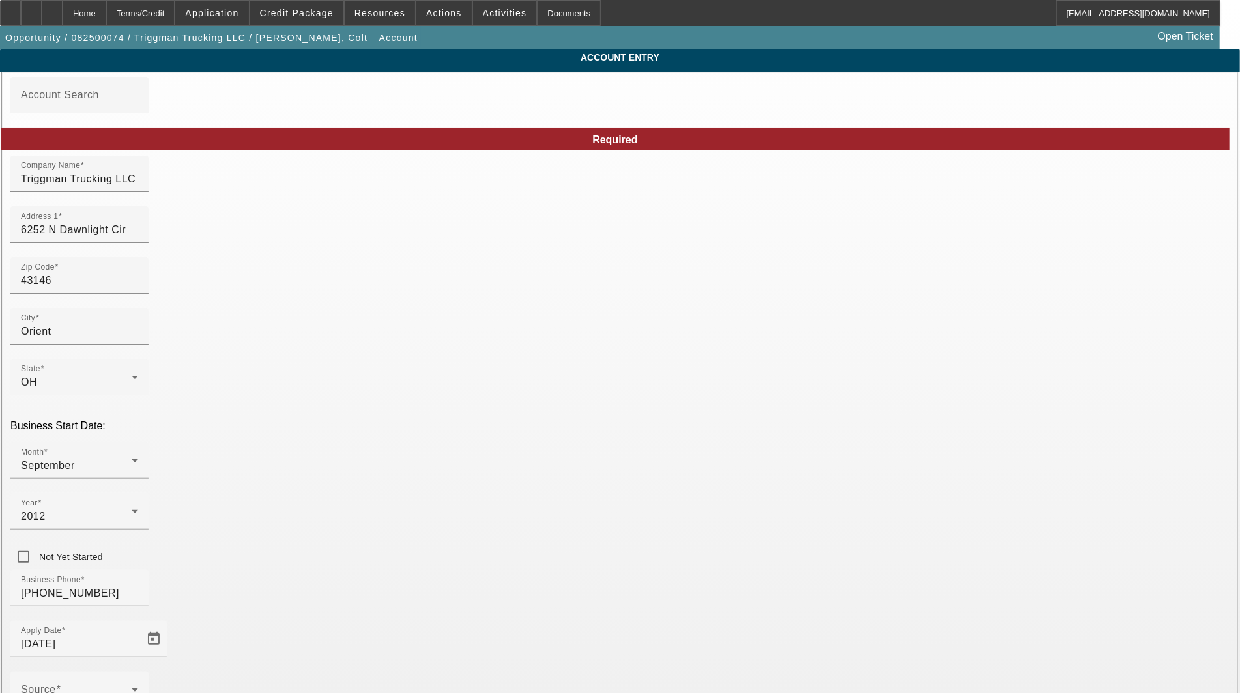
type input "8/5/2025"
click at [138, 233] on input "6252 N Dawnlight Cir" at bounding box center [79, 230] width 117 height 16
type input "[STREET_ADDRESS]"
type input "Orient"
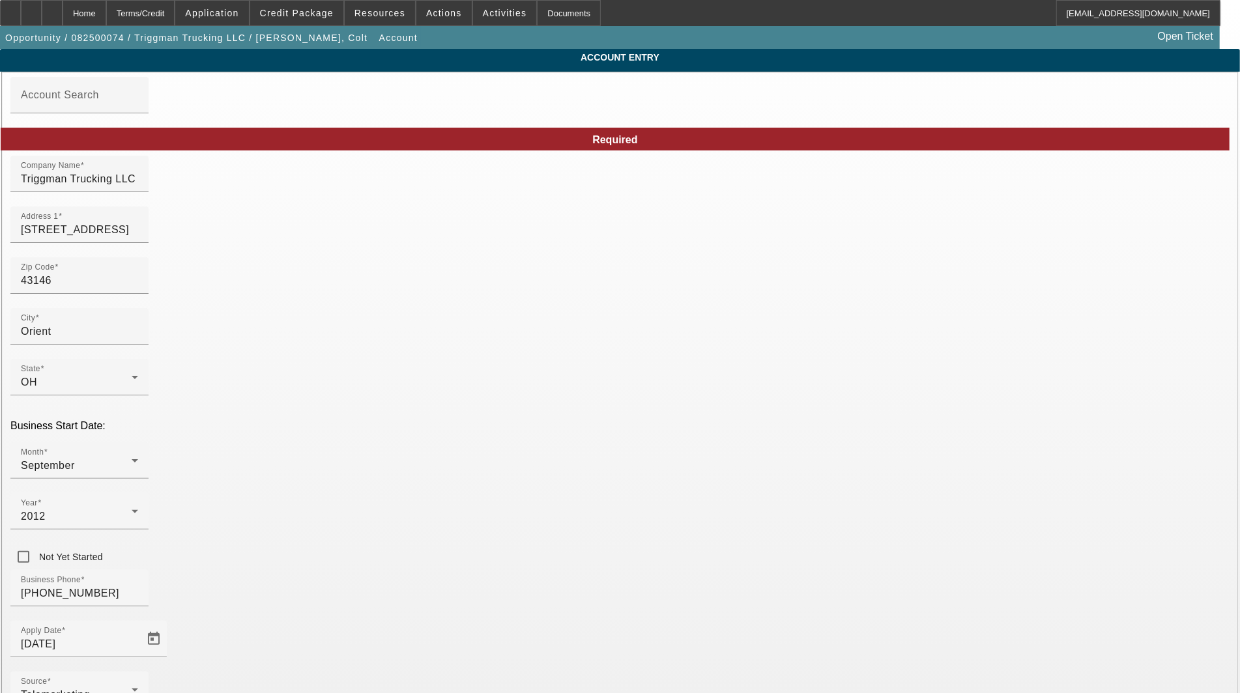
type input "Pickaway"
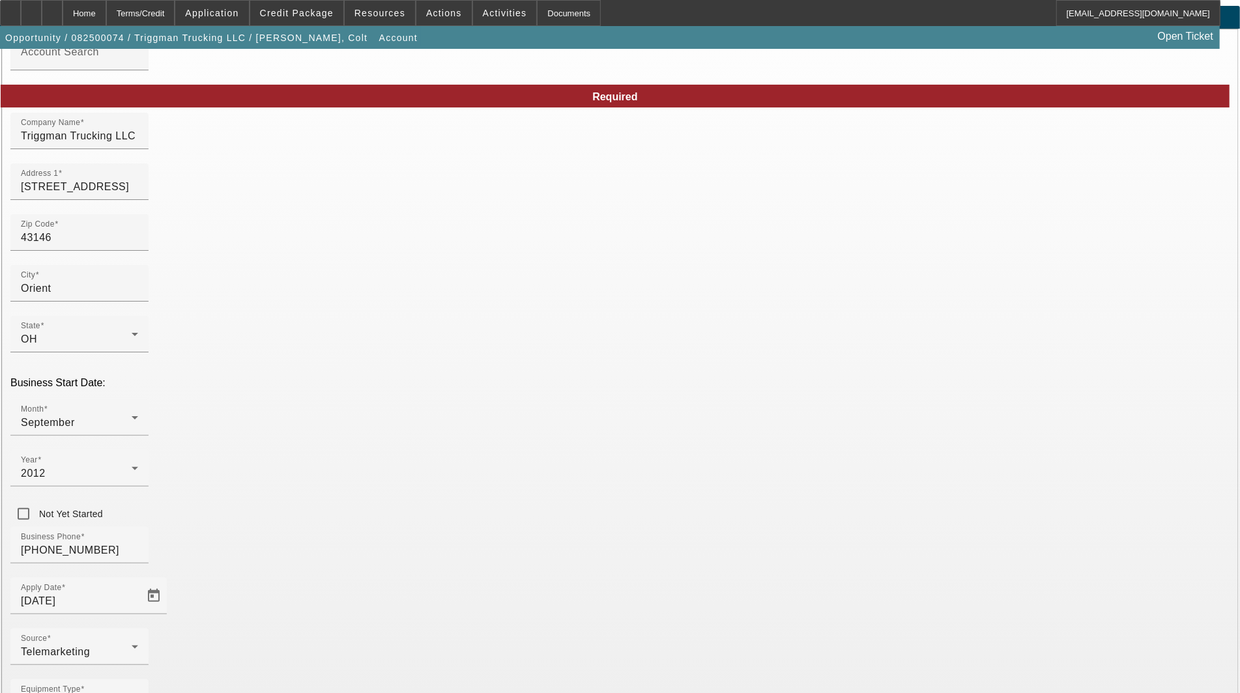
scroll to position [63, 0]
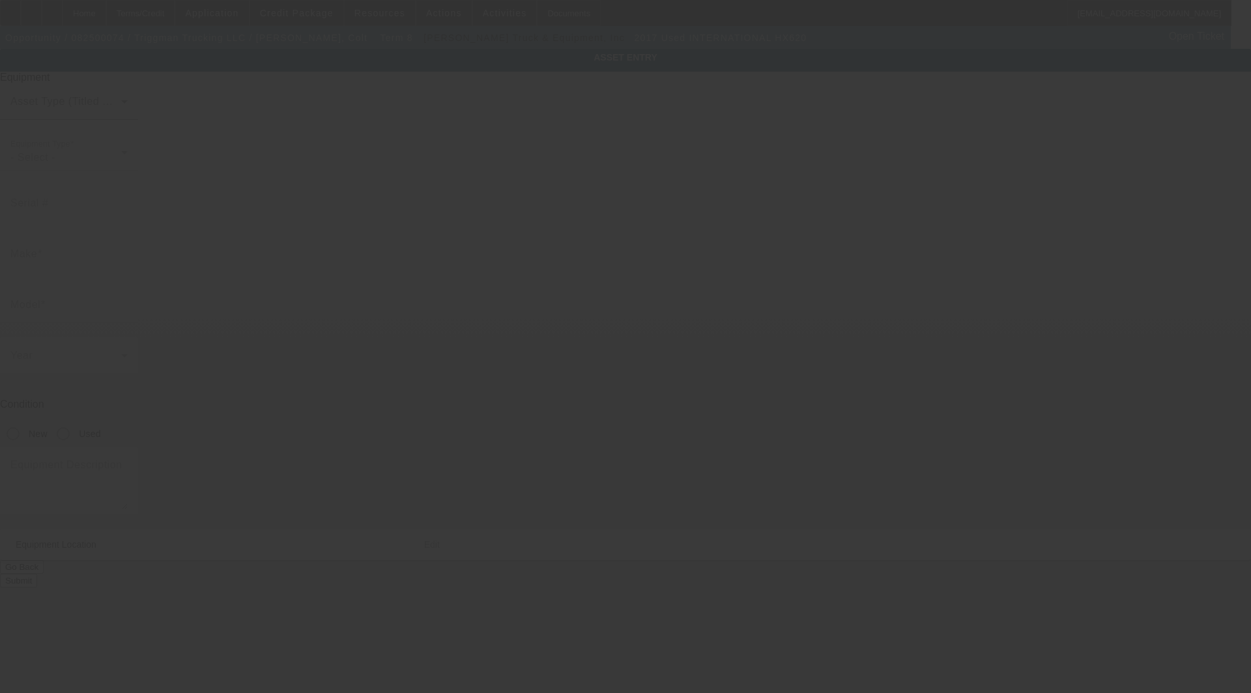
type input "[US_VEHICLE_IDENTIFICATION_NUMBER]"
type input "International"
type input "HX620"
radio input "true"
type textarea "2017 international dump truck"
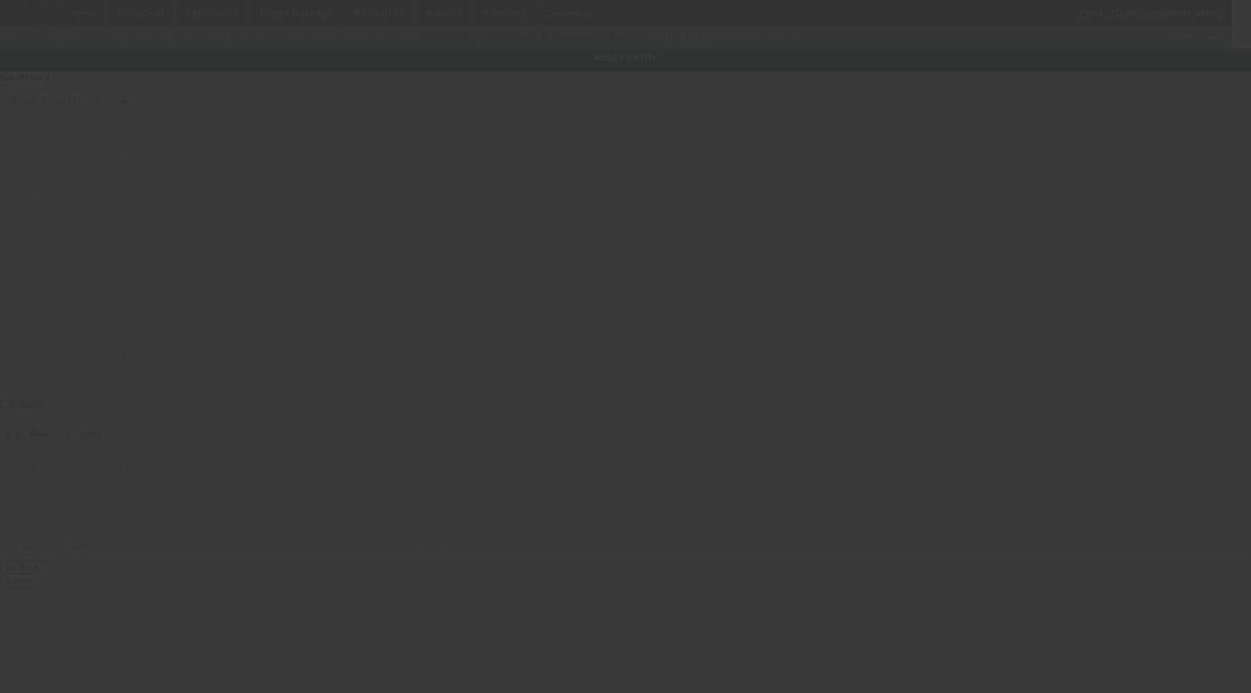
type input "6252 N Dawnlight Cir"
type input "Orient"
type input "43146"
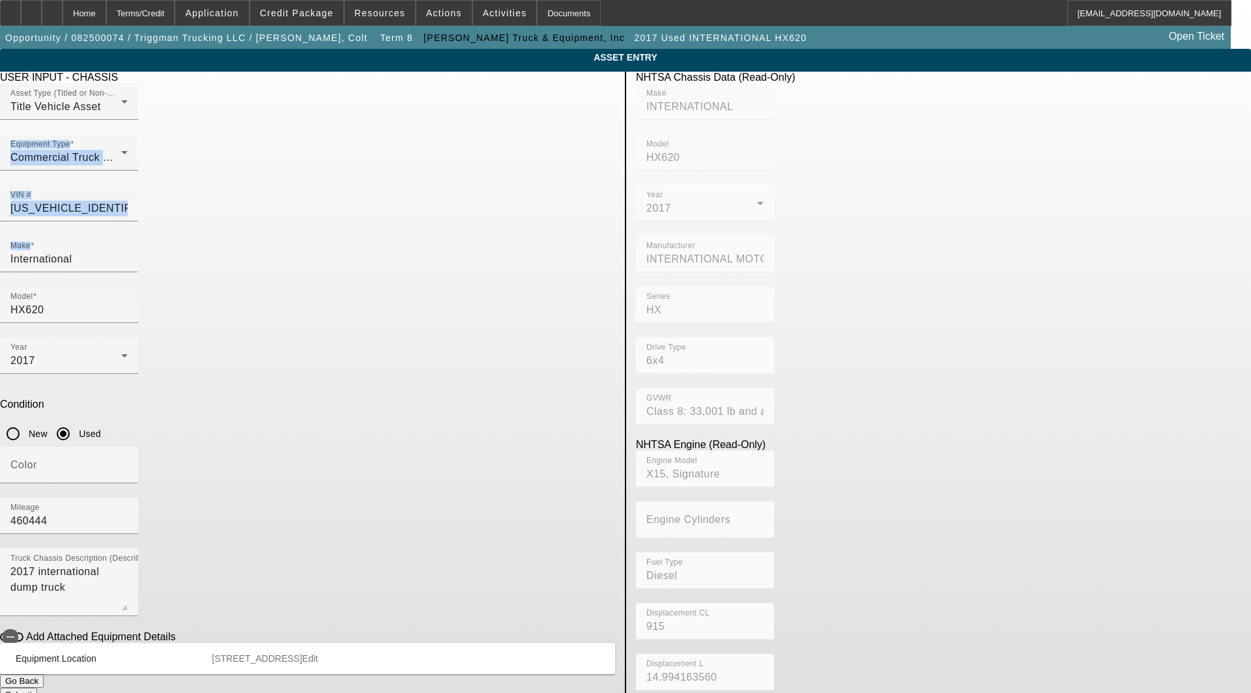
drag, startPoint x: 356, startPoint y: 241, endPoint x: 75, endPoint y: 220, distance: 282.2
click at [52, 212] on app-asset-collateral-manage "ASSET ENTRY Delete asset USER INPUT - CHASSIS Asset Type (Titled or Non-Titled)…" at bounding box center [625, 410] width 1251 height 722
click at [232, 226] on app-asset-collateral-manage "ASSET ENTRY Delete asset USER INPUT - CHASSIS Asset Type (Titled or Non-Titled)…" at bounding box center [625, 410] width 1251 height 722
click at [128, 236] on div "Make International" at bounding box center [68, 254] width 117 height 36
click at [128, 251] on input "International" at bounding box center [68, 259] width 117 height 16
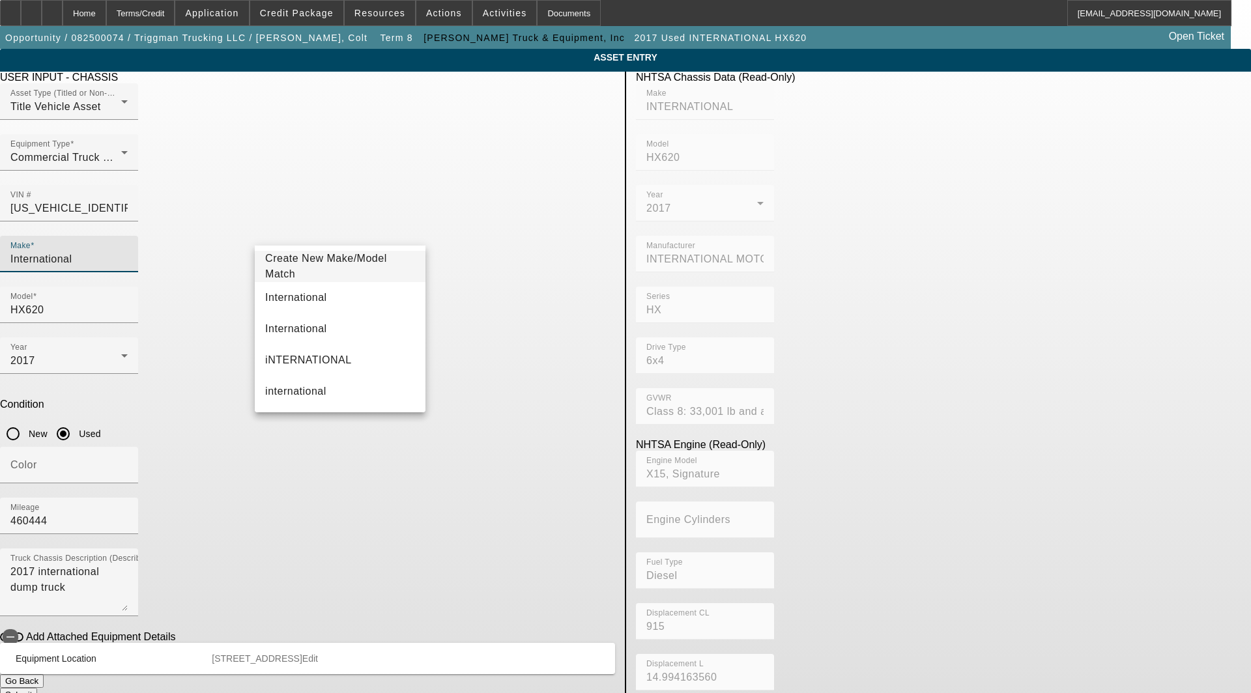
drag, startPoint x: 314, startPoint y: 232, endPoint x: 213, endPoint y: 237, distance: 101.1
click at [213, 237] on app-asset-collateral-manage "ASSET ENTRY Delete asset USER INPUT - CHASSIS Asset Type (Titled or Non-Titled)…" at bounding box center [625, 410] width 1251 height 722
type input "International"
click at [313, 296] on mat-option "International" at bounding box center [340, 297] width 170 height 31
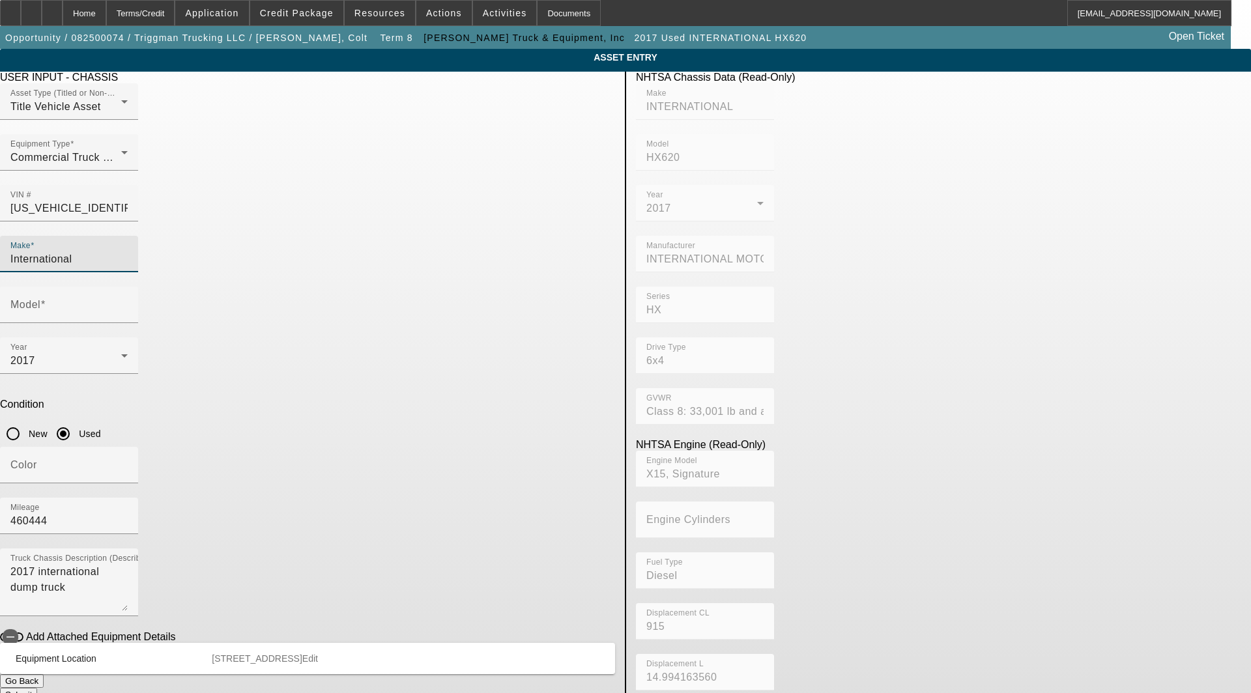
click at [138, 221] on div at bounding box center [69, 228] width 138 height 14
click at [128, 287] on div "Model" at bounding box center [68, 305] width 117 height 36
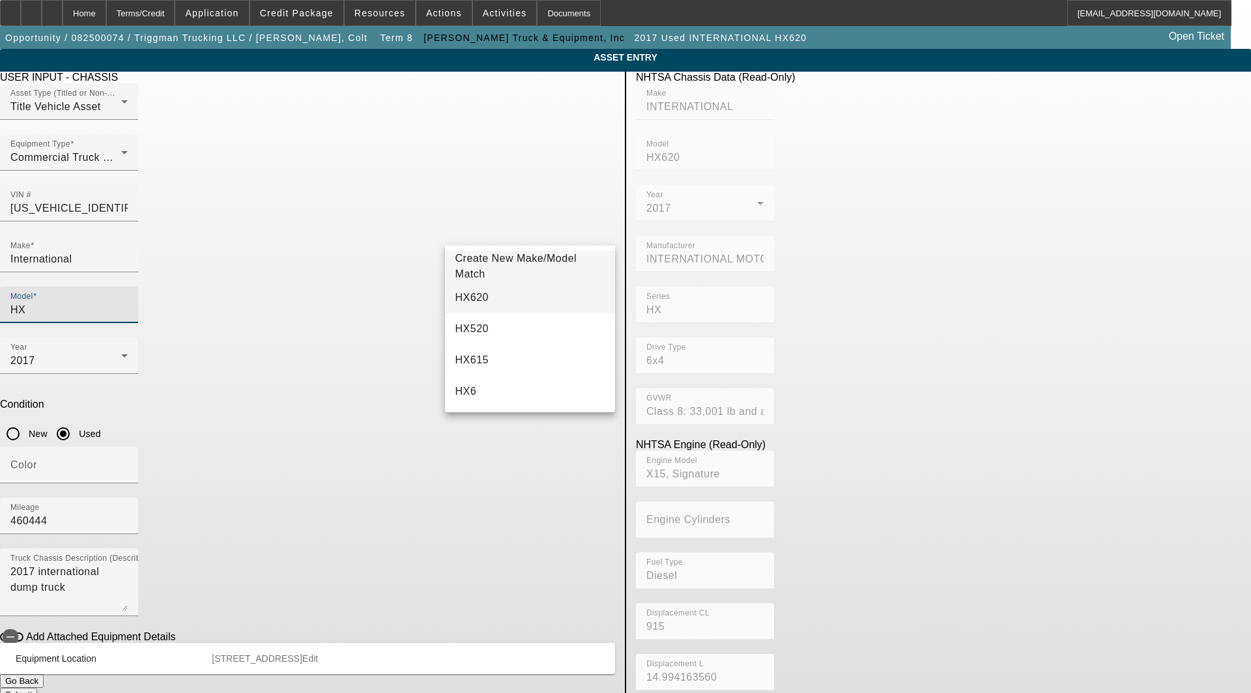
click at [474, 296] on span "HX620" at bounding box center [471, 297] width 33 height 11
type input "HX620"
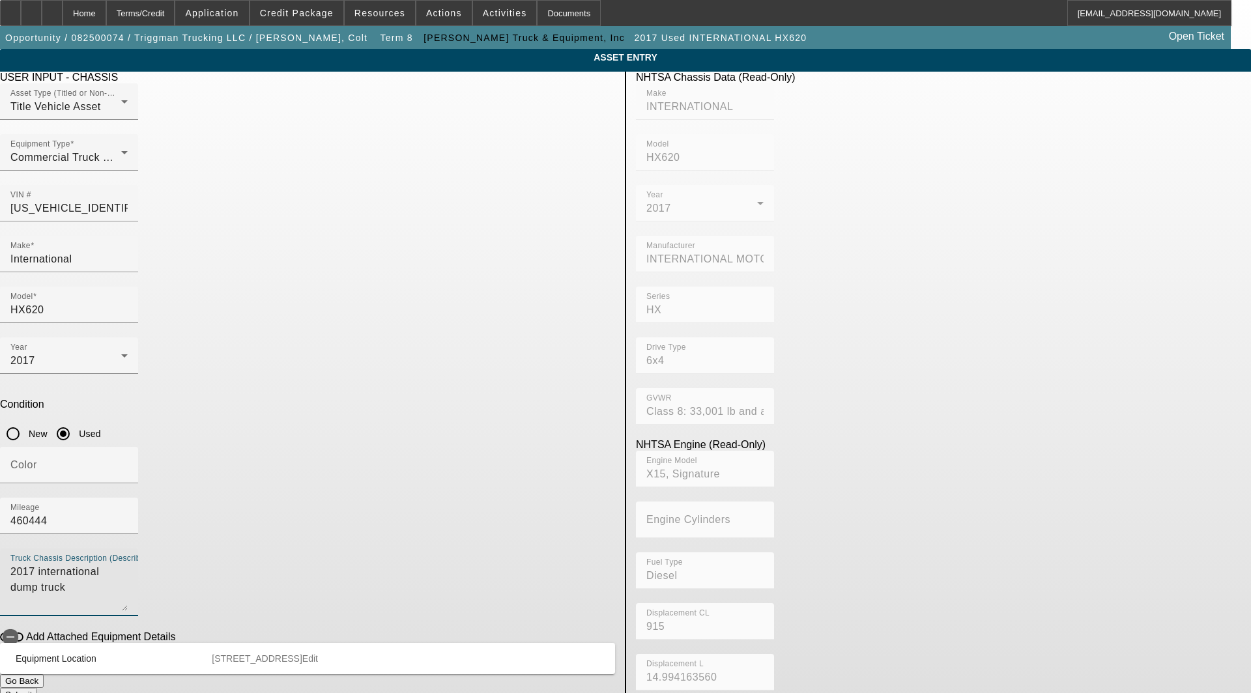
drag, startPoint x: 387, startPoint y: 389, endPoint x: -76, endPoint y: 362, distance: 463.3
click at [0, 362] on html "Home Terms/Credit Application Credit Package Resources Actions Activities Docum…" at bounding box center [625, 346] width 1251 height 693
type textarea "w"
drag, startPoint x: 327, startPoint y: 375, endPoint x: 315, endPoint y: 388, distance: 17.1
type textarea "includes: all options, attachments and accessories"
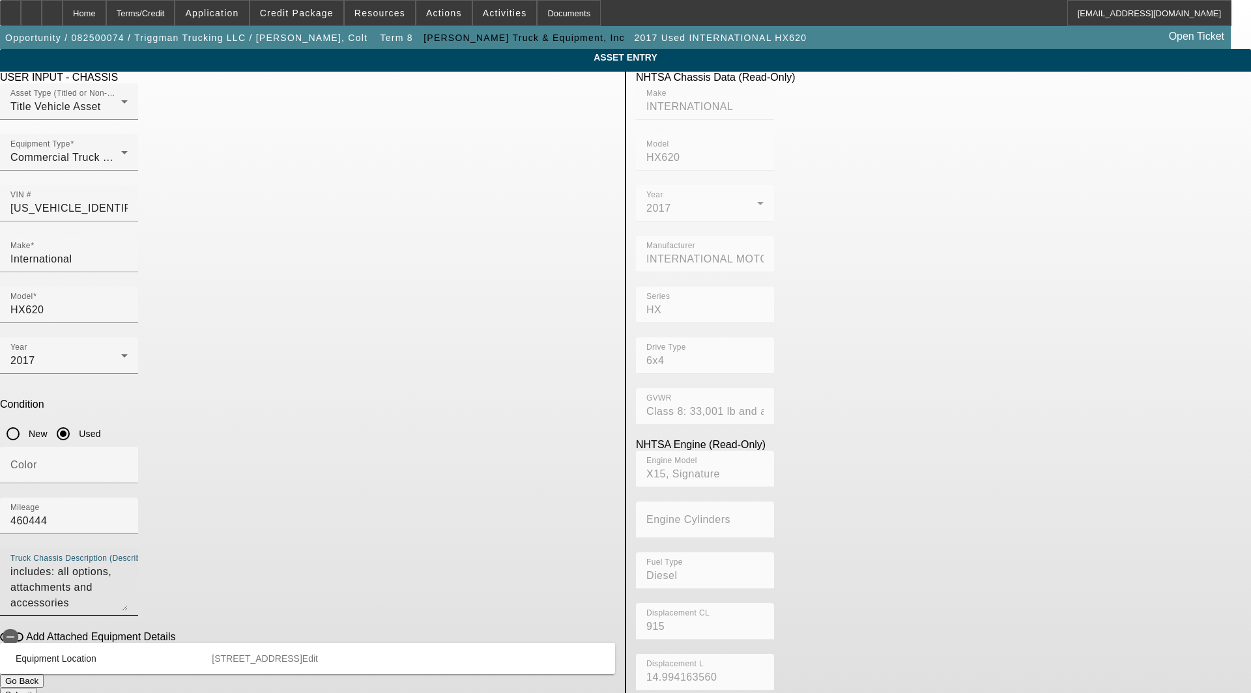
click at [318, 653] on span "Edit" at bounding box center [310, 658] width 16 height 10
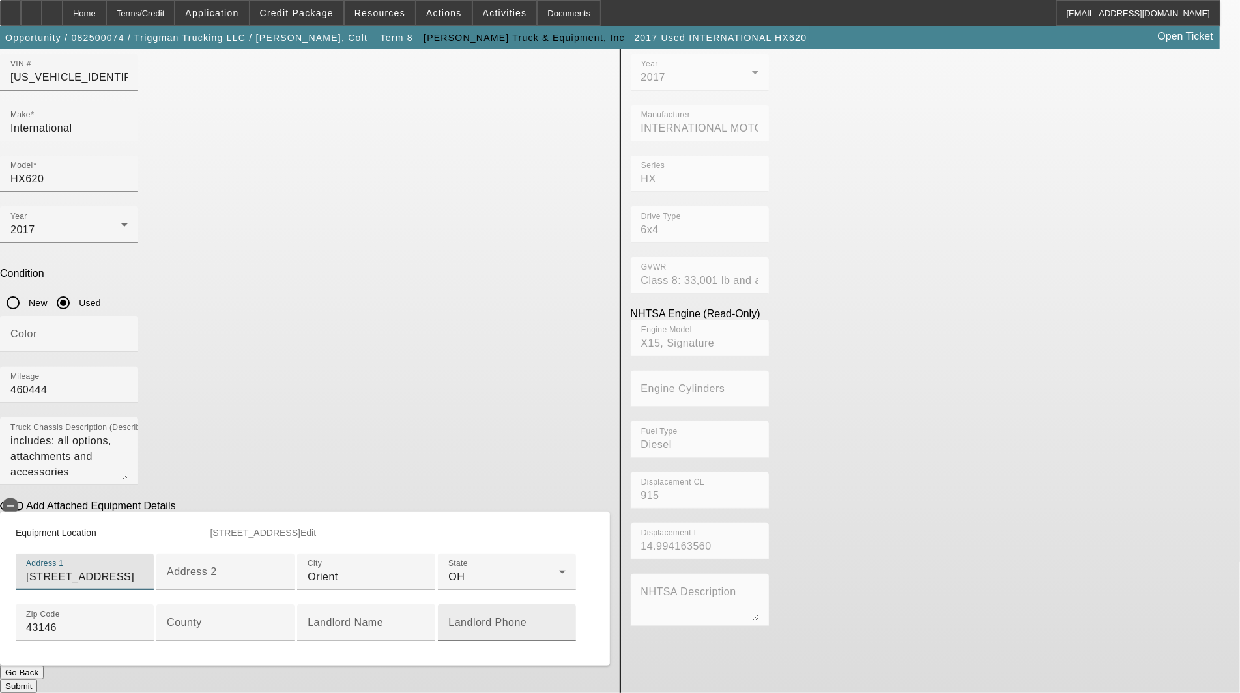
scroll to position [289, 0]
type input "[STREET_ADDRESS]"
click at [284, 620] on input "County" at bounding box center [225, 628] width 117 height 16
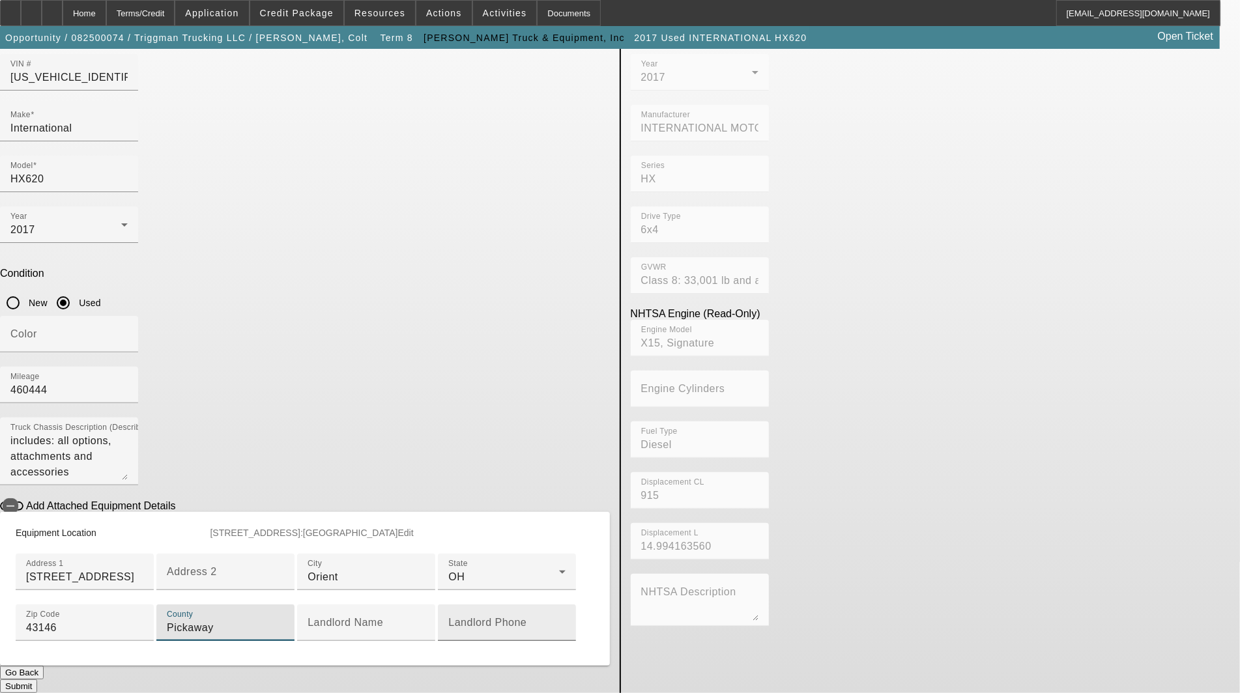
scroll to position [306, 0]
type input "Pickaway"
click at [37, 679] on button "Submit" at bounding box center [18, 686] width 37 height 14
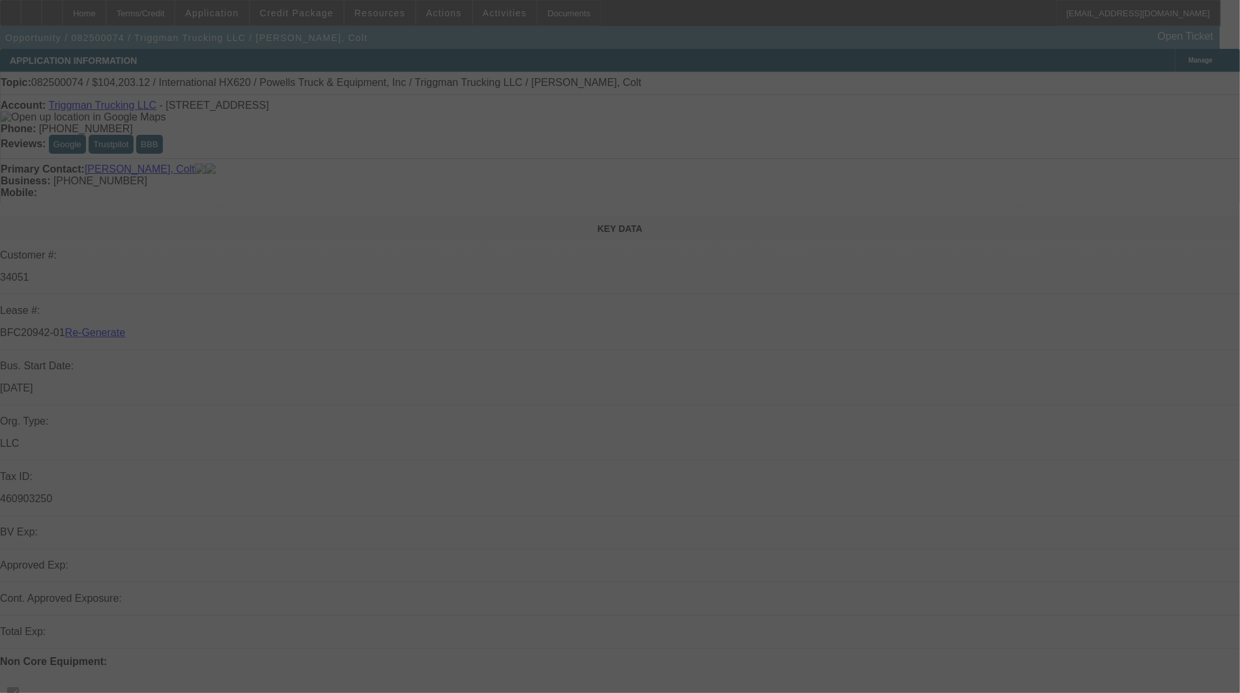
select select "3"
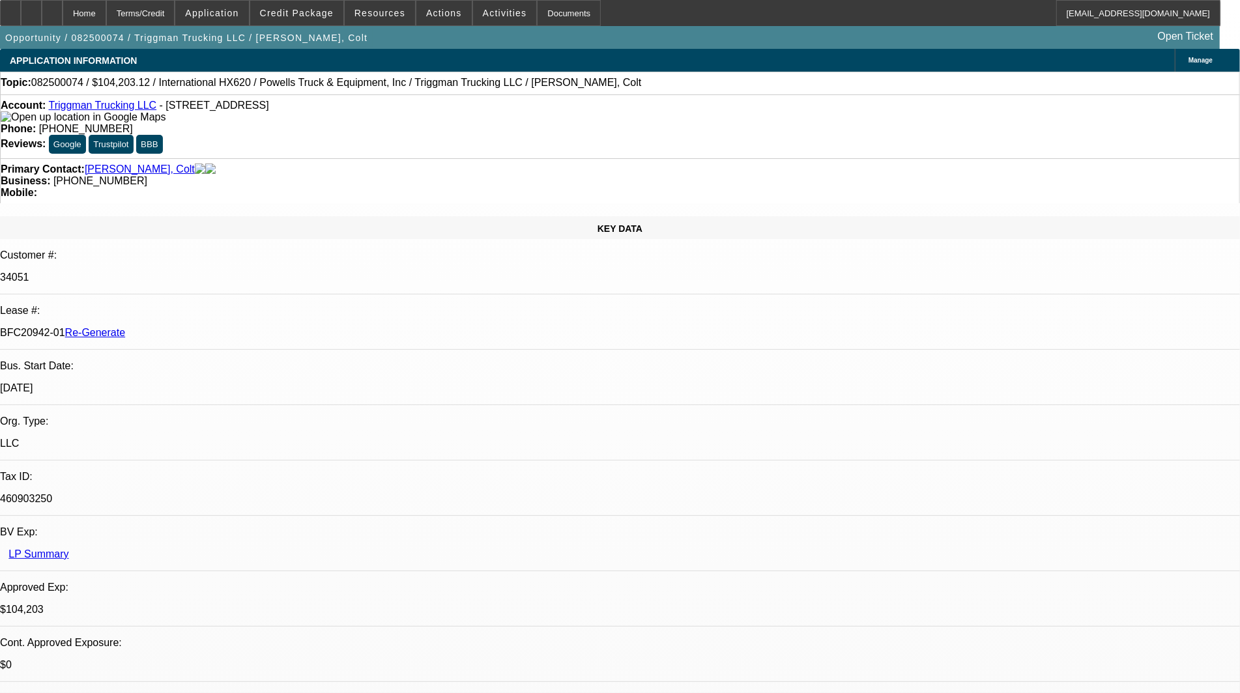
select select "0"
select select "2"
select select "0.1"
select select "4"
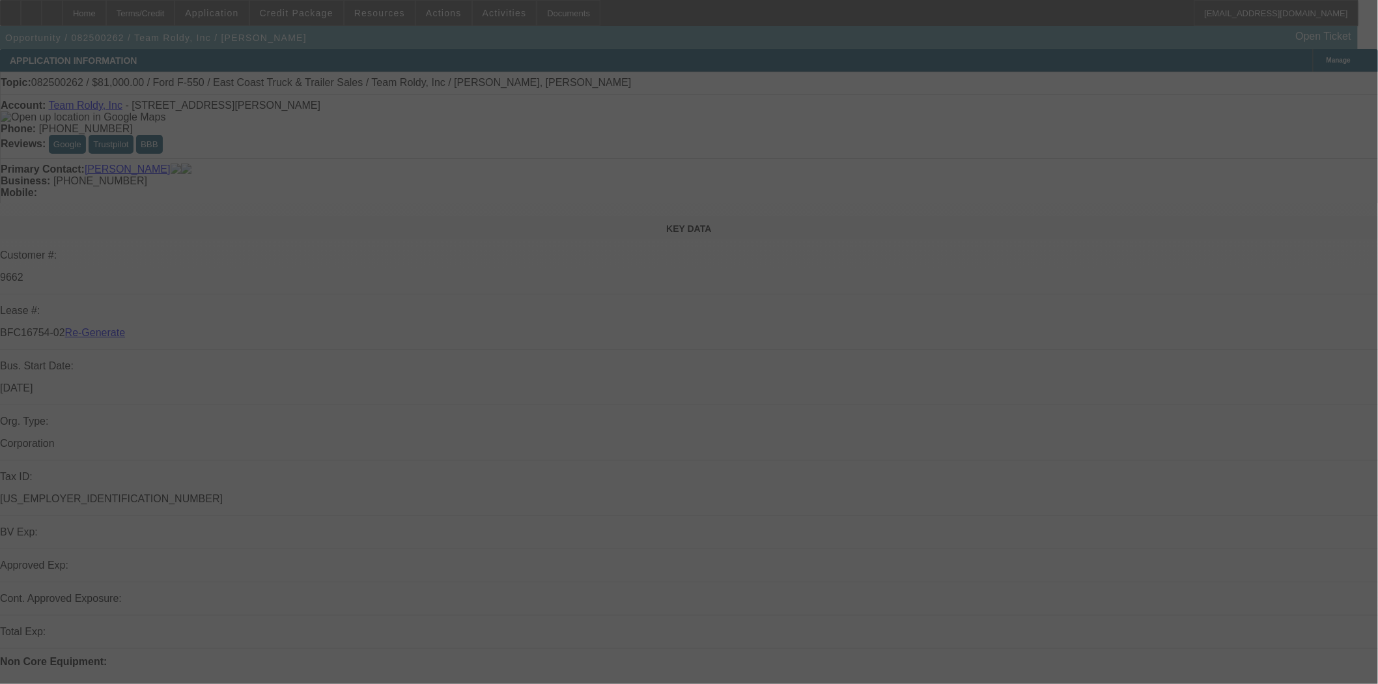
select select "3"
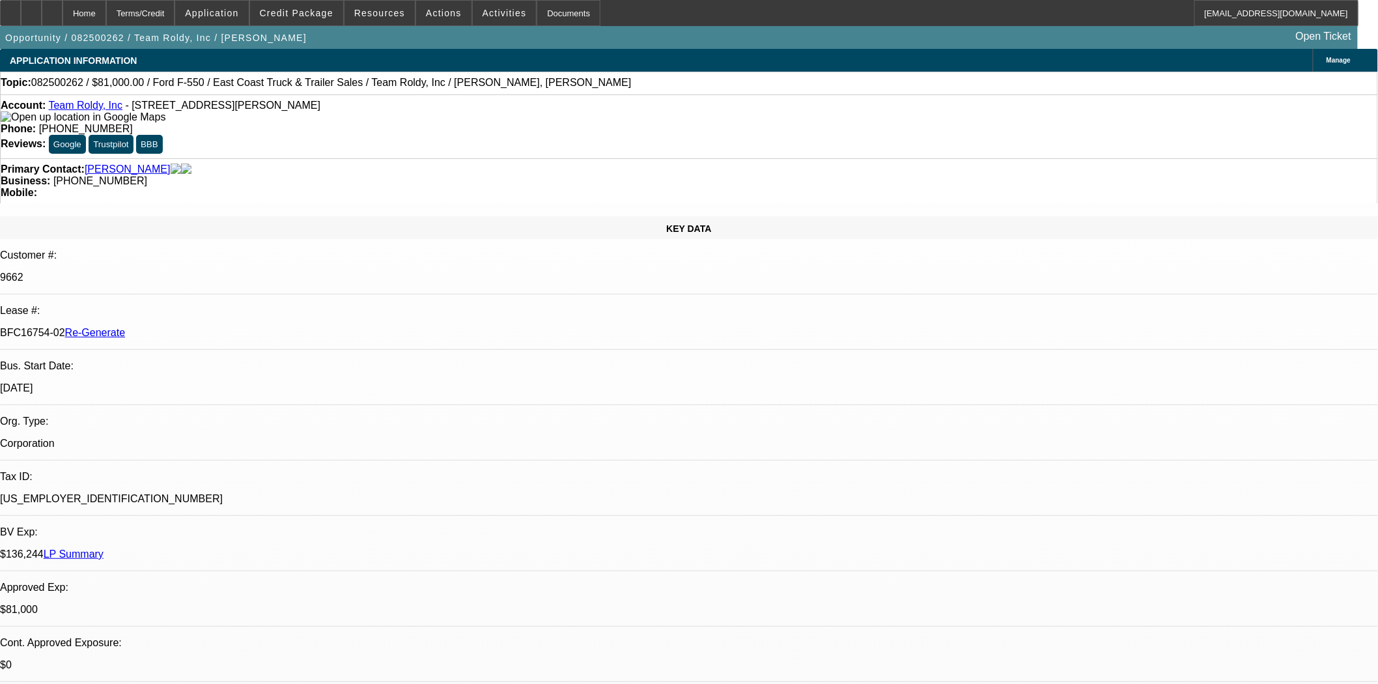
select select "0"
select select "2"
select select "0"
select select "6"
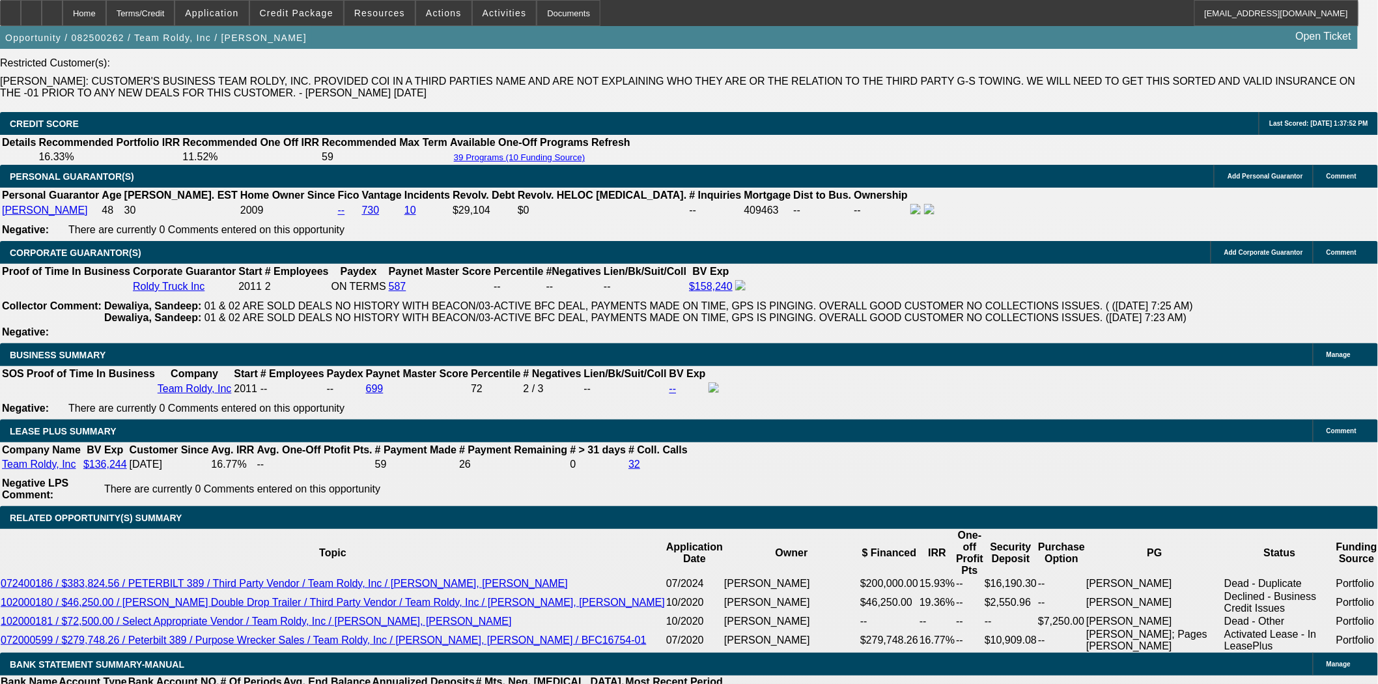
scroll to position [2171, 0]
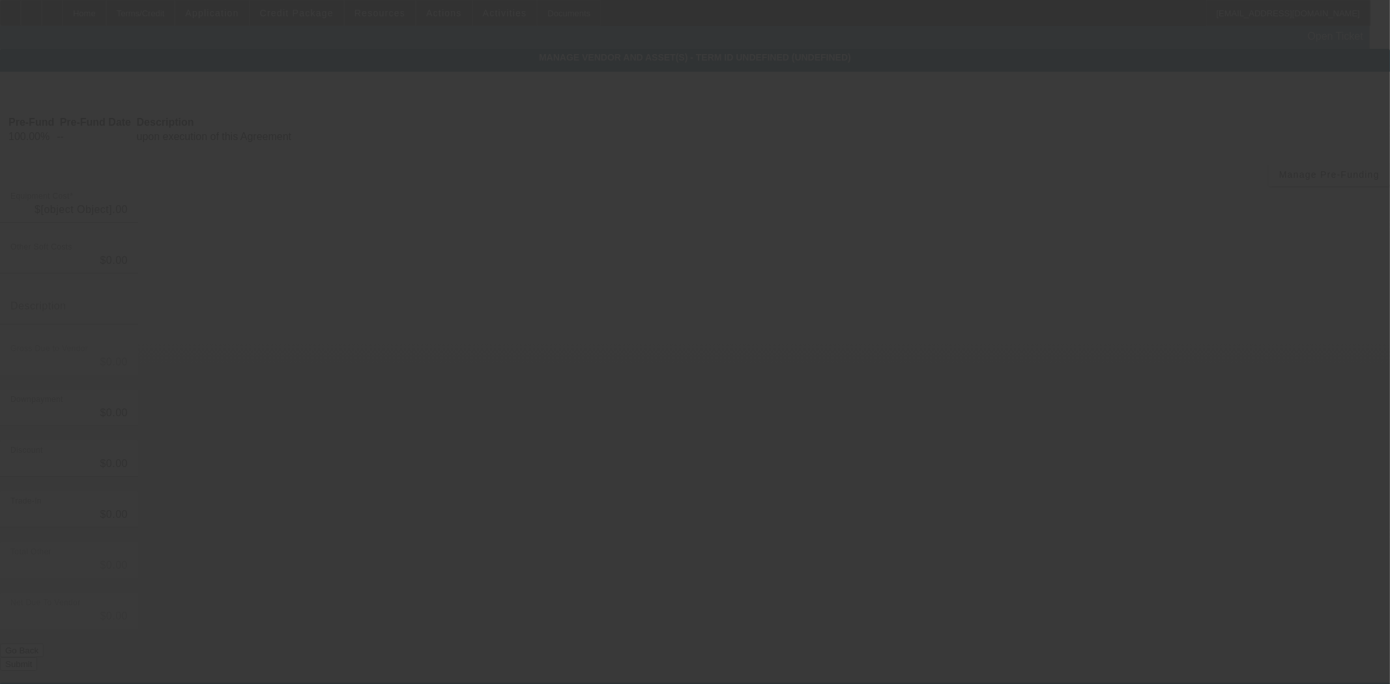
type input "$89,265.00"
type input "$735.00"
type input "$90,000.00"
type input "$2,000.00"
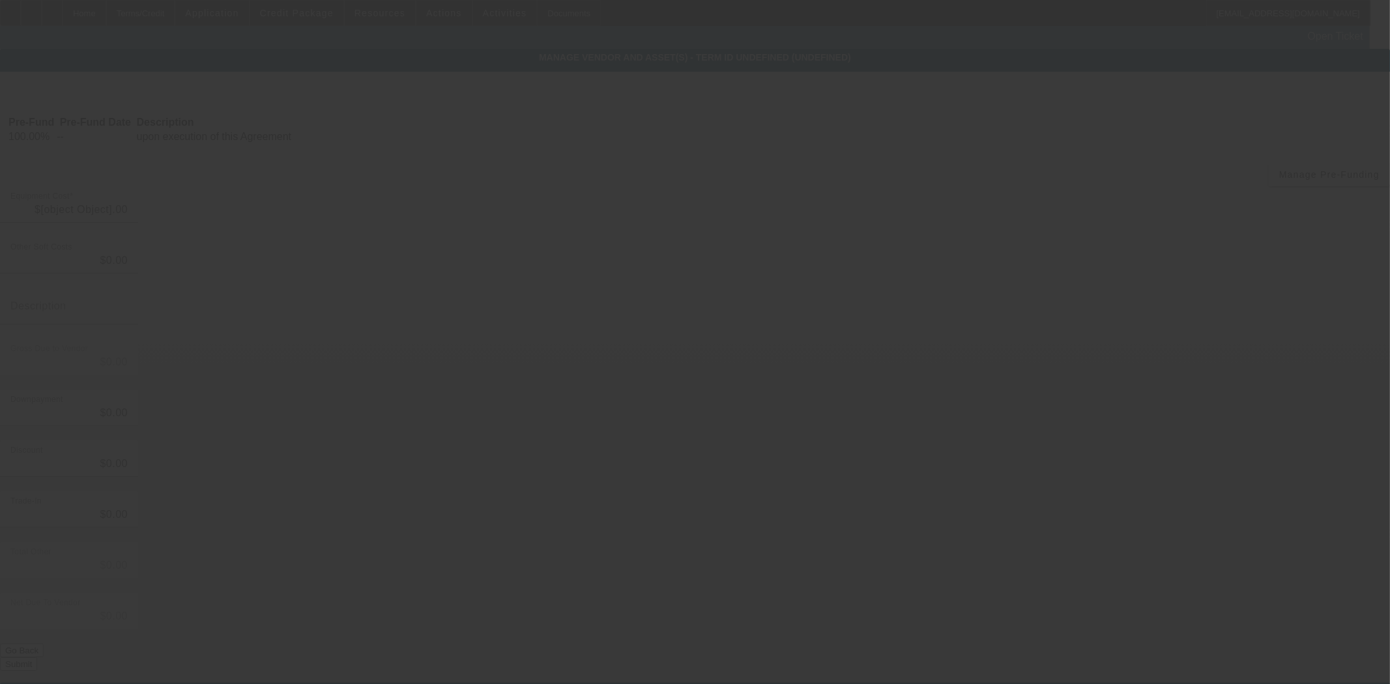
type input "$88,000.00"
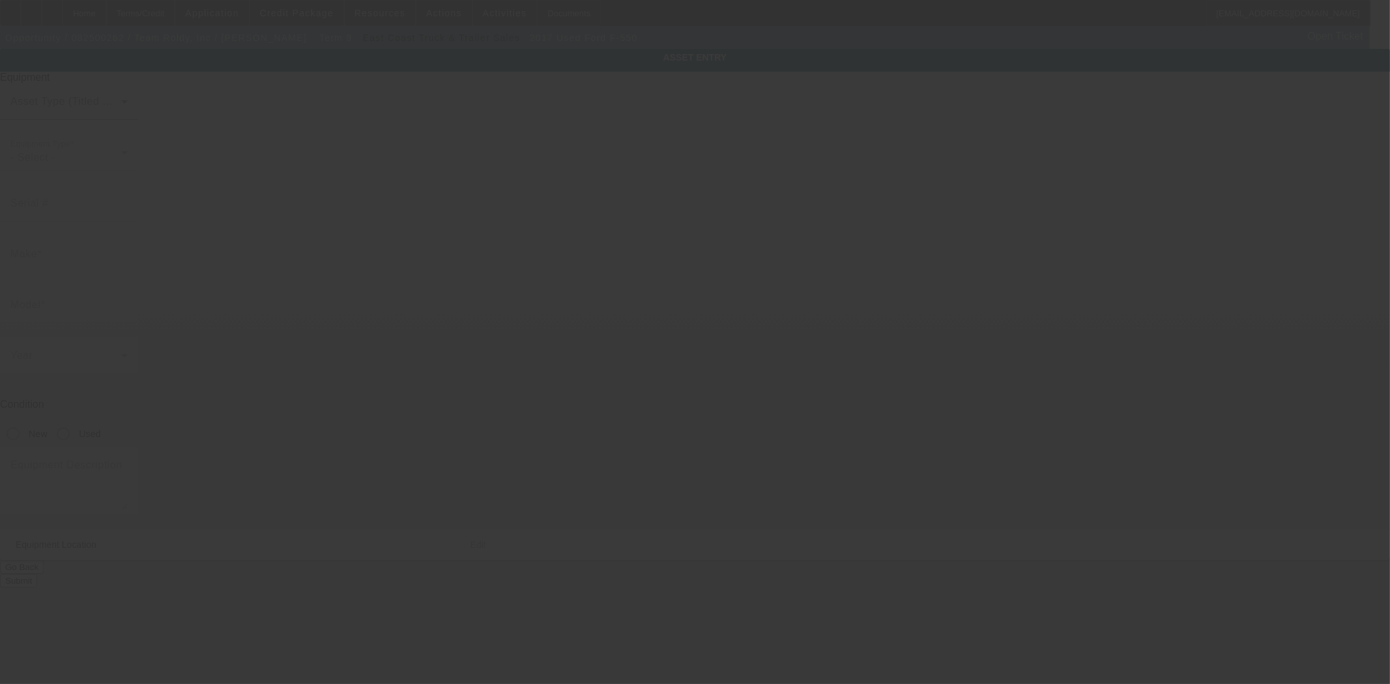
type input "[US_VEHICLE_IDENTIFICATION_NUMBER]"
type input "Ford"
type input "F-550"
radio input "true"
type textarea "With:"
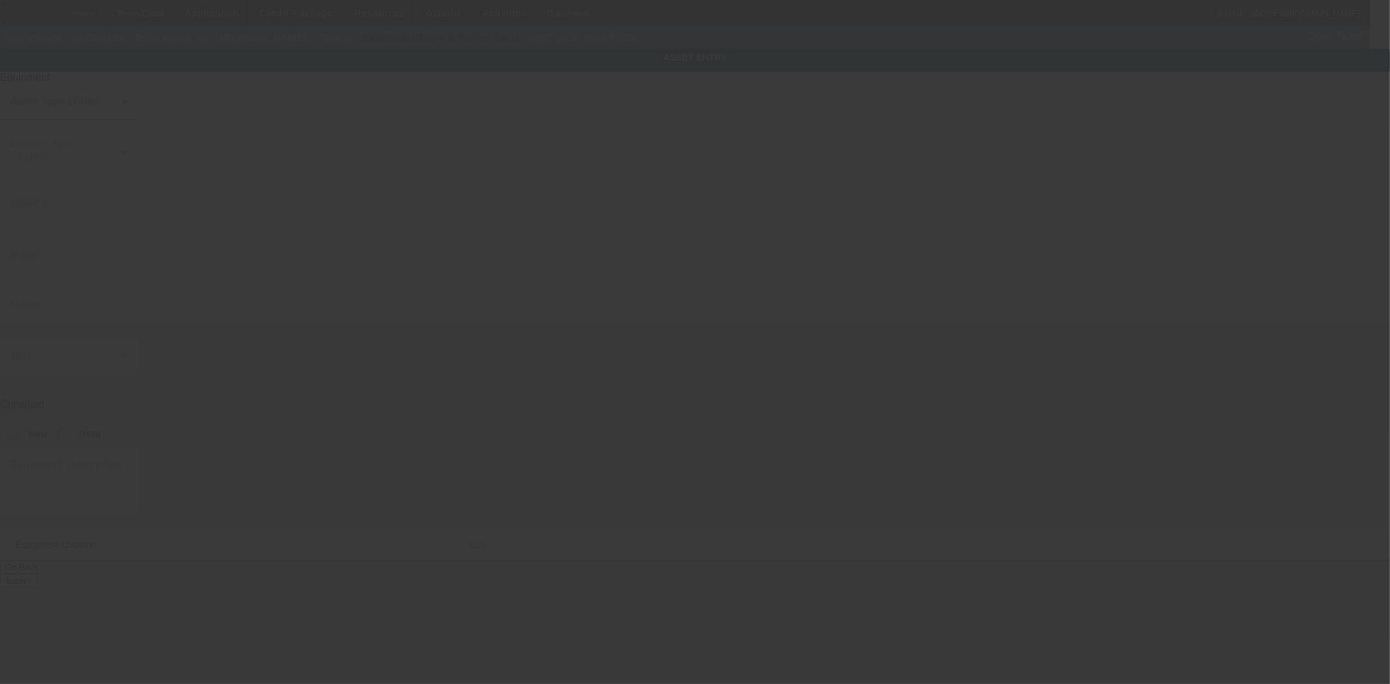
type input "[STREET_ADDRESS][PERSON_NAME]"
type input "[GEOGRAPHIC_DATA]"
type input "33624"
type input "Hillsborough"
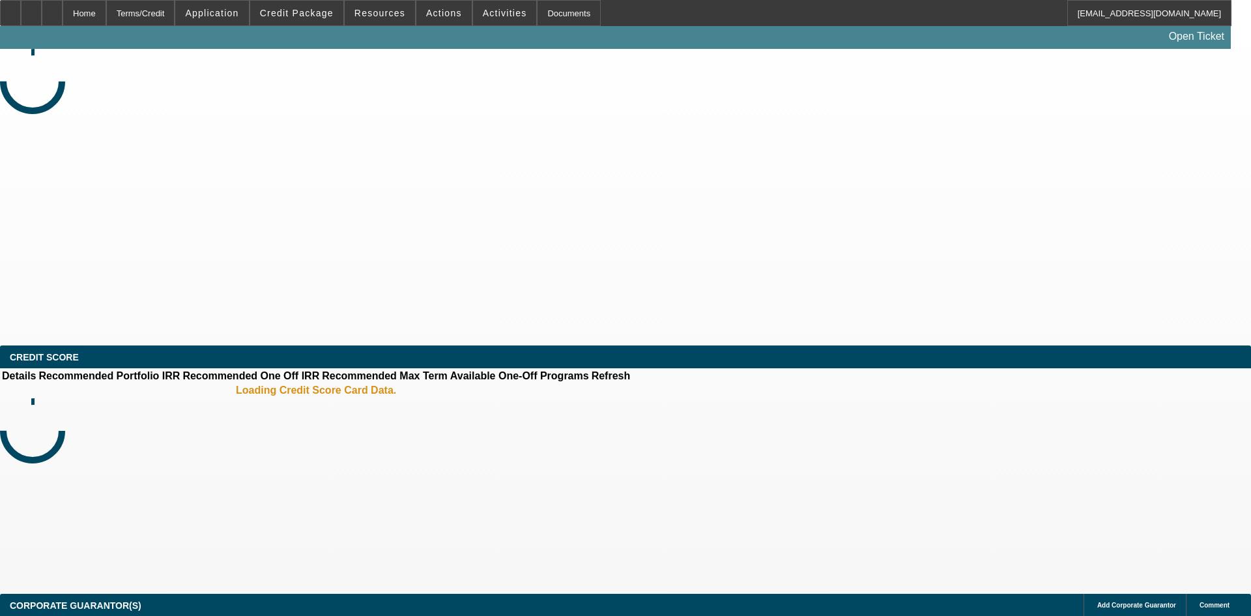
select select "3"
select select "0"
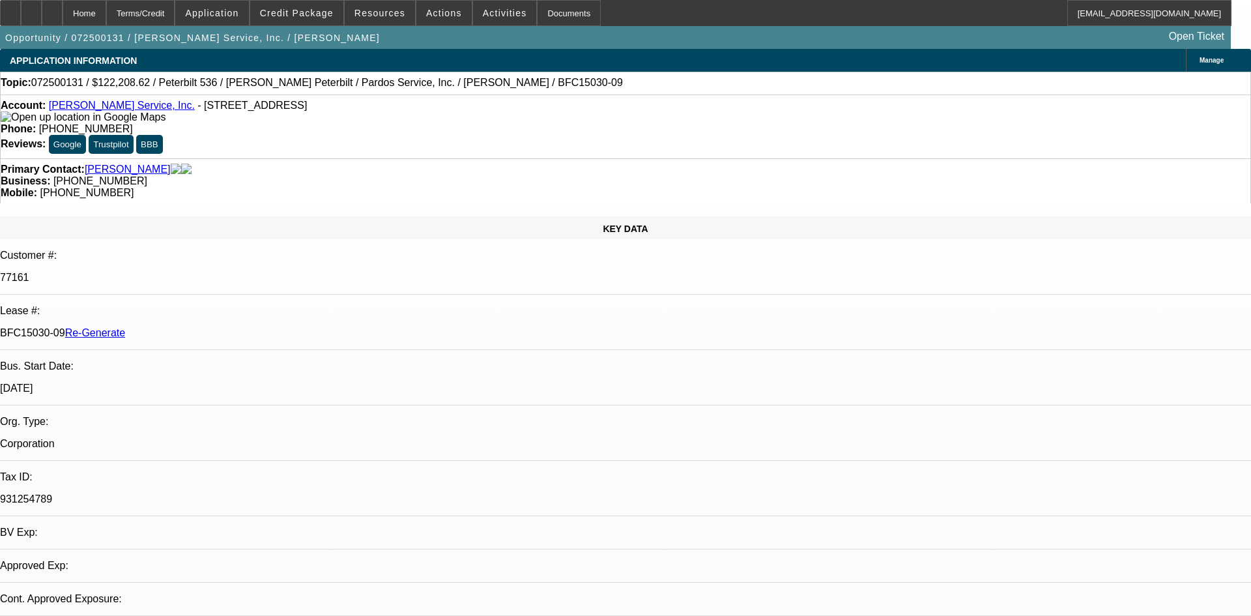
select select "1"
select select "6"
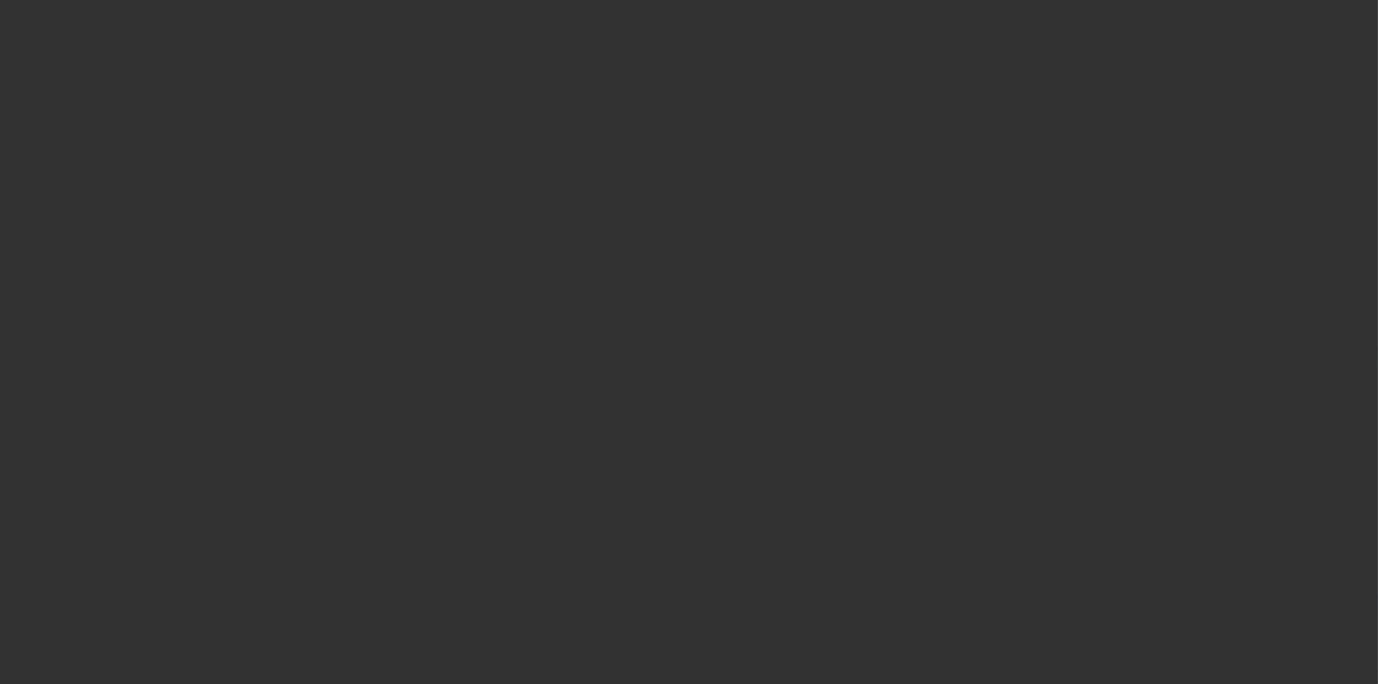
select select "3"
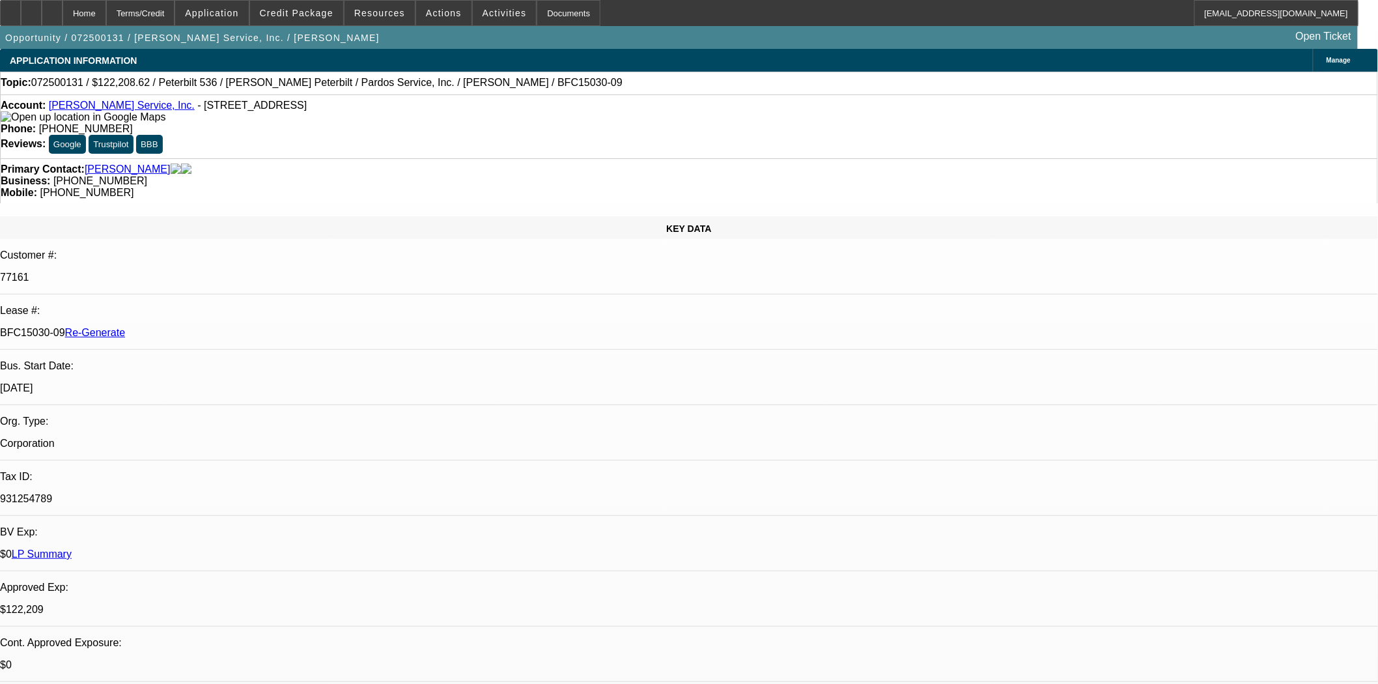
select select "0"
select select "6"
click at [537, 17] on div "Documents" at bounding box center [569, 13] width 64 height 26
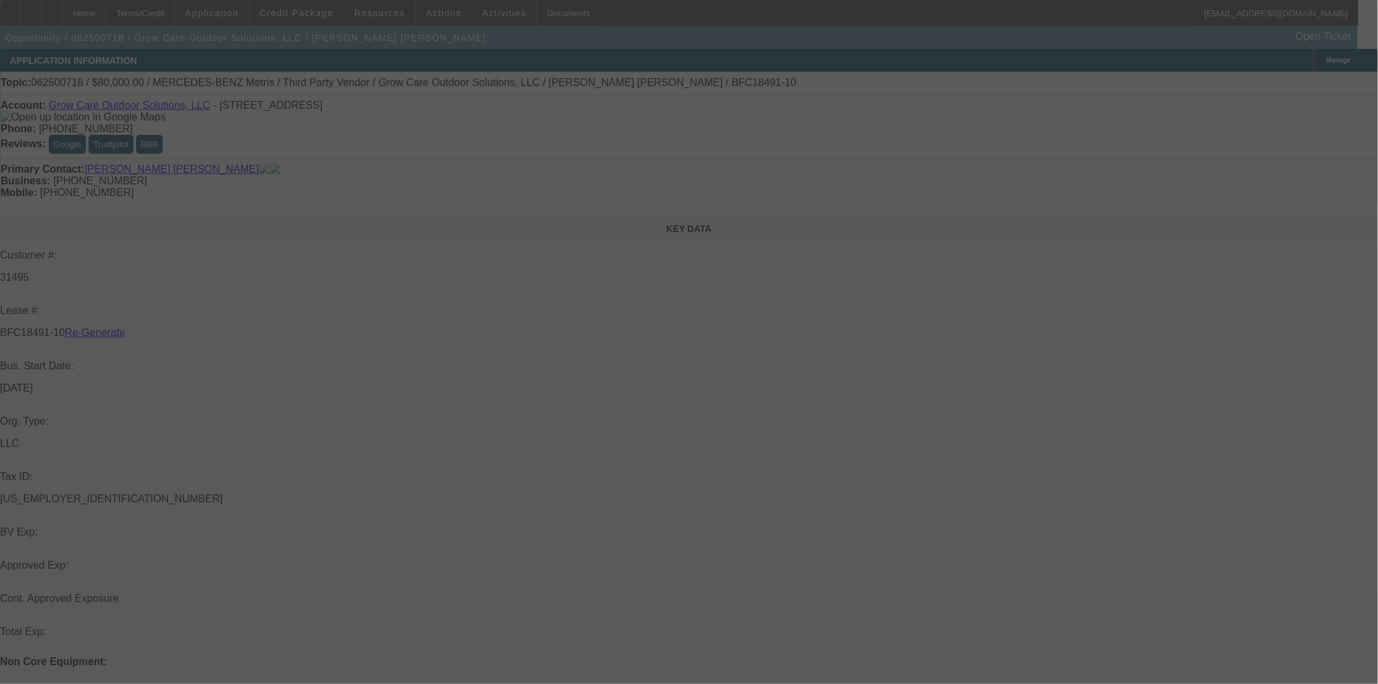
select select "3"
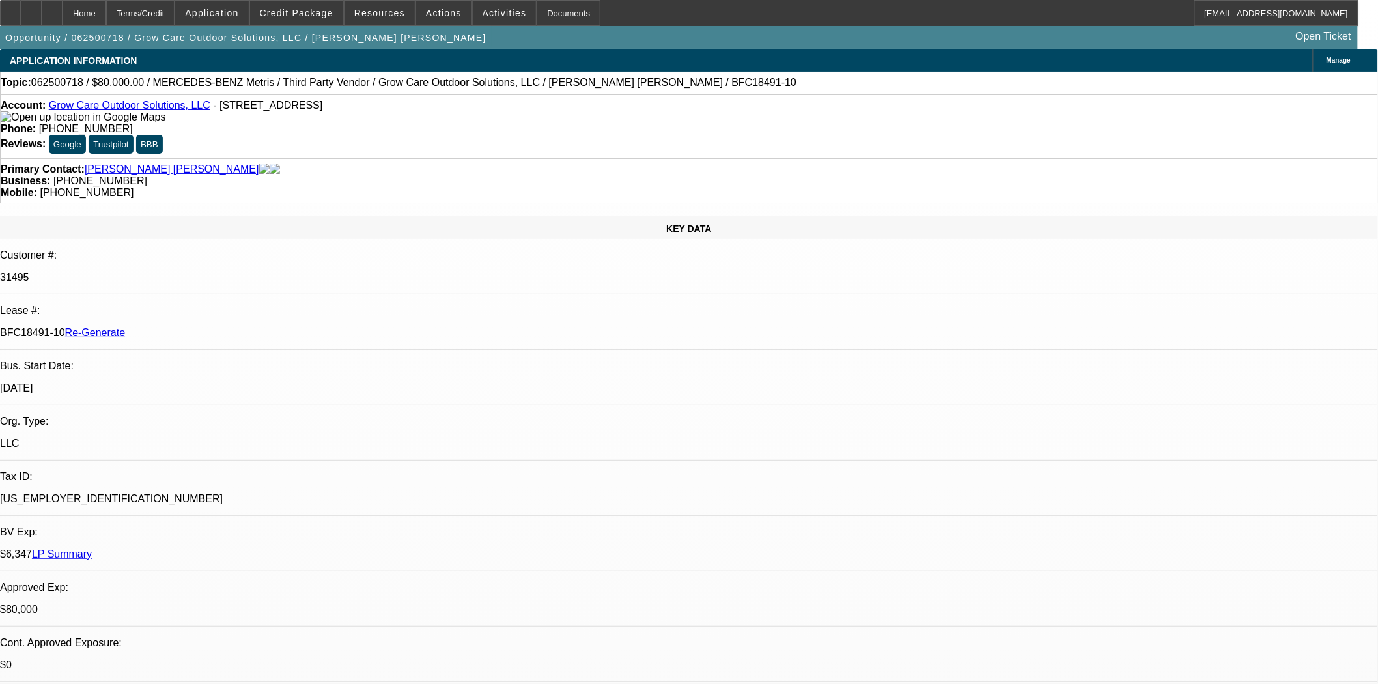
select select "0"
select select "6"
click at [496, 22] on span at bounding box center [505, 12] width 64 height 31
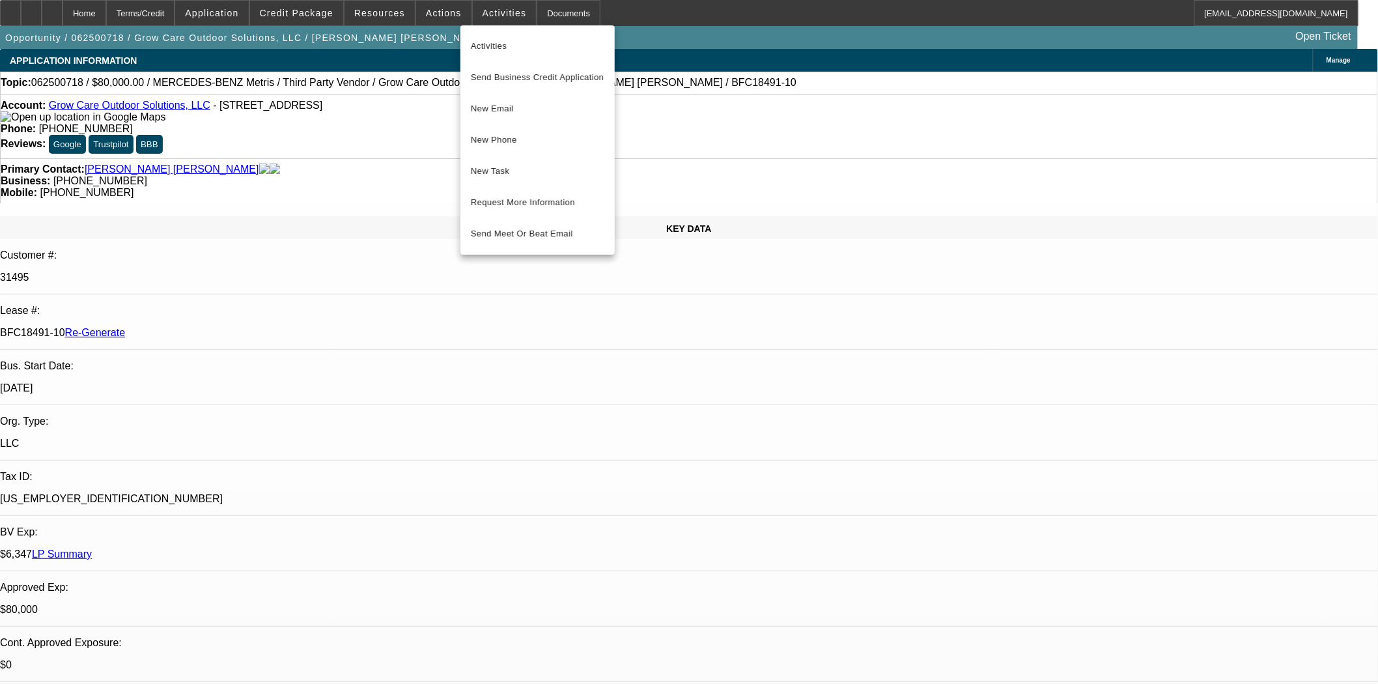
click at [307, 9] on div at bounding box center [689, 342] width 1378 height 684
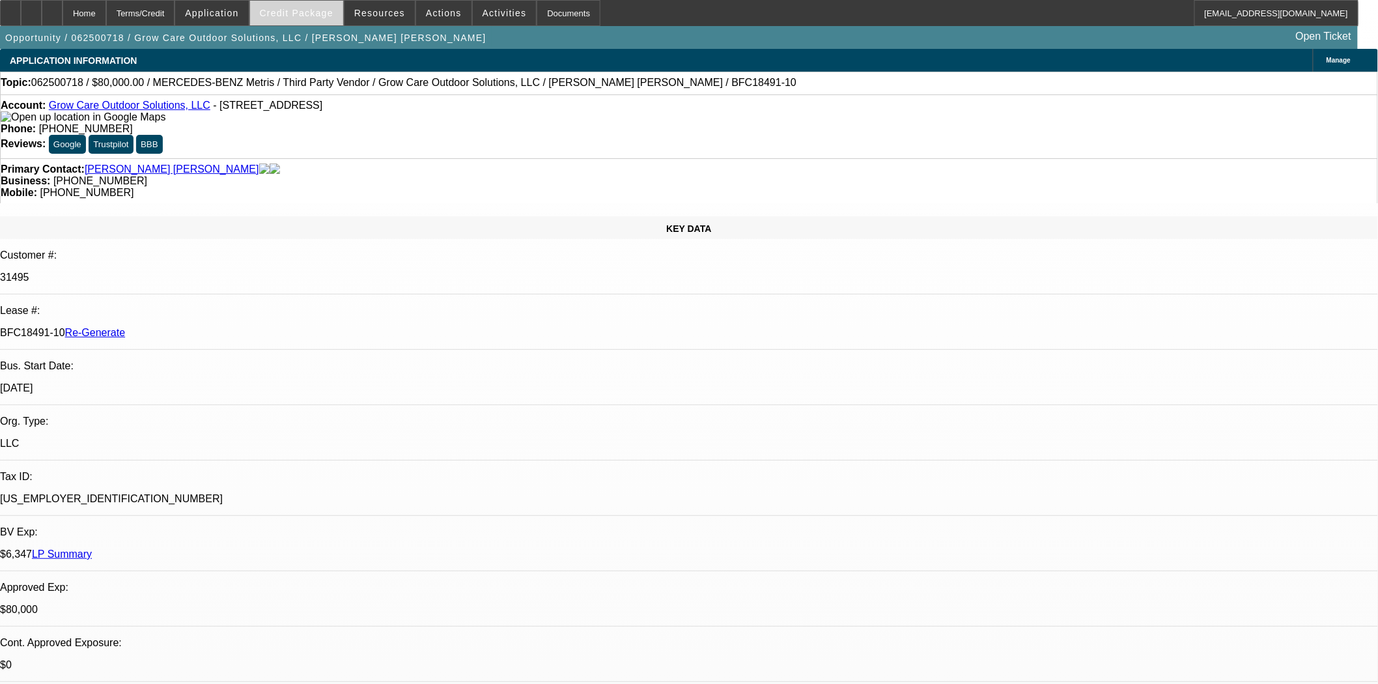
click at [310, 18] on span at bounding box center [296, 12] width 93 height 31
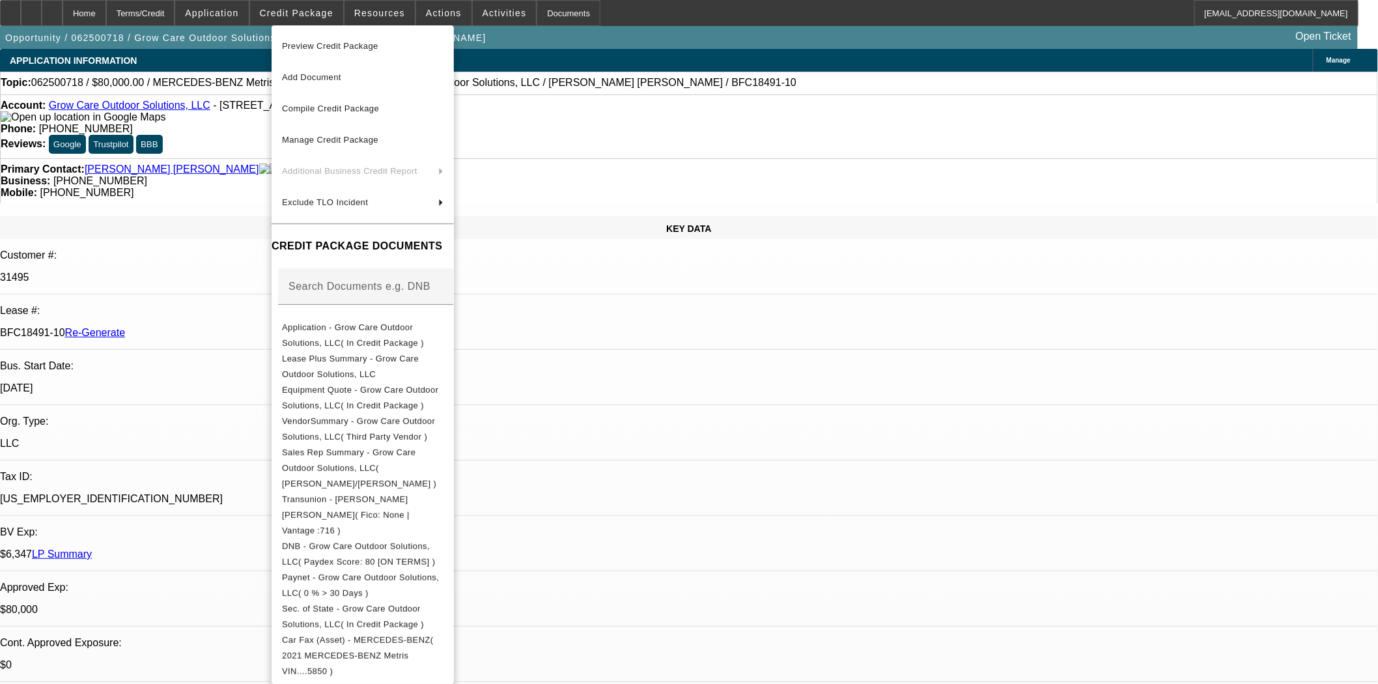
click at [332, 42] on span "Preview Credit Package" at bounding box center [330, 46] width 96 height 10
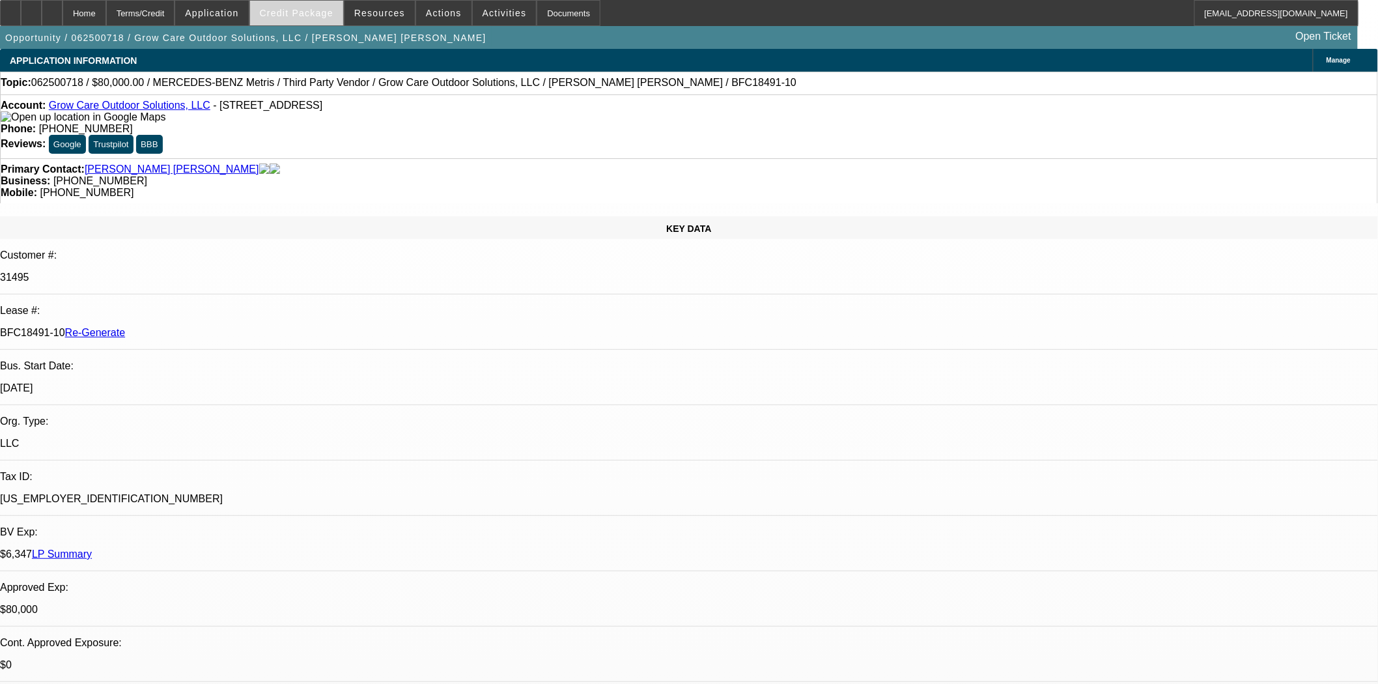
click at [290, 3] on span at bounding box center [296, 12] width 93 height 31
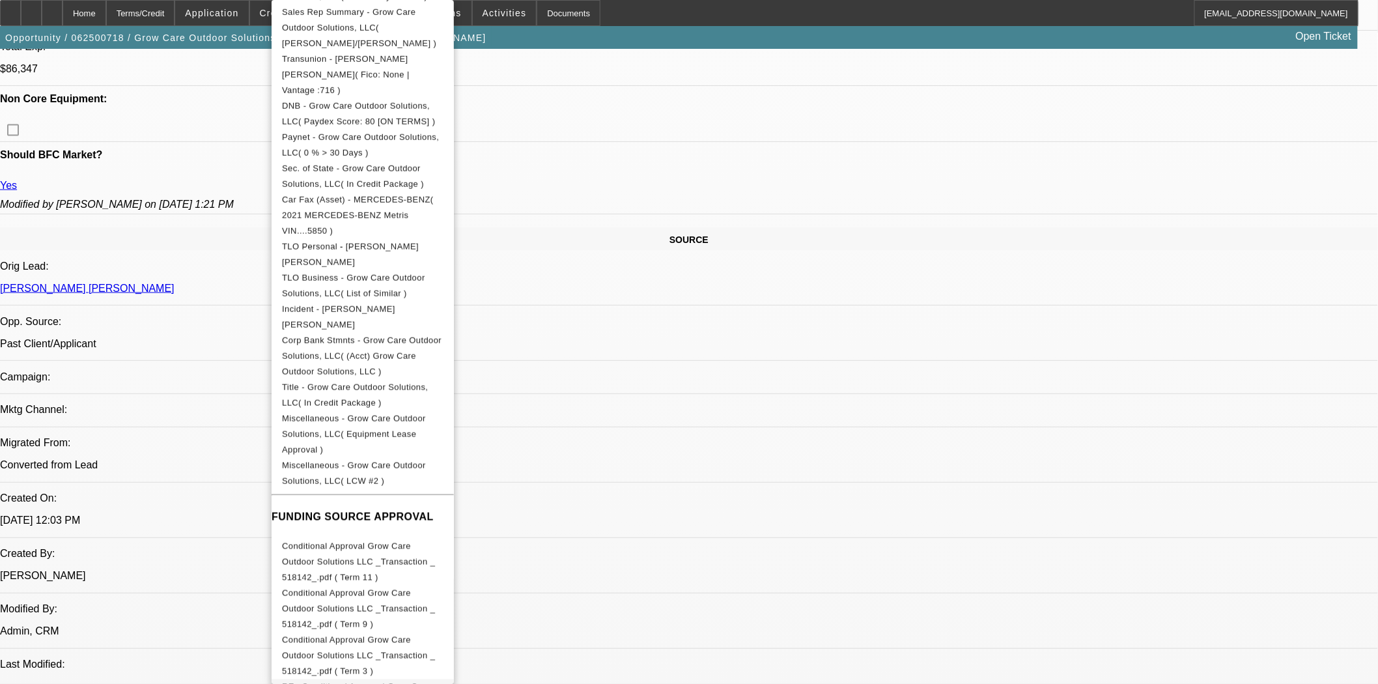
scroll to position [464, 0]
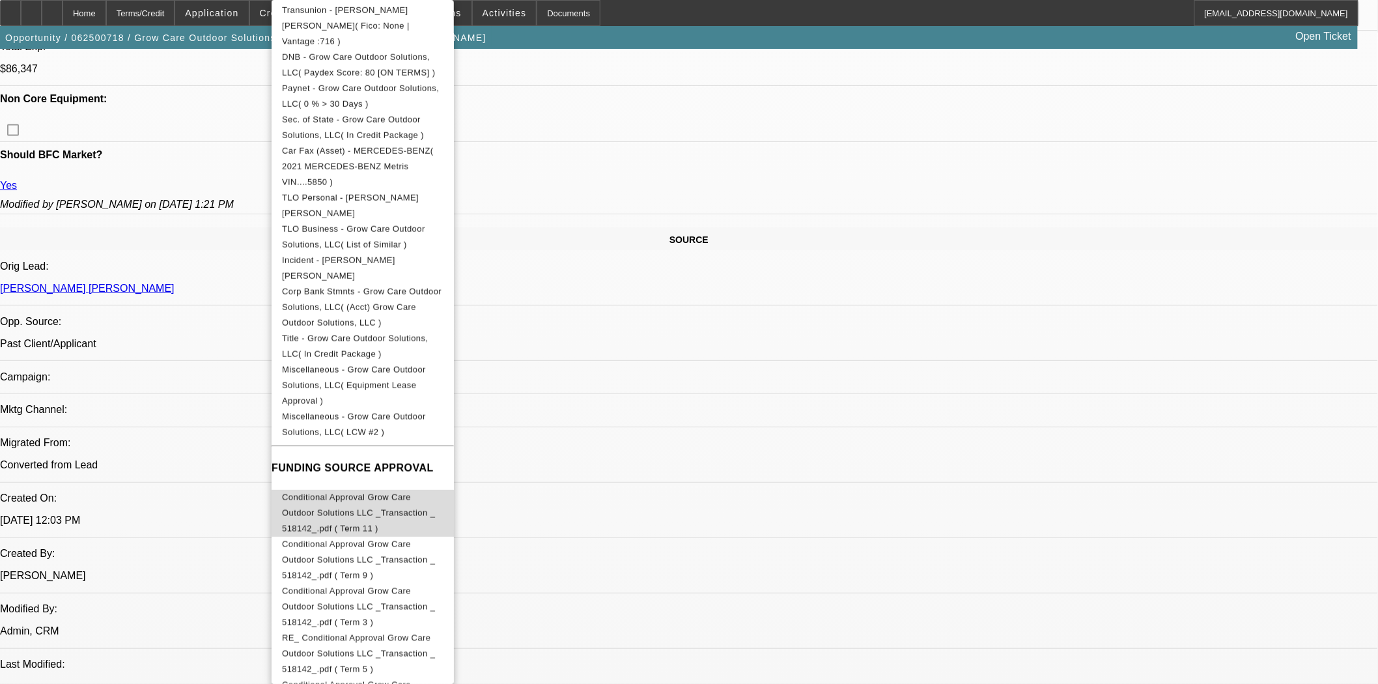
click at [339, 492] on span "Conditional Approval Grow Care Outdoor Solutions LLC _Transaction _ 518142_.pdf…" at bounding box center [358, 512] width 153 height 41
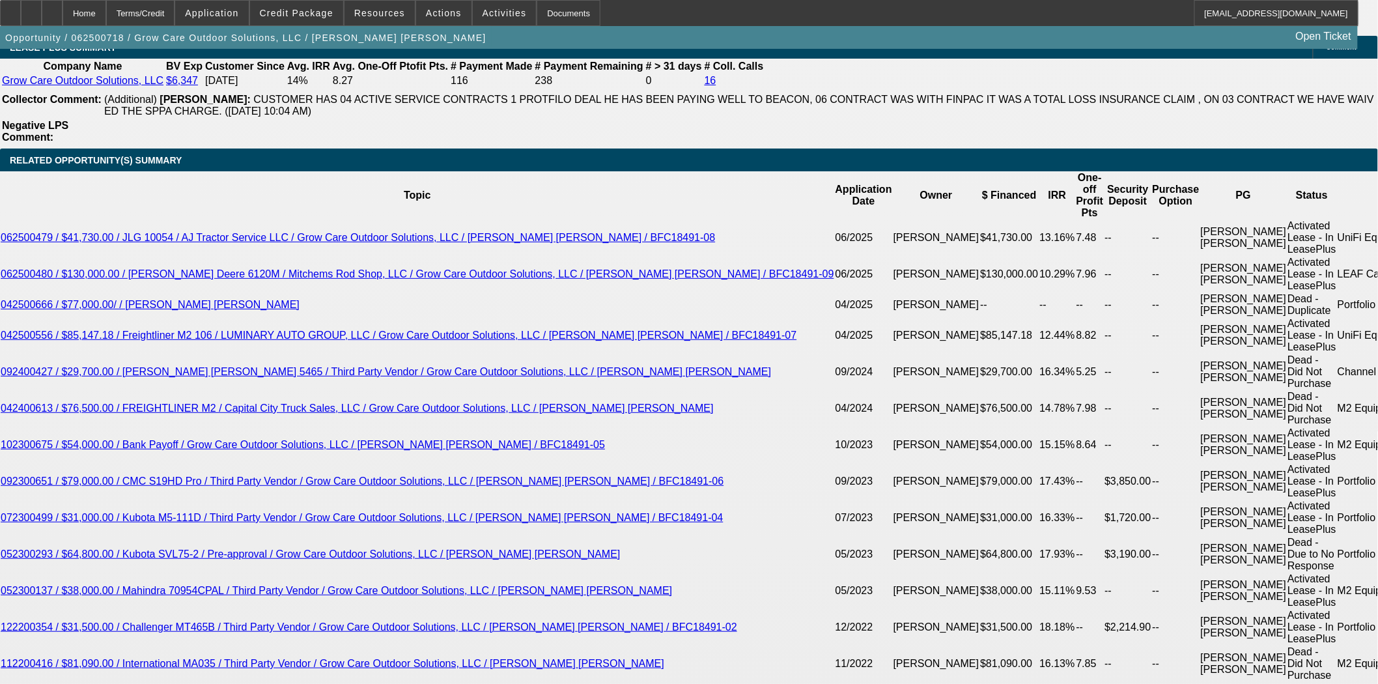
scroll to position [2388, 0]
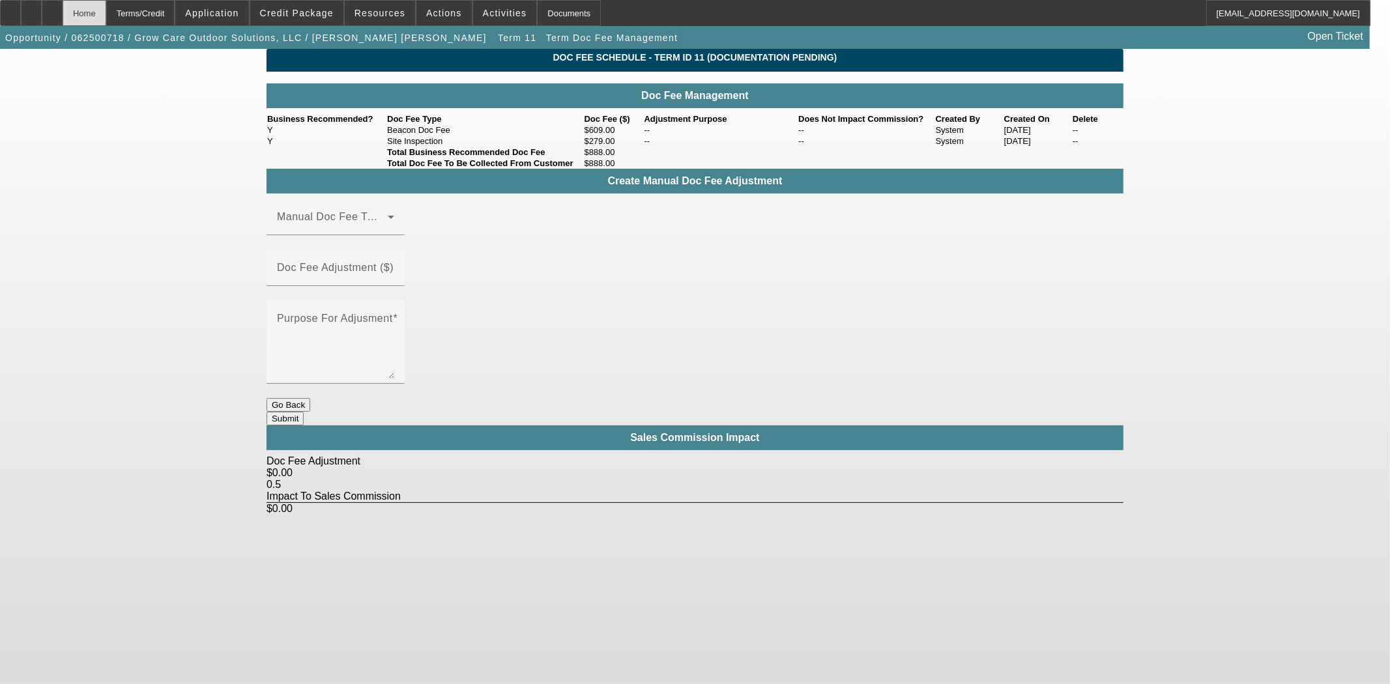
click at [106, 18] on div "Home" at bounding box center [85, 13] width 44 height 26
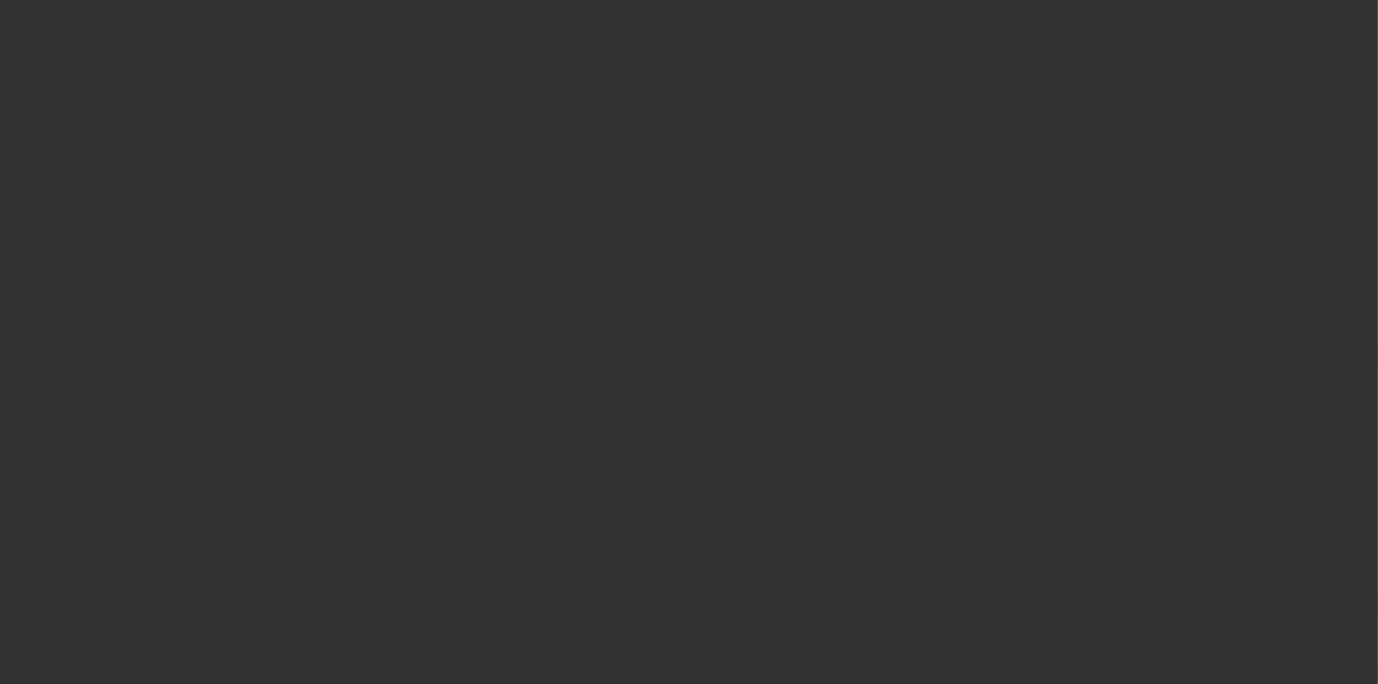
select select "3"
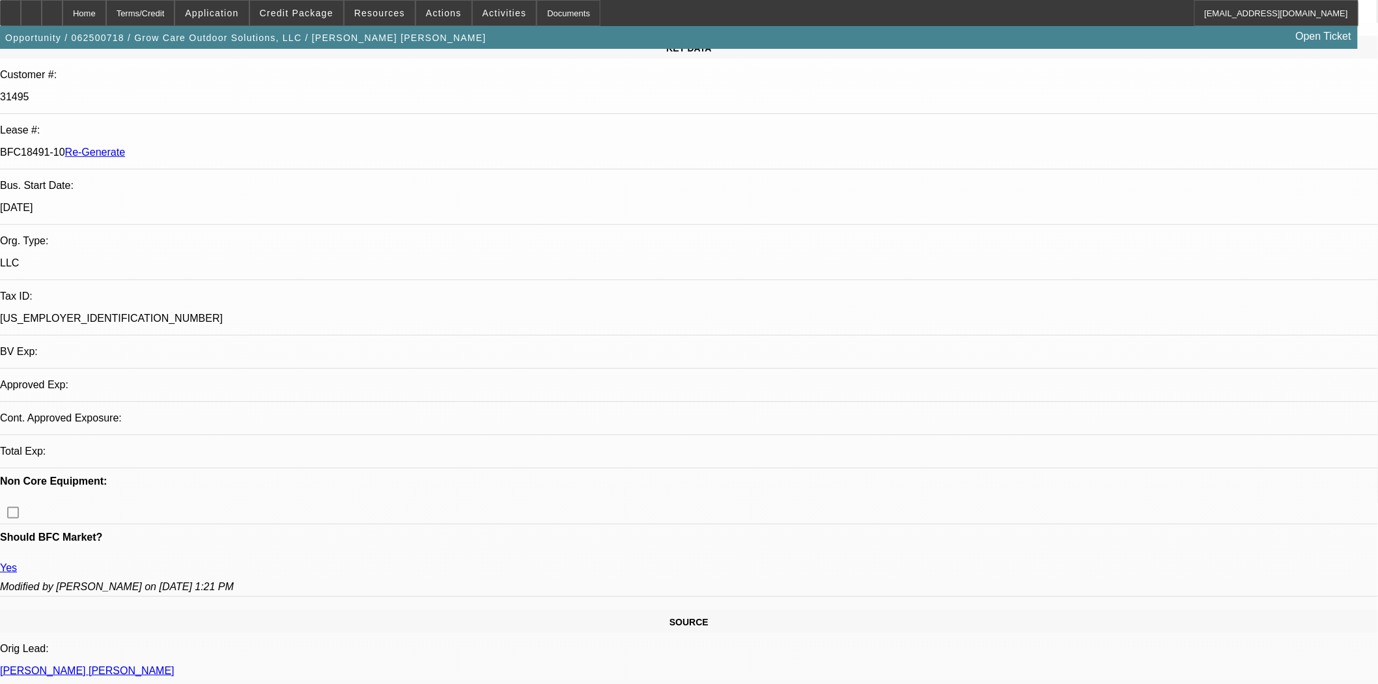
select select "0"
select select "6"
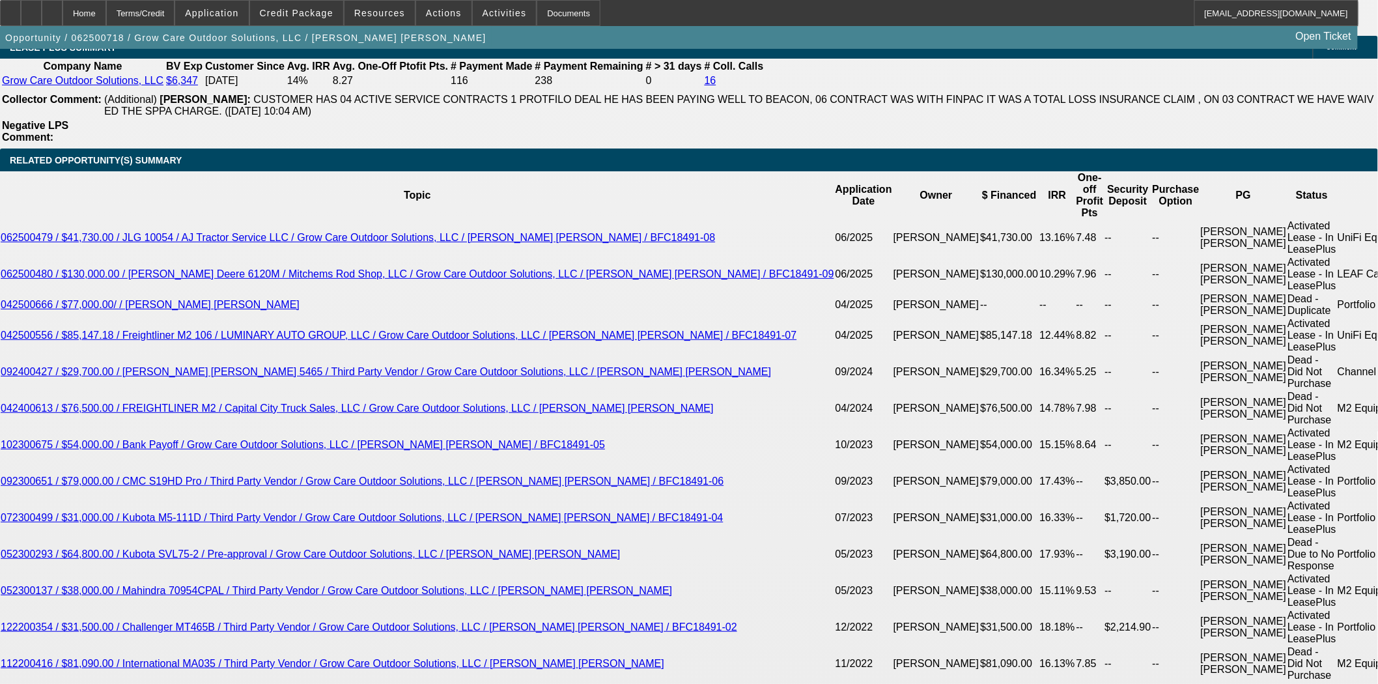
scroll to position [2500, 0]
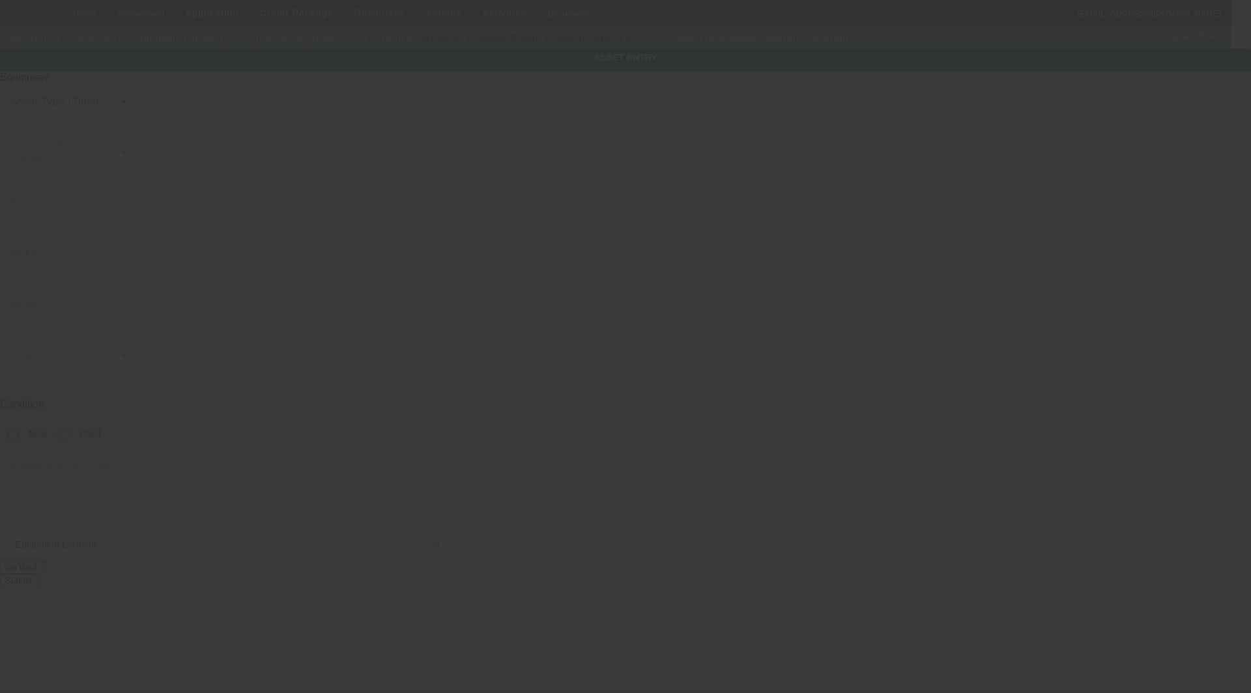
type input "Truck Master Warranty"
type input "Warranty"
radio input "true"
type textarea "Truck Master Warranty"
type input "6252 N Dawnlight Cir"
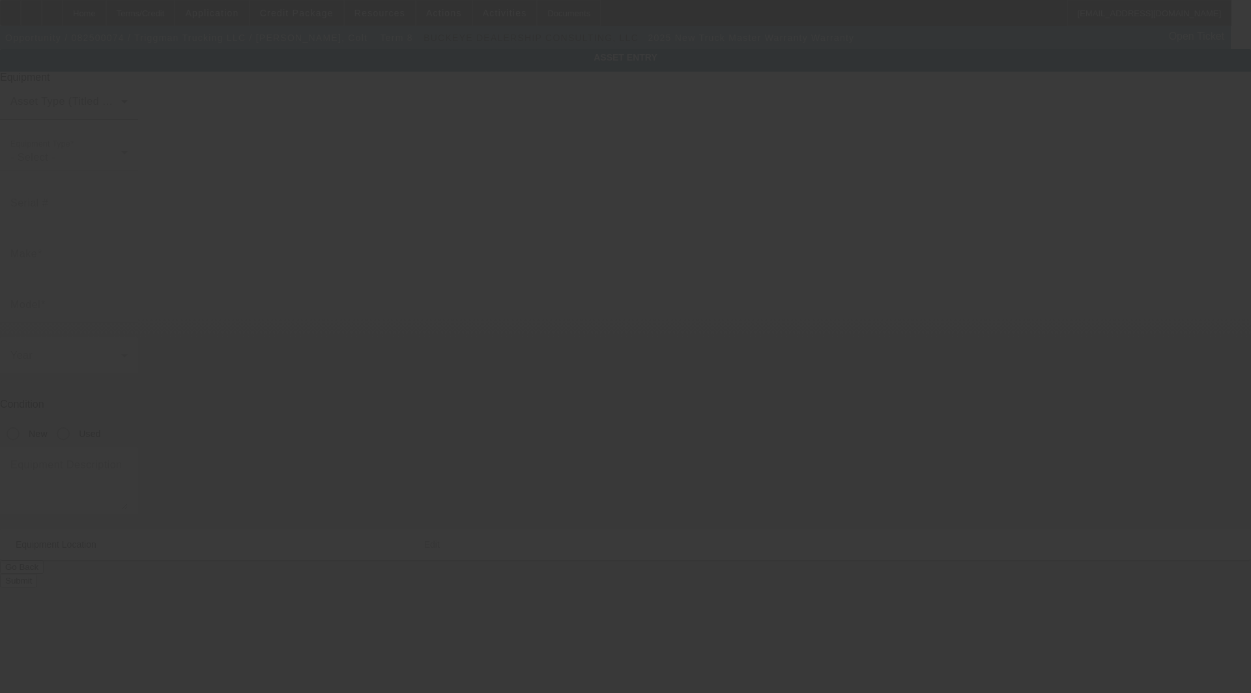
type input "Orient"
type input "43146"
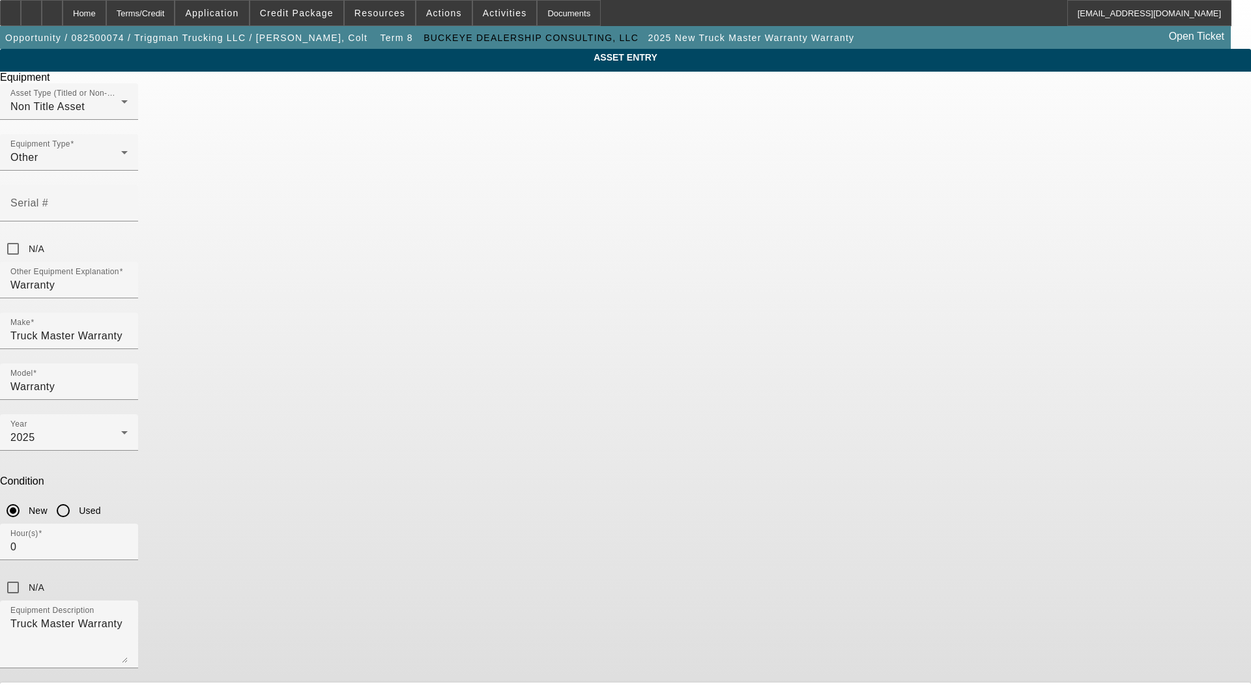
click at [530, 692] on span "Edit" at bounding box center [522, 698] width 16 height 10
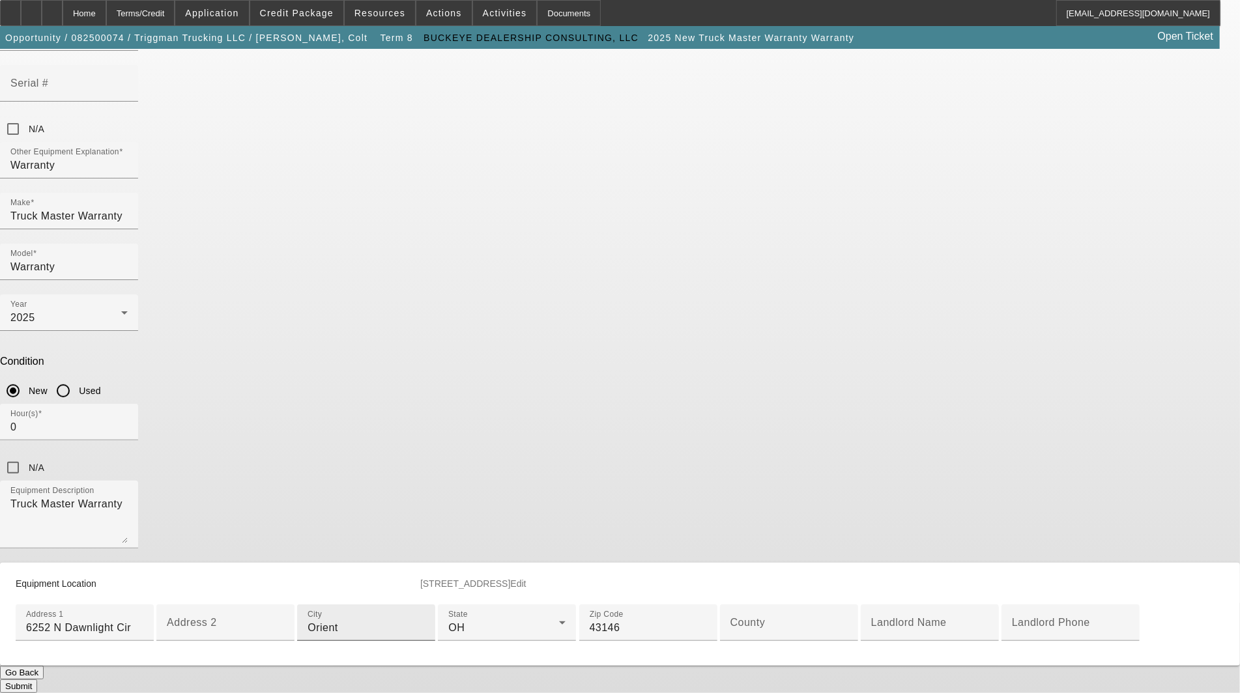
scroll to position [334, 0]
click at [730, 617] on mat-label "County" at bounding box center [747, 622] width 35 height 11
click at [730, 620] on input "County" at bounding box center [788, 628] width 117 height 16
type input "Pickaway"
click at [37, 679] on button "Submit" at bounding box center [18, 686] width 37 height 14
